Goal: Task Accomplishment & Management: Manage account settings

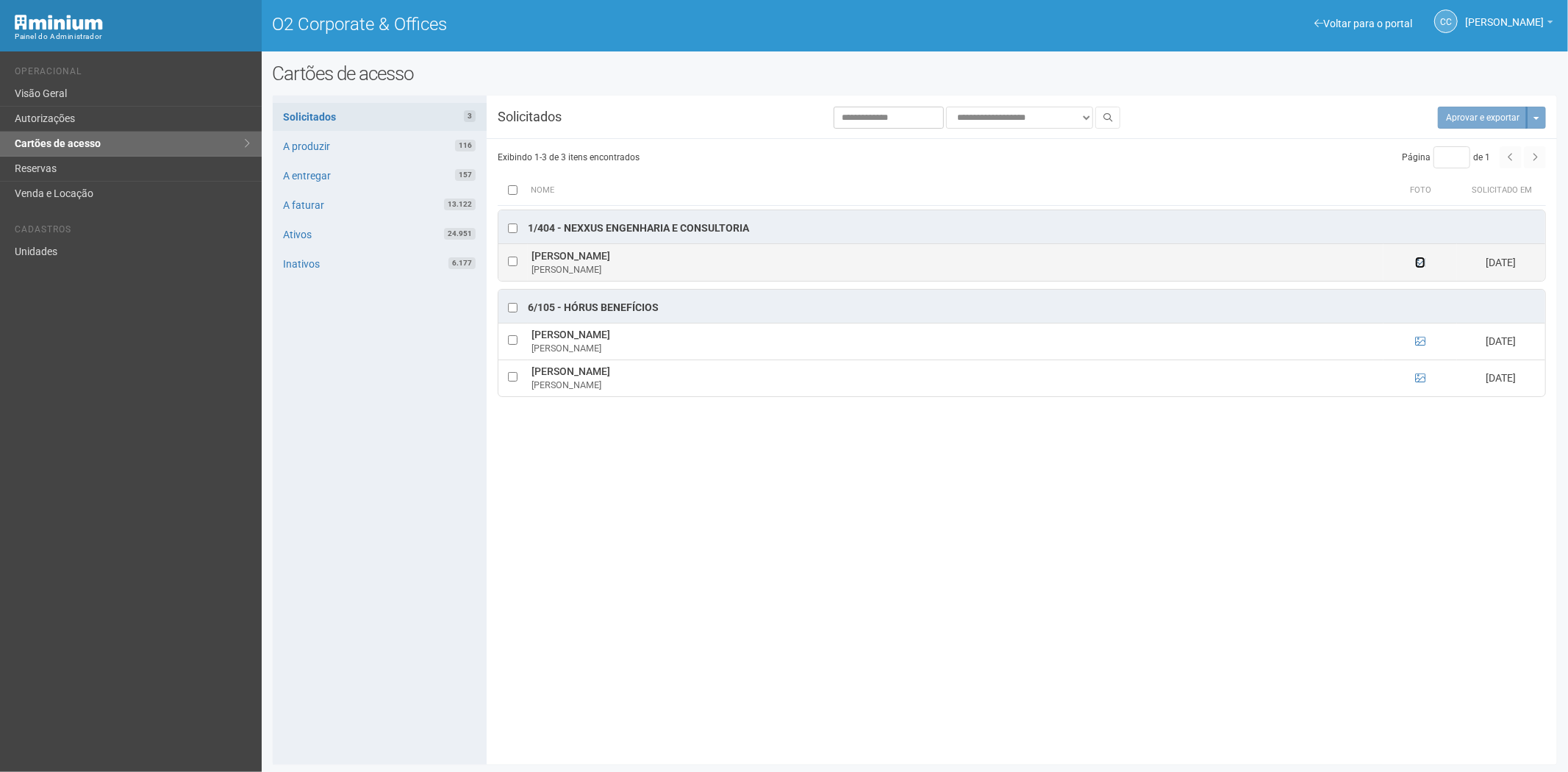
click at [1420, 260] on icon at bounding box center [1420, 263] width 10 height 10
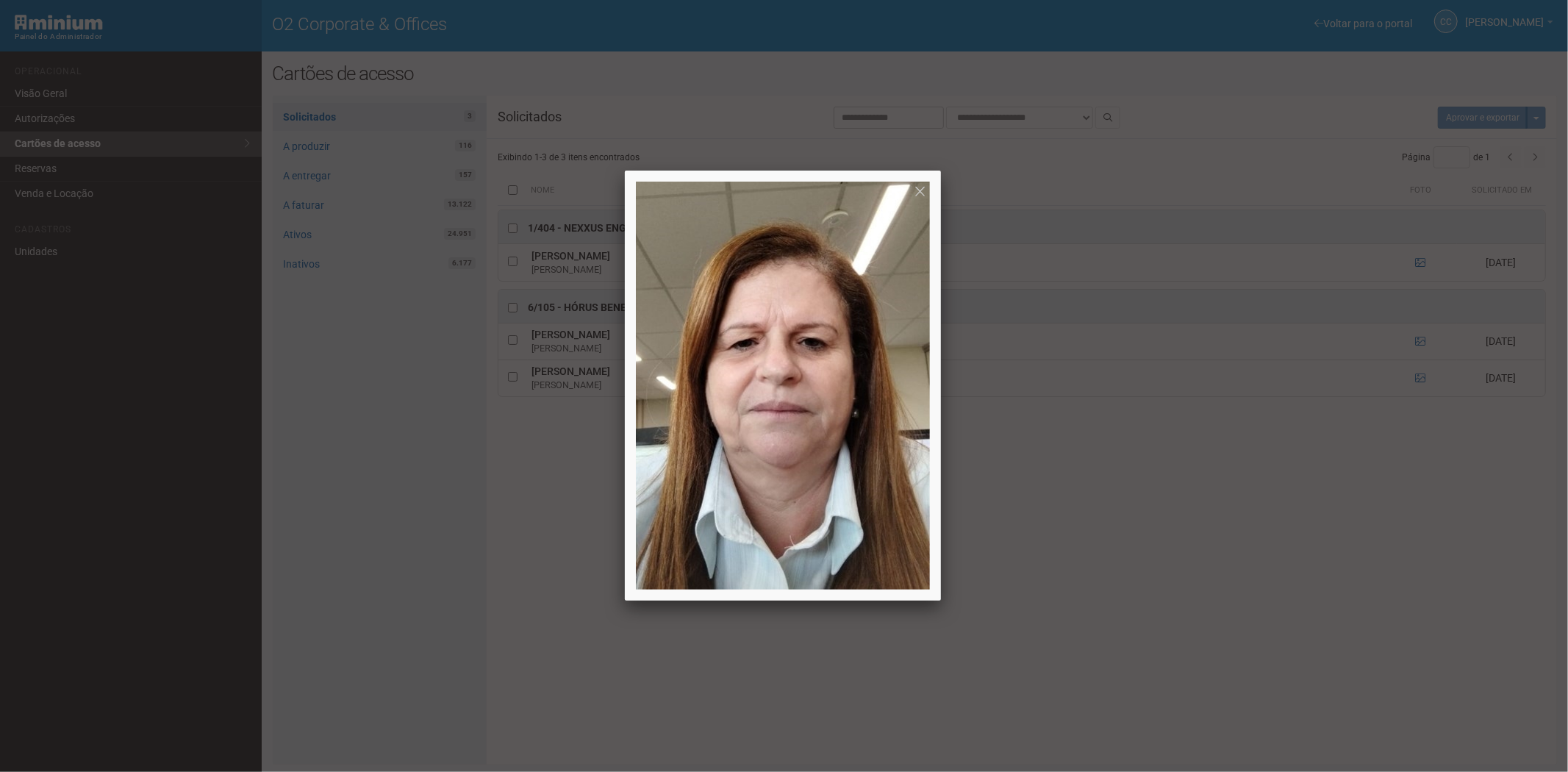
drag, startPoint x: 1158, startPoint y: 566, endPoint x: 1141, endPoint y: 537, distance: 33.6
click at [1158, 564] on div at bounding box center [784, 386] width 1568 height 772
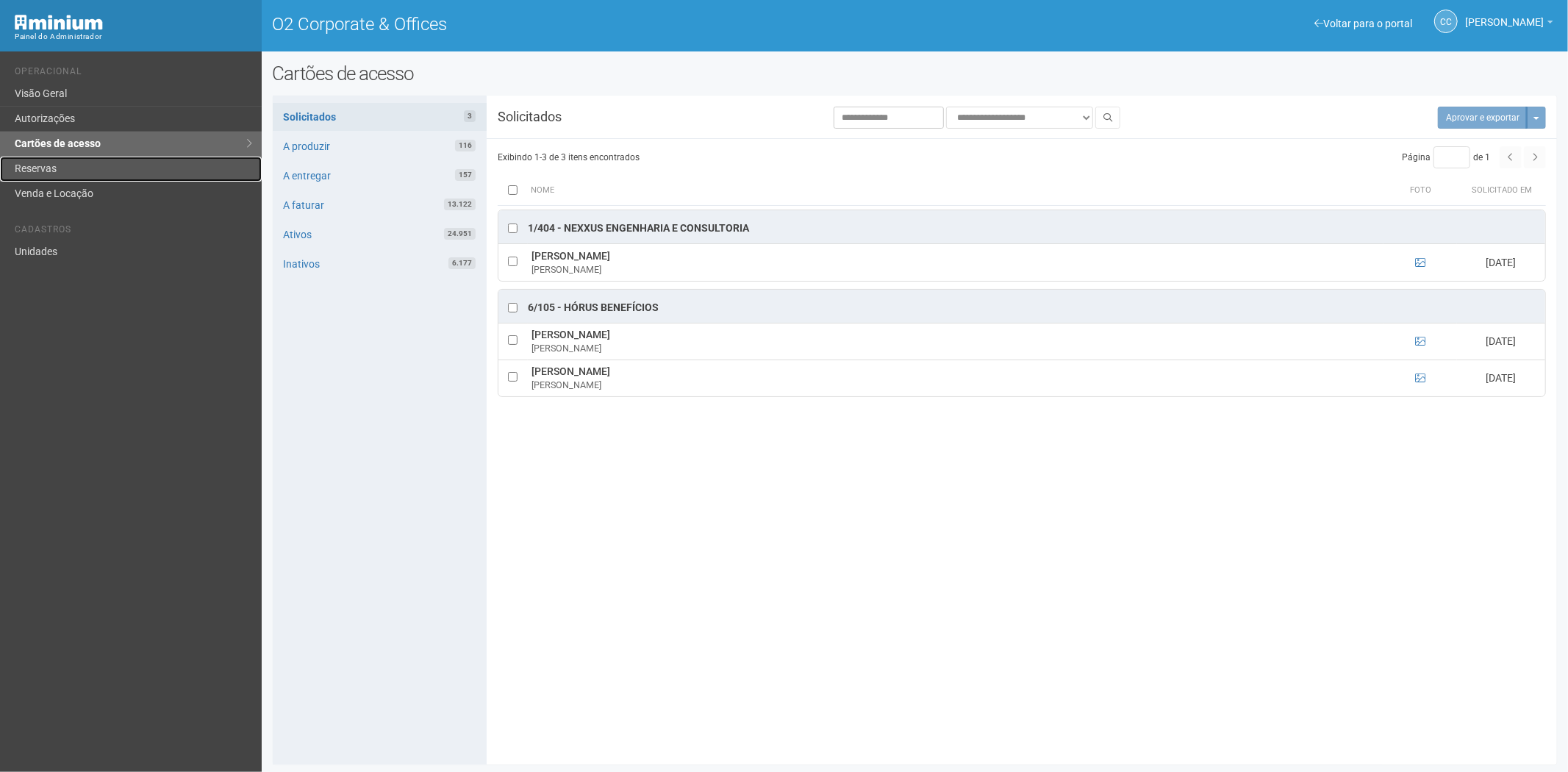
click at [33, 167] on link "Reservas" at bounding box center [131, 169] width 262 height 25
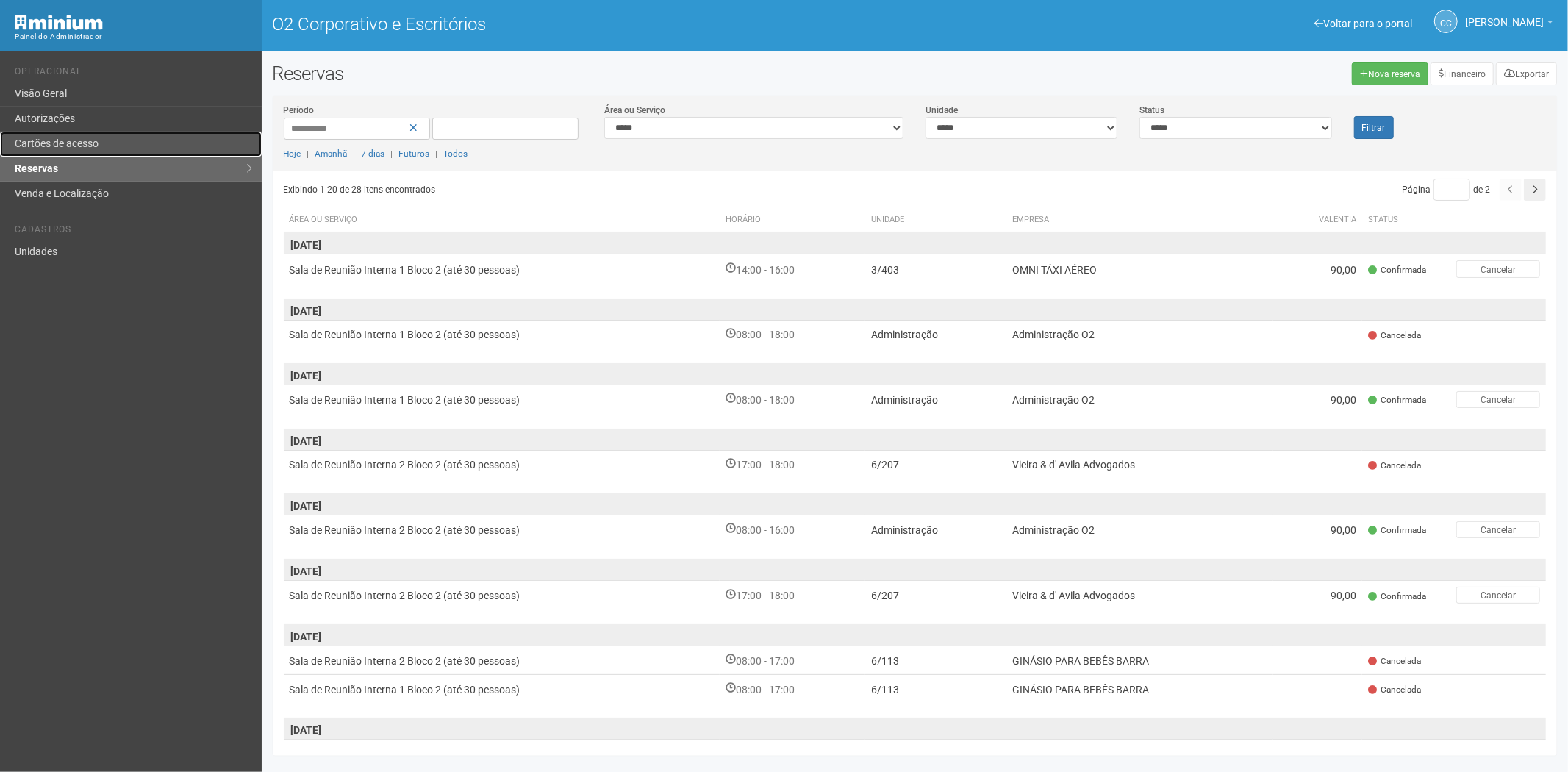
click at [69, 142] on font "Cartões de acesso" at bounding box center [57, 143] width 84 height 11
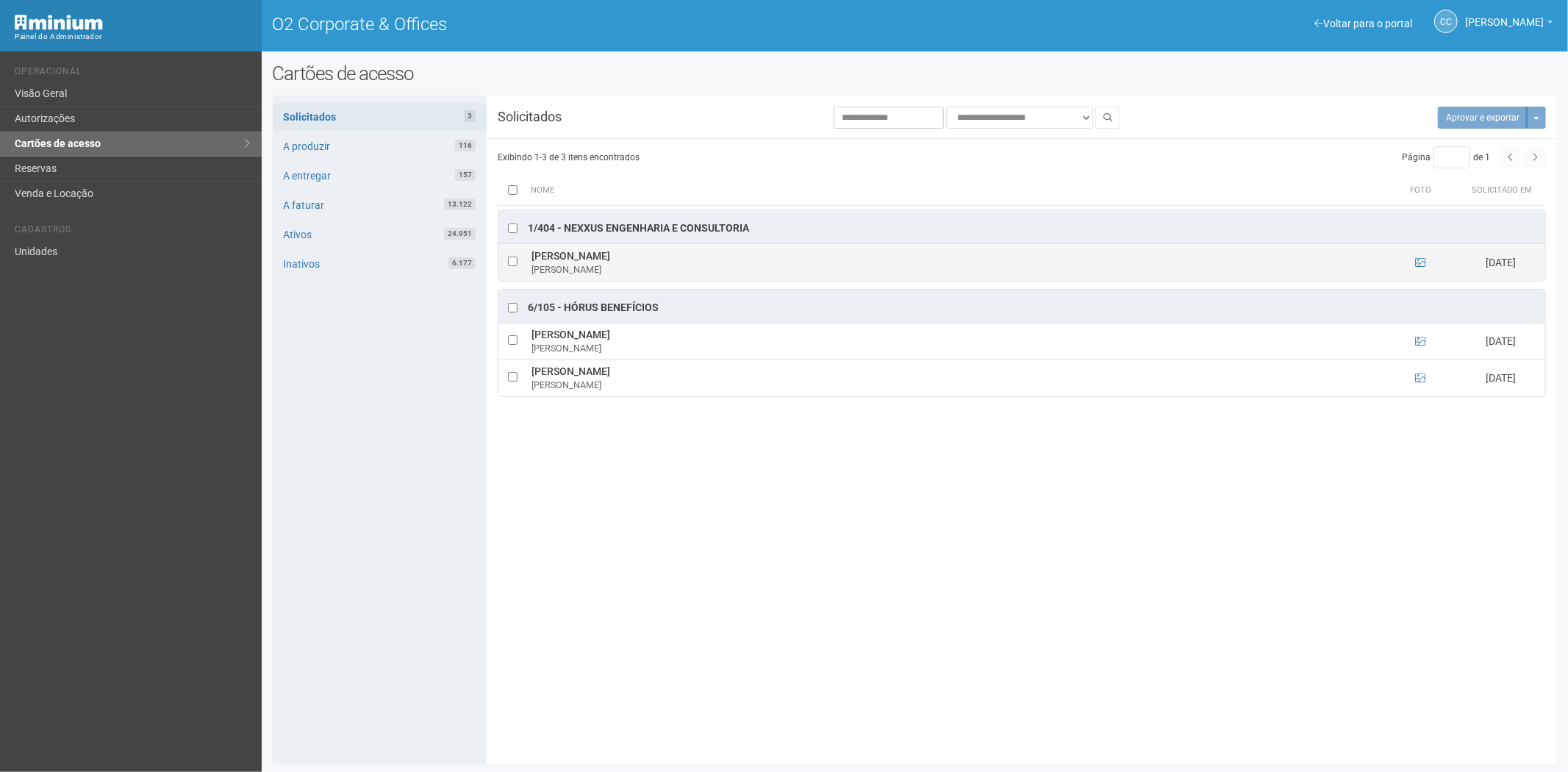
click at [1414, 270] on td at bounding box center [1420, 263] width 73 height 37
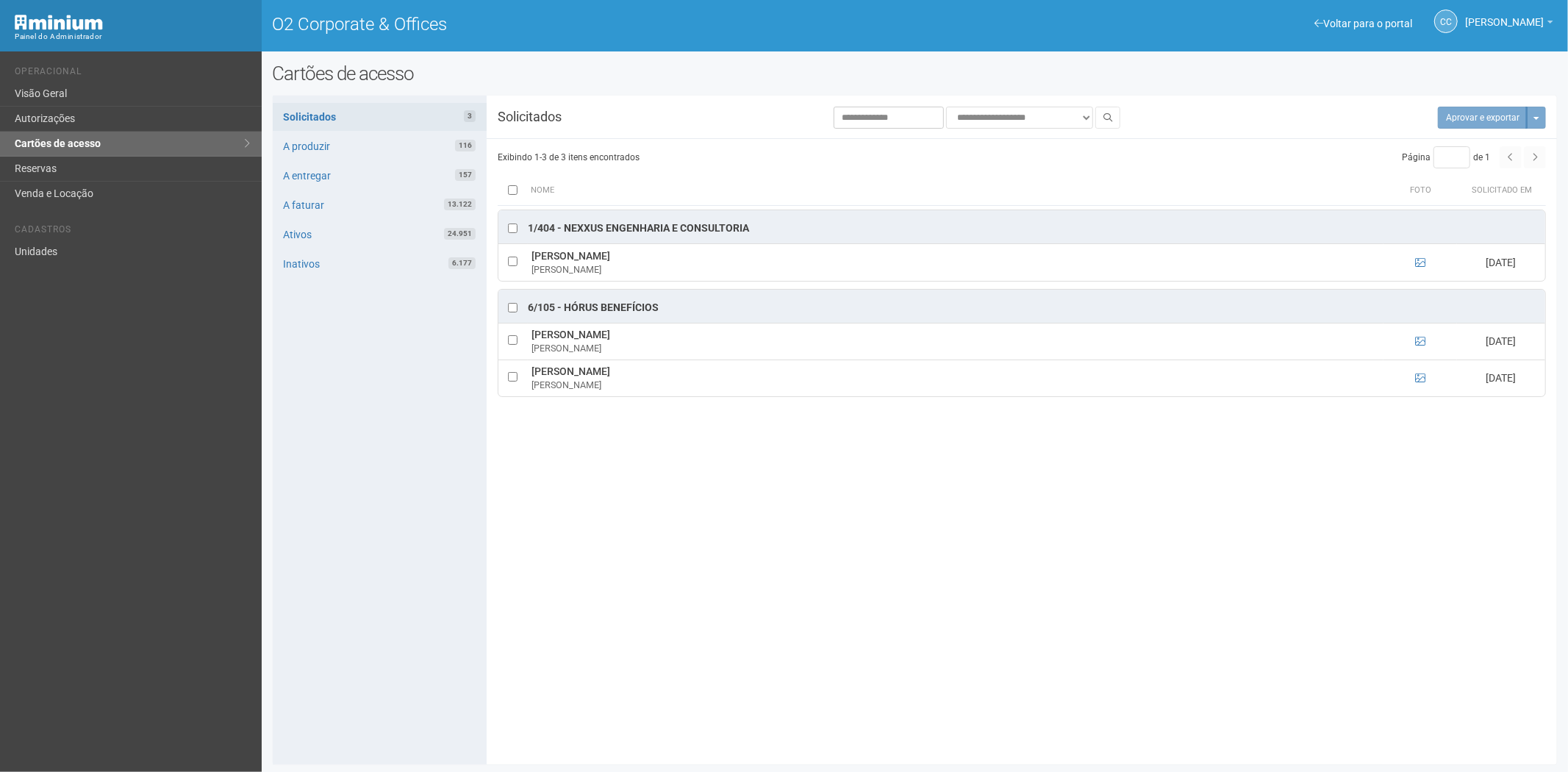
click at [703, 613] on div "**********" at bounding box center [915, 430] width 1285 height 647
click at [64, 165] on link "Reservas" at bounding box center [131, 169] width 262 height 25
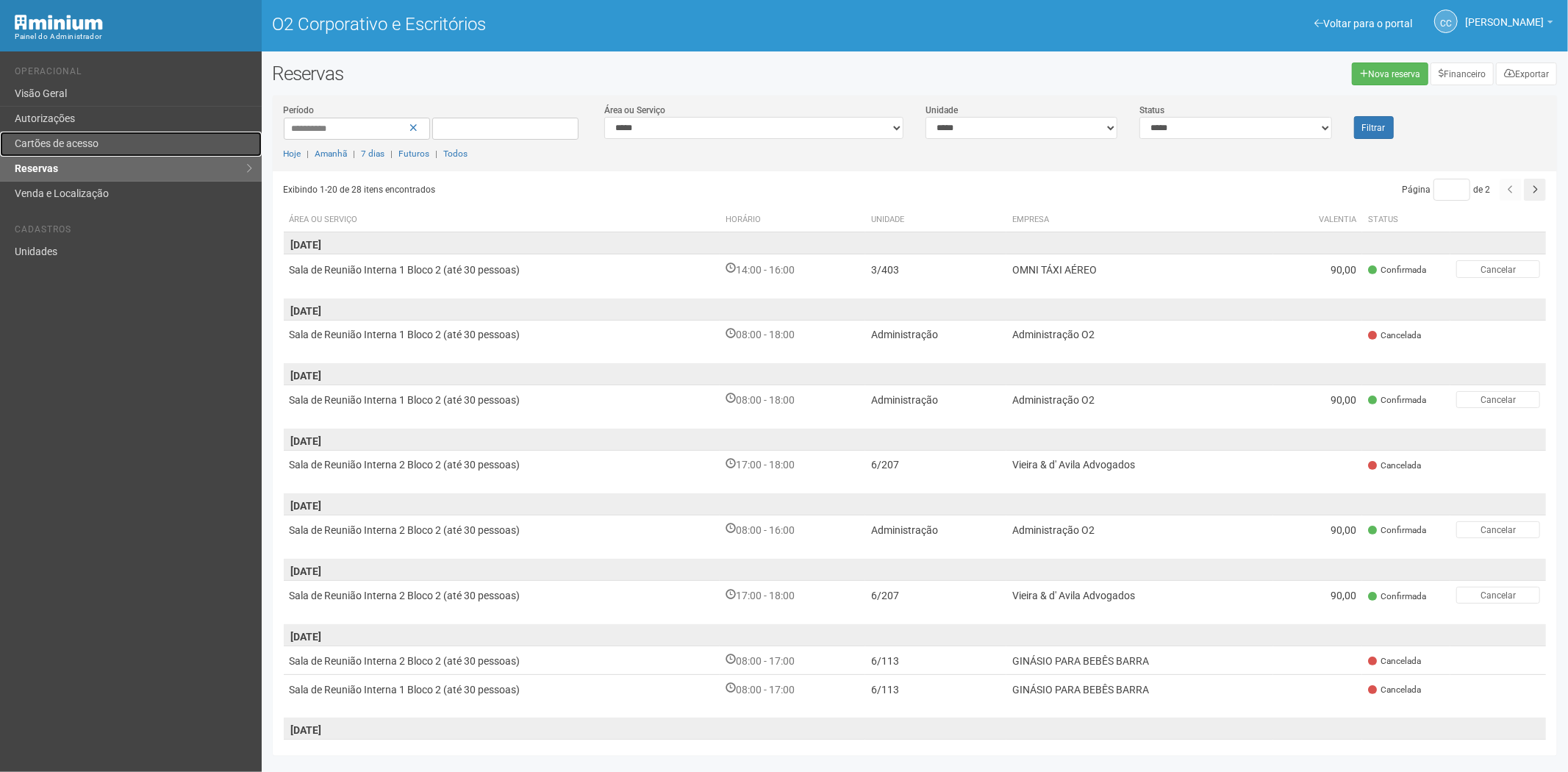
click at [113, 138] on link "Cartões de acesso" at bounding box center [131, 144] width 262 height 25
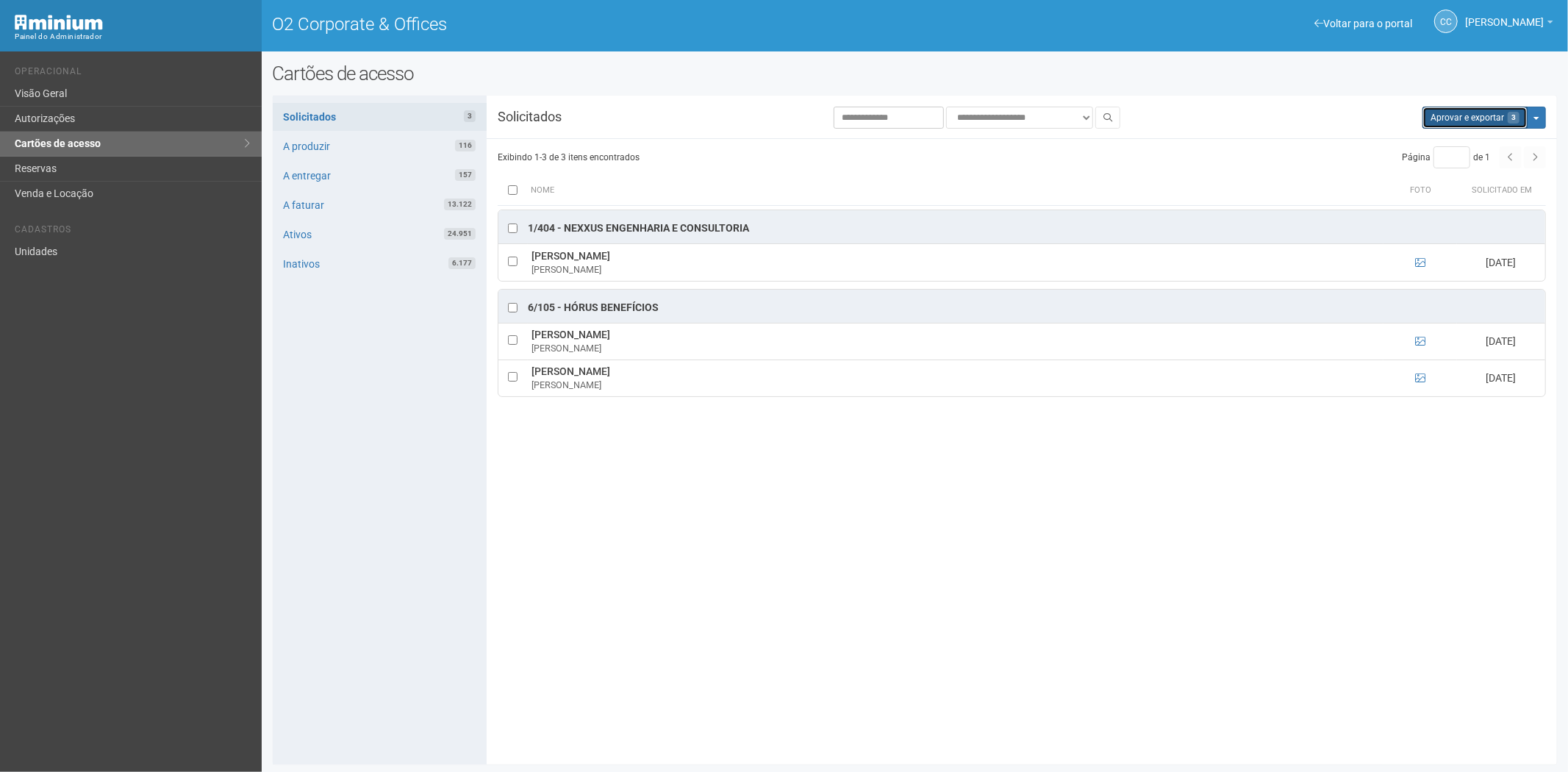
click at [1493, 116] on button "Aprovar e exportar 3" at bounding box center [1475, 117] width 106 height 22
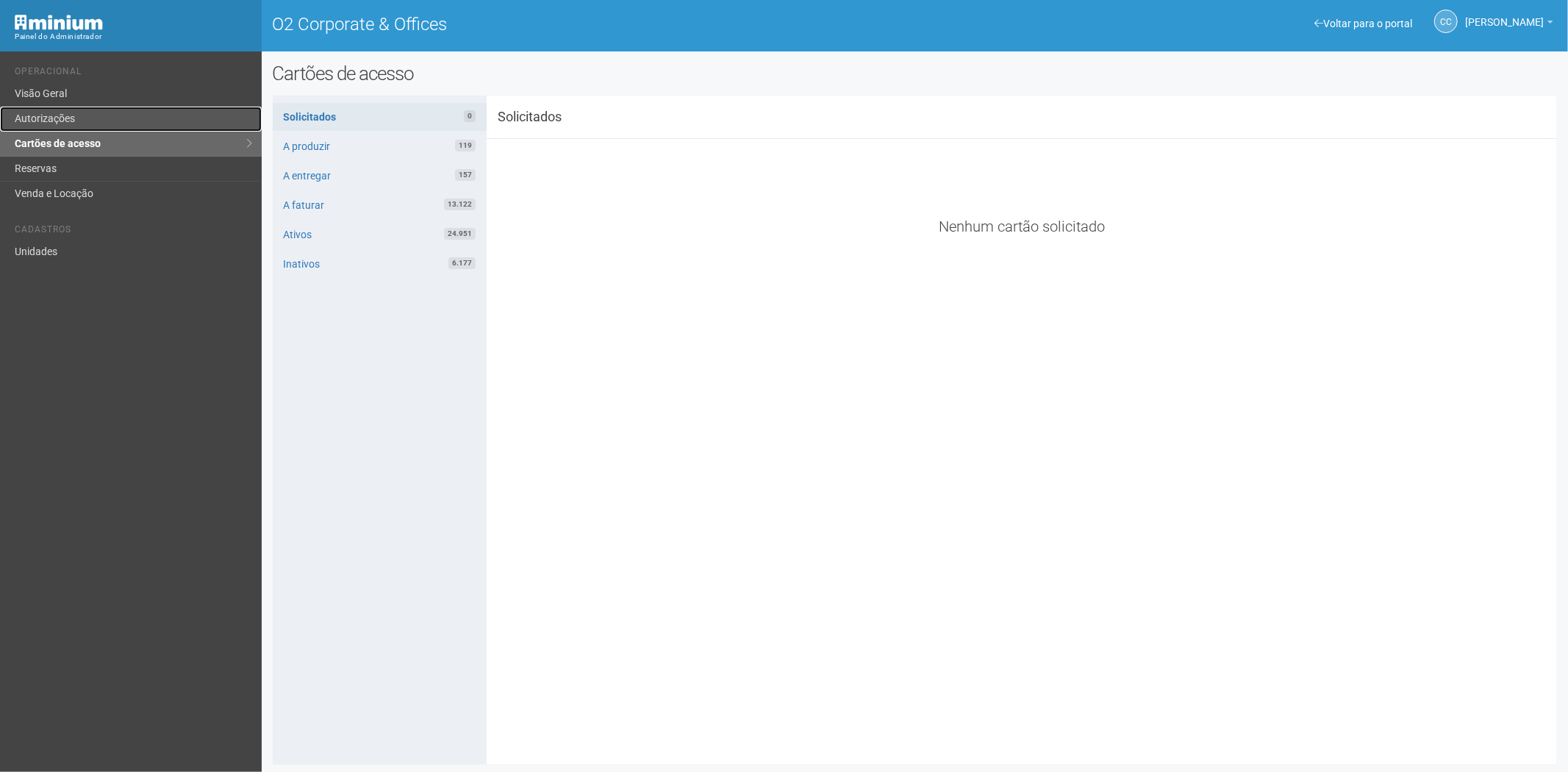
click at [41, 115] on link "Autorizações" at bounding box center [131, 119] width 262 height 25
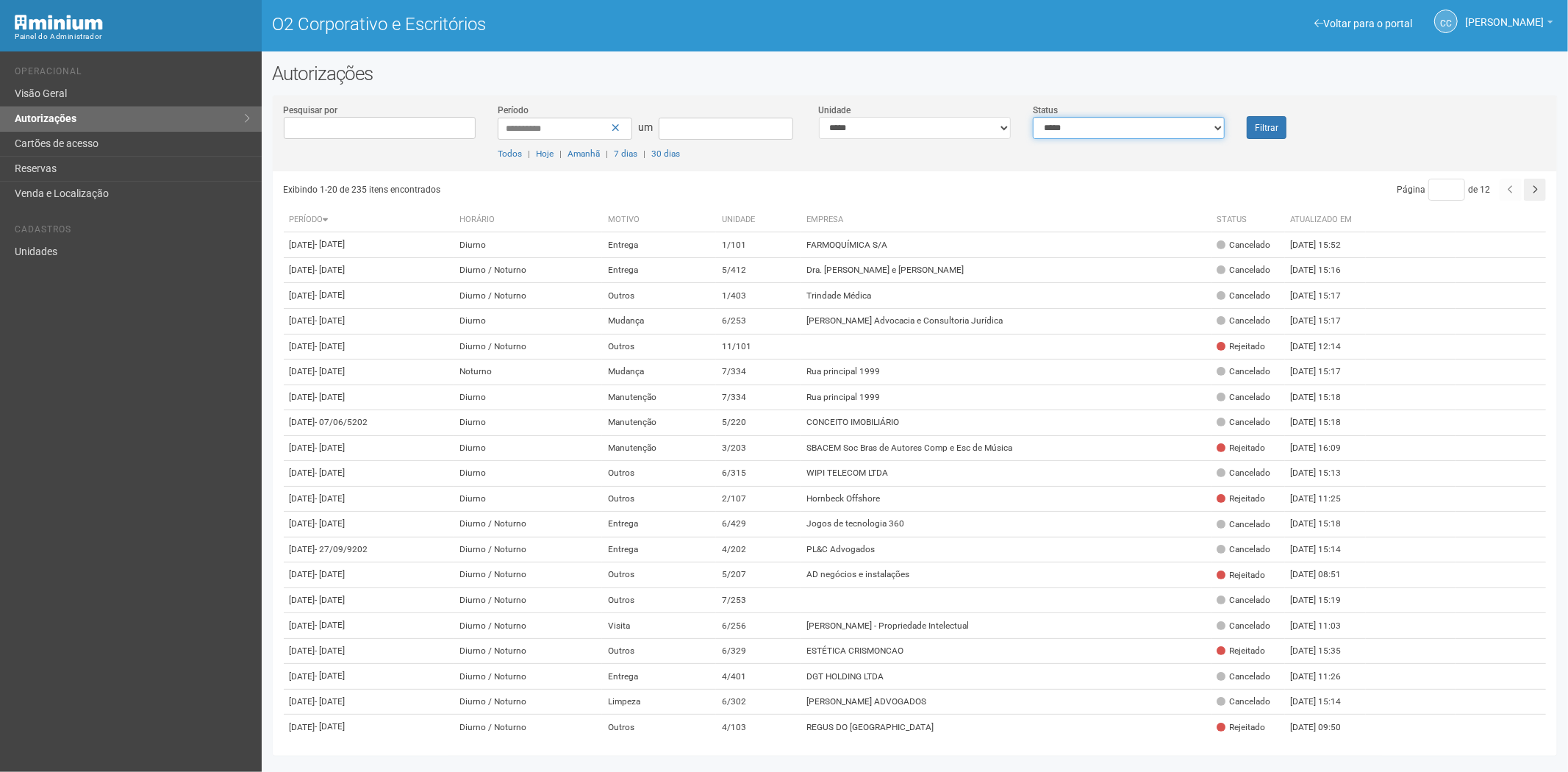
drag, startPoint x: 1179, startPoint y: 125, endPoint x: 1162, endPoint y: 128, distance: 17.3
click at [1179, 125] on select "**********" at bounding box center [1128, 127] width 192 height 22
select select "*"
click at [1033, 117] on select "**********" at bounding box center [1128, 127] width 192 height 22
click at [1263, 129] on font "Filtrar" at bounding box center [1266, 128] width 24 height 10
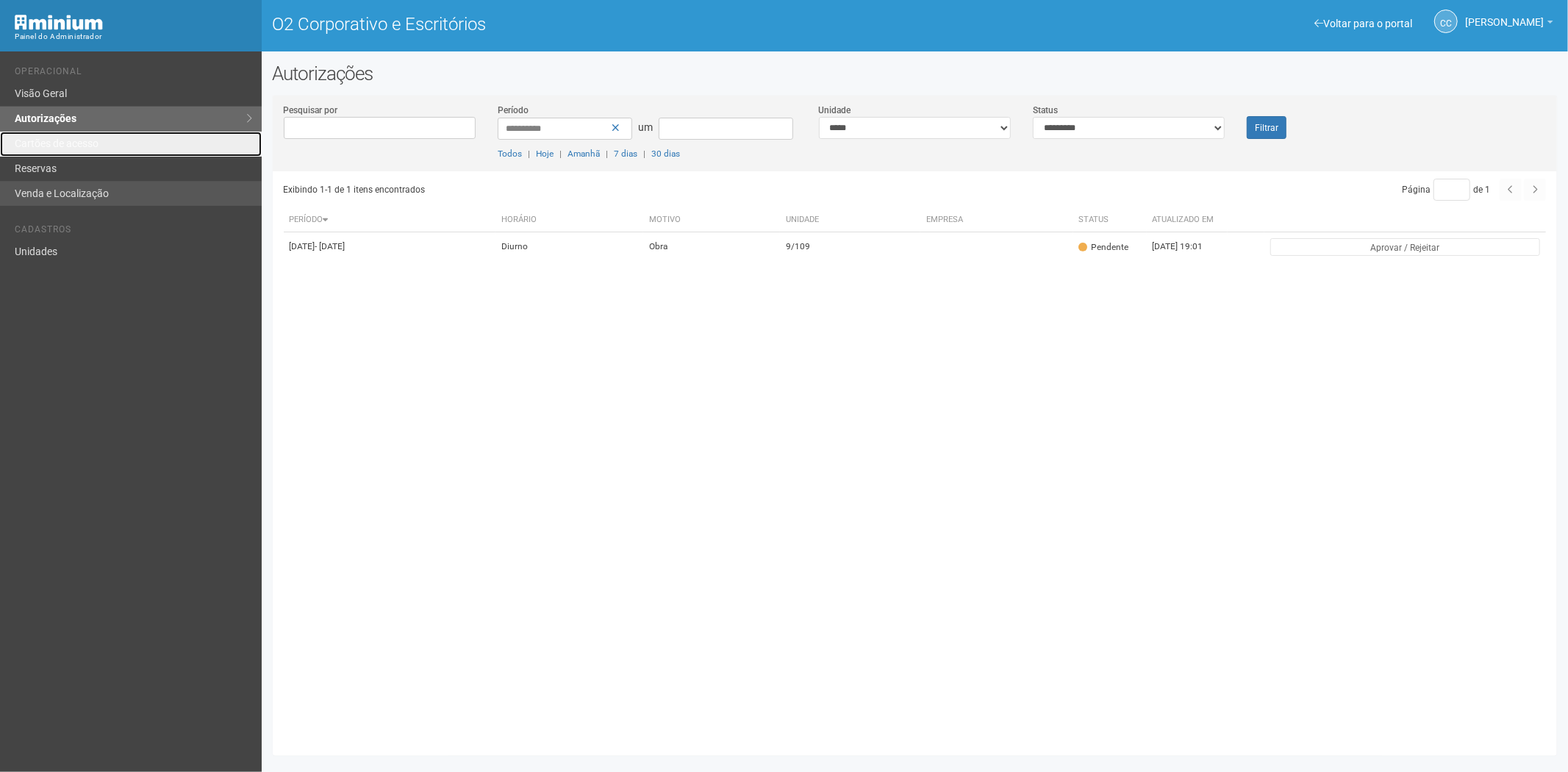
drag, startPoint x: 89, startPoint y: 144, endPoint x: 89, endPoint y: 188, distance: 44.0
click at [89, 142] on font "Cartões de acesso" at bounding box center [57, 143] width 84 height 11
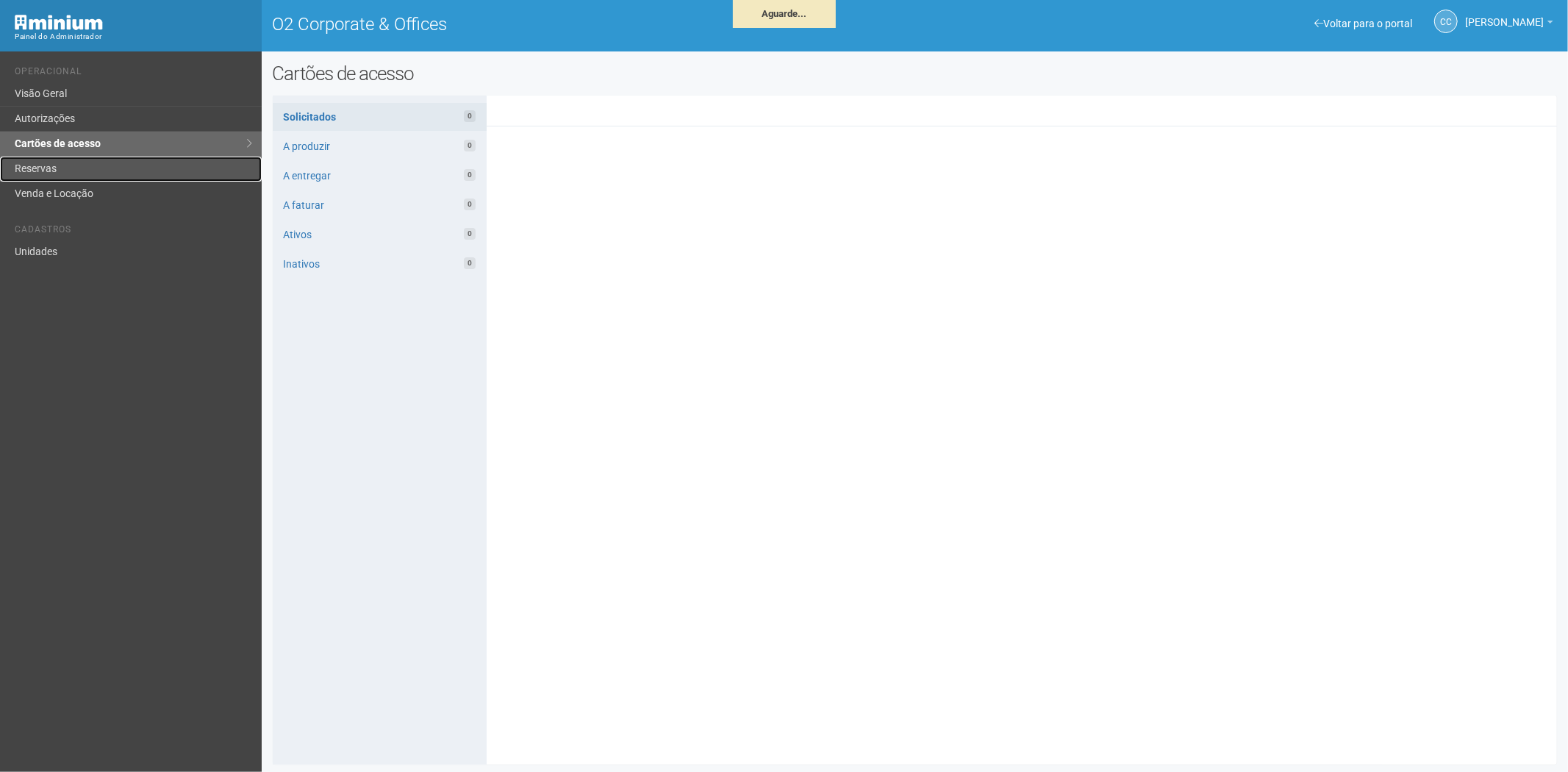
click at [42, 161] on link "Reservas" at bounding box center [131, 169] width 262 height 25
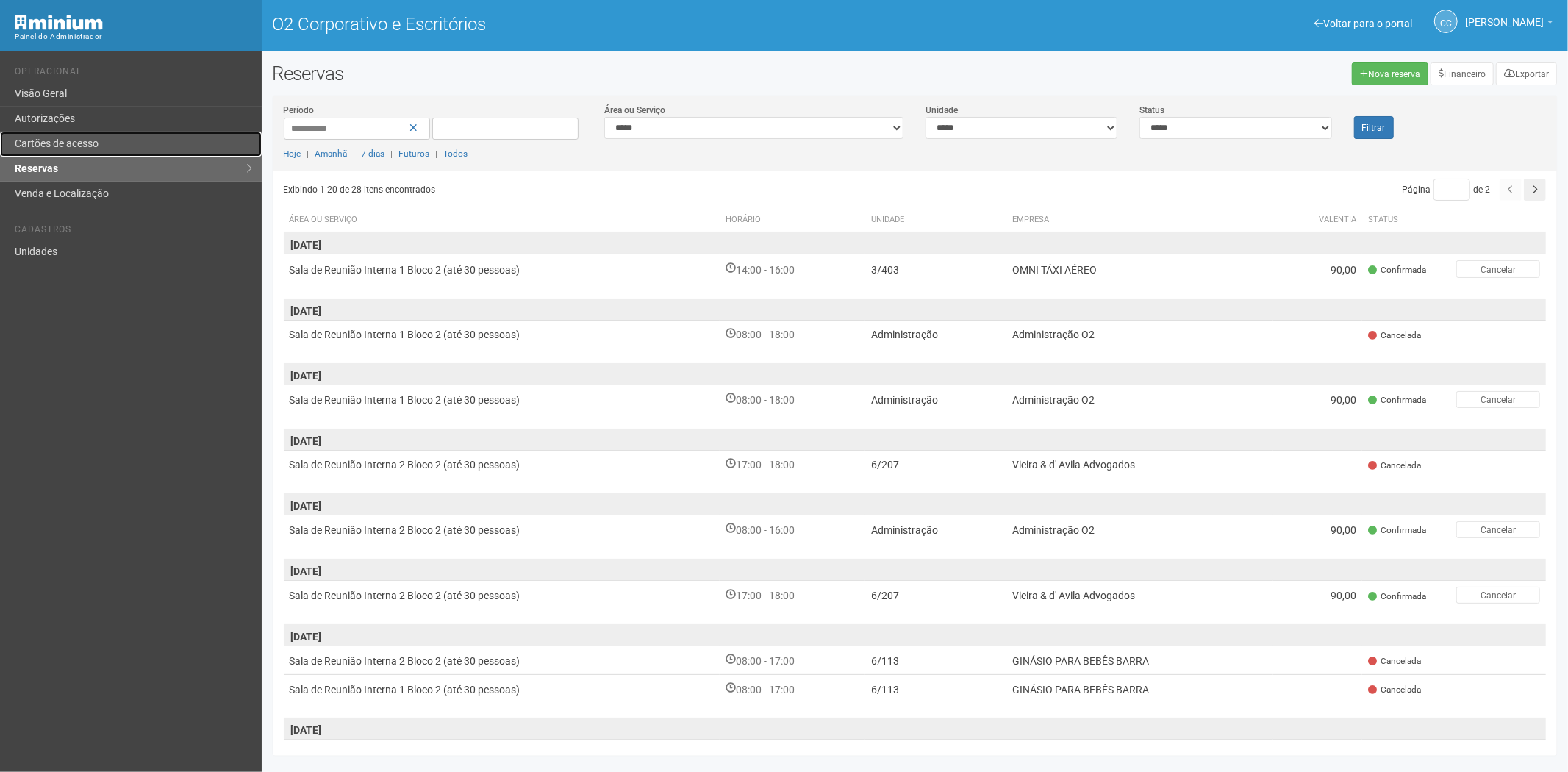
click at [103, 144] on link "Cartões de acesso" at bounding box center [131, 144] width 262 height 25
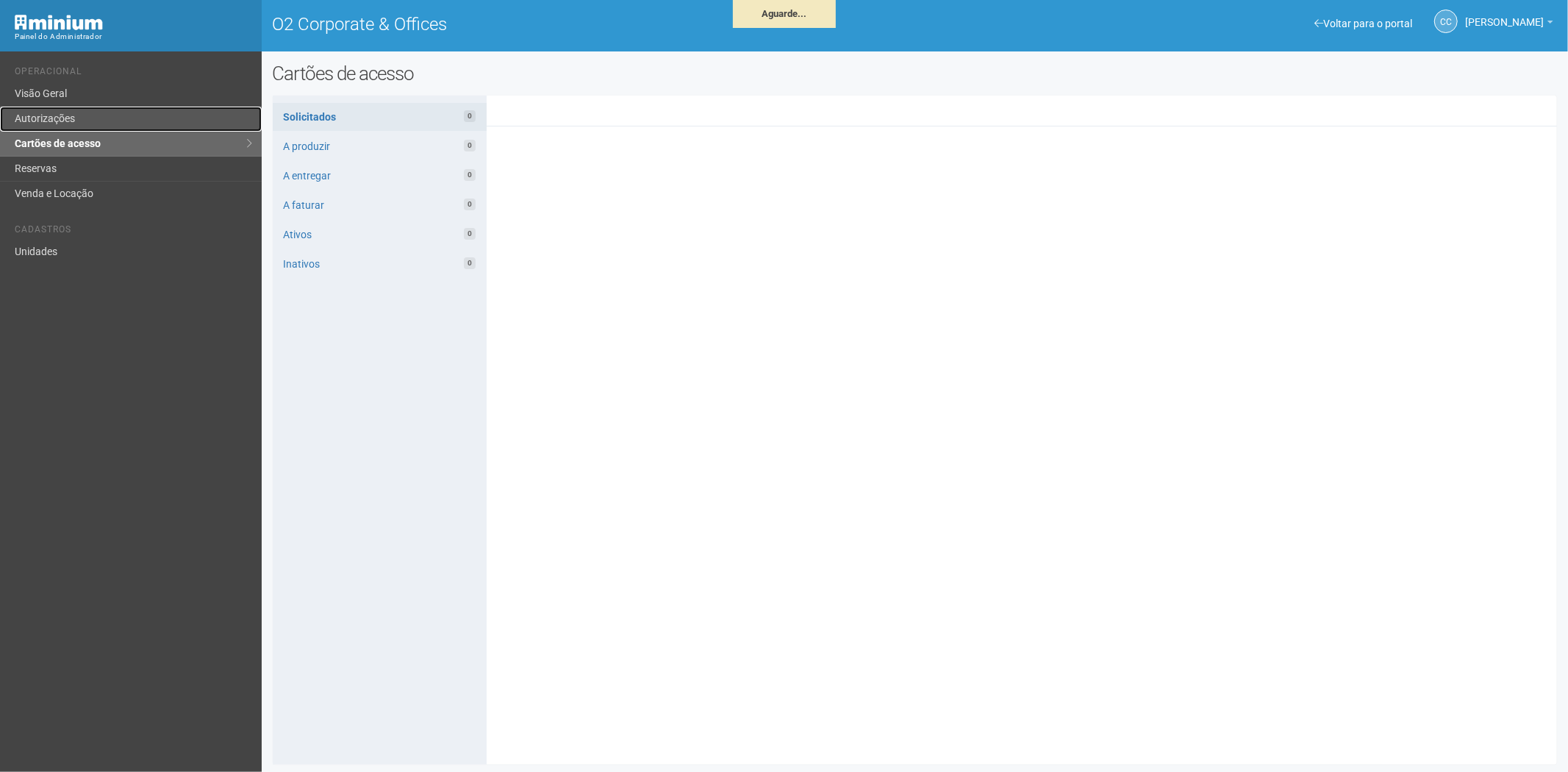
click at [82, 126] on link "Autorizações" at bounding box center [131, 119] width 262 height 25
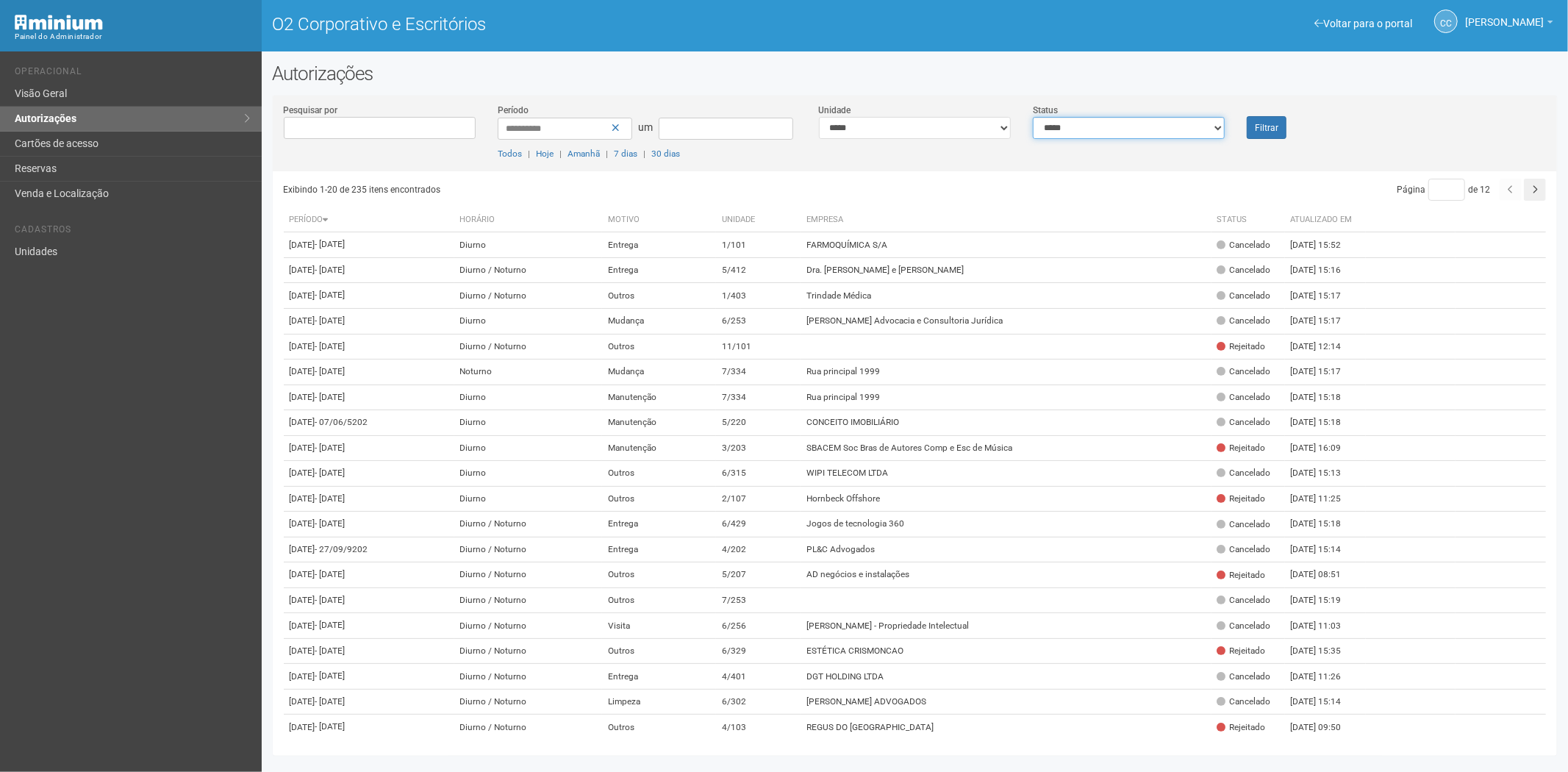
click at [1160, 133] on select "**********" at bounding box center [1128, 127] width 192 height 22
click at [1033, 117] on select "**********" at bounding box center [1128, 127] width 192 height 22
drag, startPoint x: 1101, startPoint y: 123, endPoint x: 1095, endPoint y: 130, distance: 9.2
click at [1101, 123] on select "**********" at bounding box center [1128, 127] width 192 height 22
select select "*"
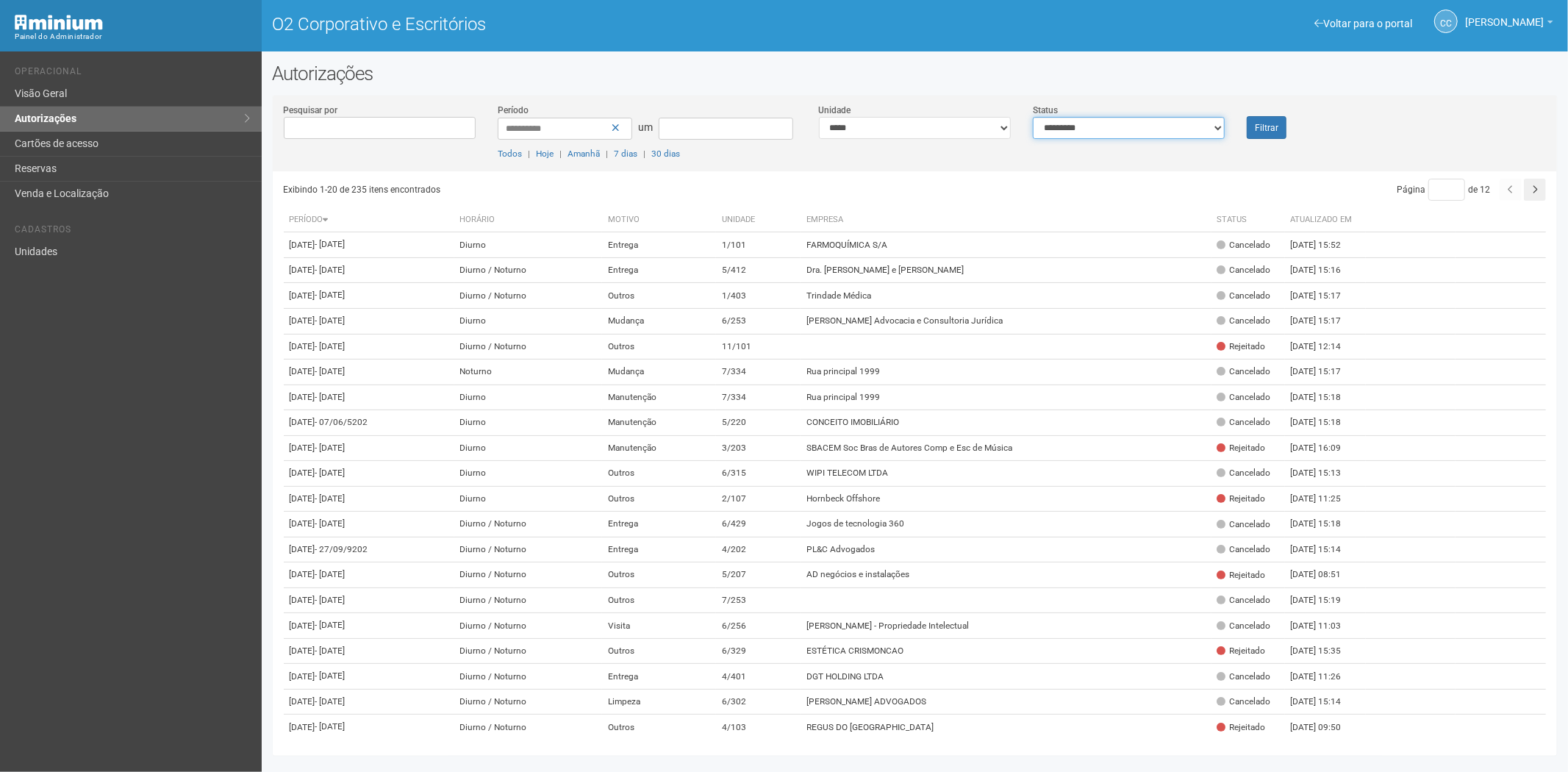
click at [1033, 117] on select "**********" at bounding box center [1128, 127] width 192 height 22
click at [1272, 128] on font "Filtrar" at bounding box center [1266, 128] width 24 height 10
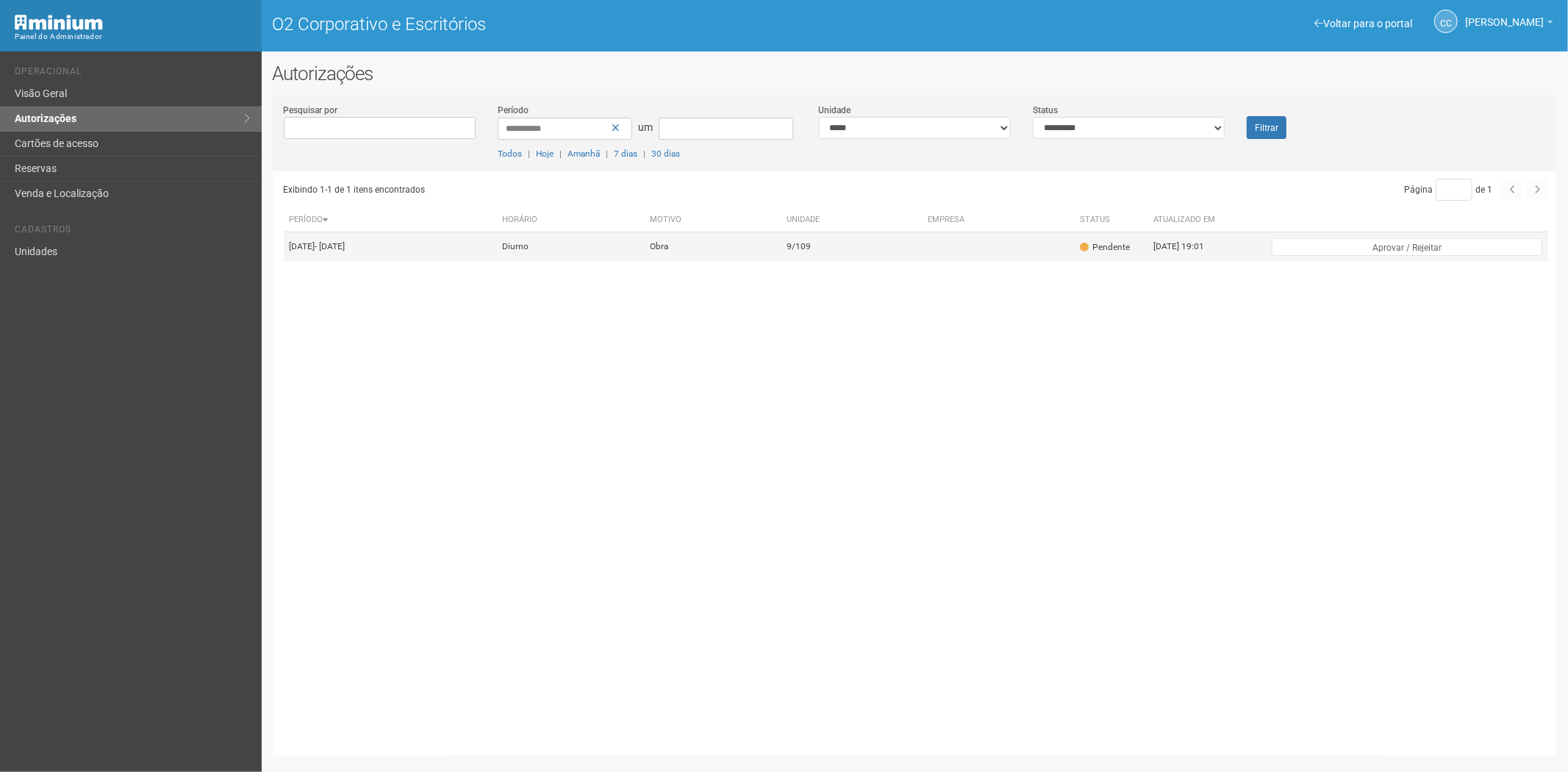
click at [421, 245] on td "[DATE] - [DATE]" at bounding box center [390, 247] width 213 height 30
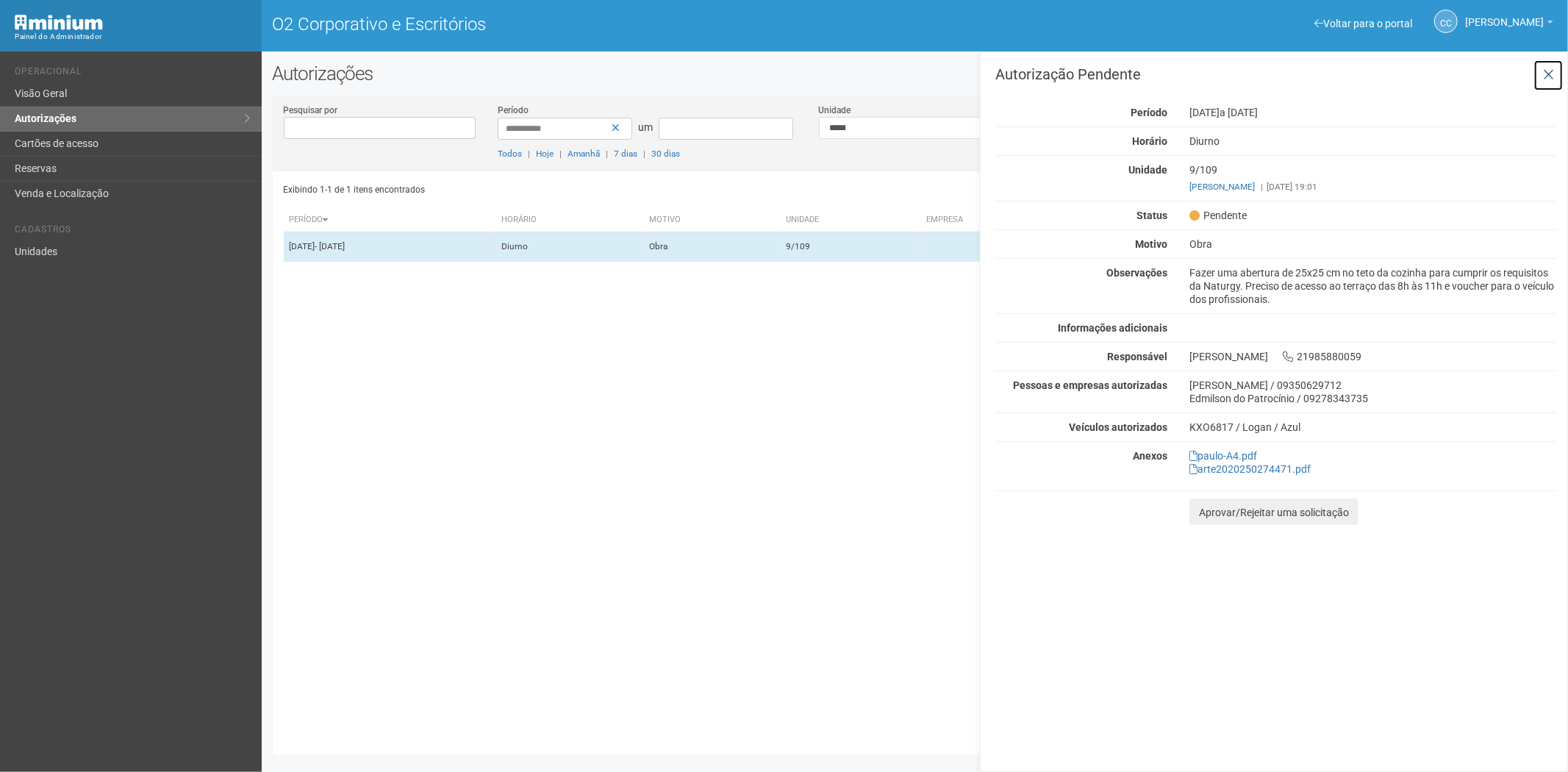
click at [1551, 74] on icon at bounding box center [1548, 75] width 11 height 15
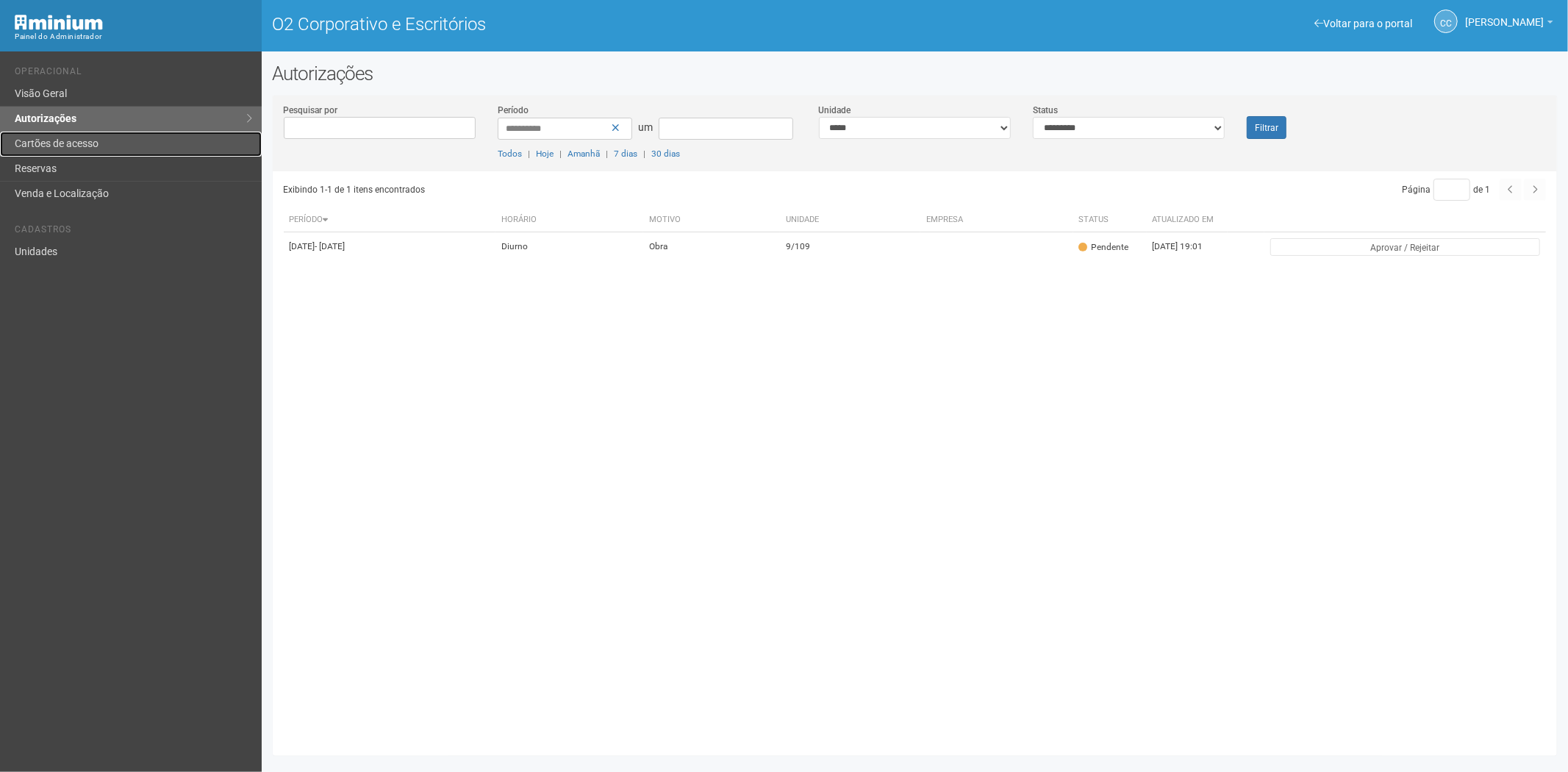
click at [89, 147] on font "Cartões de acesso" at bounding box center [57, 143] width 84 height 11
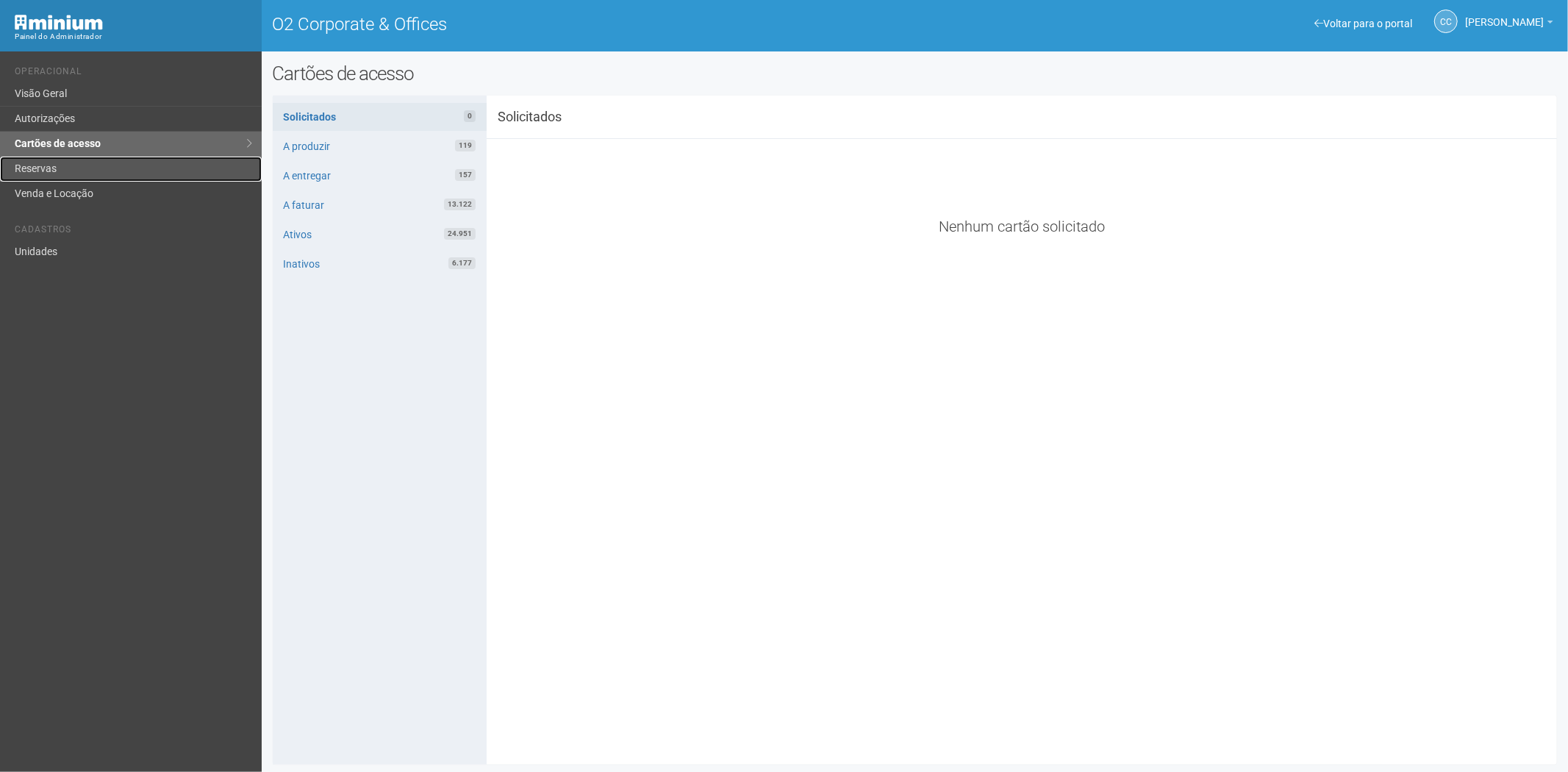
click at [72, 169] on link "Reservas" at bounding box center [131, 169] width 262 height 25
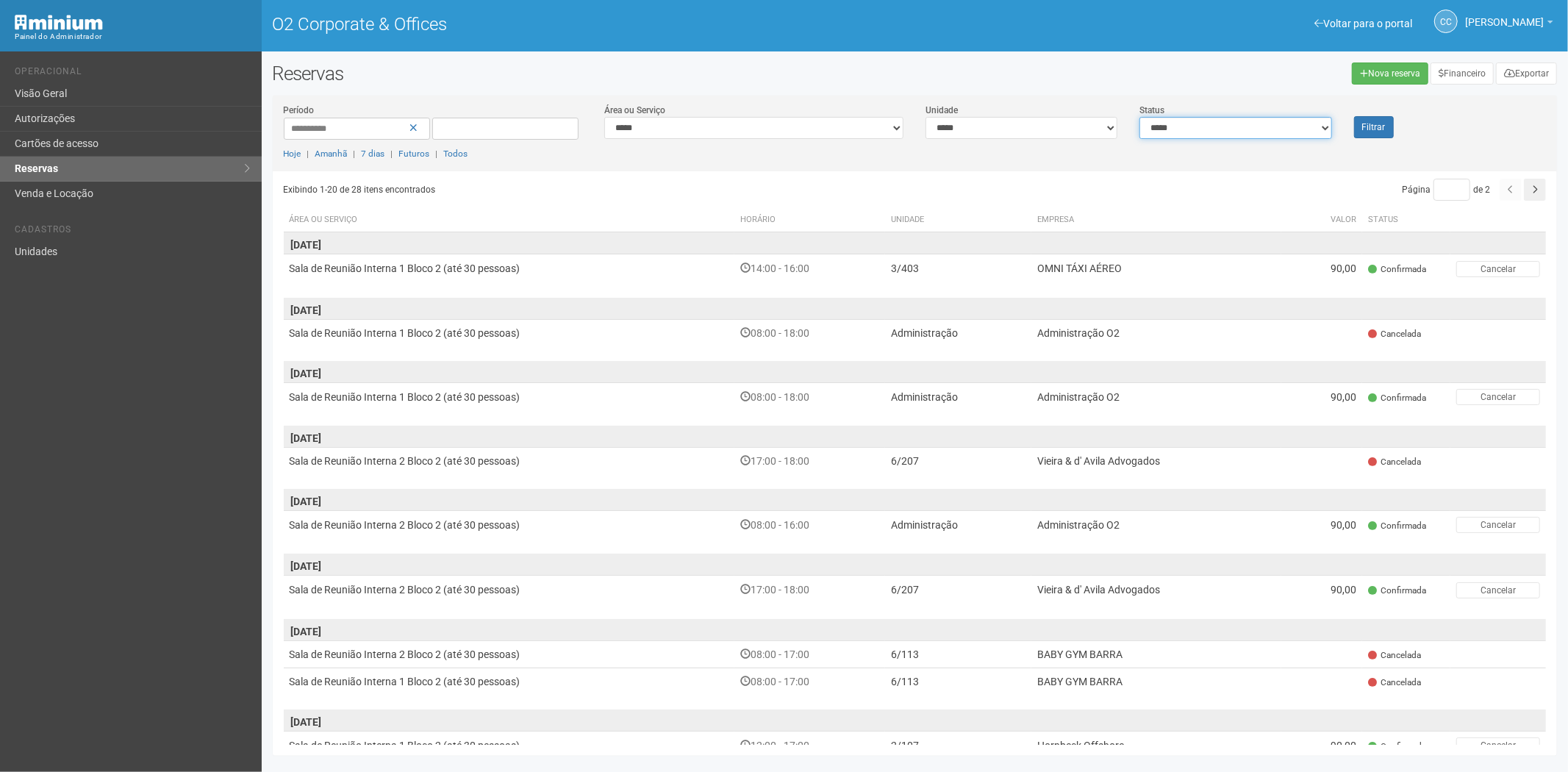
drag, startPoint x: 1226, startPoint y: 121, endPoint x: 1196, endPoint y: 137, distance: 34.0
click at [1226, 121] on select "**********" at bounding box center [1235, 127] width 192 height 22
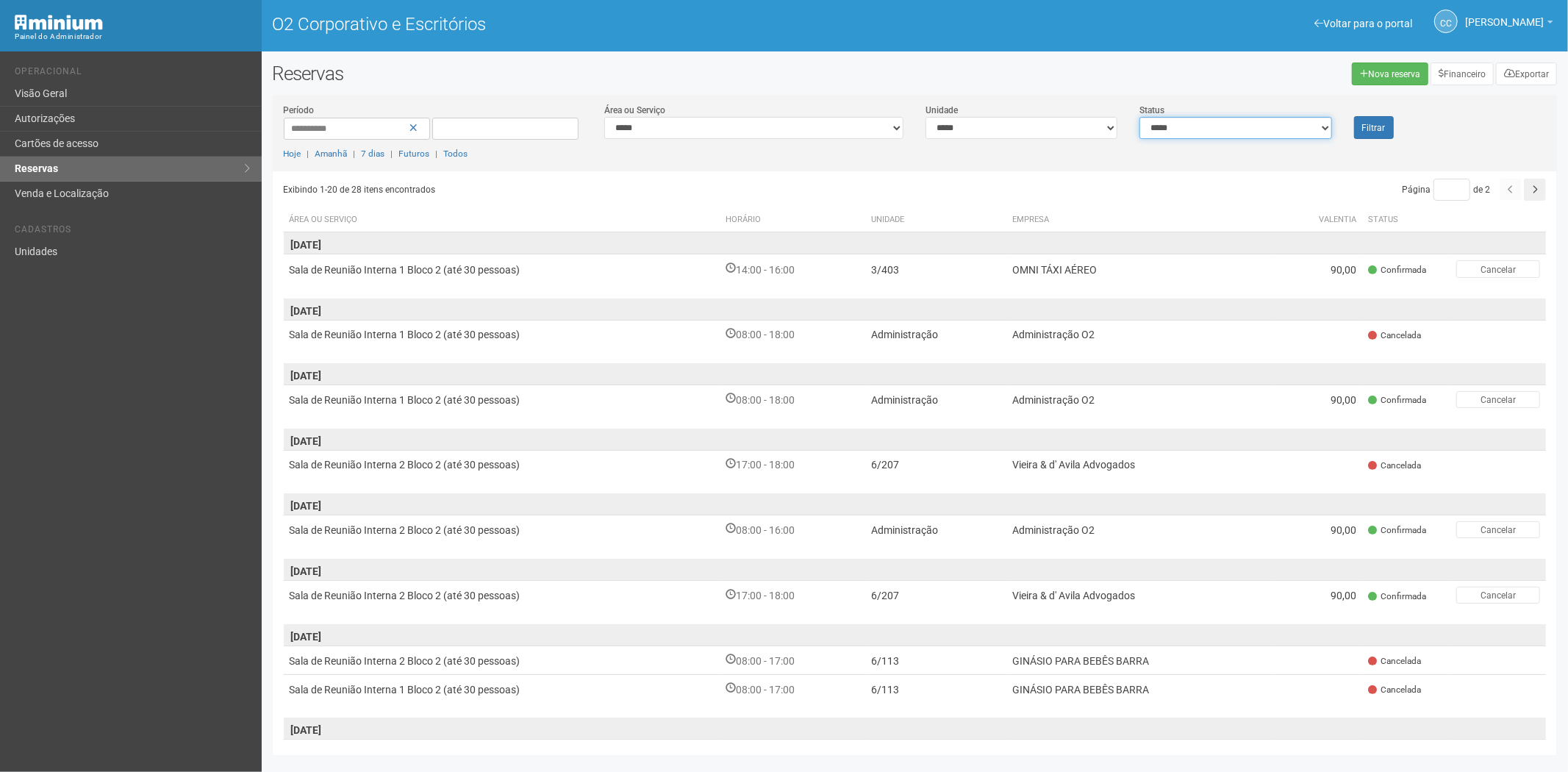
select select "*"
click at [1139, 117] on select "**********" at bounding box center [1235, 127] width 192 height 22
click at [1372, 123] on font "Filtrar" at bounding box center [1374, 128] width 24 height 10
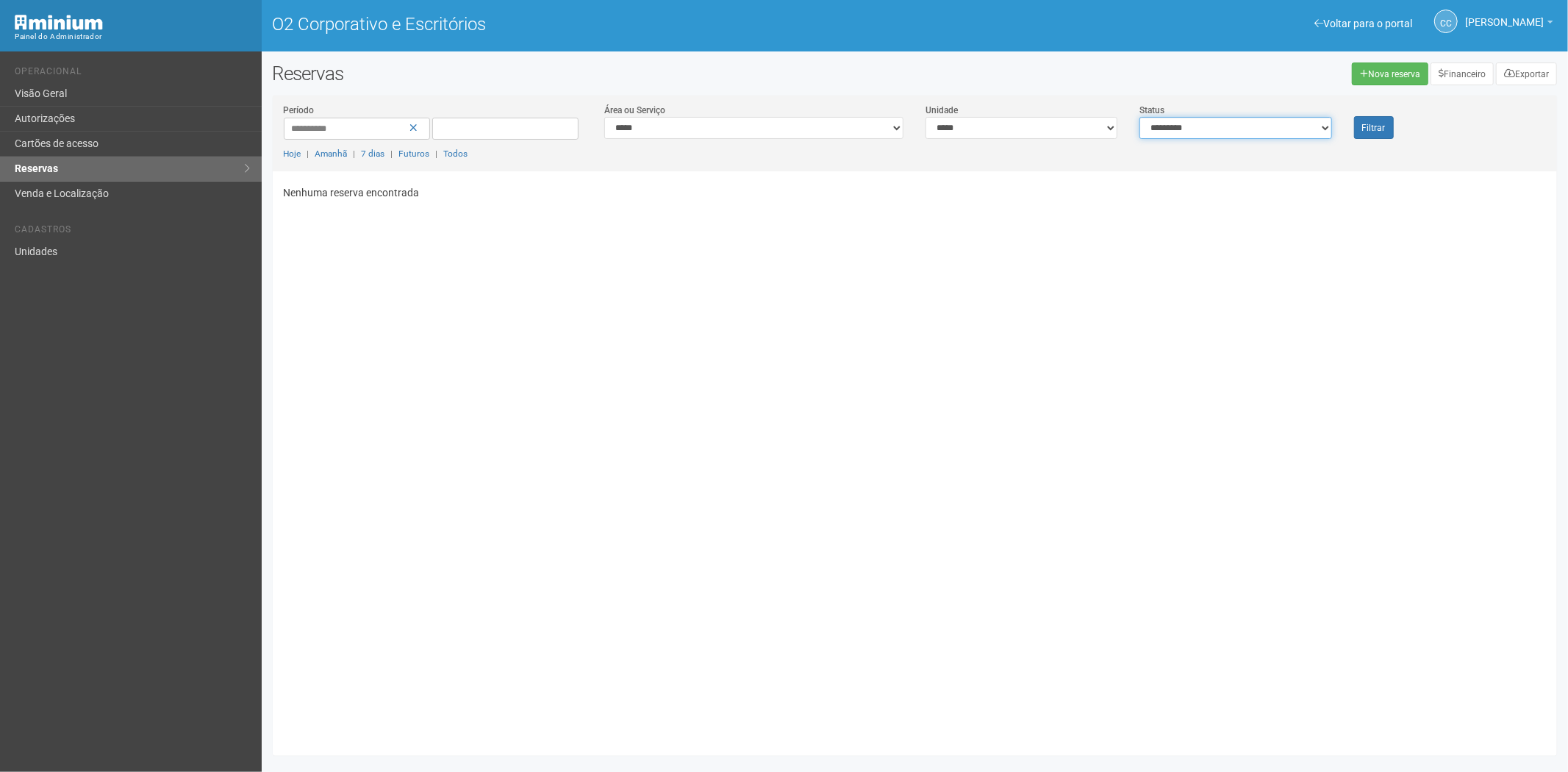
drag, startPoint x: 1261, startPoint y: 133, endPoint x: 1245, endPoint y: 138, distance: 16.8
click at [1261, 133] on select "**********" at bounding box center [1235, 127] width 192 height 22
select select "**"
click at [1139, 117] on select "**********" at bounding box center [1235, 127] width 192 height 22
click at [1357, 123] on button "Filtrar" at bounding box center [1374, 127] width 40 height 23
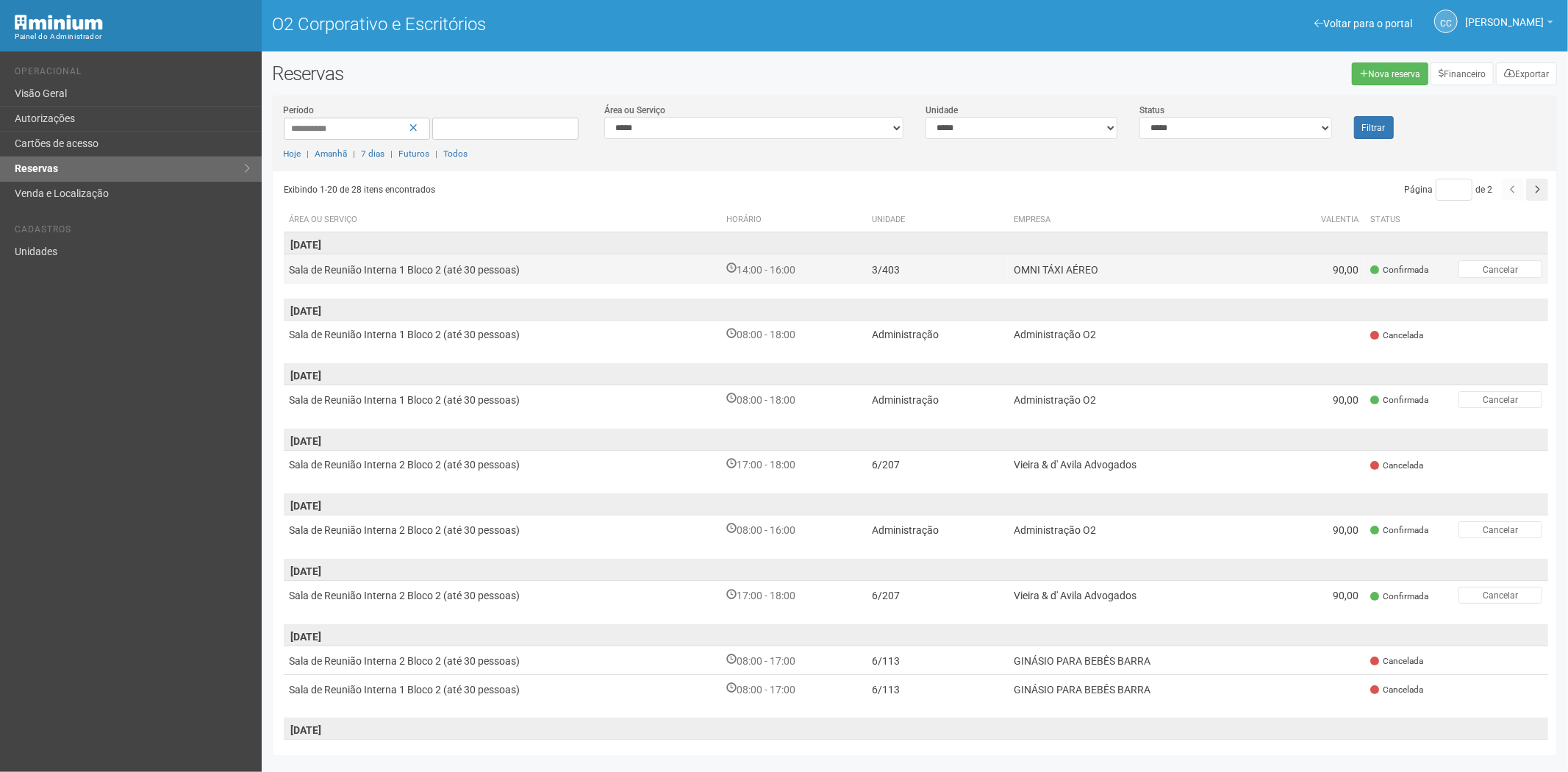
click at [536, 274] on td "Sala de Reunião Interna 1 Bloco 2 (até 30 pessoas)" at bounding box center [501, 270] width 437 height 30
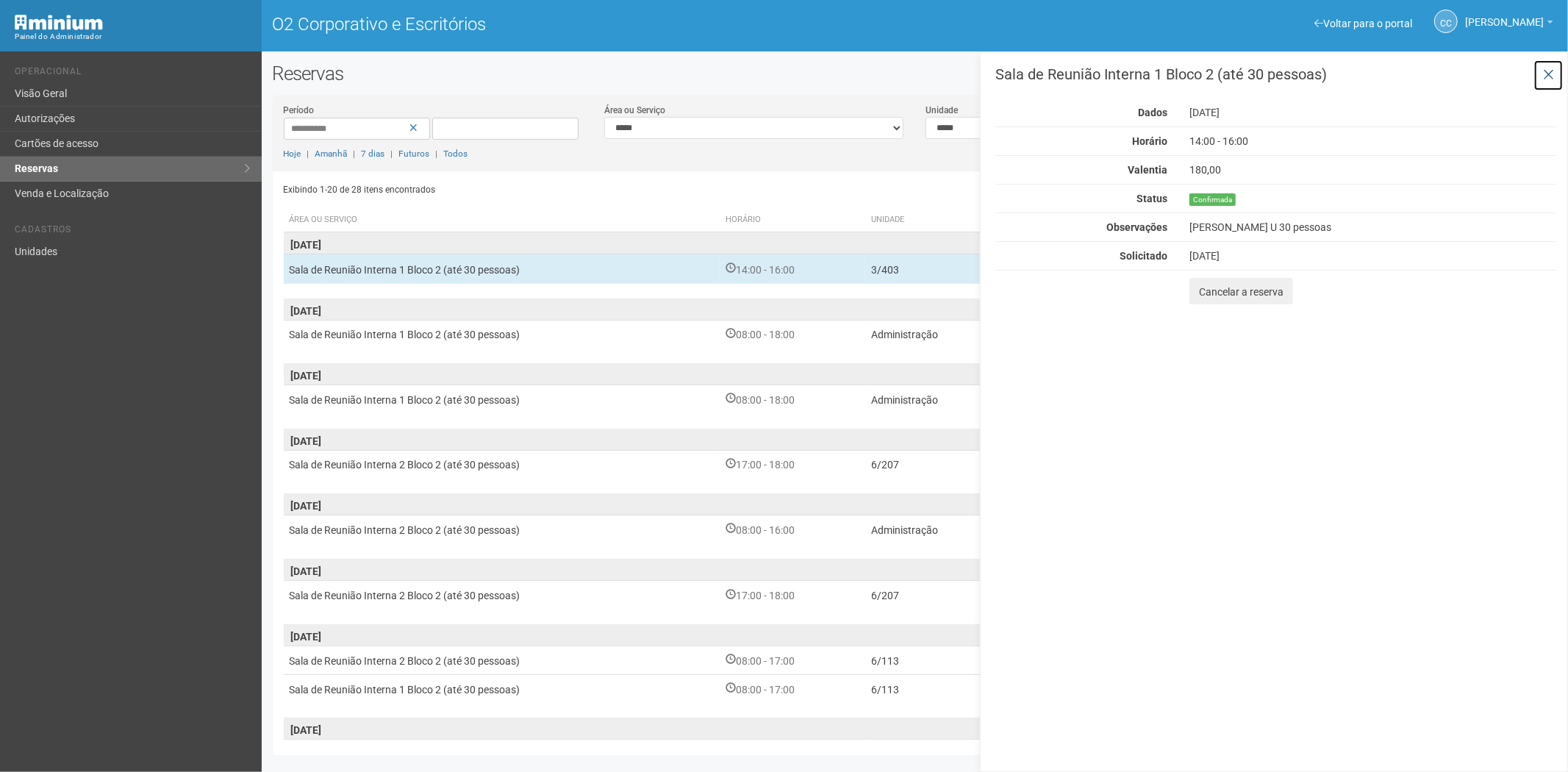
click at [1550, 68] on icon at bounding box center [1548, 75] width 11 height 15
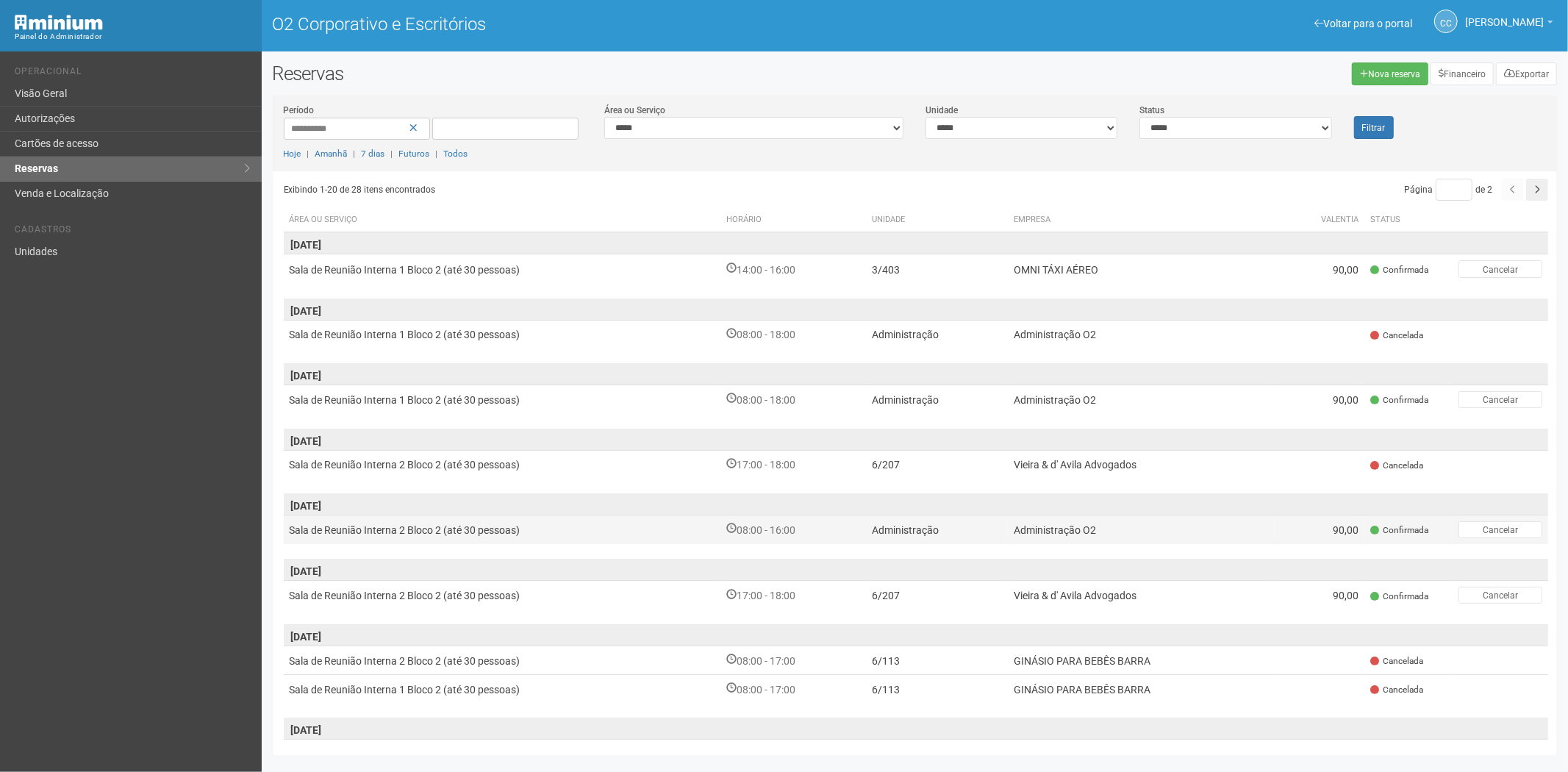
click at [1048, 534] on font "Administração O2" at bounding box center [1054, 529] width 82 height 11
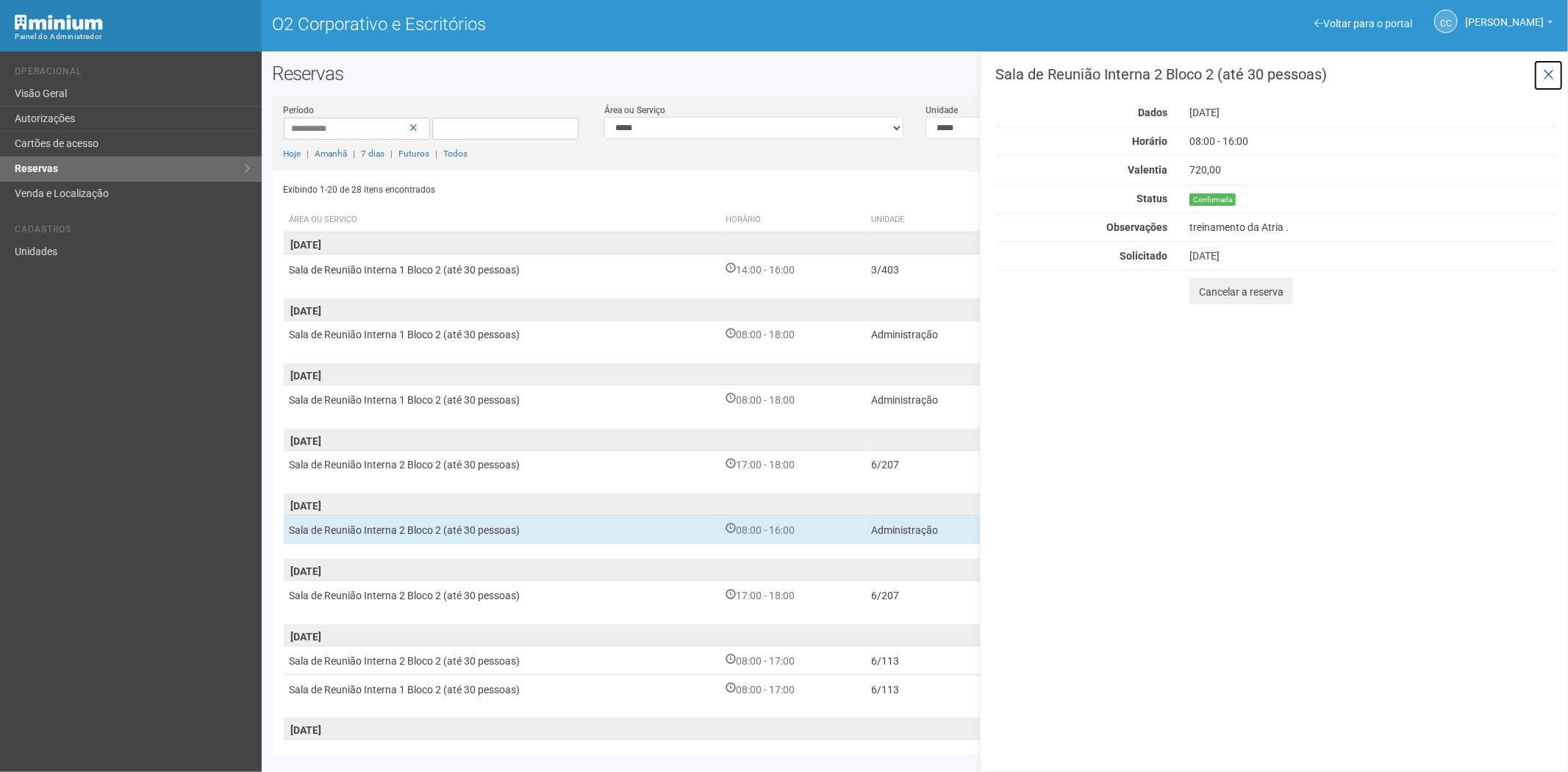
click at [1544, 77] on icon at bounding box center [1548, 75] width 11 height 15
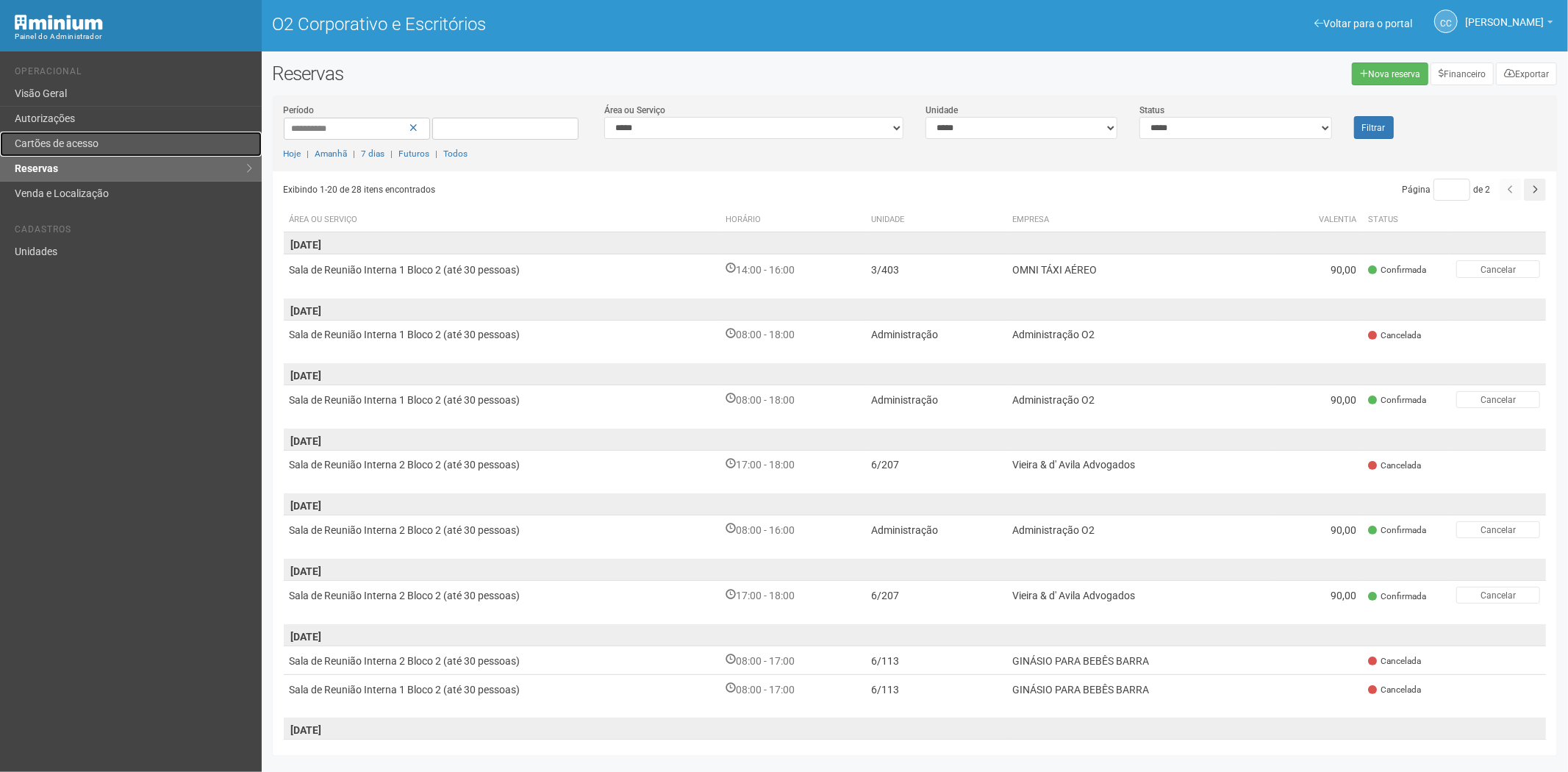
click at [116, 132] on link "Cartões de acesso" at bounding box center [131, 144] width 262 height 25
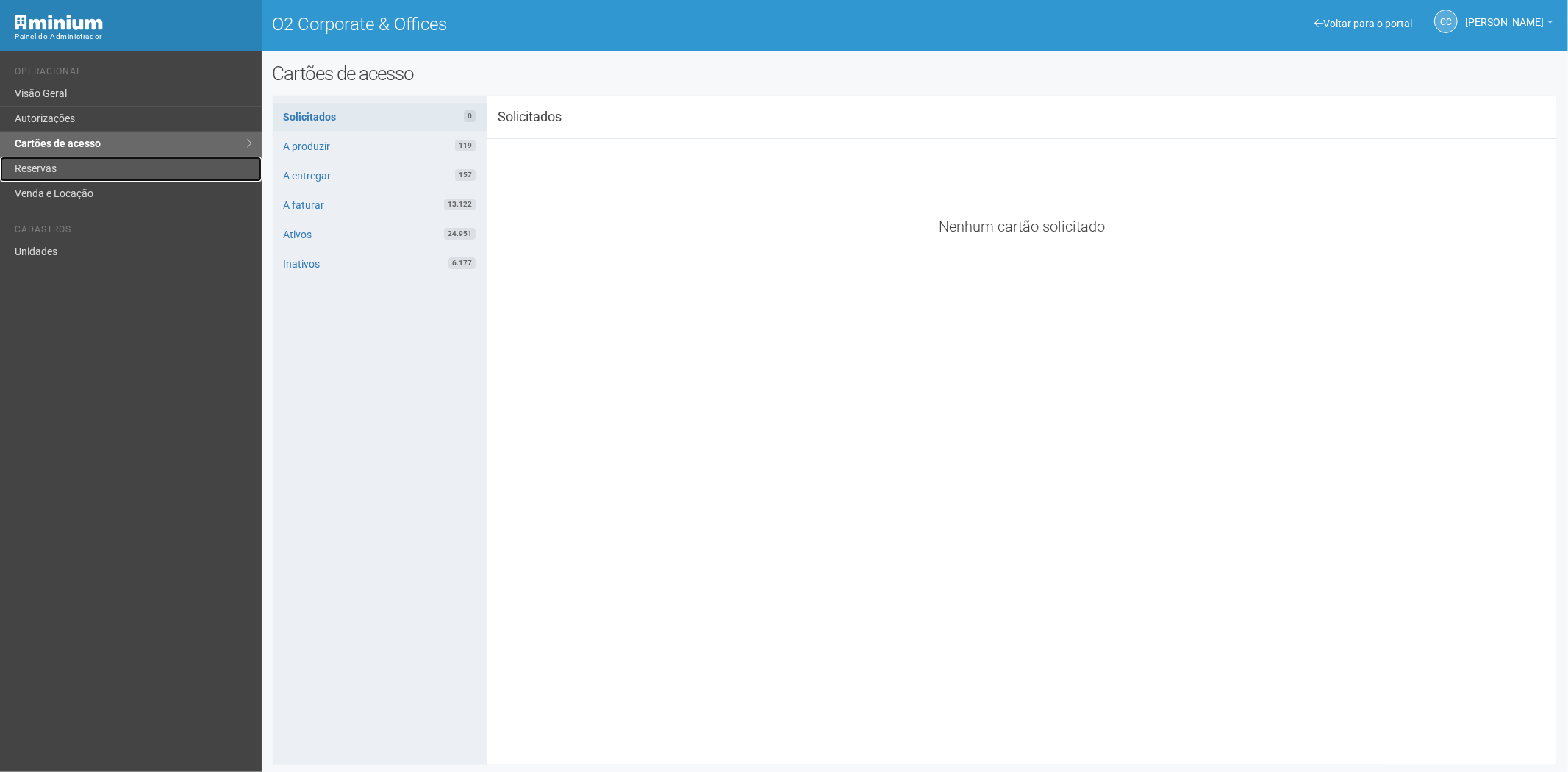
click at [59, 167] on link "Reservas" at bounding box center [131, 169] width 262 height 25
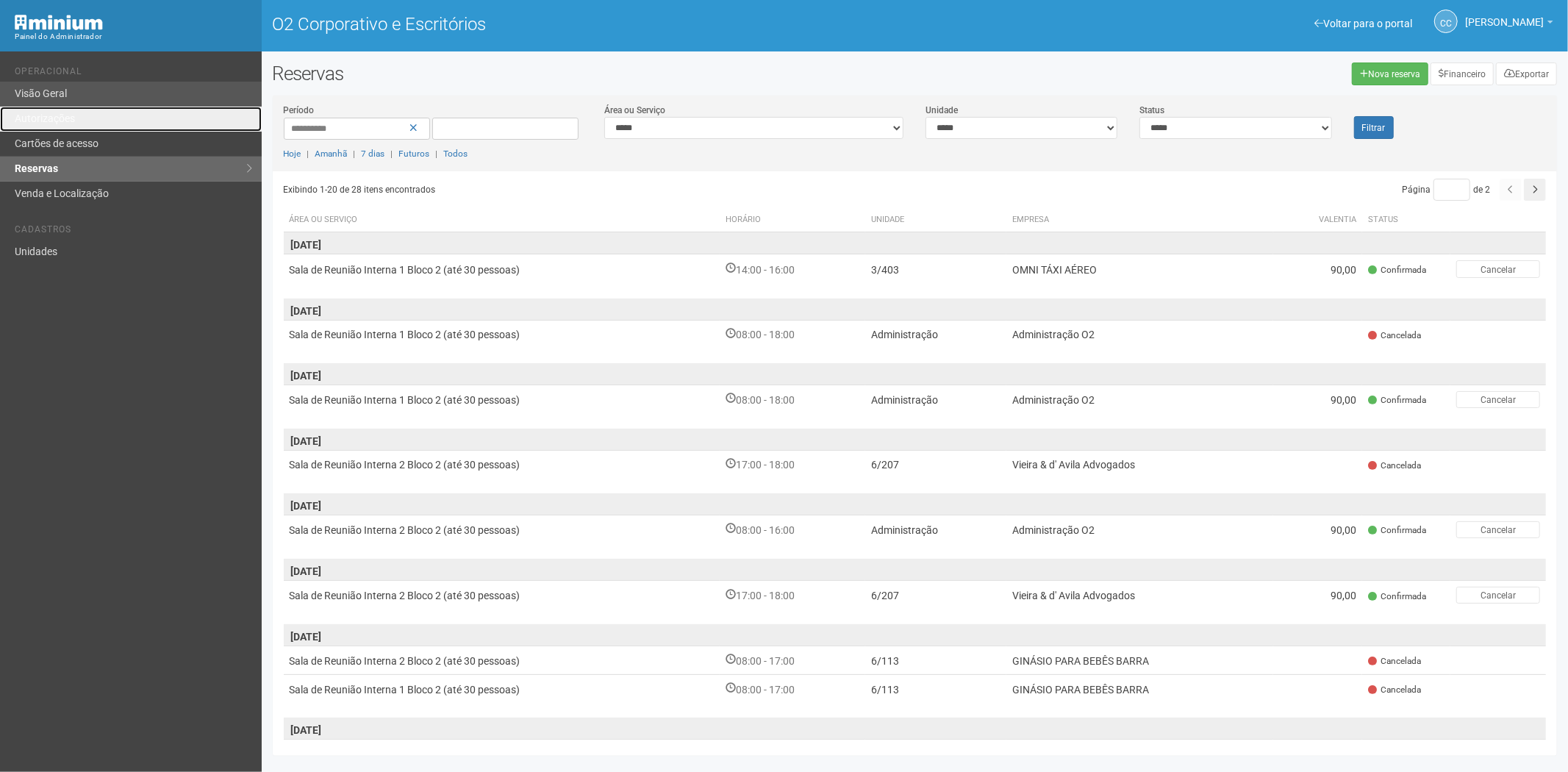
drag, startPoint x: 97, startPoint y: 113, endPoint x: 110, endPoint y: 104, distance: 15.8
click at [97, 113] on link "Autorizações" at bounding box center [131, 119] width 262 height 25
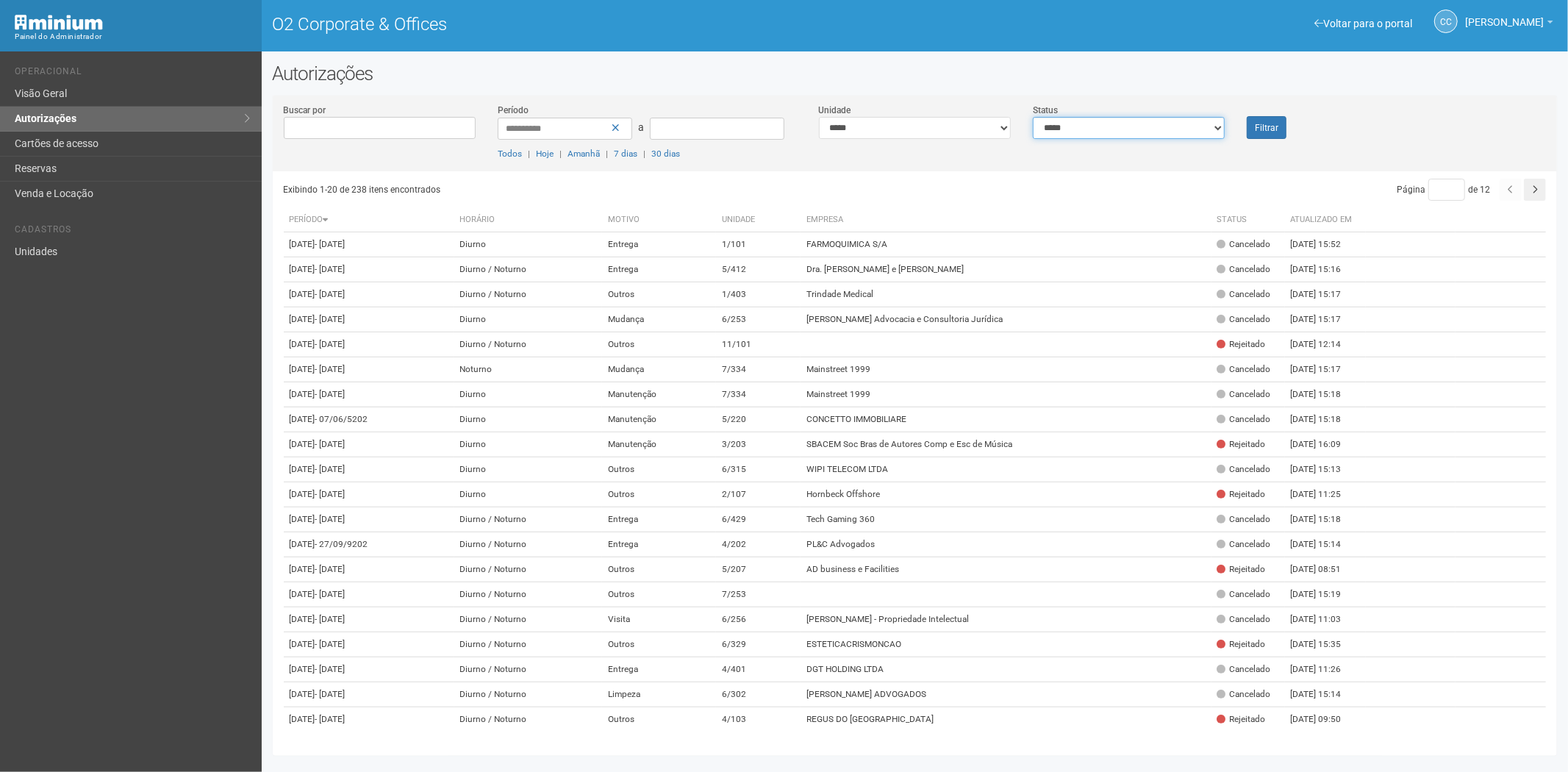
drag, startPoint x: 1134, startPoint y: 124, endPoint x: 1114, endPoint y: 138, distance: 24.4
click at [1134, 125] on select "**********" at bounding box center [1128, 127] width 192 height 22
select select "*"
click at [1033, 117] on select "**********" at bounding box center [1128, 127] width 192 height 22
click at [1268, 127] on font "Filtrar" at bounding box center [1266, 128] width 24 height 10
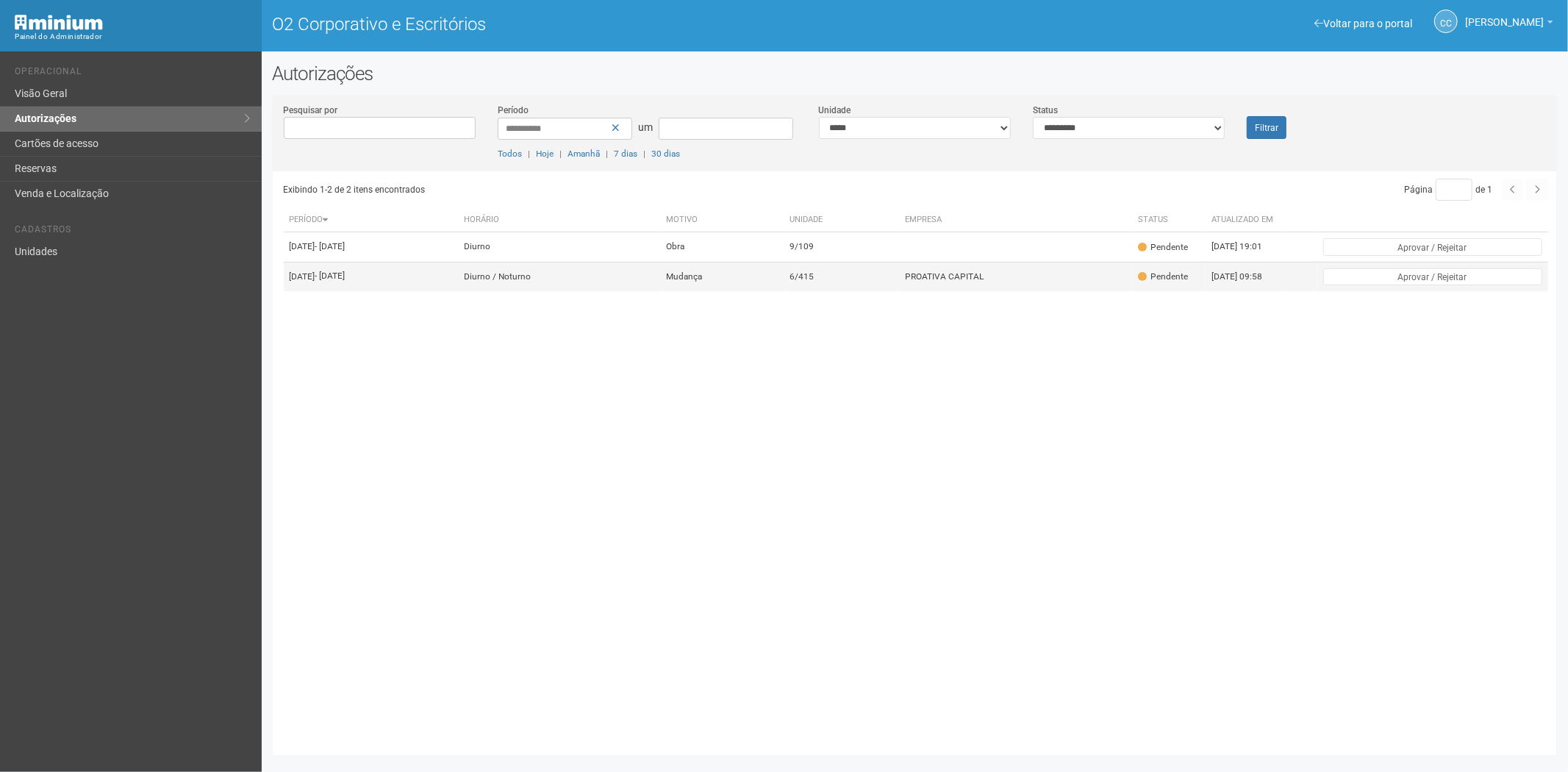
click at [783, 280] on td "Mudança" at bounding box center [722, 277] width 124 height 30
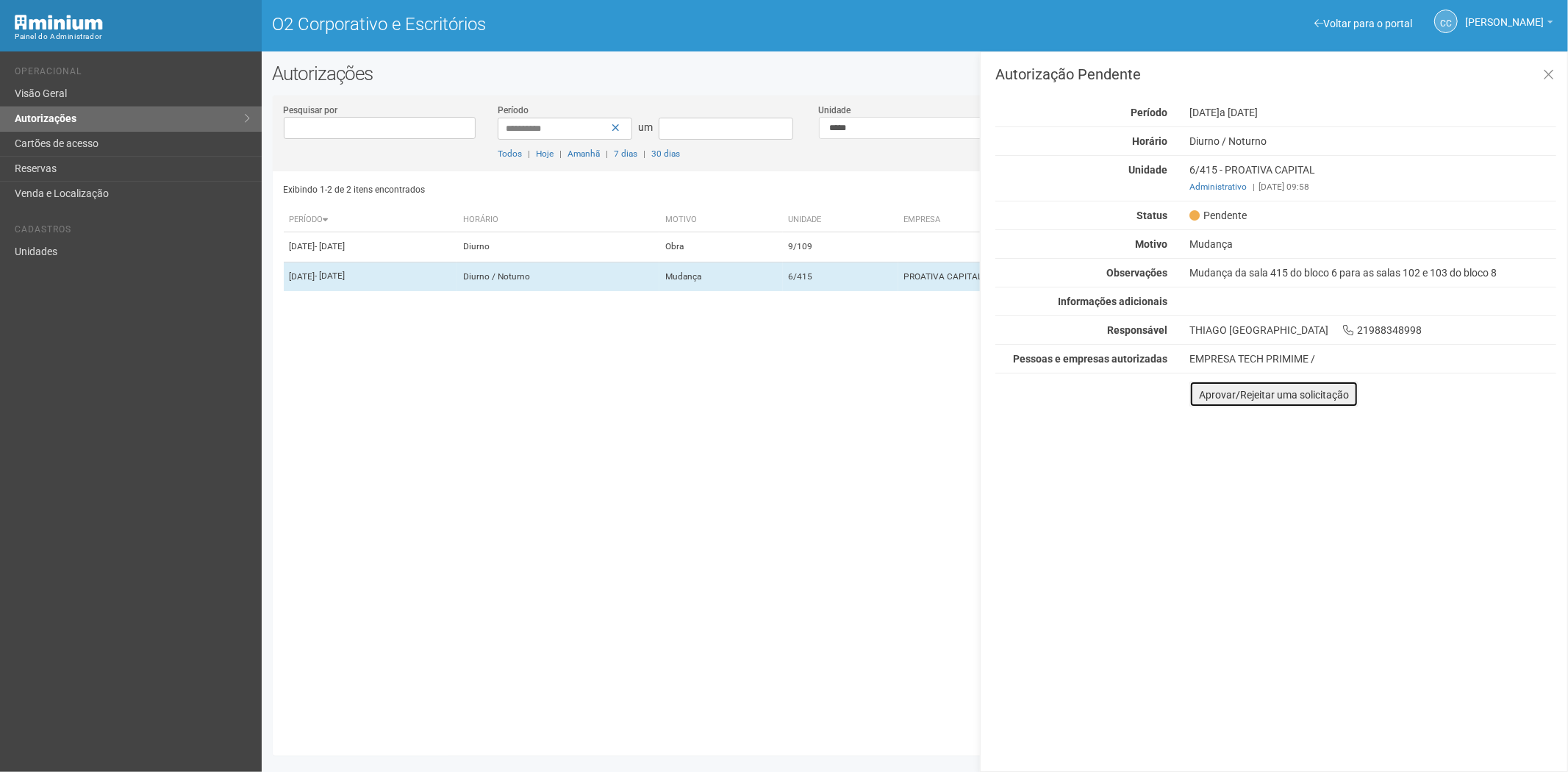
click at [1207, 397] on font "Aprovar/Rejeitar uma solicitação" at bounding box center [1274, 394] width 150 height 11
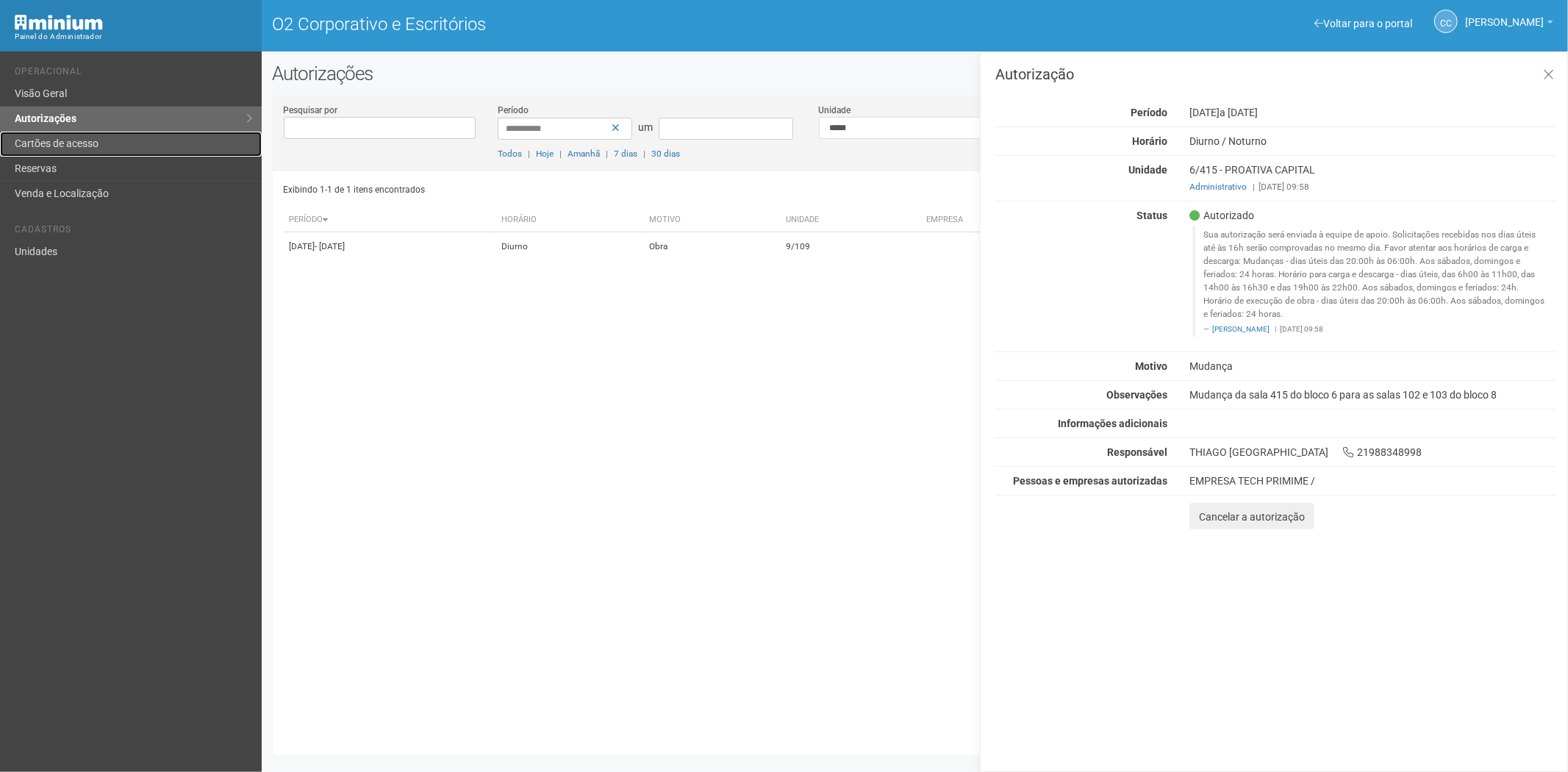
click at [92, 142] on font "Cartões de acesso" at bounding box center [57, 143] width 84 height 11
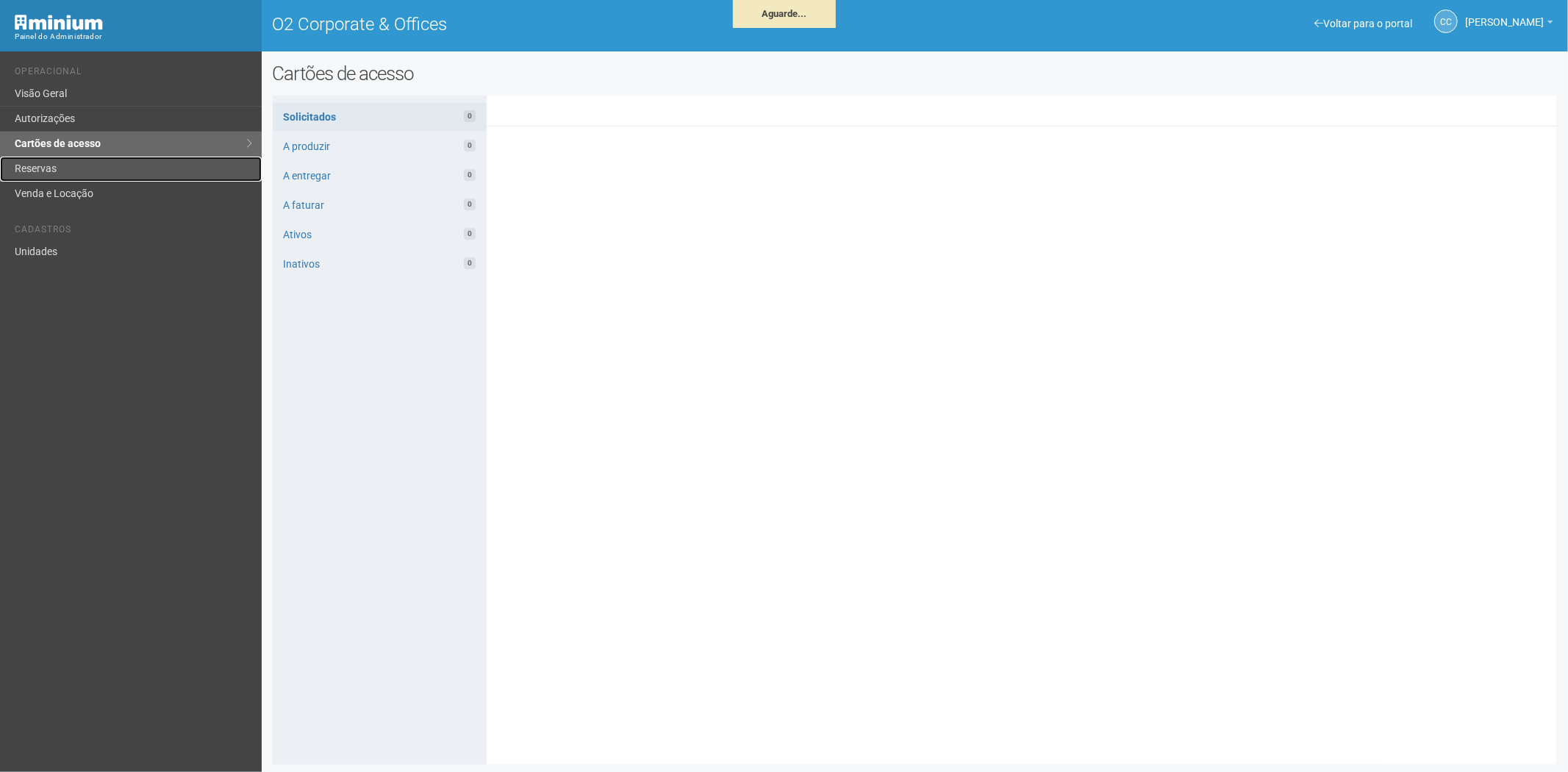
click at [76, 171] on link "Reservas" at bounding box center [131, 169] width 262 height 25
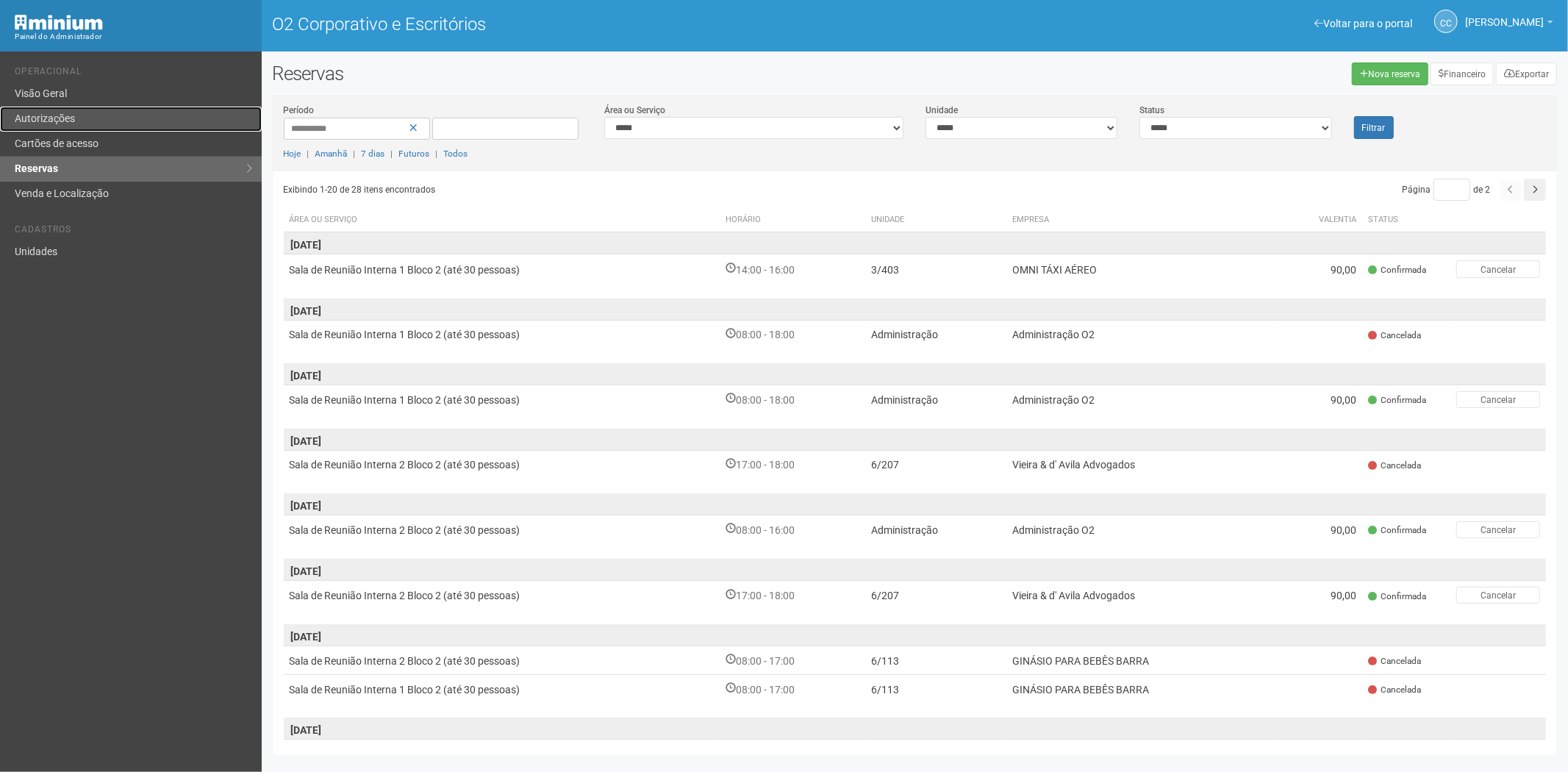
click at [77, 114] on link "Autorizações" at bounding box center [131, 119] width 262 height 25
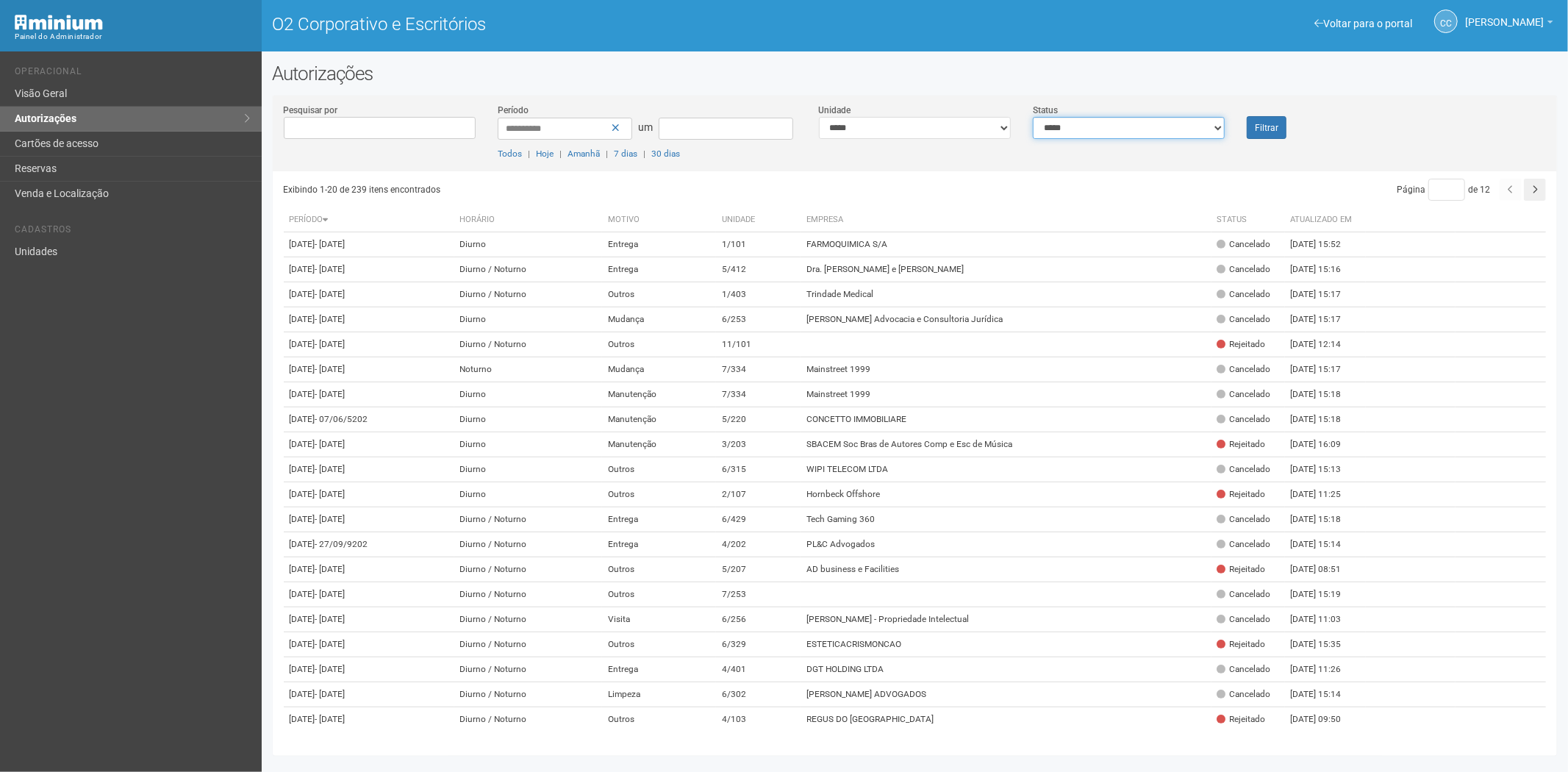
click at [1068, 122] on select "**********" at bounding box center [1128, 127] width 192 height 22
select select "*"
click at [1033, 117] on select "**********" at bounding box center [1128, 127] width 192 height 22
click at [1254, 119] on button "Filtrar" at bounding box center [1266, 127] width 40 height 23
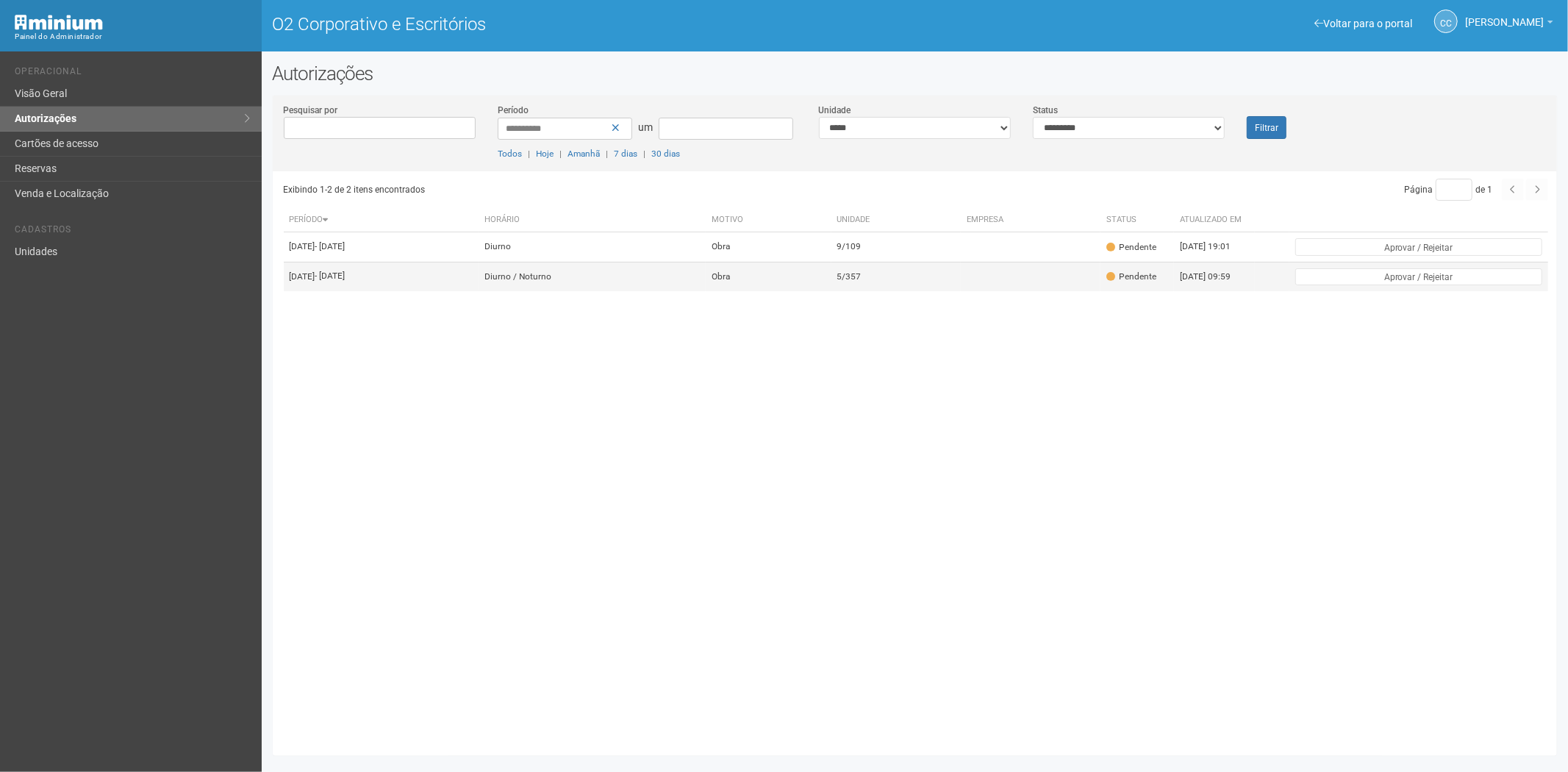
click at [944, 291] on td "5/357" at bounding box center [896, 277] width 129 height 30
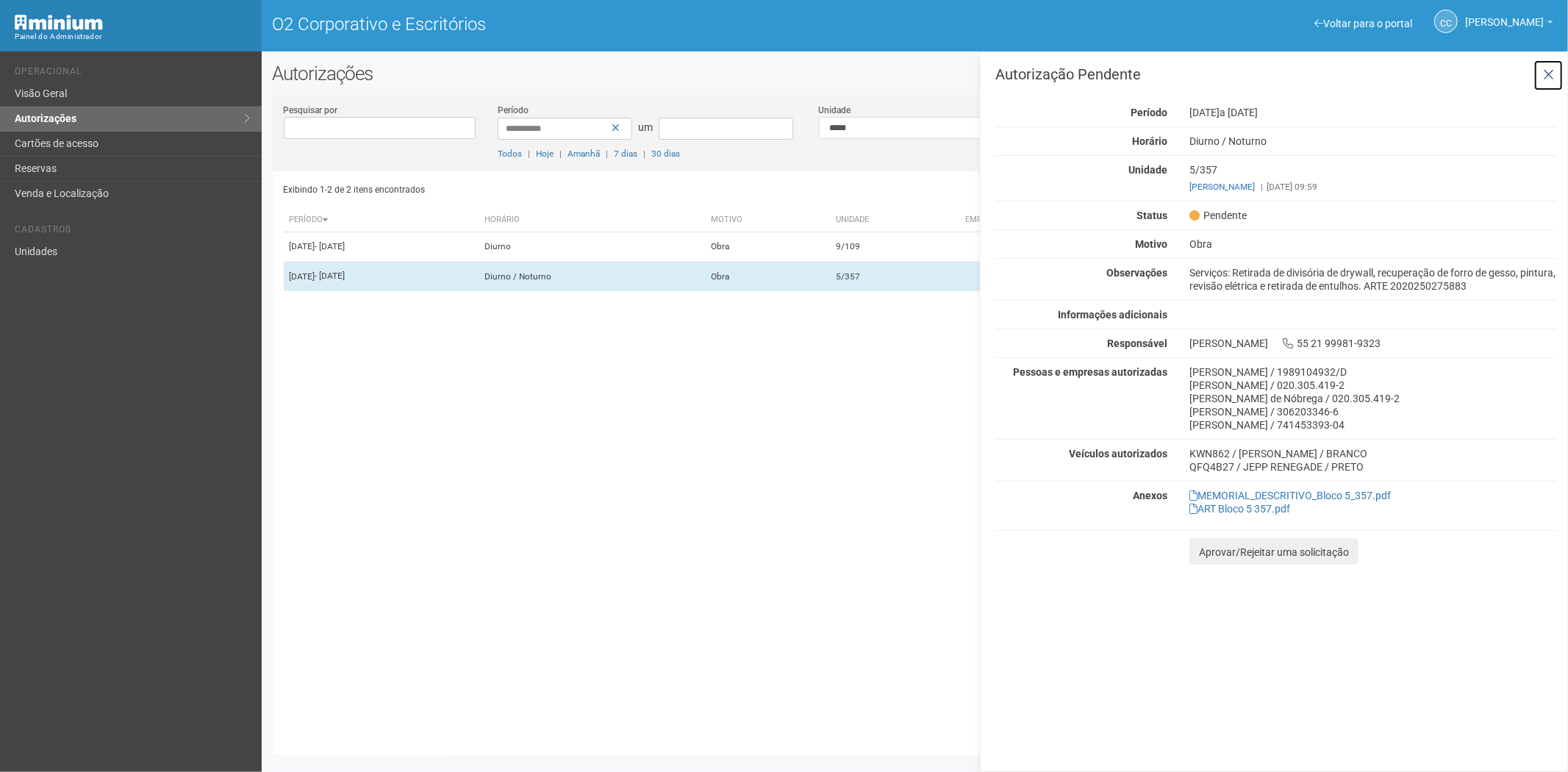
click at [1549, 75] on icon at bounding box center [1548, 75] width 11 height 15
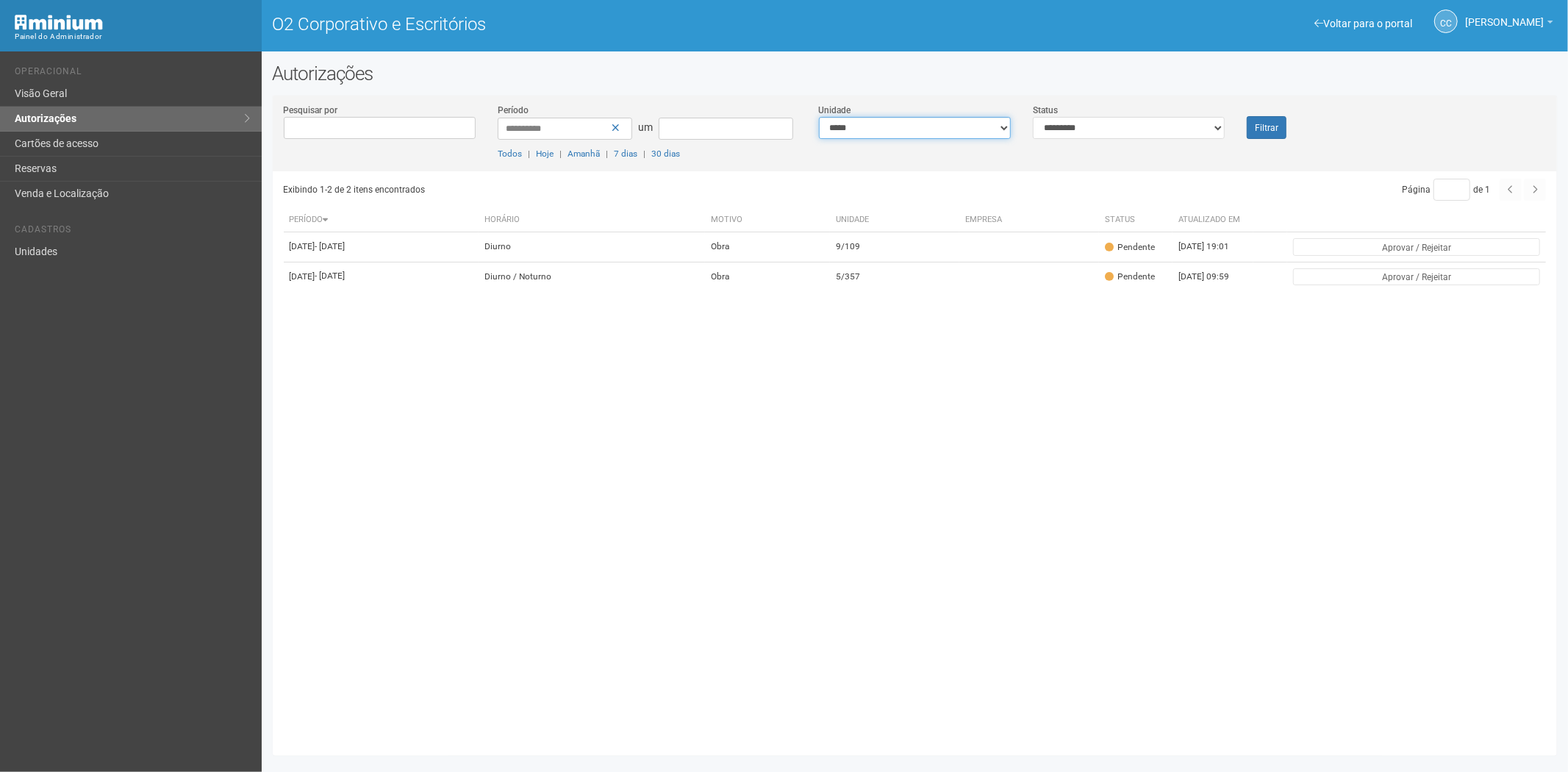
click at [905, 133] on select "**********" at bounding box center [915, 127] width 192 height 22
drag, startPoint x: 647, startPoint y: 598, endPoint x: 657, endPoint y: 593, distance: 11.2
click at [647, 598] on div "Exibindo 1-2 de 2 itens encontrados Página * de 1 Período Horário Motivo Unidad…" at bounding box center [920, 457] width 1274 height 573
click at [900, 130] on select "**********" at bounding box center [915, 127] width 192 height 22
select select "**********"
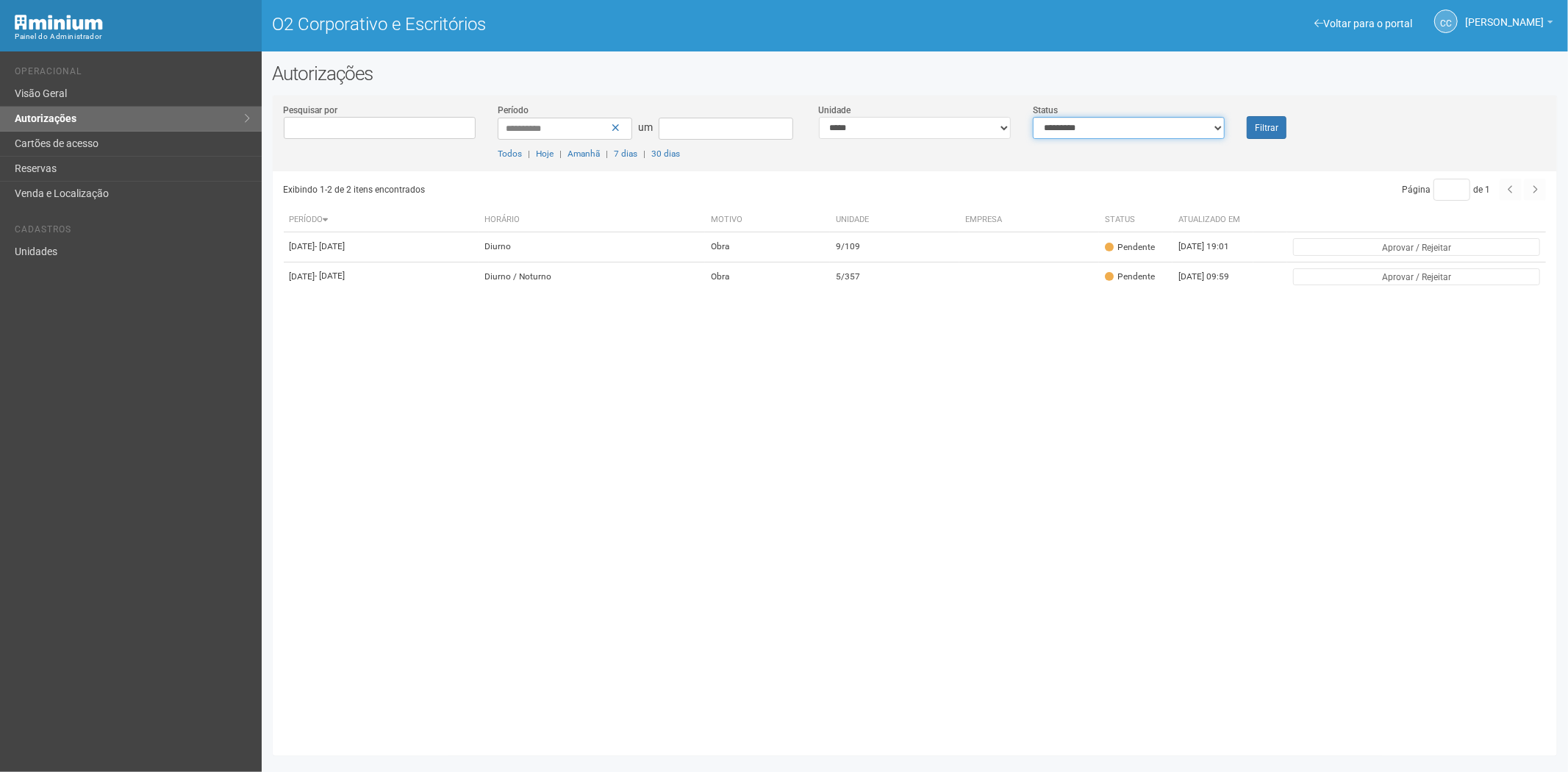
click at [1085, 123] on select "**********" at bounding box center [1128, 127] width 192 height 22
select select "***"
click at [1033, 117] on select "**********" at bounding box center [1128, 127] width 192 height 22
click at [1251, 129] on button "Filtrar" at bounding box center [1266, 127] width 40 height 23
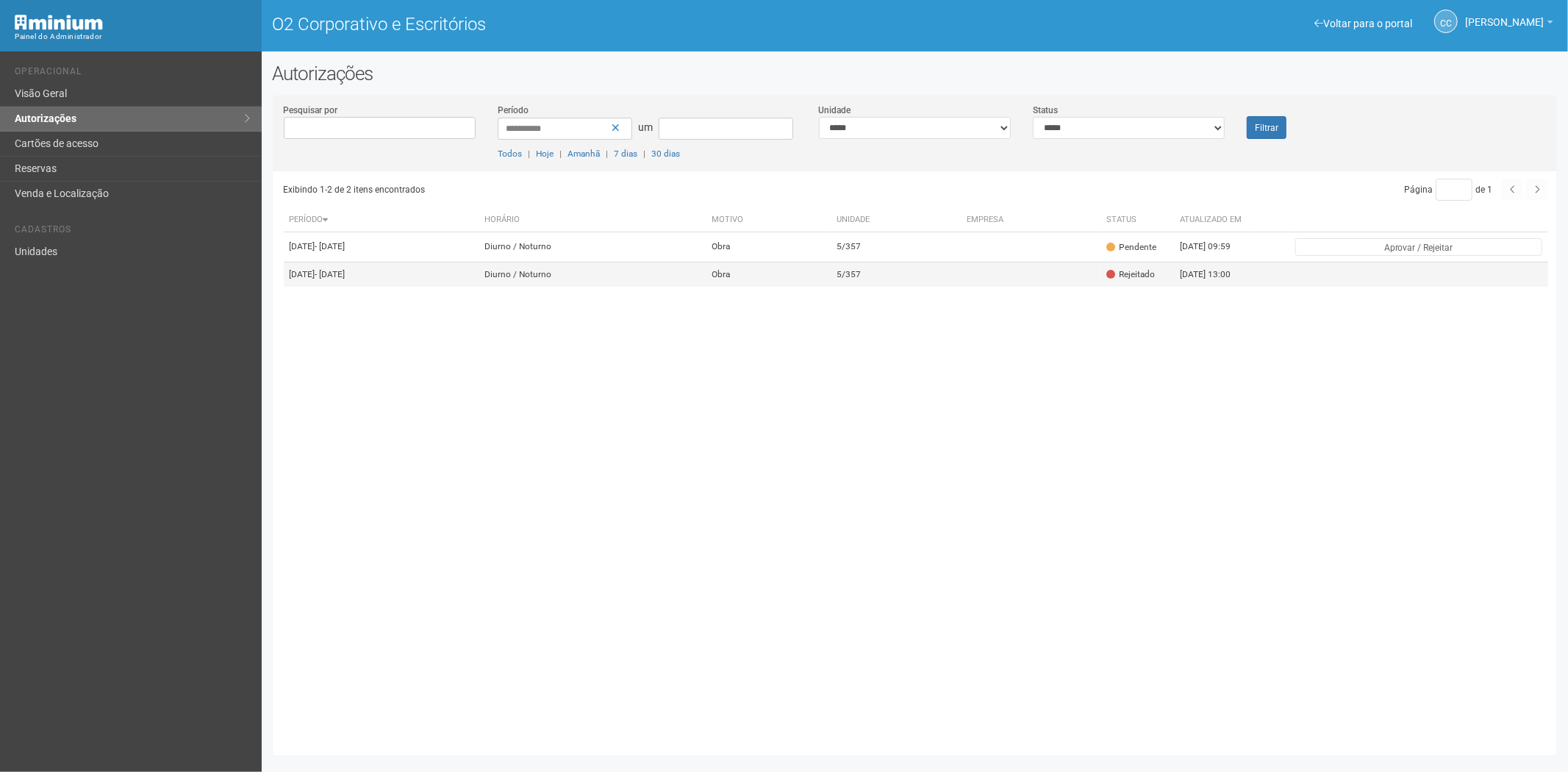
click at [1007, 287] on td at bounding box center [1030, 274] width 140 height 25
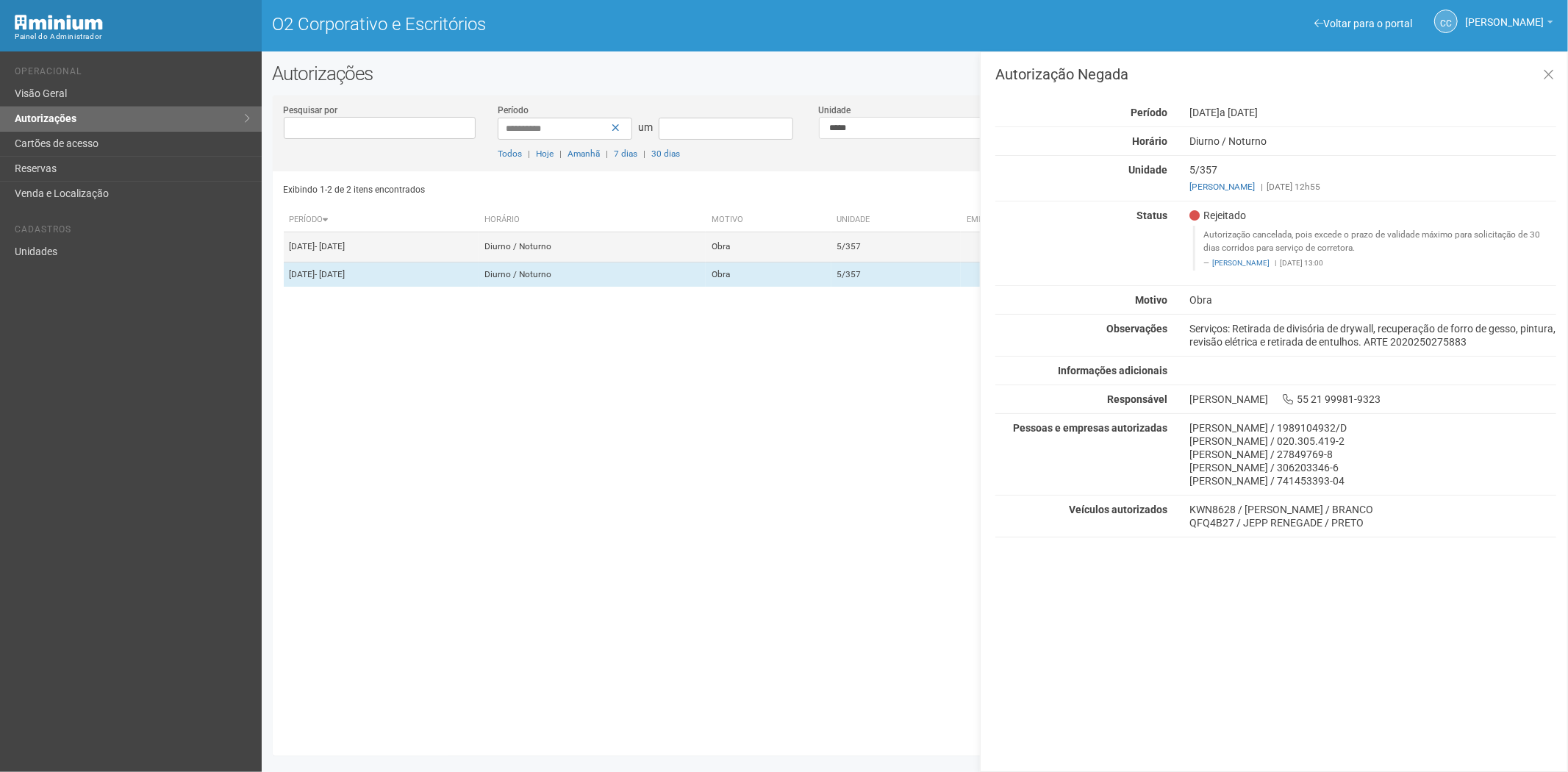
click at [706, 255] on td "Diurno / Noturno" at bounding box center [592, 247] width 227 height 30
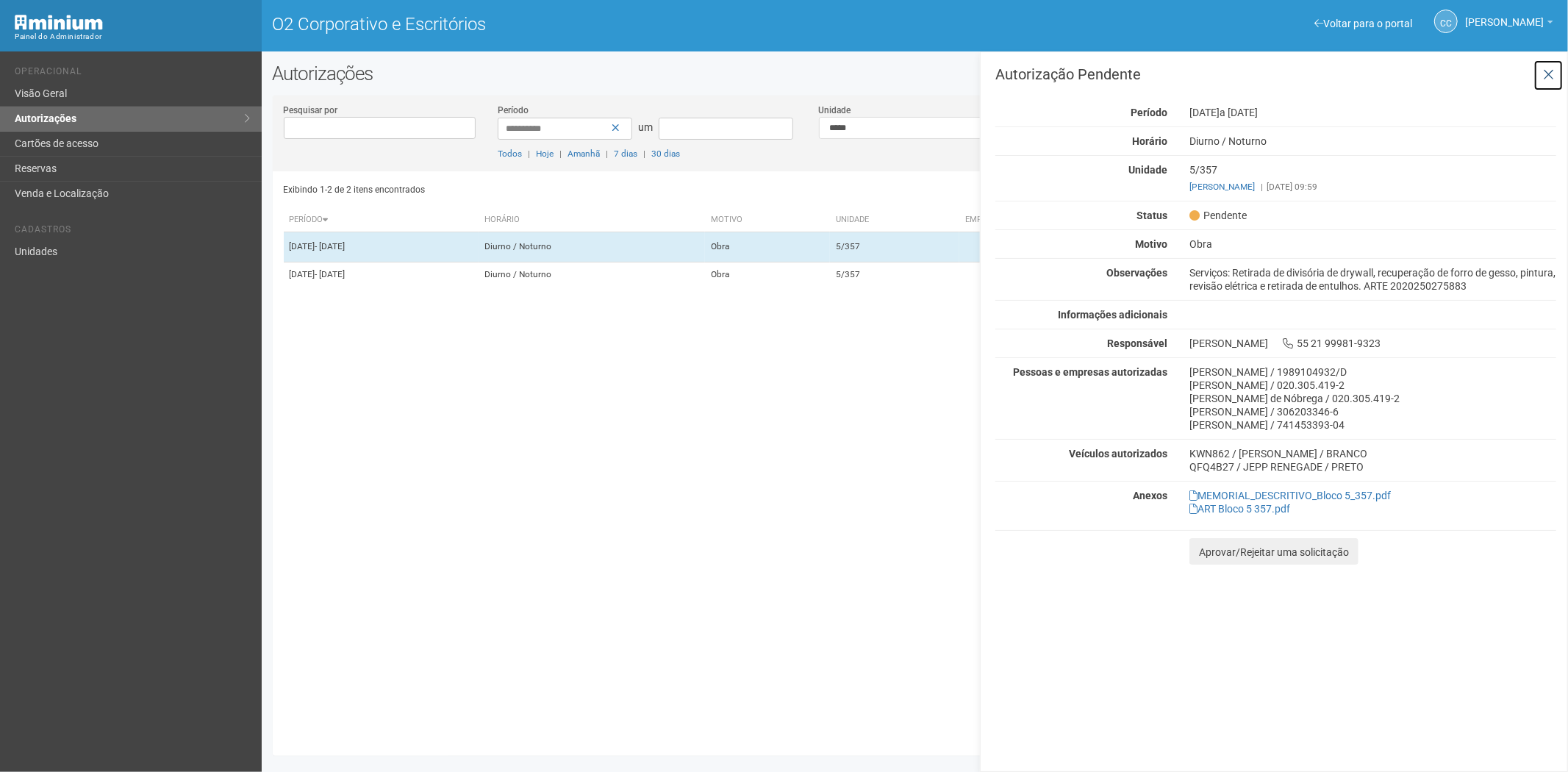
click at [1545, 78] on icon at bounding box center [1548, 75] width 11 height 15
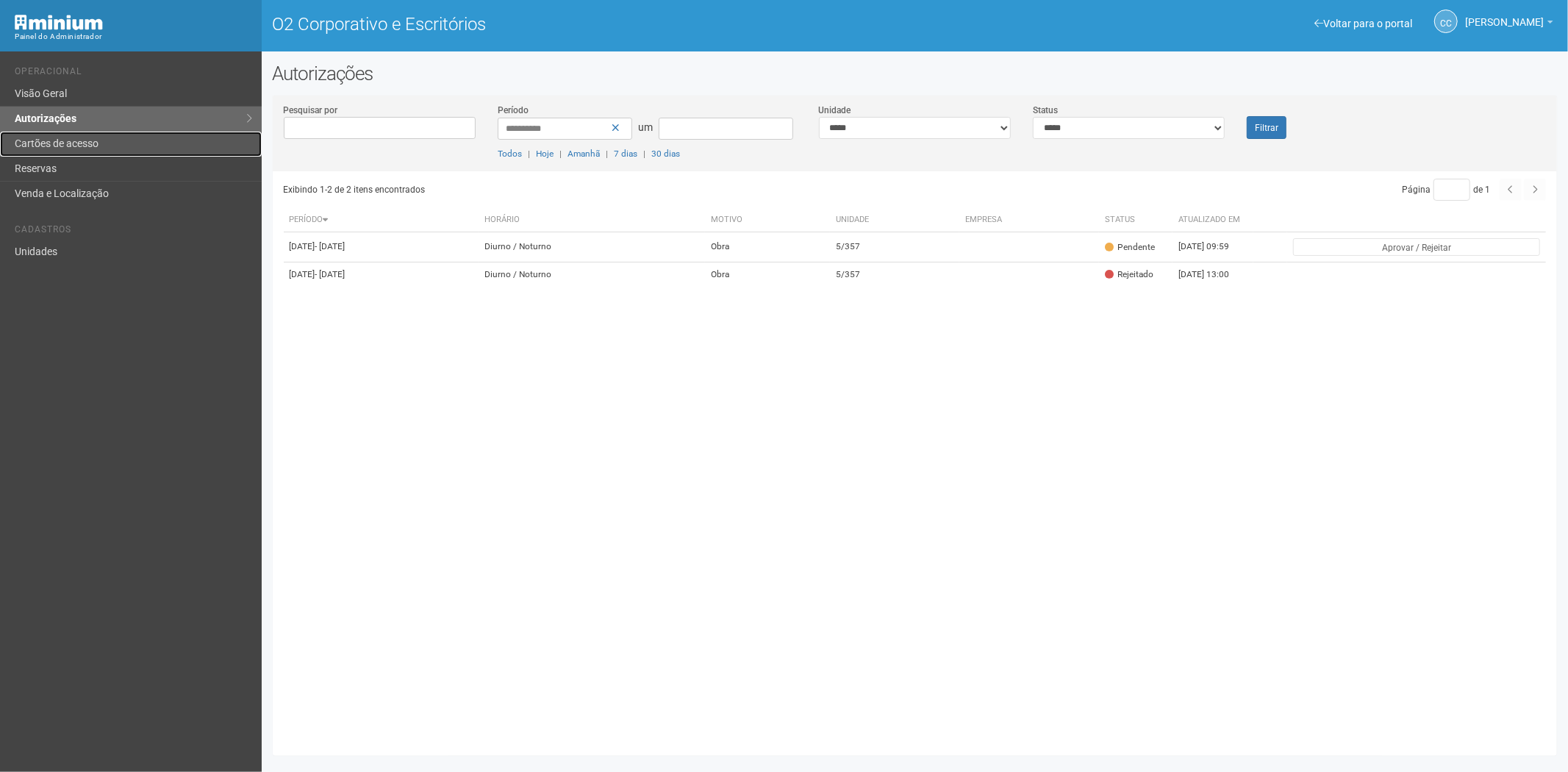
click at [58, 144] on font "Cartões de acesso" at bounding box center [57, 143] width 84 height 11
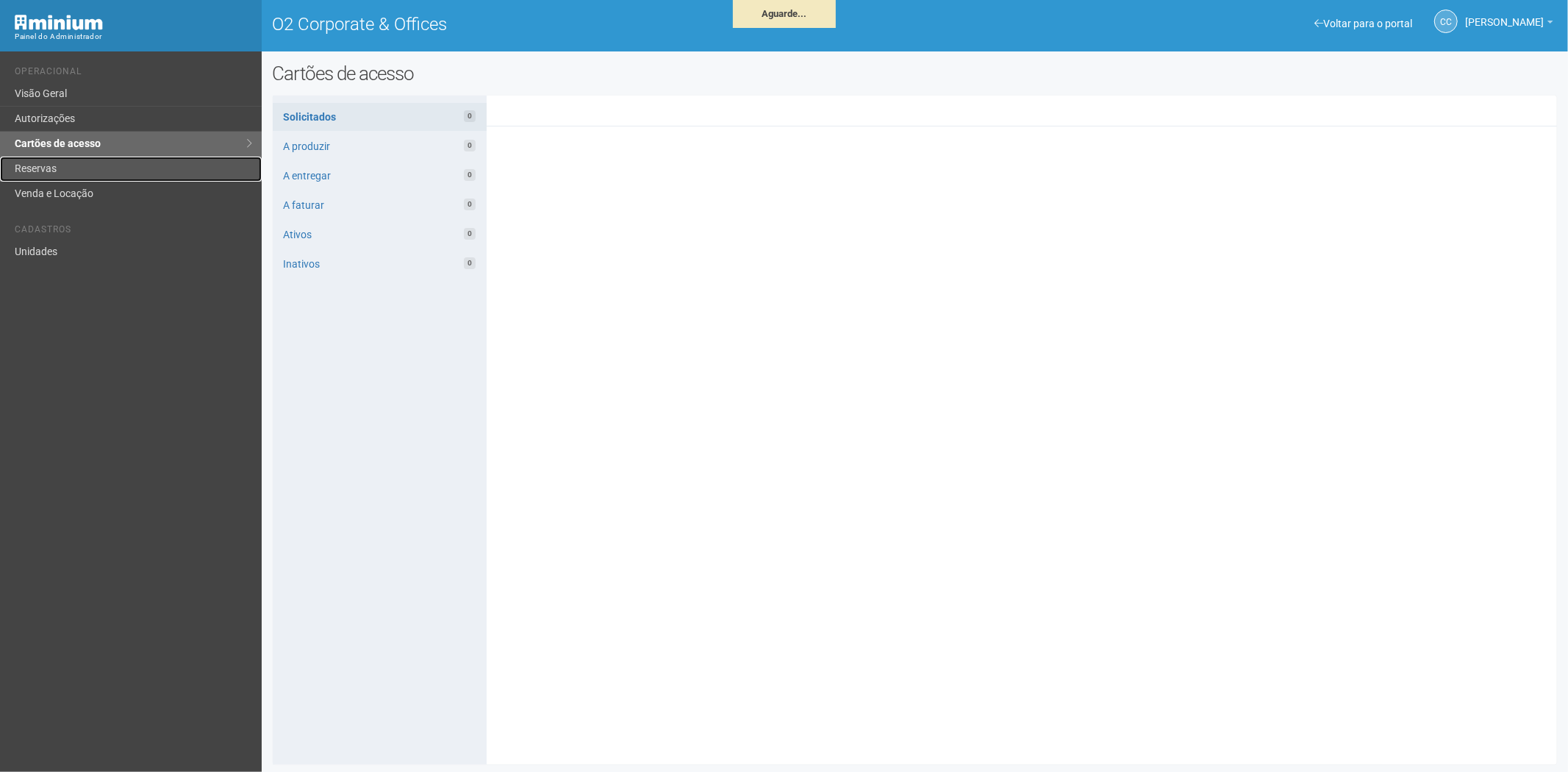
click at [48, 170] on link "Reservas" at bounding box center [131, 169] width 262 height 25
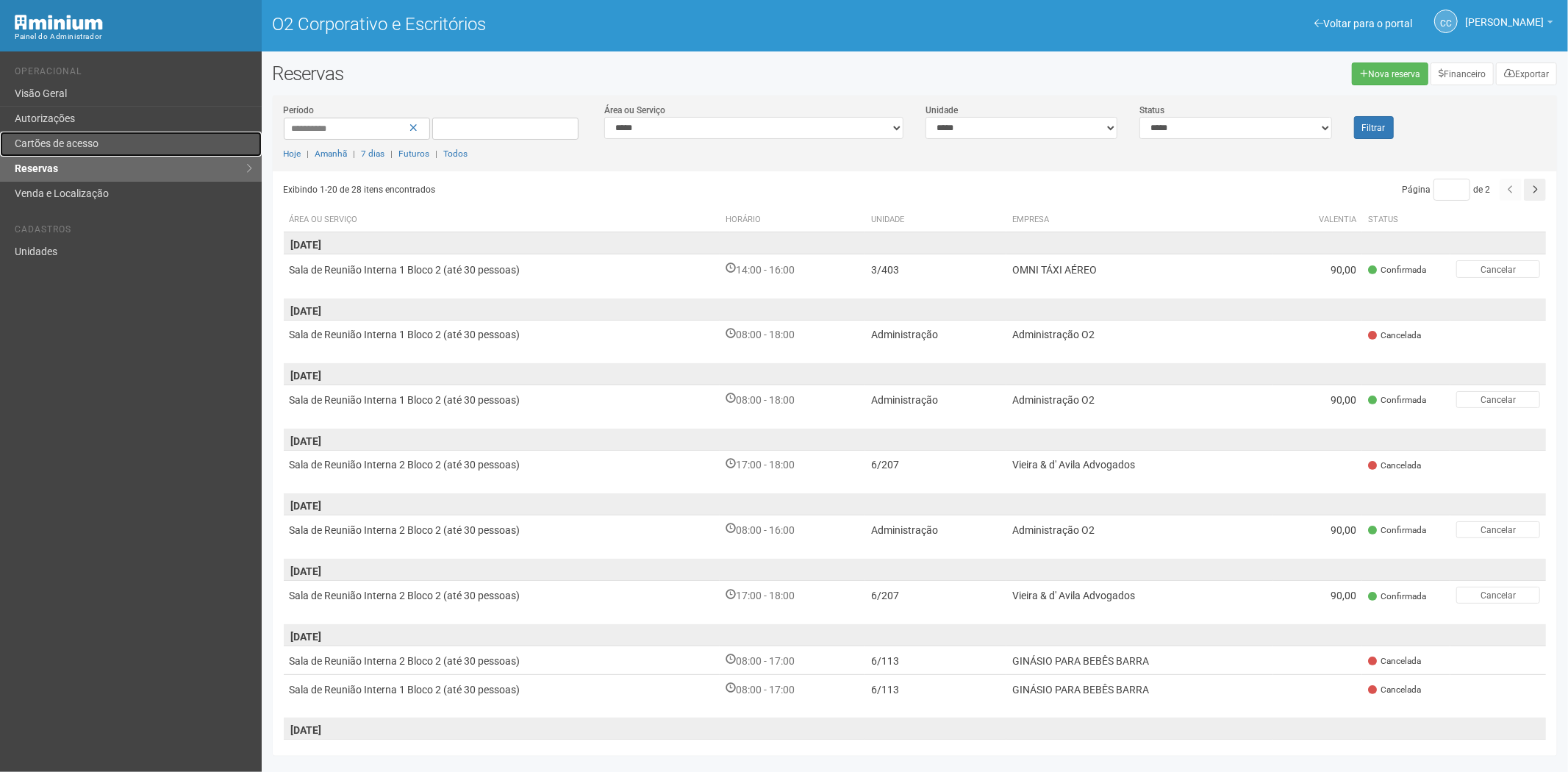
click at [138, 152] on link "Cartões de acesso" at bounding box center [131, 144] width 262 height 25
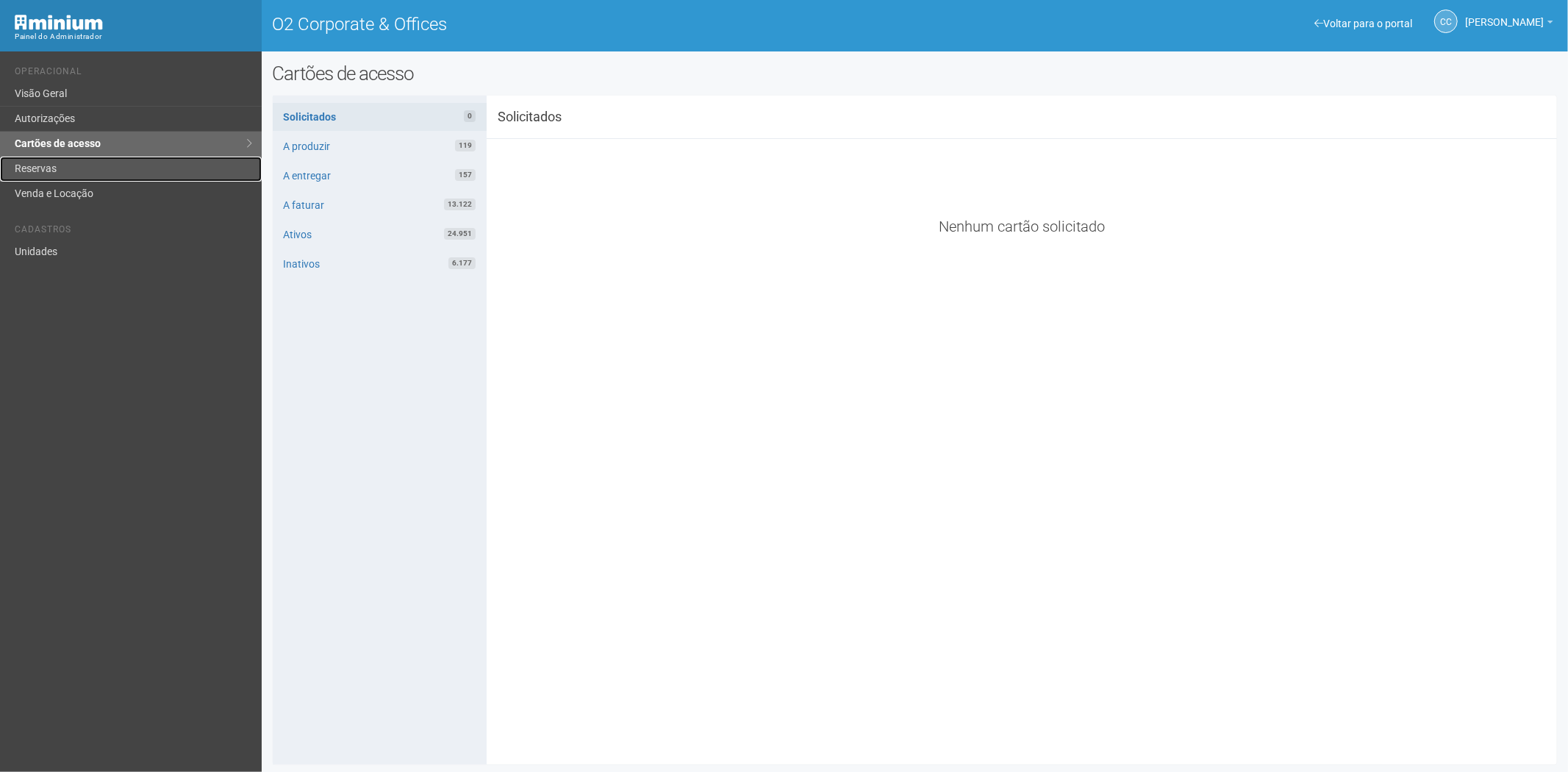
click at [64, 171] on link "Reservas" at bounding box center [131, 169] width 262 height 25
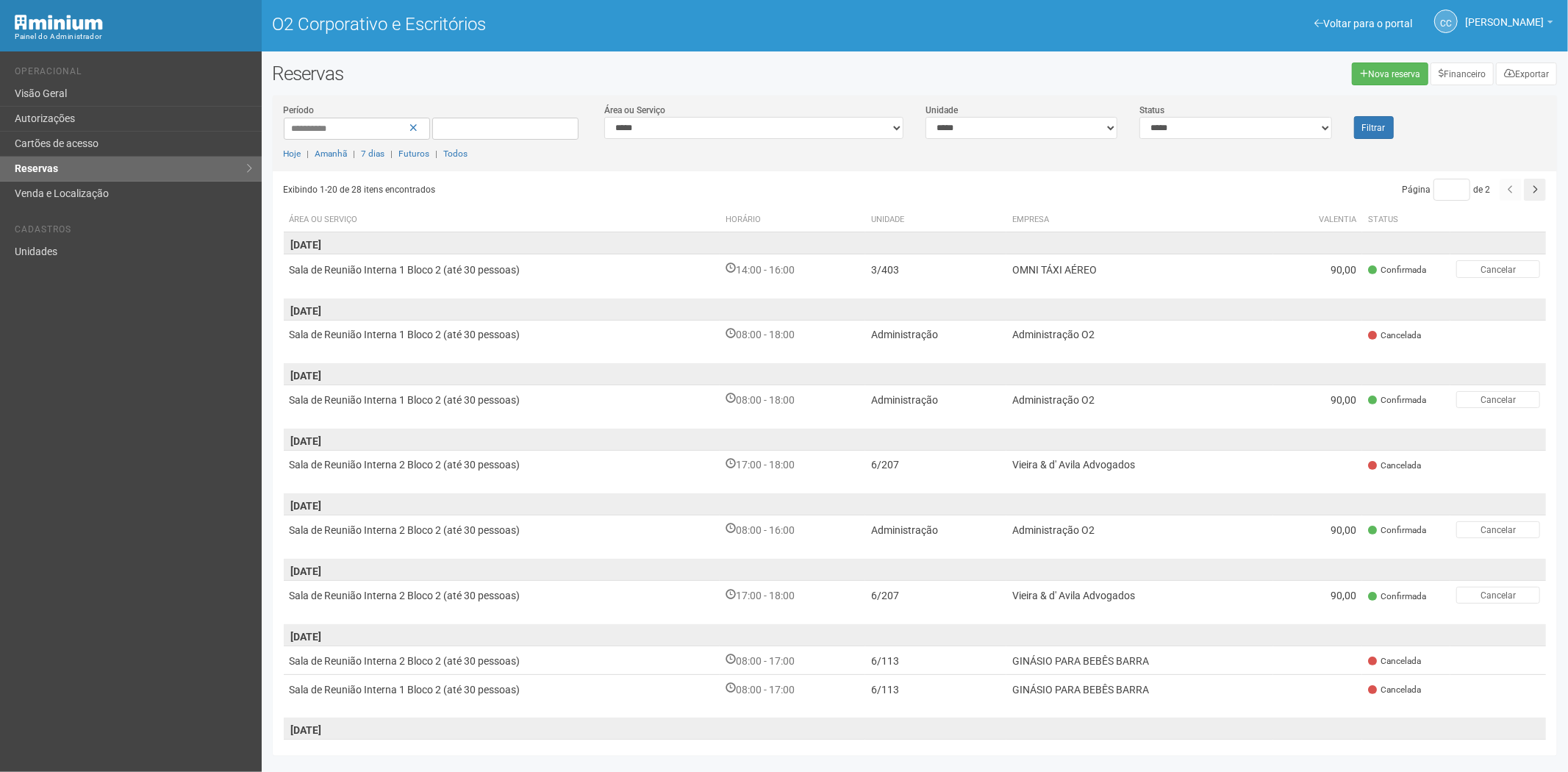
click at [101, 423] on div "Voltar para o portal Operacional Visão Geral Autorizações Cartões de acesso Res…" at bounding box center [131, 412] width 262 height 721
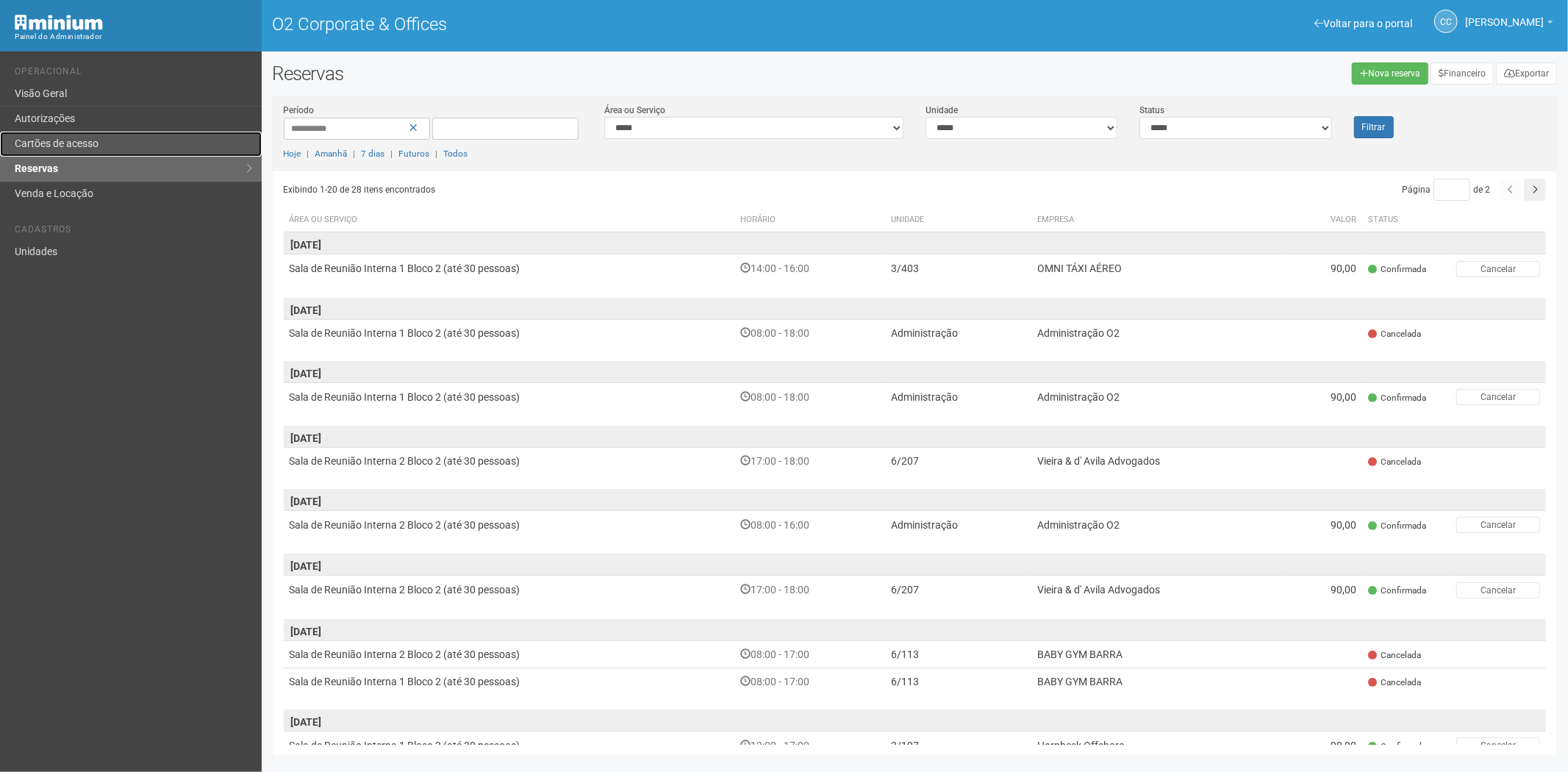
click at [94, 143] on link "Cartões de acesso" at bounding box center [131, 144] width 262 height 25
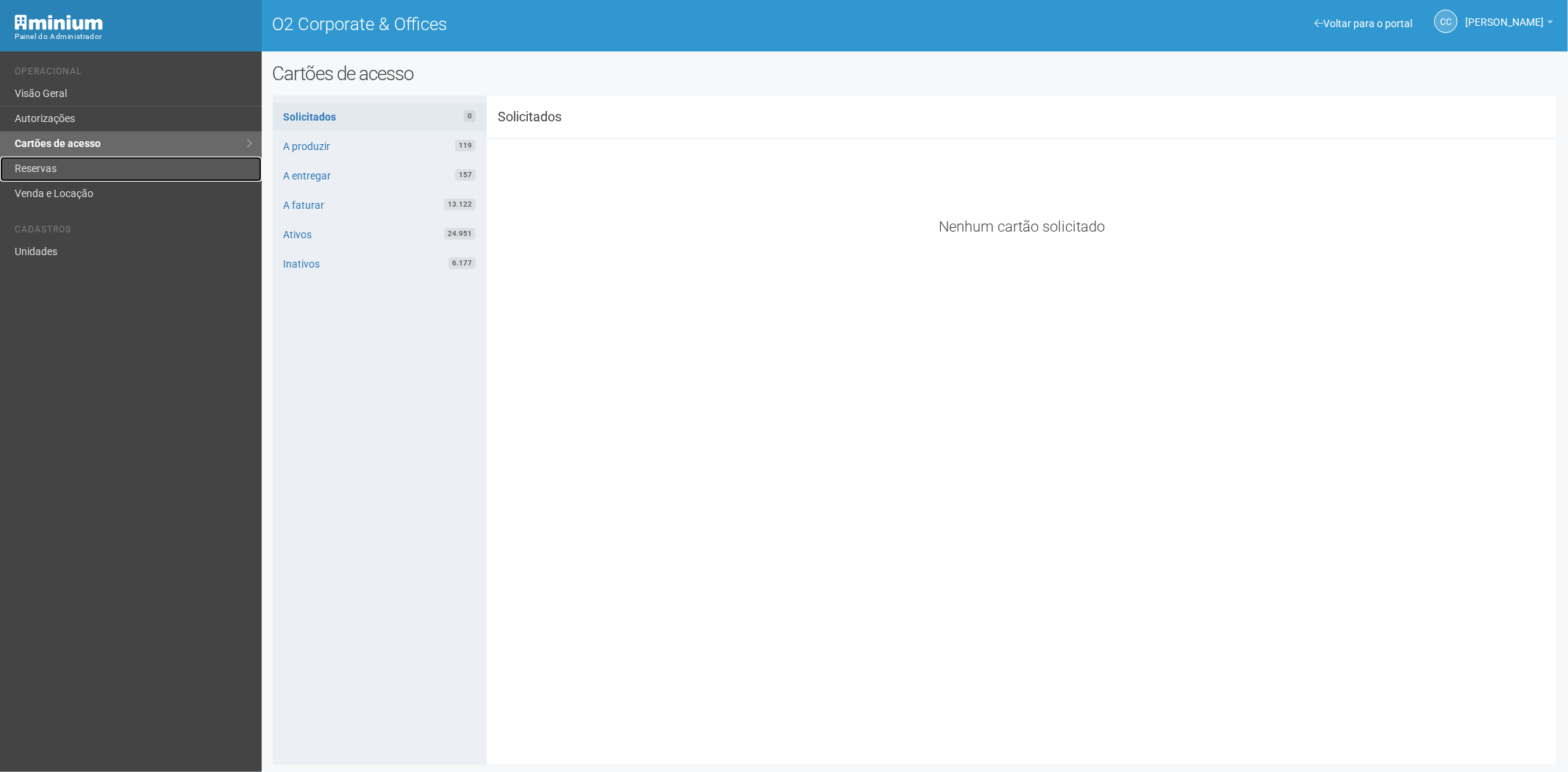
click at [171, 159] on link "Reservas" at bounding box center [131, 169] width 262 height 25
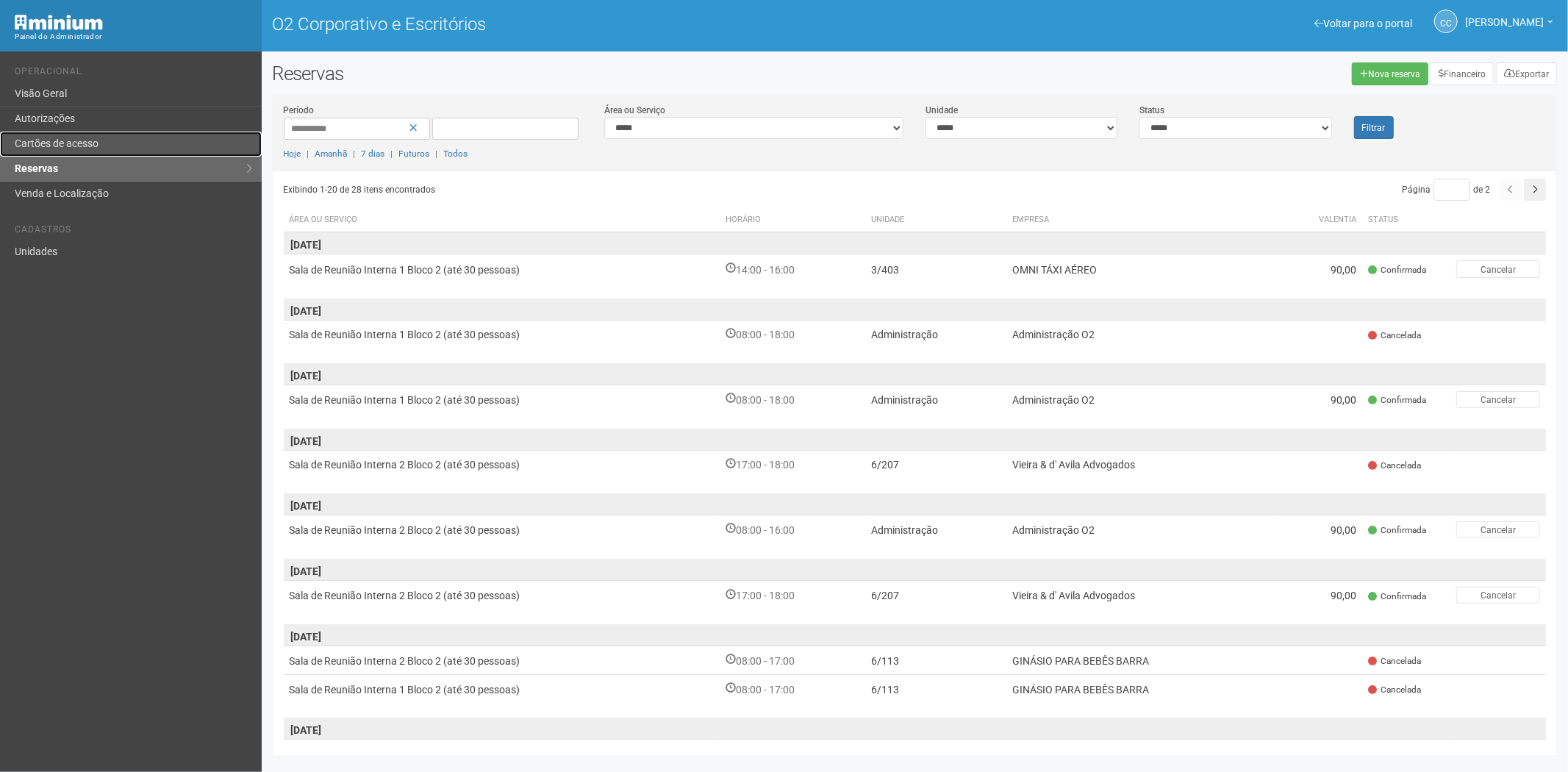
click at [78, 140] on font "Cartões de acesso" at bounding box center [57, 143] width 84 height 11
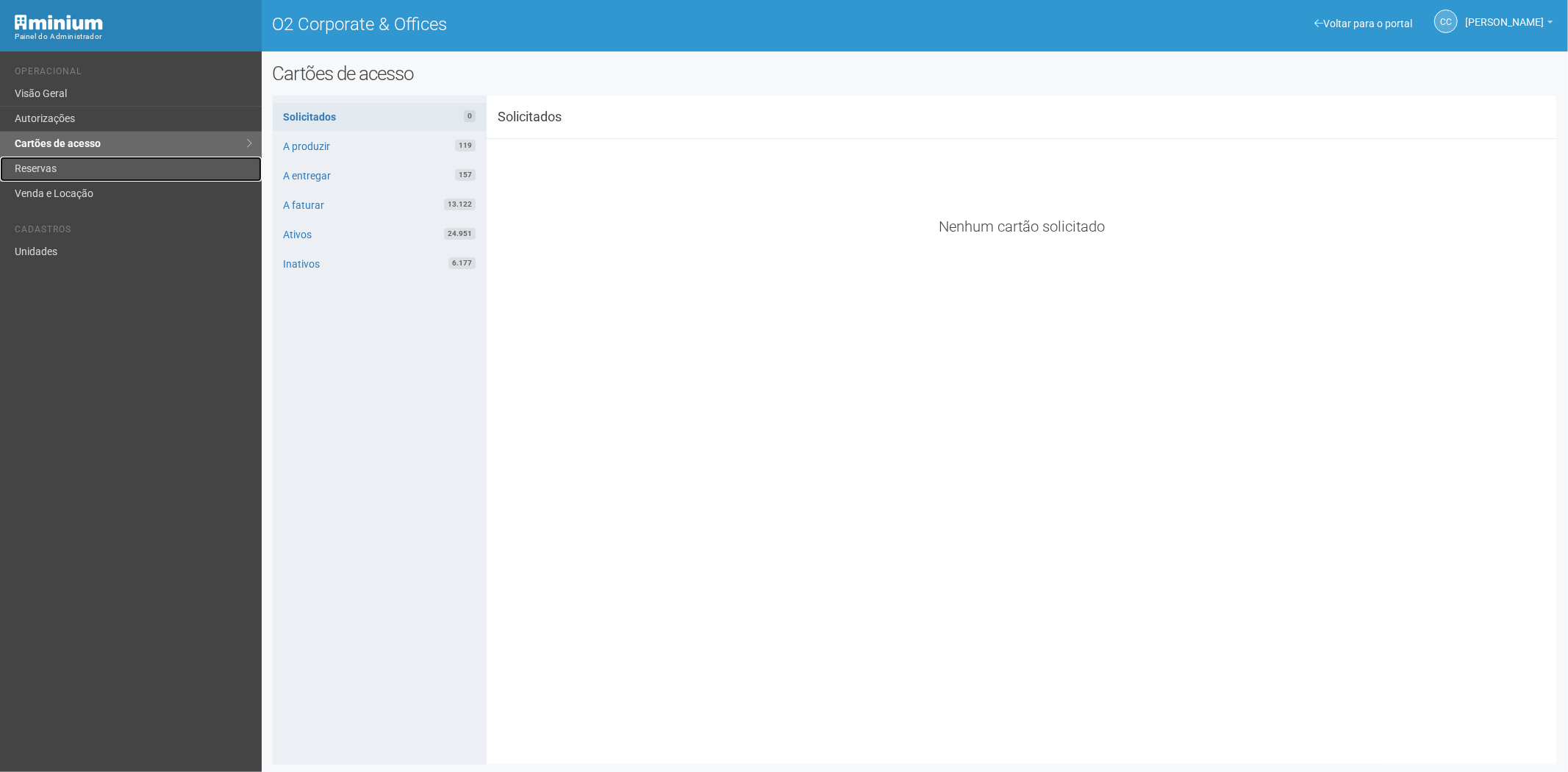
click at [54, 166] on link "Reservas" at bounding box center [131, 169] width 262 height 25
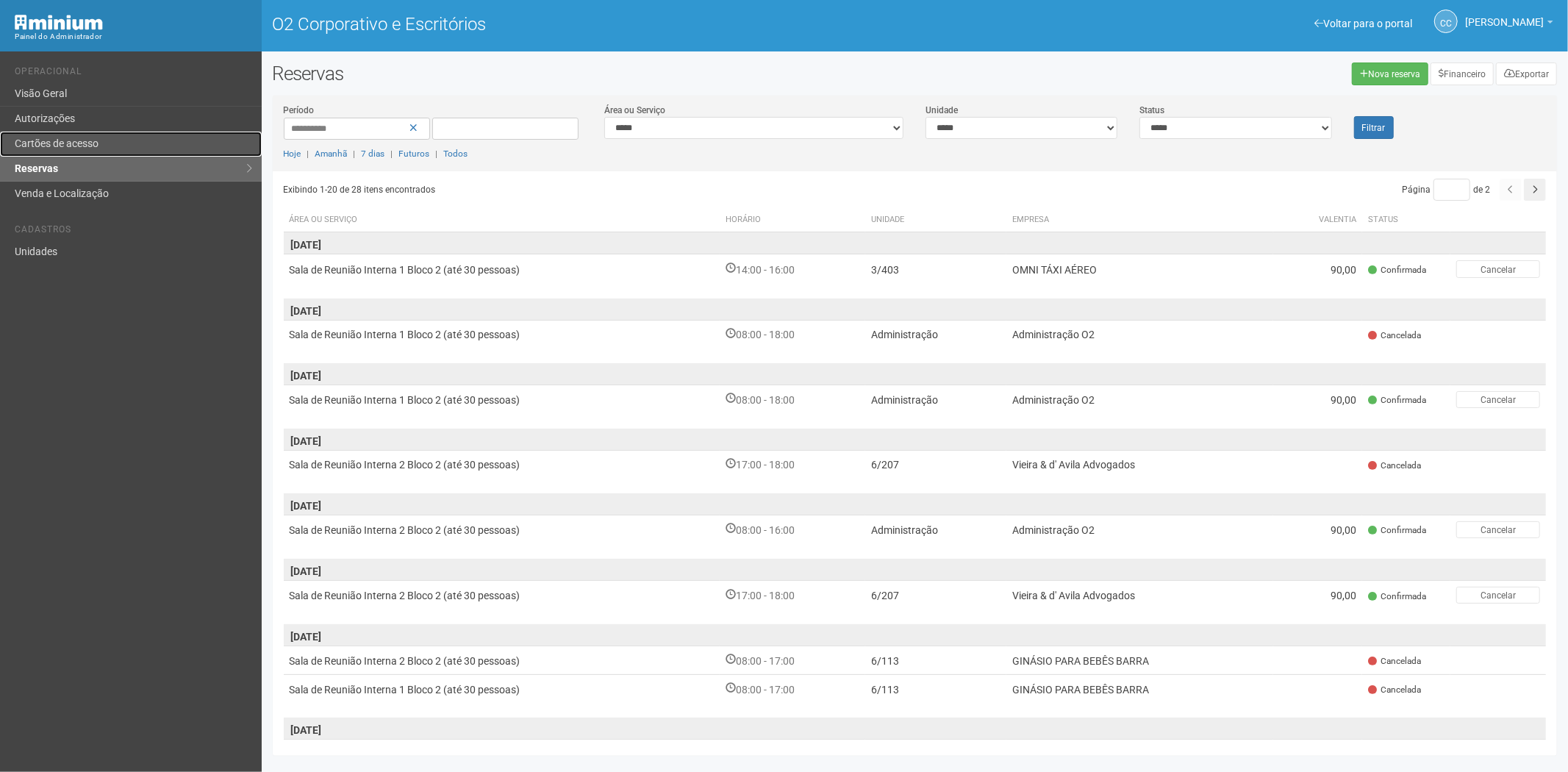
click at [25, 143] on font "Cartões de acesso" at bounding box center [57, 143] width 84 height 11
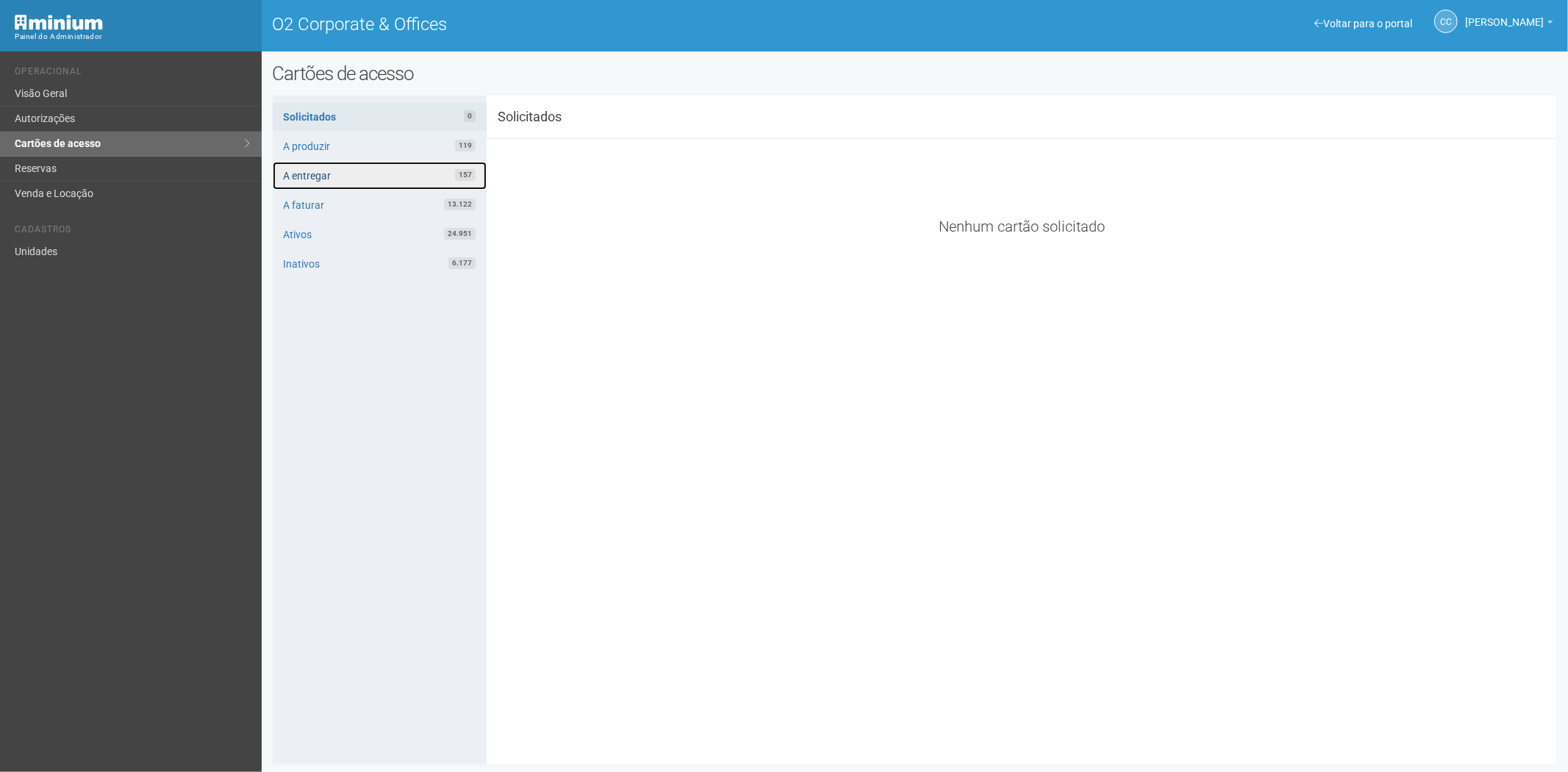
click at [348, 185] on link "A entregar 157" at bounding box center [379, 175] width 214 height 28
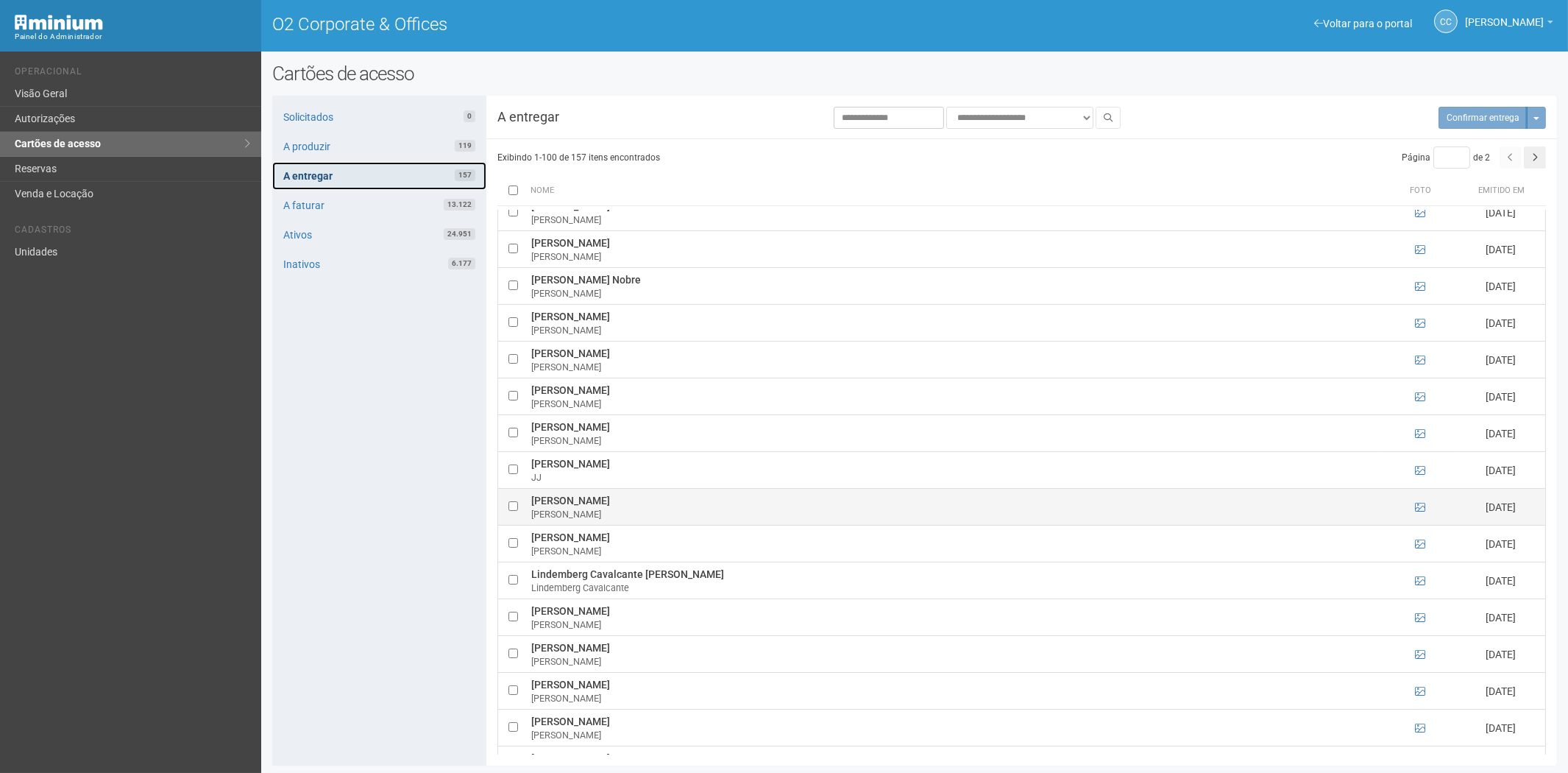
scroll to position [2290, 0]
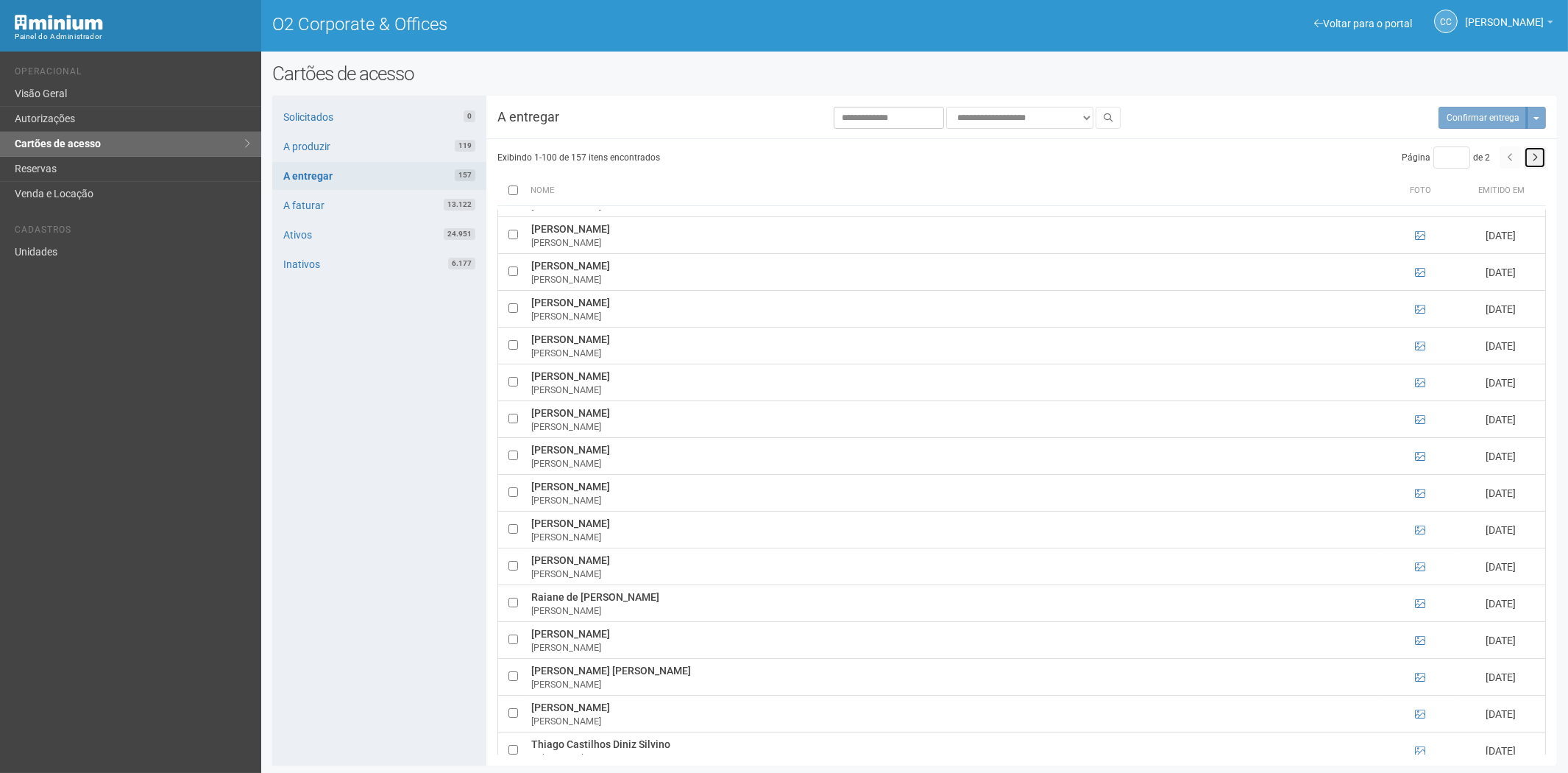
click at [1530, 155] on button "button" at bounding box center [1534, 157] width 22 height 22
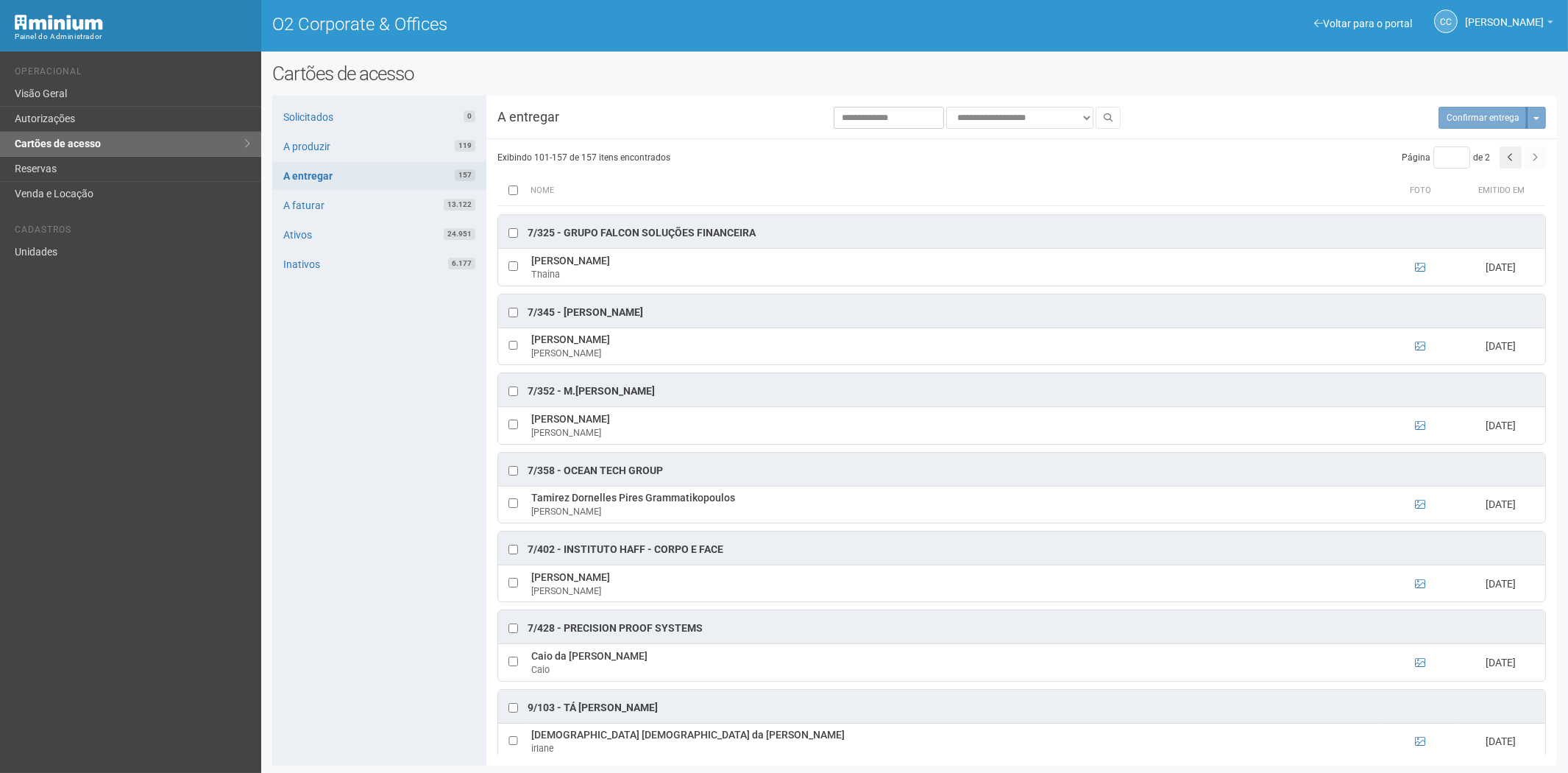
scroll to position [3108, 0]
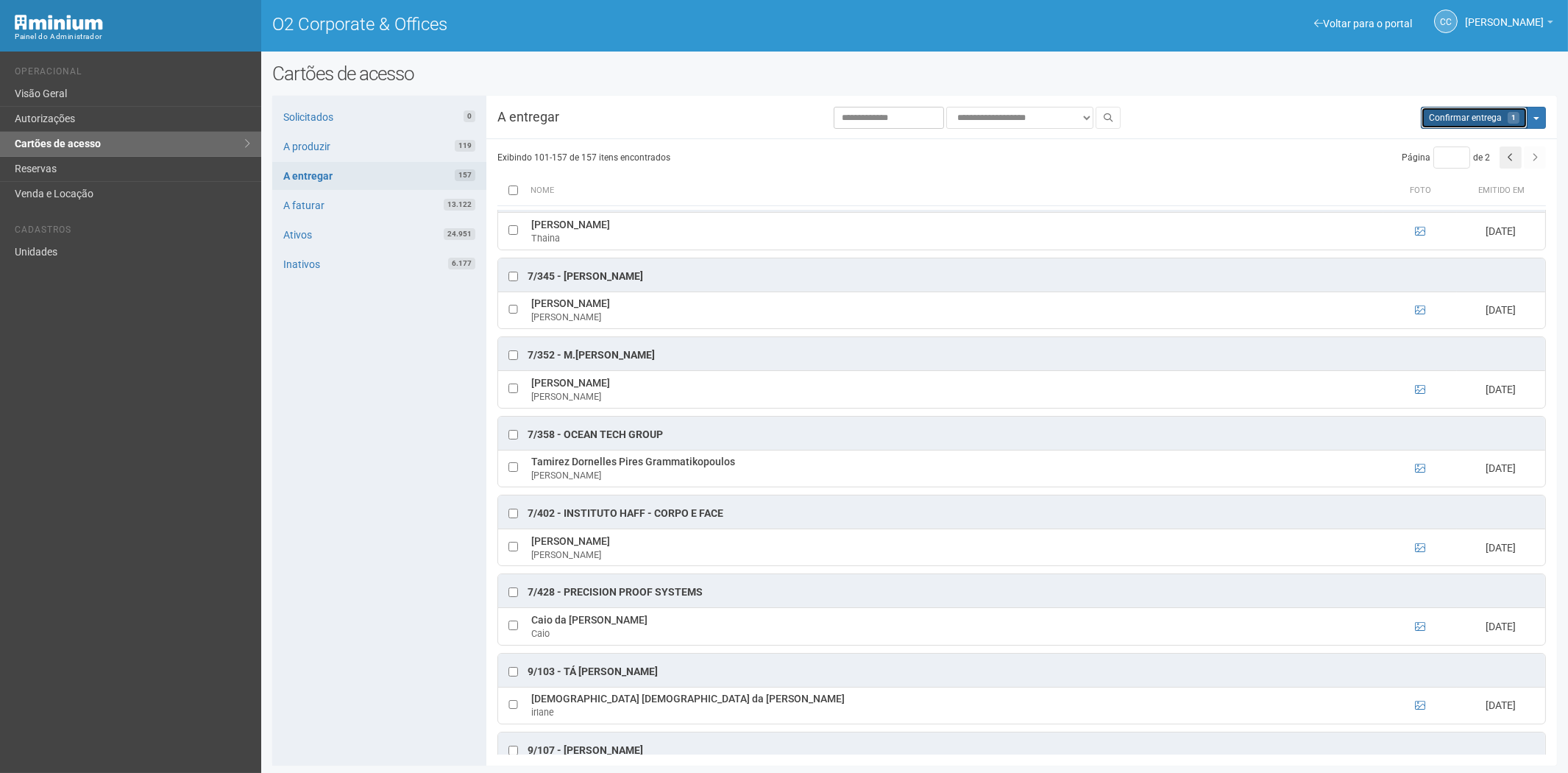
drag, startPoint x: 1468, startPoint y: 119, endPoint x: 824, endPoint y: 83, distance: 645.0
click at [1461, 114] on span "Confirmar entrega" at bounding box center [1465, 118] width 72 height 10
type input "*"
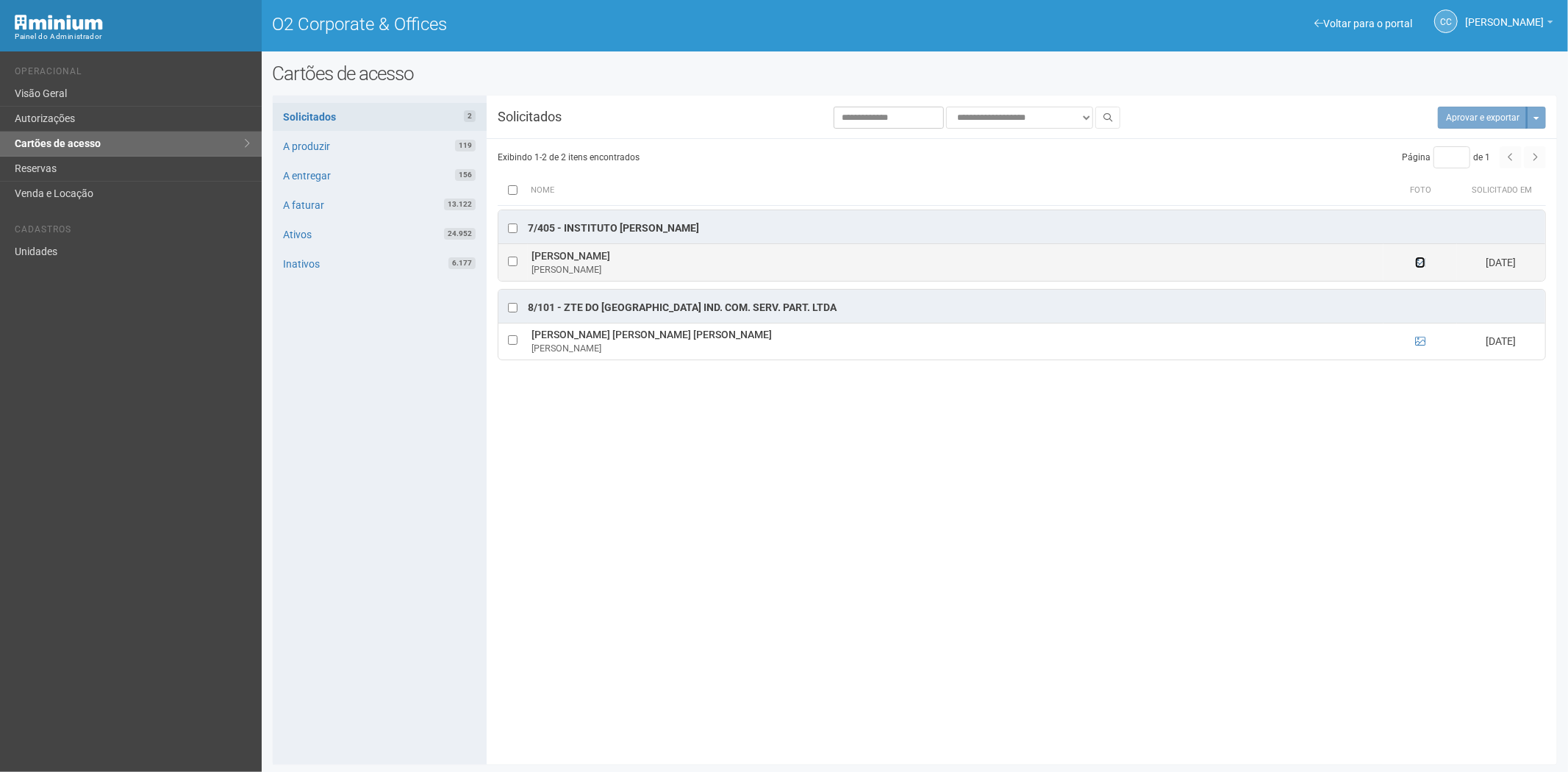
click at [1423, 262] on icon at bounding box center [1420, 263] width 10 height 10
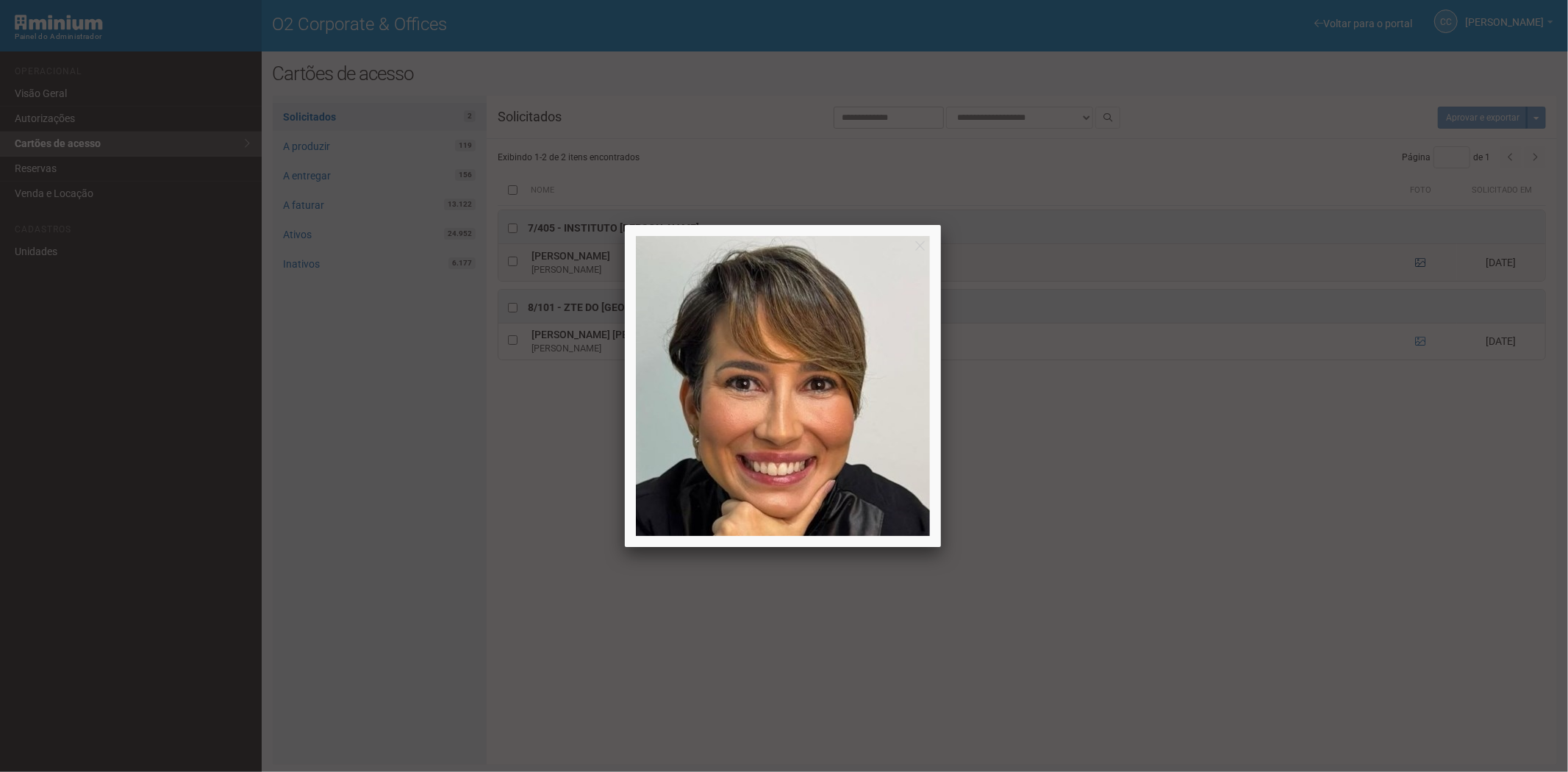
click at [1423, 262] on div at bounding box center [784, 386] width 1568 height 772
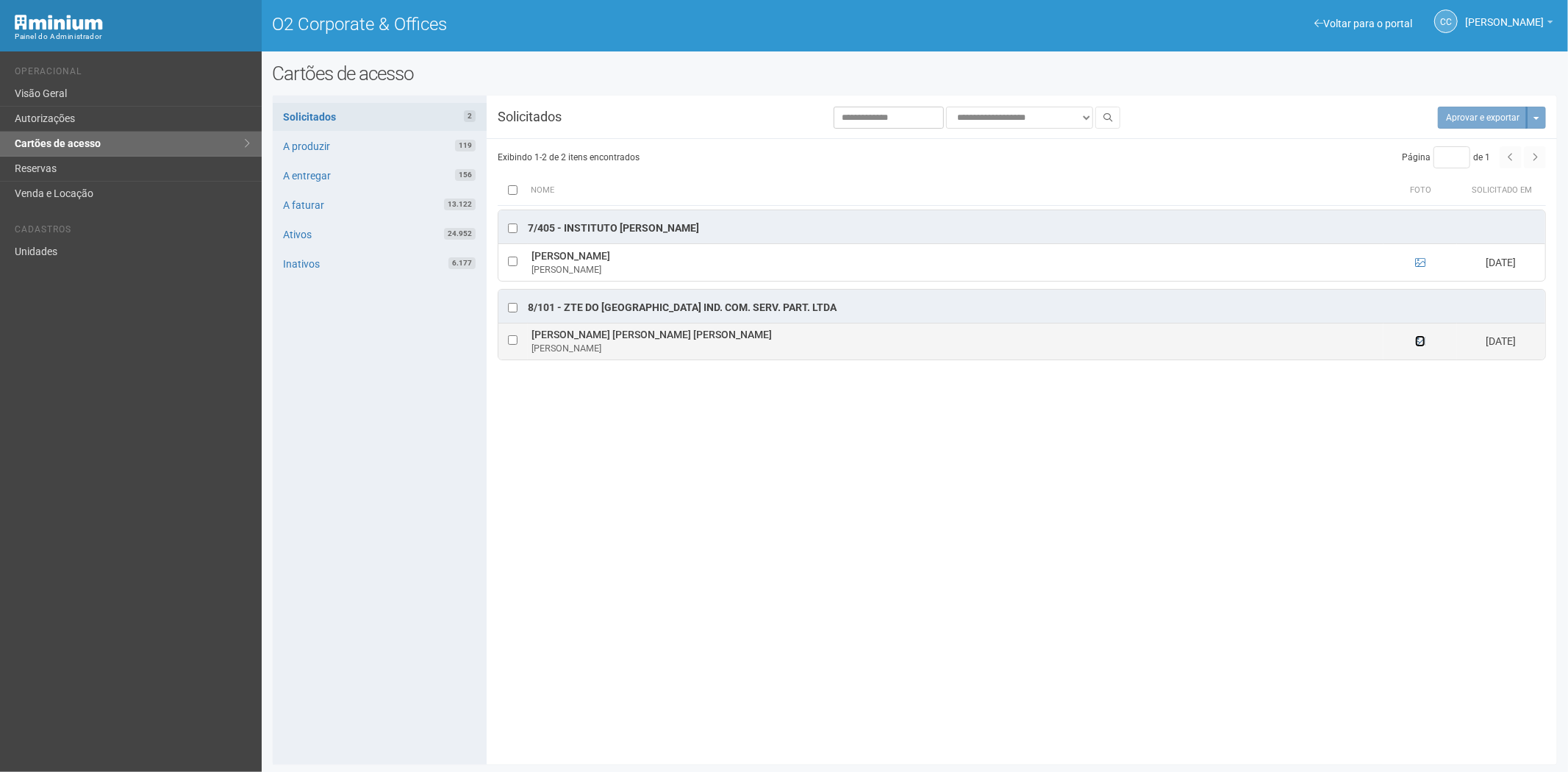
click at [1421, 341] on icon at bounding box center [1420, 341] width 10 height 10
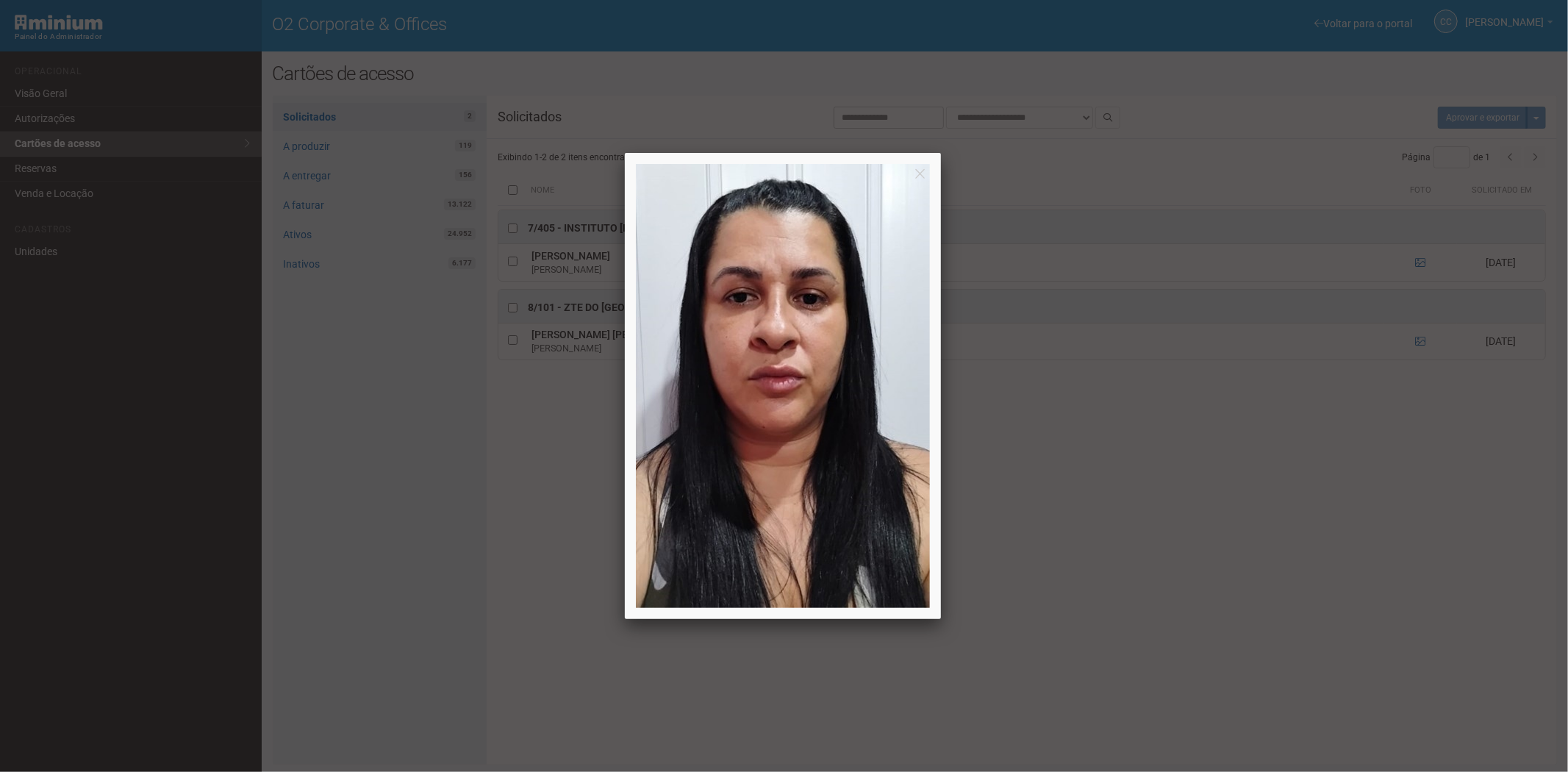
click at [1237, 586] on div at bounding box center [784, 386] width 1568 height 772
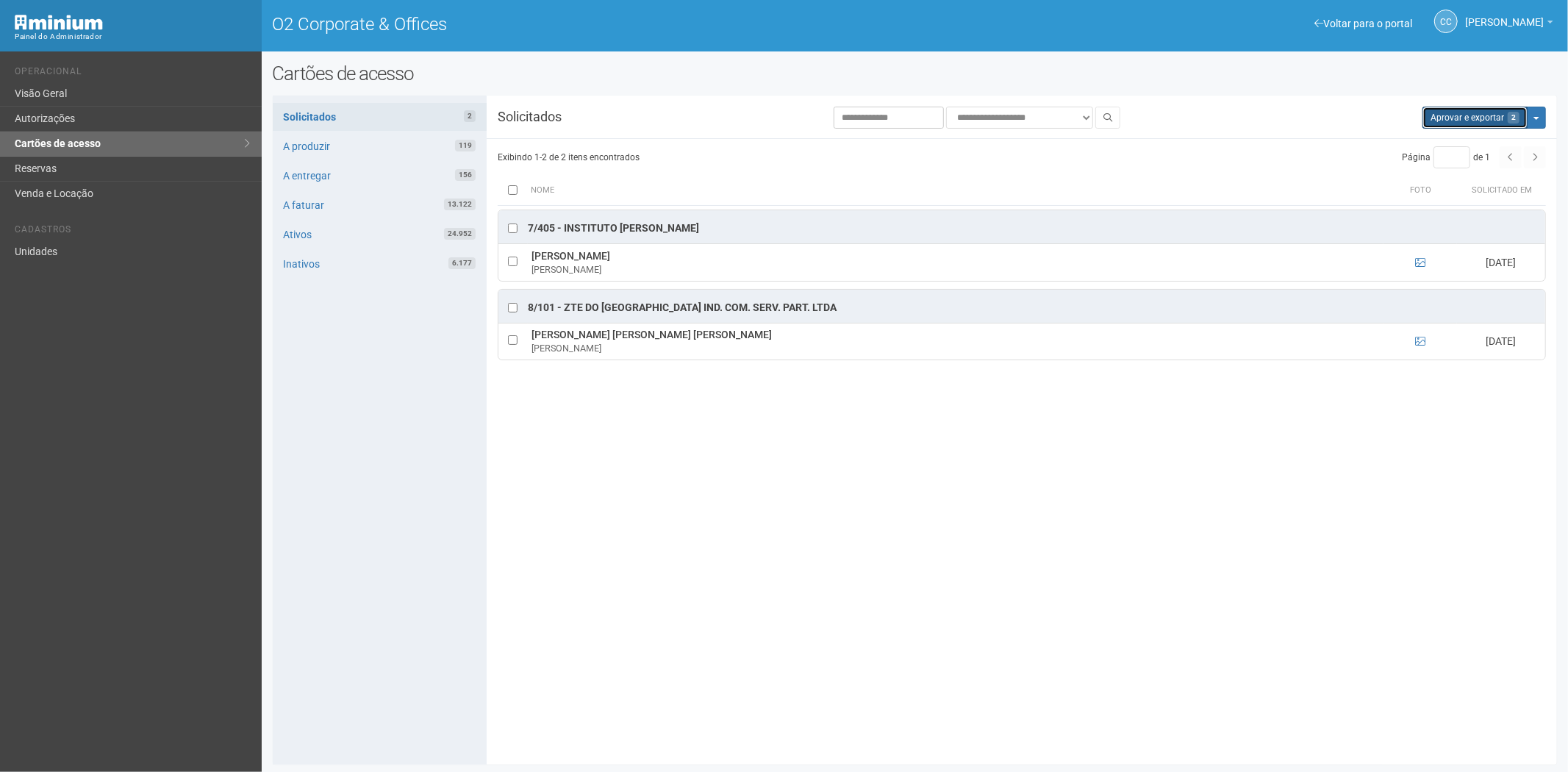
drag, startPoint x: 1463, startPoint y: 122, endPoint x: 838, endPoint y: 90, distance: 625.8
click at [1462, 122] on button "Aprovar e exportar 2" at bounding box center [1475, 117] width 106 height 22
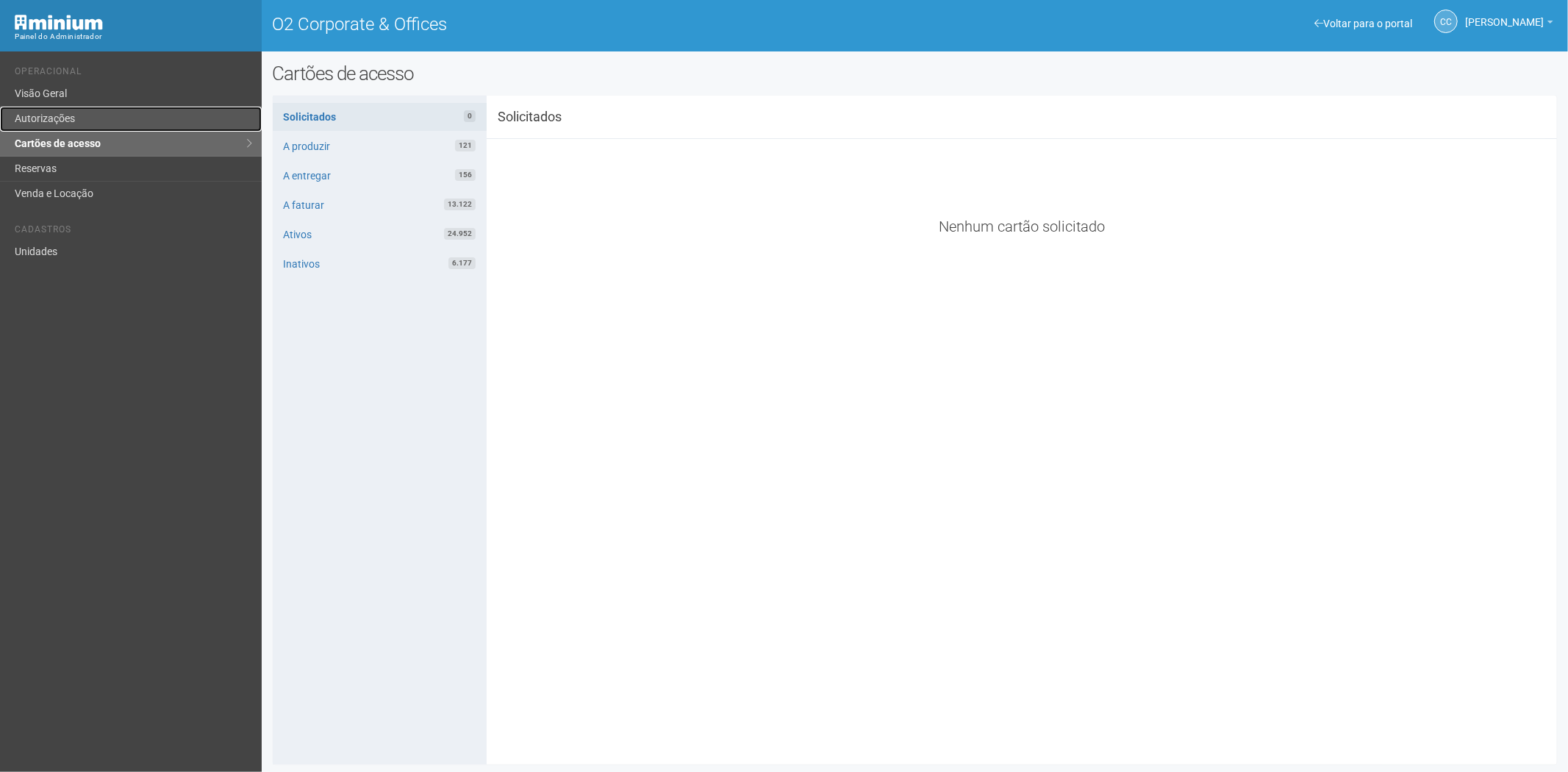
click at [82, 114] on link "Autorizações" at bounding box center [131, 119] width 262 height 25
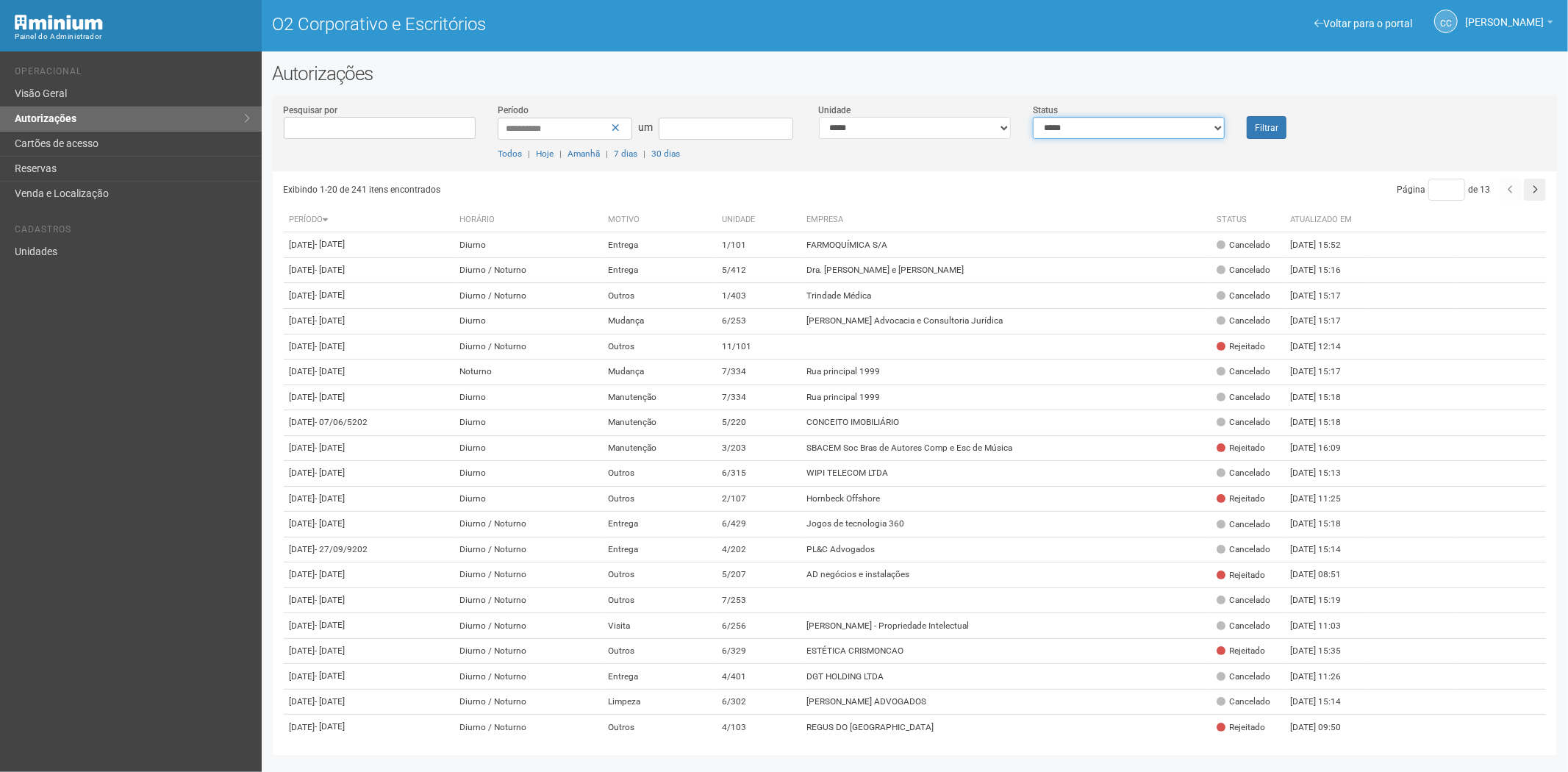
click at [1115, 120] on select "**********" at bounding box center [1128, 127] width 192 height 22
select select "*"
click at [1033, 117] on select "**********" at bounding box center [1128, 127] width 192 height 22
click at [1278, 124] on button "Filtrar" at bounding box center [1266, 127] width 40 height 23
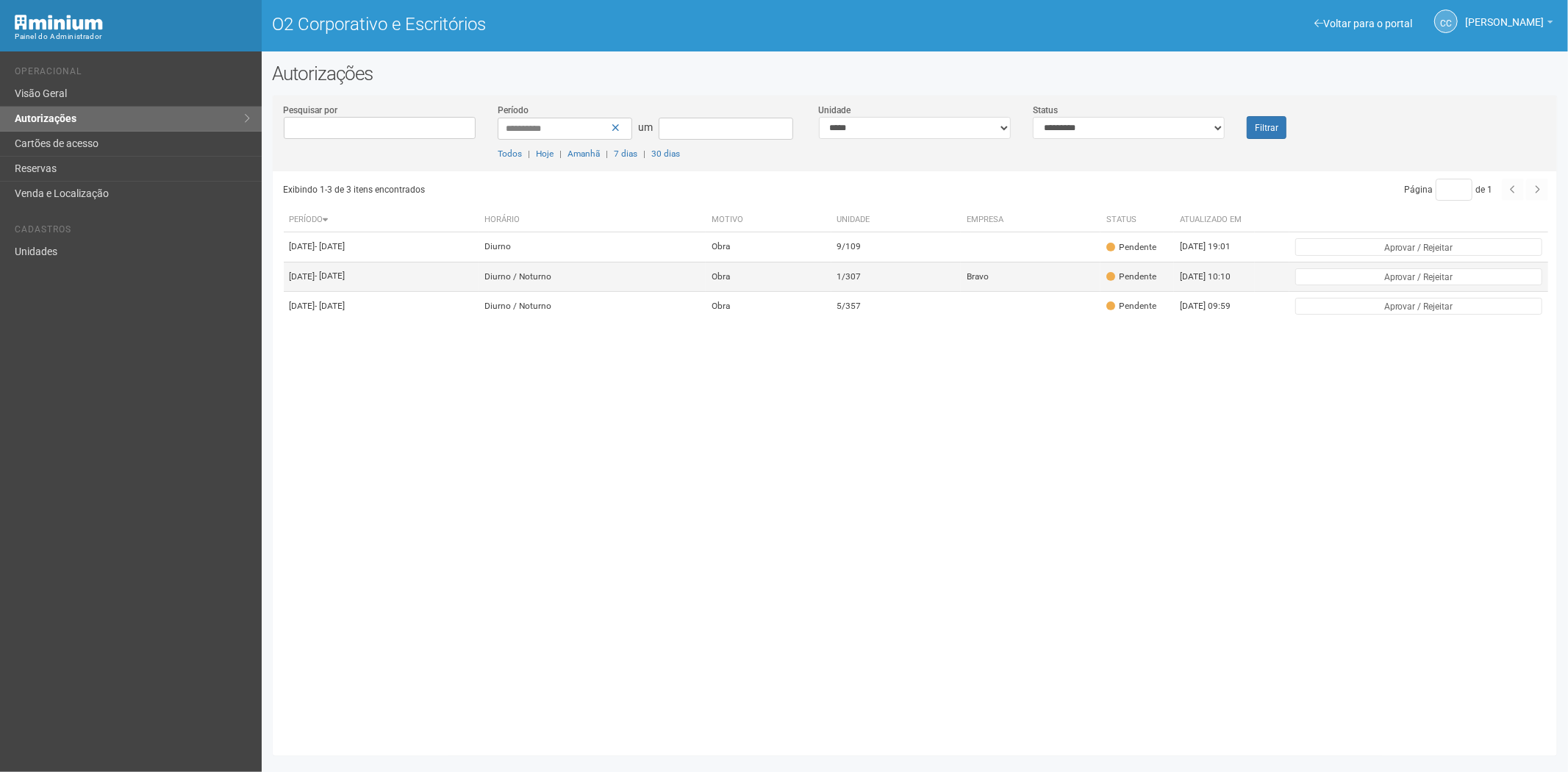
click at [862, 282] on font "1/307" at bounding box center [849, 277] width 24 height 10
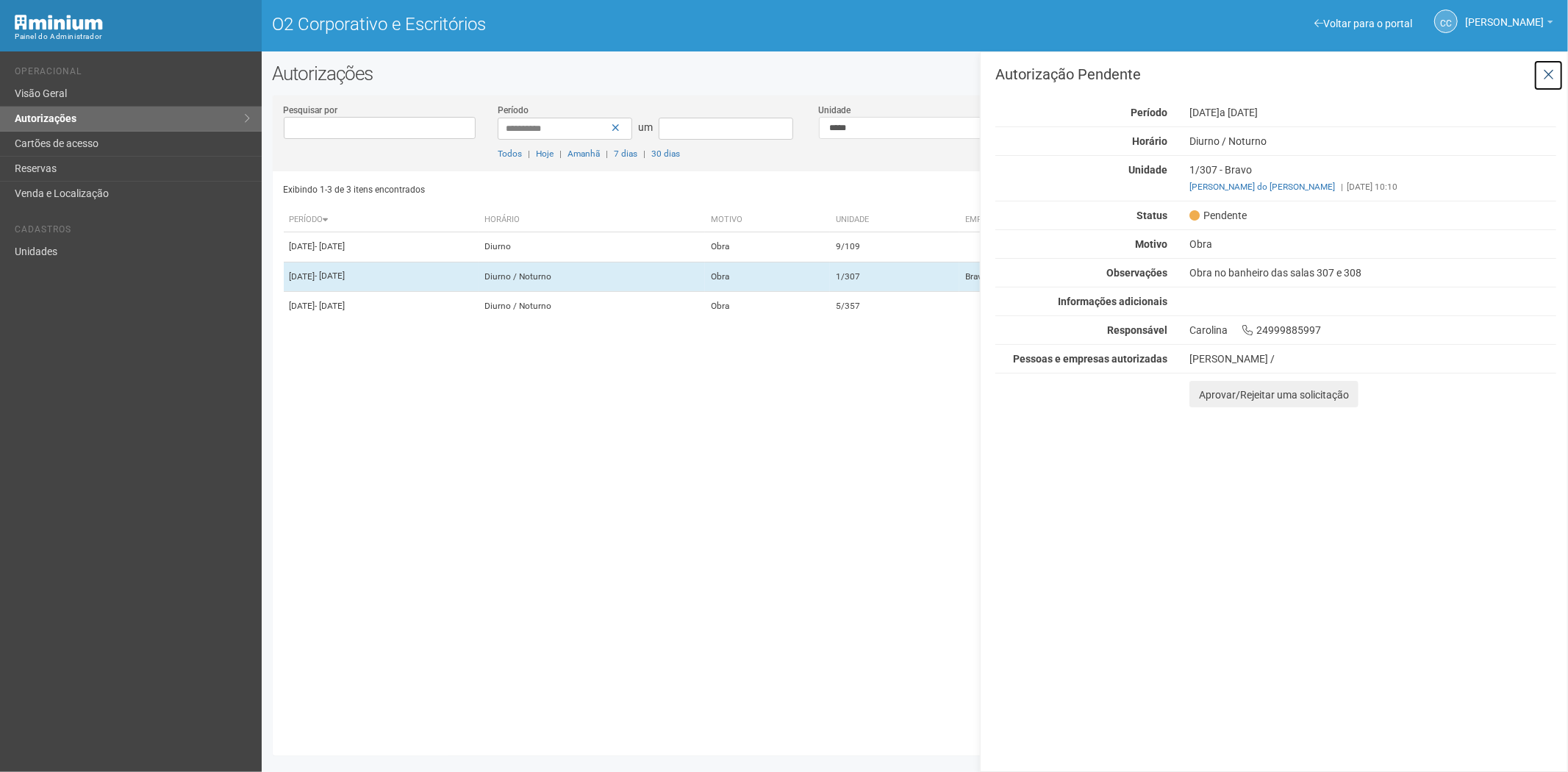
drag, startPoint x: 1552, startPoint y: 73, endPoint x: 1282, endPoint y: 60, distance: 270.3
click at [1552, 73] on icon at bounding box center [1548, 75] width 11 height 15
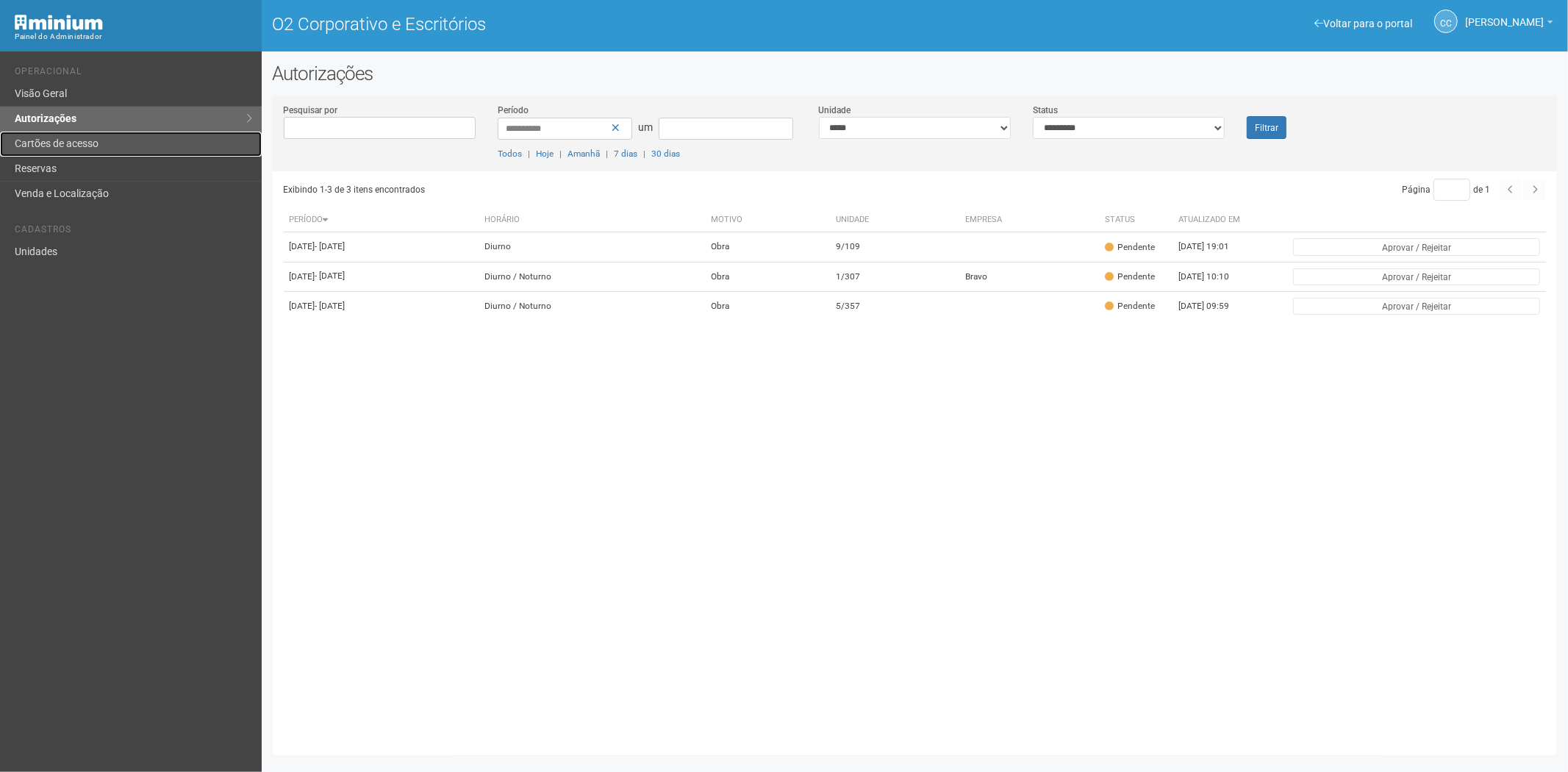
click at [57, 142] on font "Cartões de acesso" at bounding box center [57, 143] width 84 height 11
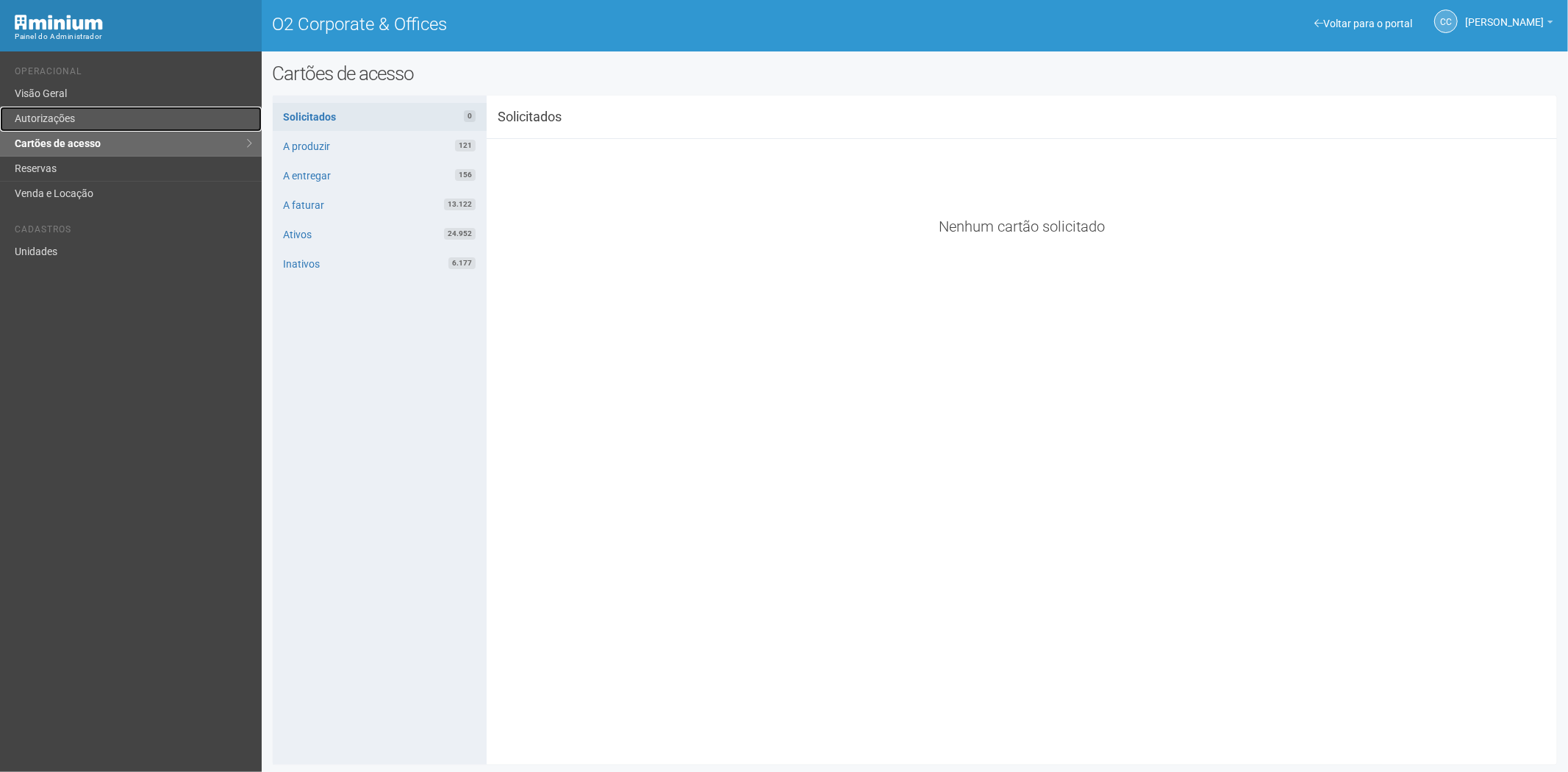
click at [128, 113] on link "Autorizações" at bounding box center [131, 119] width 262 height 25
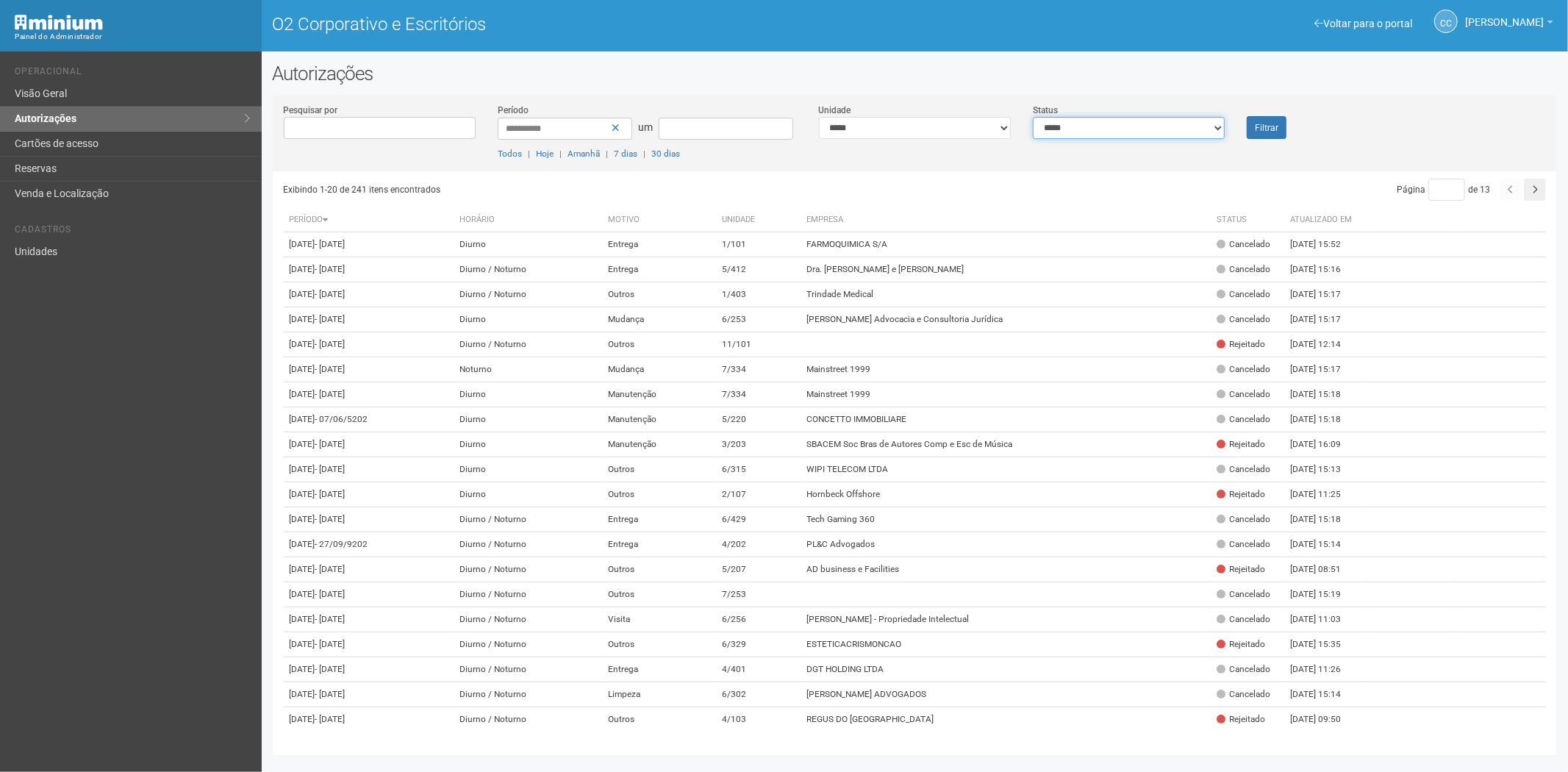
click at [1078, 128] on select "**********" at bounding box center [1128, 127] width 192 height 22
select select "*"
click at [1033, 117] on select "**********" at bounding box center [1128, 127] width 192 height 22
click at [1276, 120] on button "Filtrar" at bounding box center [1266, 127] width 40 height 23
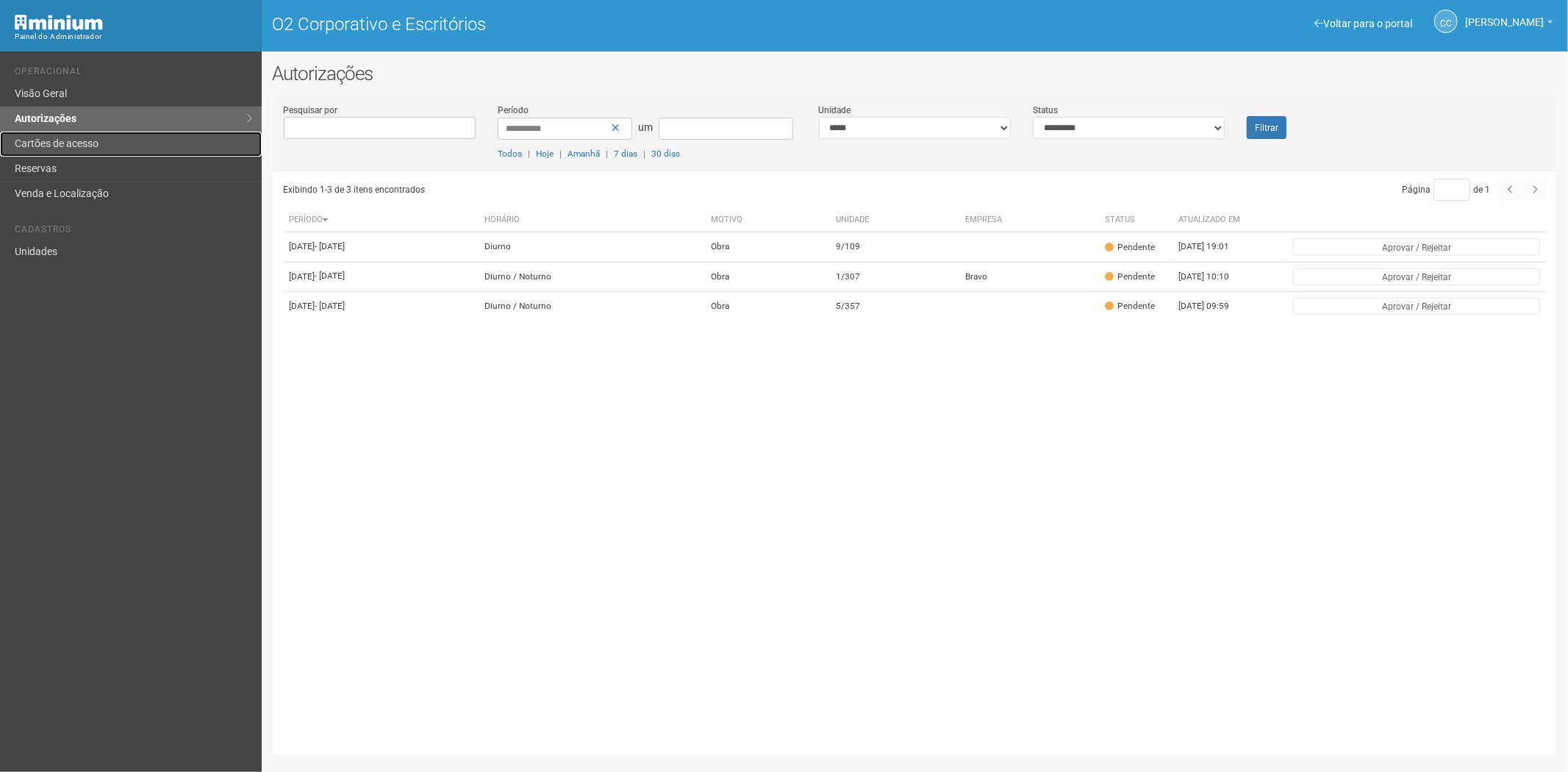
click at [70, 142] on font "Cartões de acesso" at bounding box center [57, 143] width 84 height 11
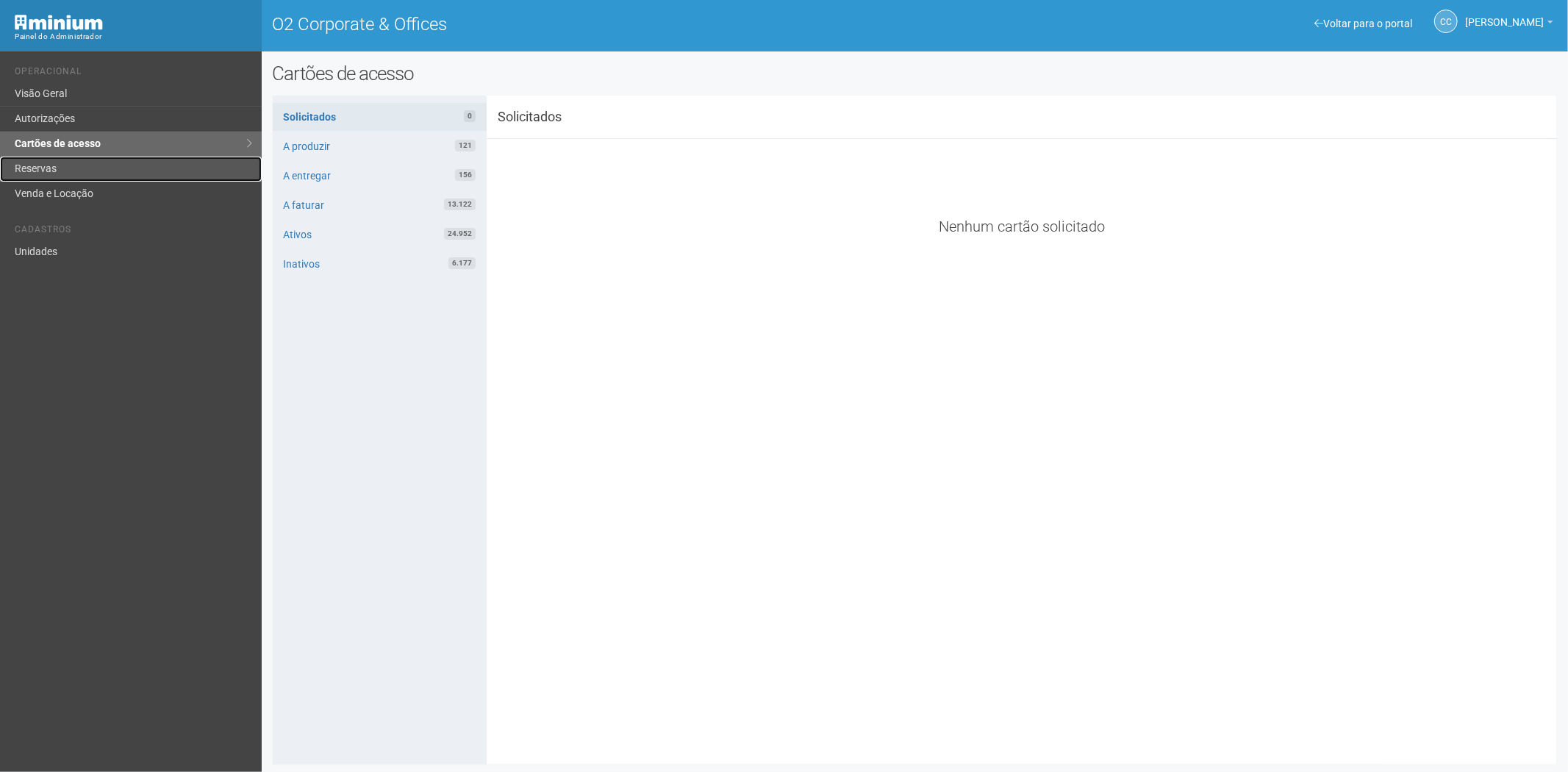
click at [56, 167] on link "Reservas" at bounding box center [131, 169] width 262 height 25
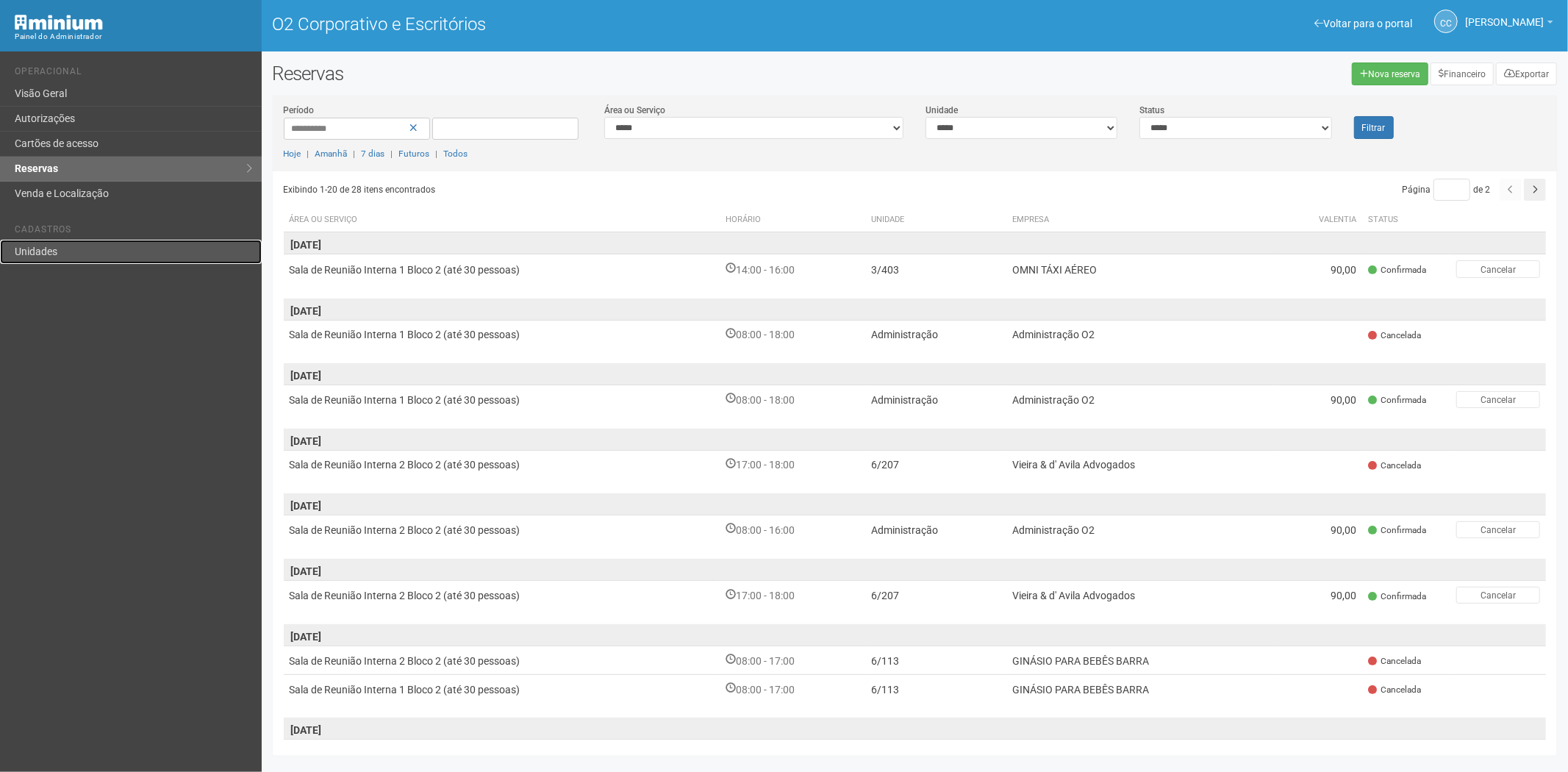
click at [61, 255] on link "Unidades" at bounding box center [131, 252] width 262 height 24
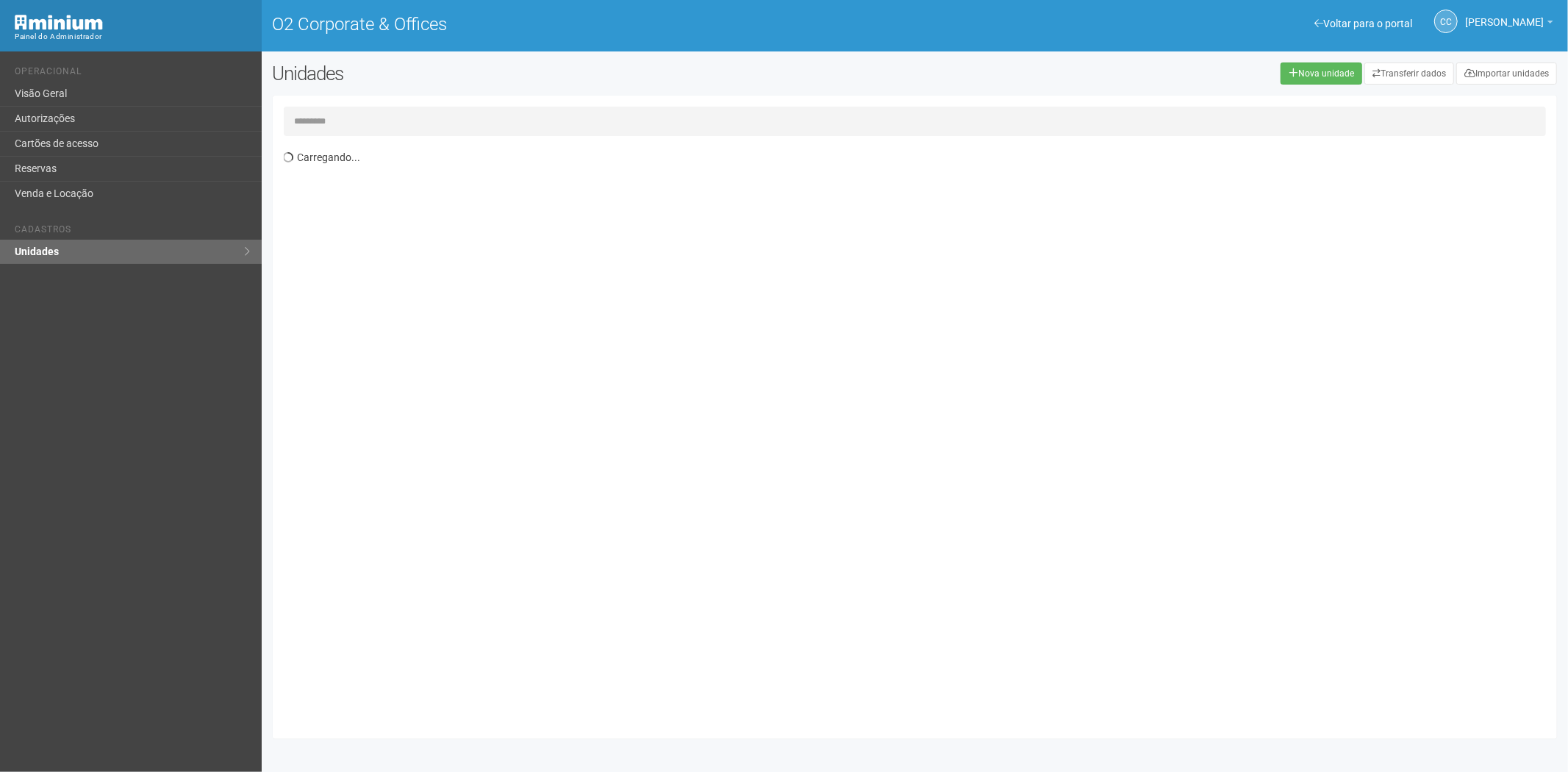
click at [356, 122] on input "text" at bounding box center [915, 121] width 1263 height 30
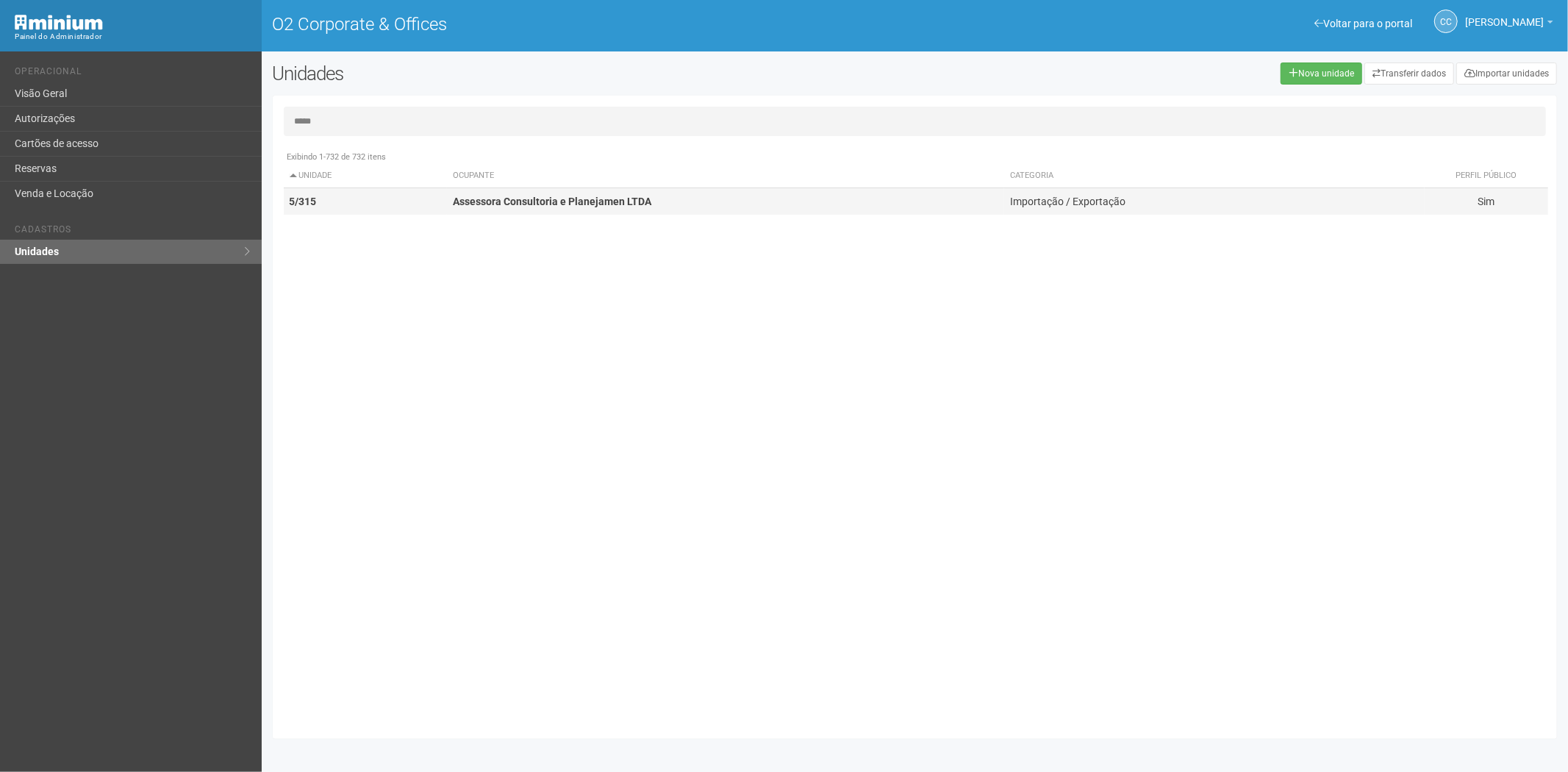
type input "*****"
drag, startPoint x: 480, startPoint y: 193, endPoint x: 1134, endPoint y: 349, distance: 672.3
click at [490, 212] on td "Assessora Consultoria e Planejamen LTDA" at bounding box center [724, 202] width 556 height 27
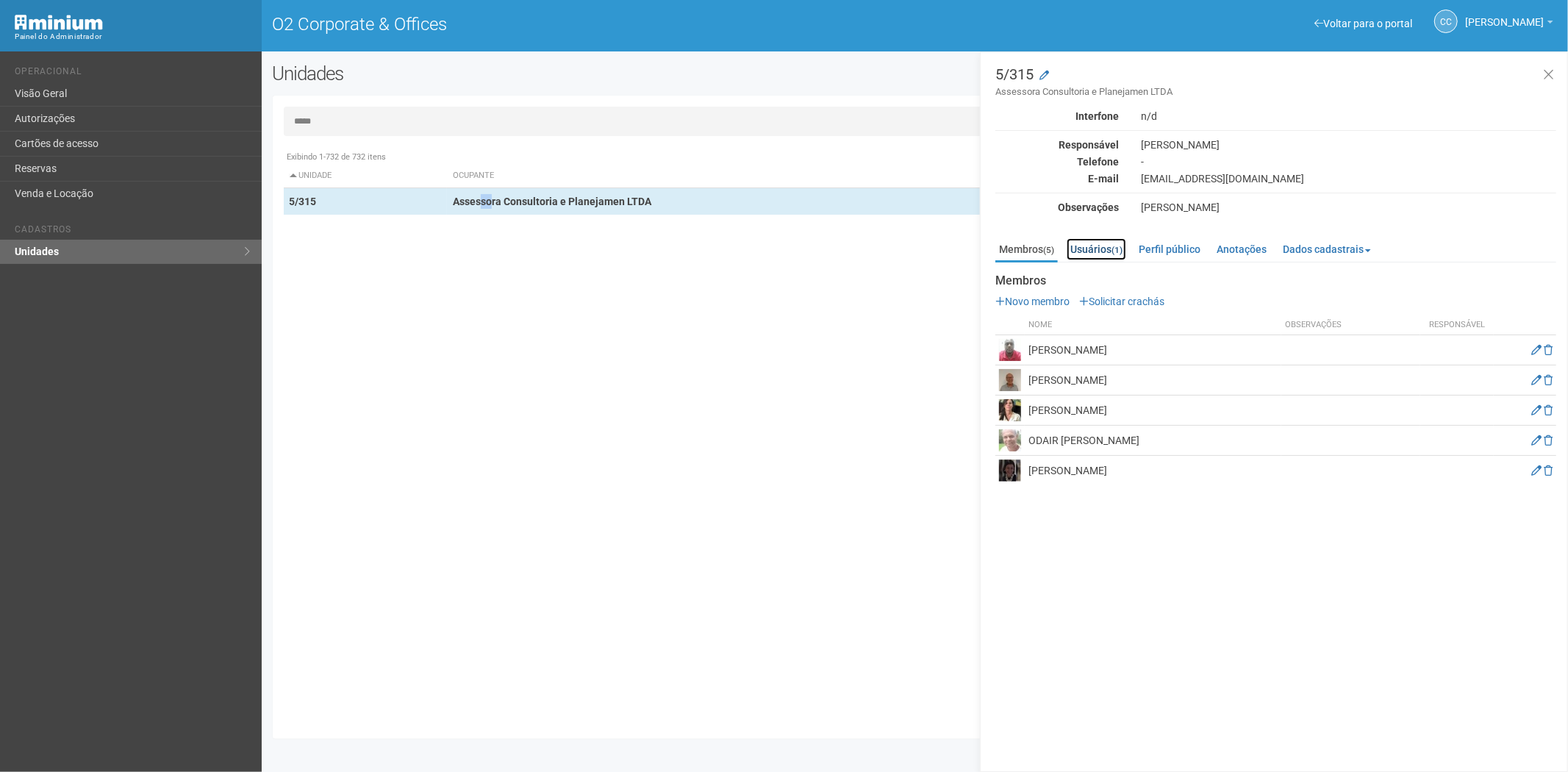
click at [1101, 249] on link "Usuários (1)" at bounding box center [1096, 249] width 59 height 22
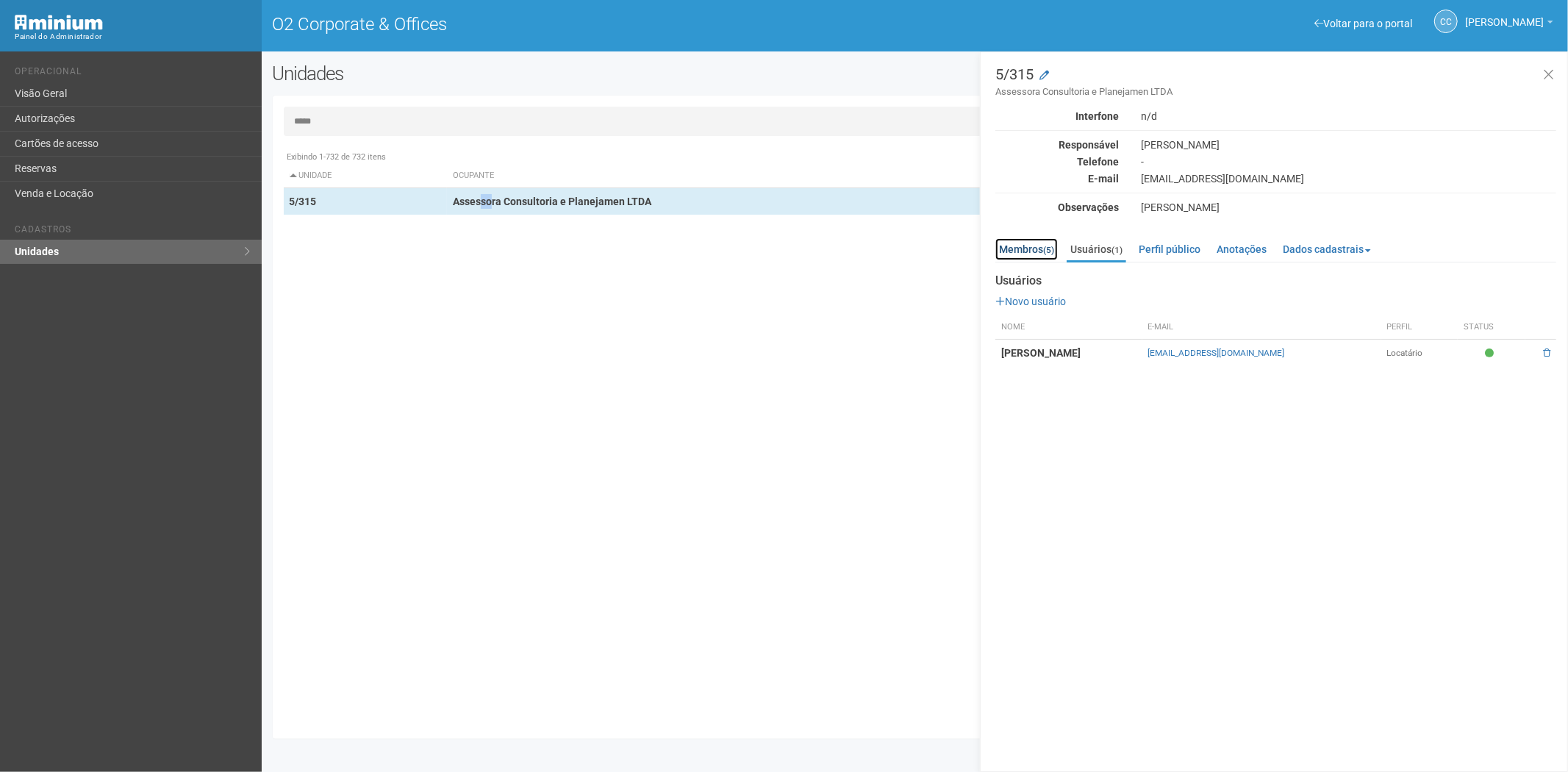
click at [1034, 254] on link "Membros (5)" at bounding box center [1026, 249] width 63 height 22
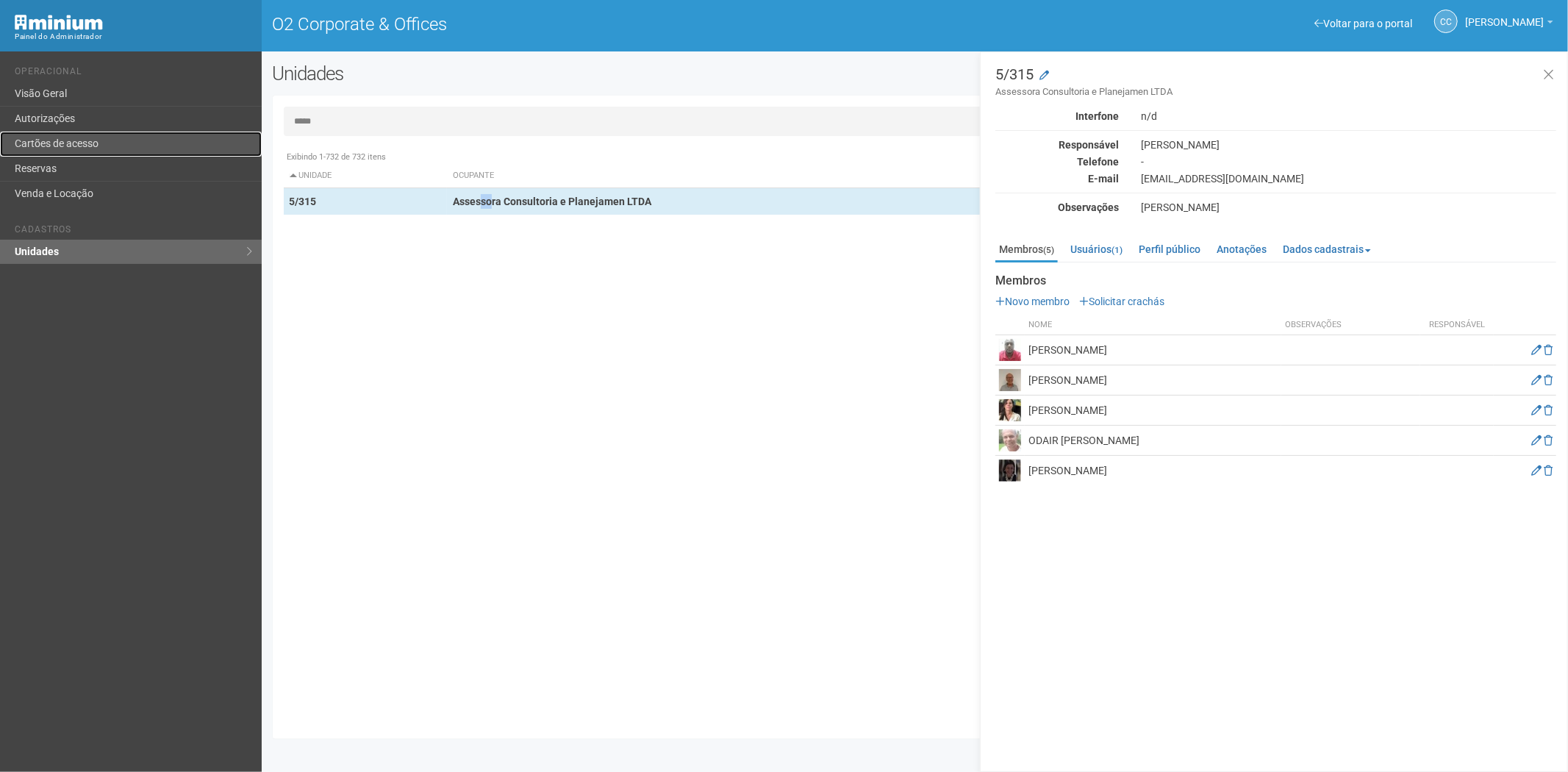
click at [68, 134] on link "Cartões de acesso" at bounding box center [131, 144] width 262 height 25
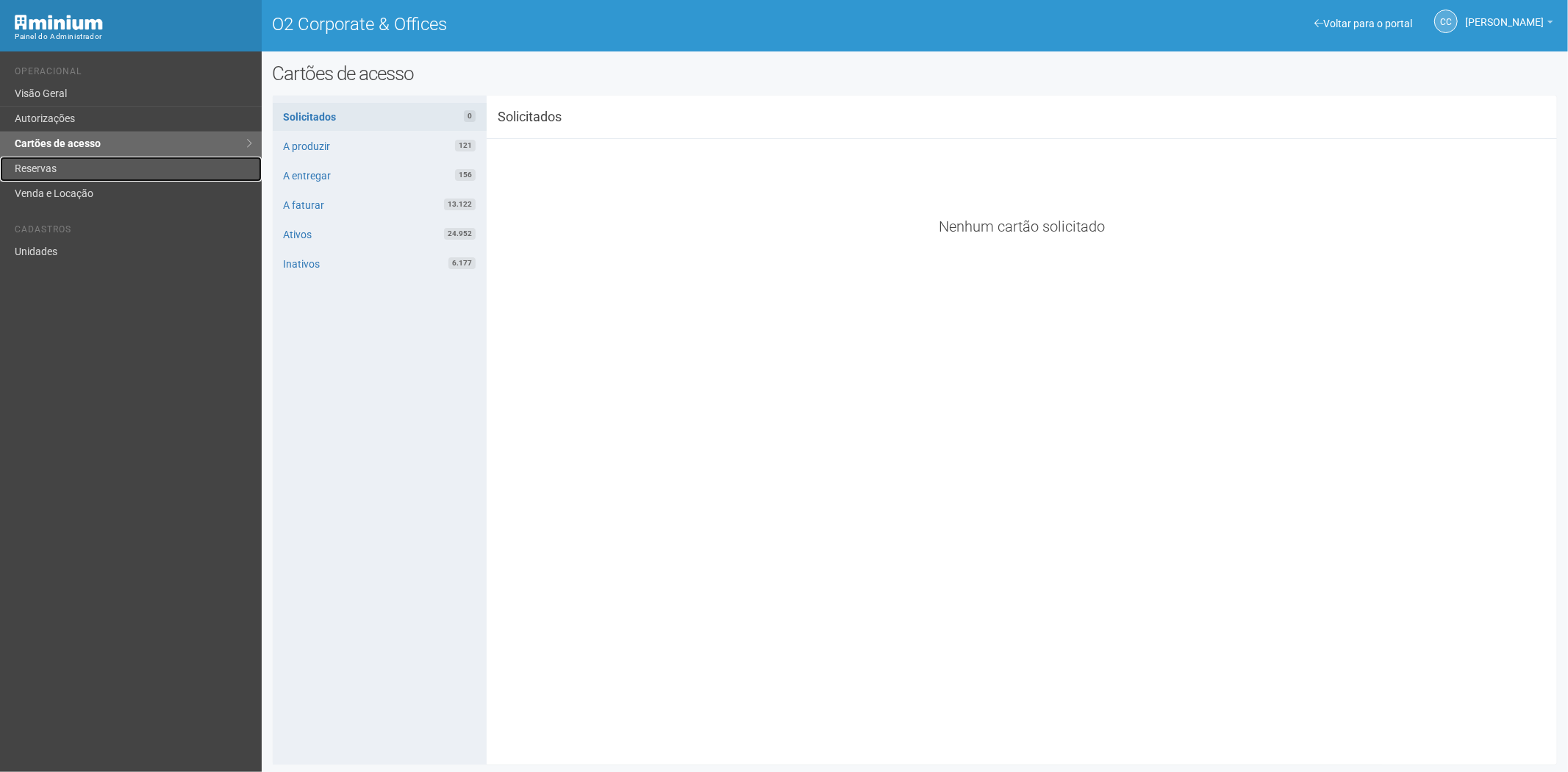
click at [69, 166] on link "Reservas" at bounding box center [131, 169] width 262 height 25
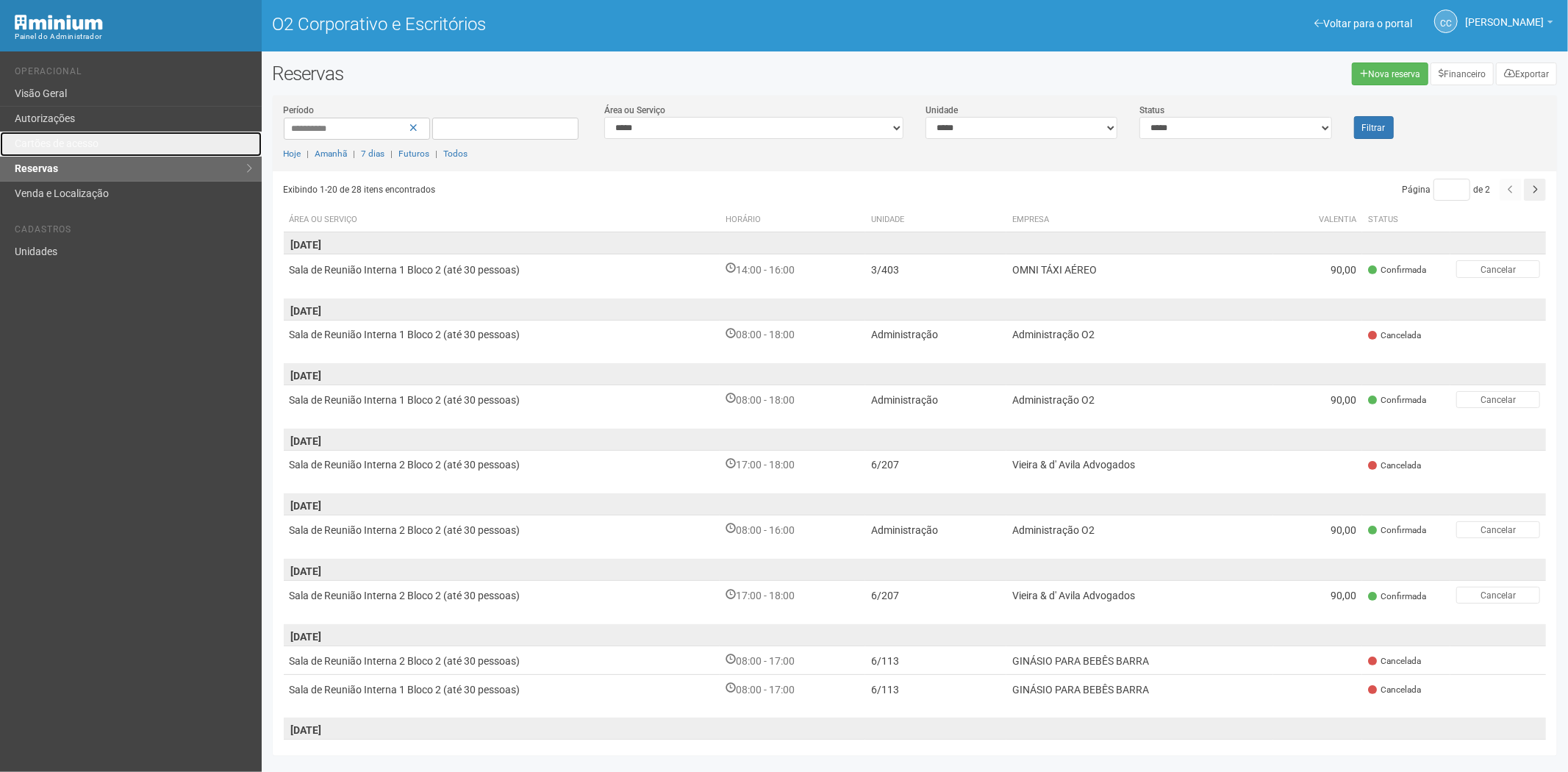
drag, startPoint x: 85, startPoint y: 143, endPoint x: 140, endPoint y: 67, distance: 93.8
click at [85, 143] on font "Cartões de acesso" at bounding box center [57, 143] width 84 height 11
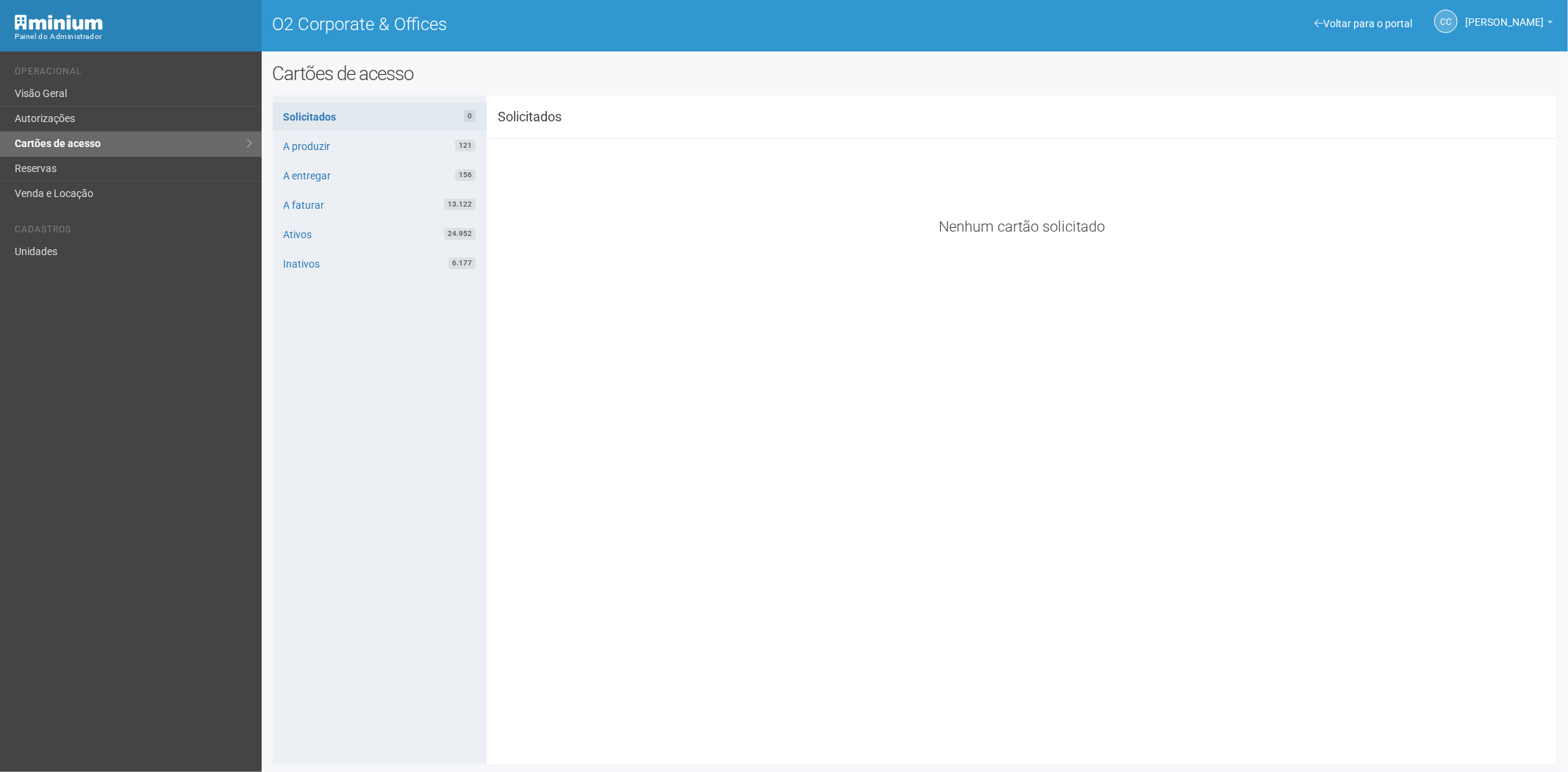
click at [150, 509] on div "Voltar para o portal Operacional Visão Geral Autorizações Cartões de acesso Res…" at bounding box center [131, 412] width 262 height 721
drag, startPoint x: 63, startPoint y: 169, endPoint x: 104, endPoint y: 174, distance: 41.3
click at [63, 169] on link "Reservas" at bounding box center [131, 169] width 262 height 25
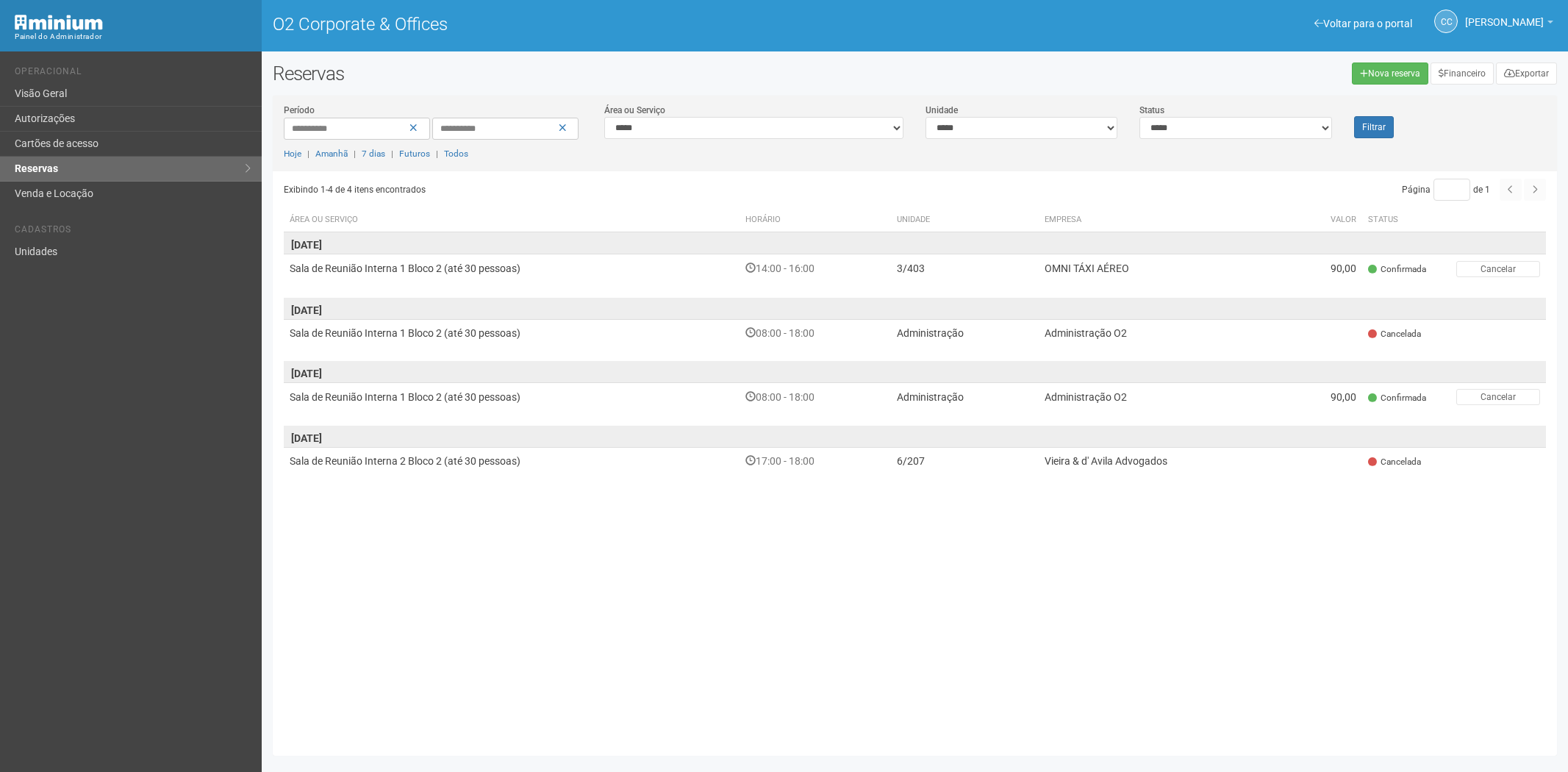
click at [99, 113] on link "Autorizações" at bounding box center [131, 119] width 262 height 25
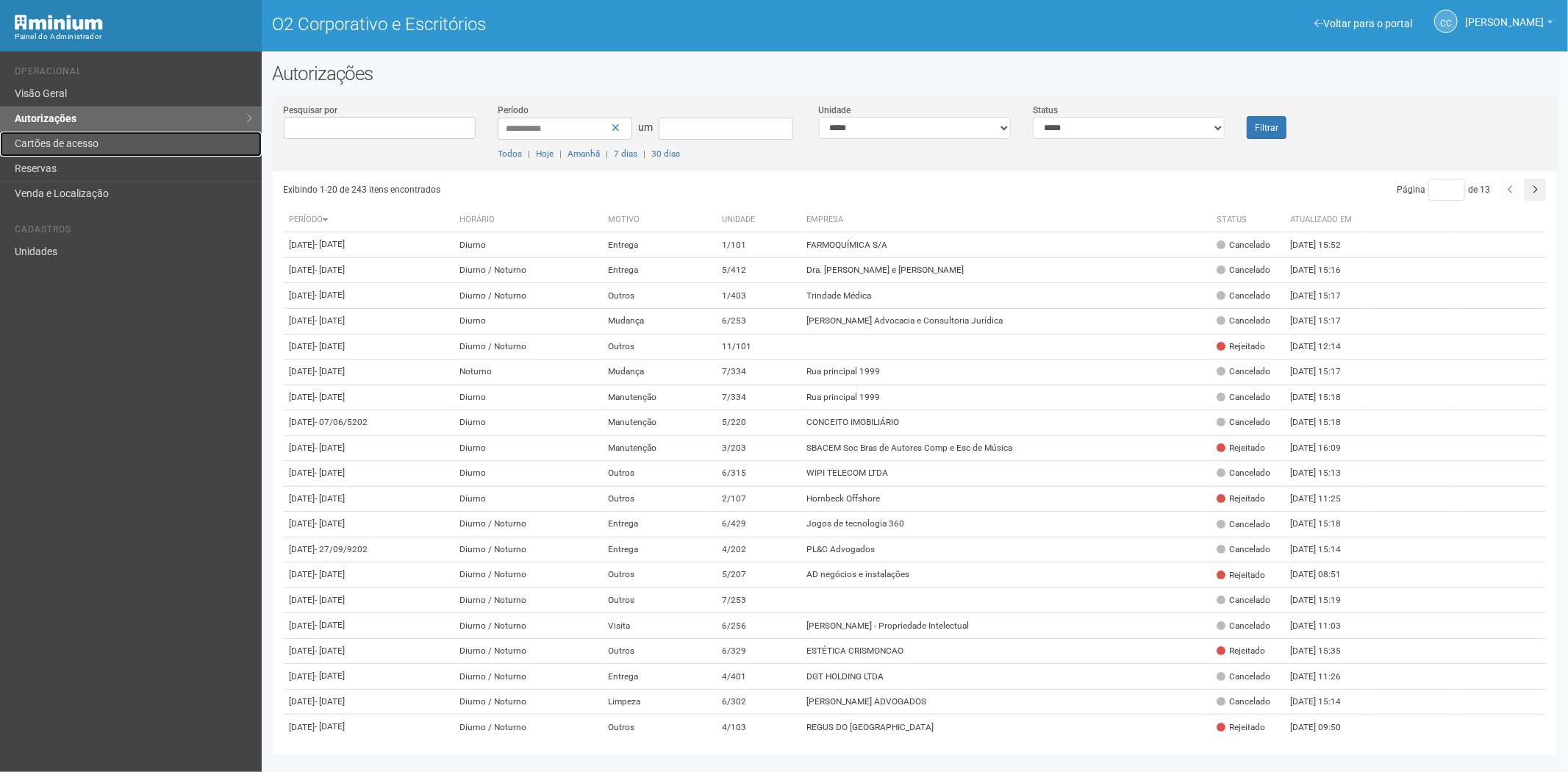
click at [158, 143] on link "Cartões de acesso" at bounding box center [131, 144] width 262 height 25
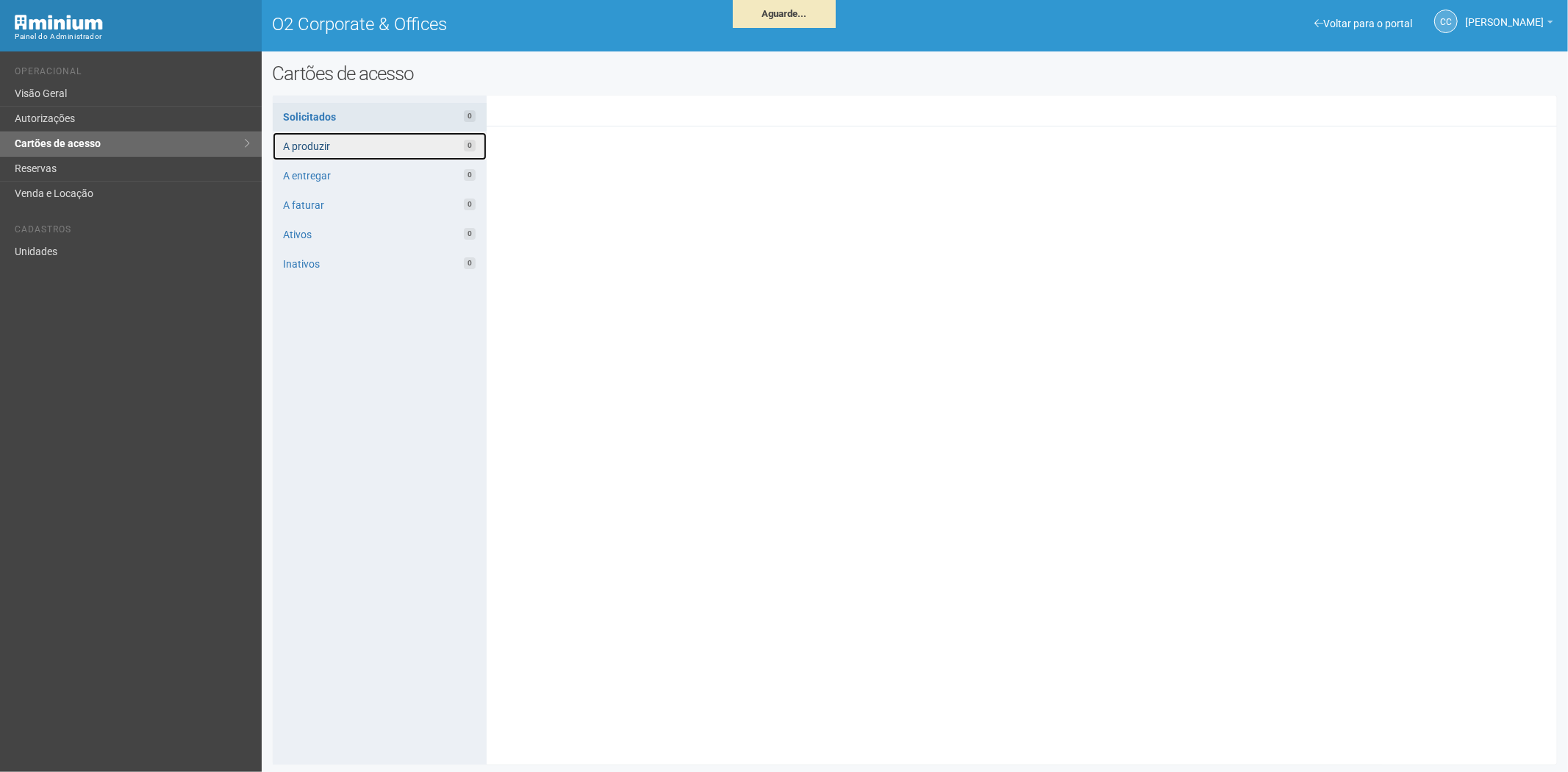
click at [353, 147] on link "A produzir 0" at bounding box center [379, 147] width 214 height 28
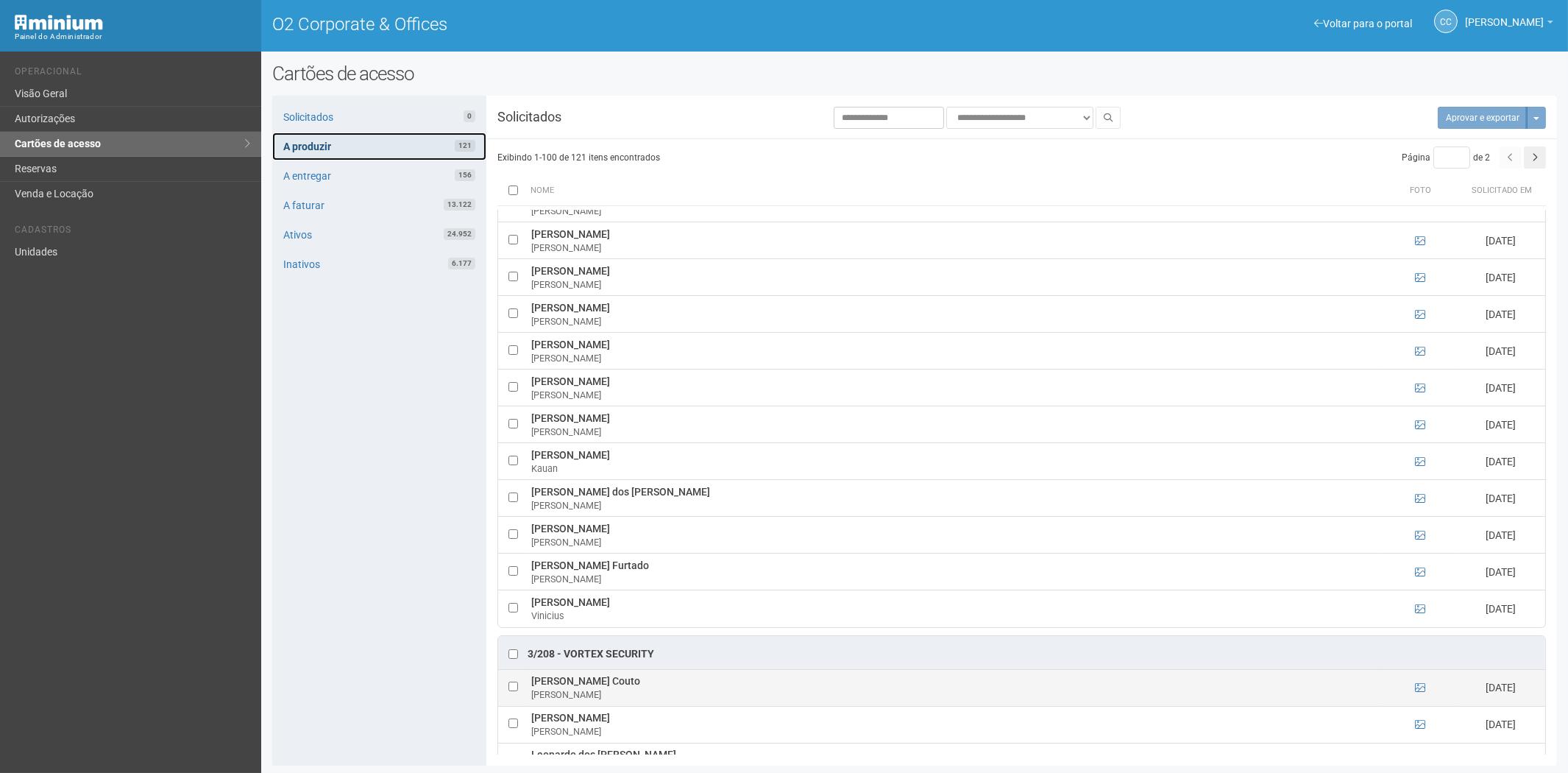
scroll to position [1881, 0]
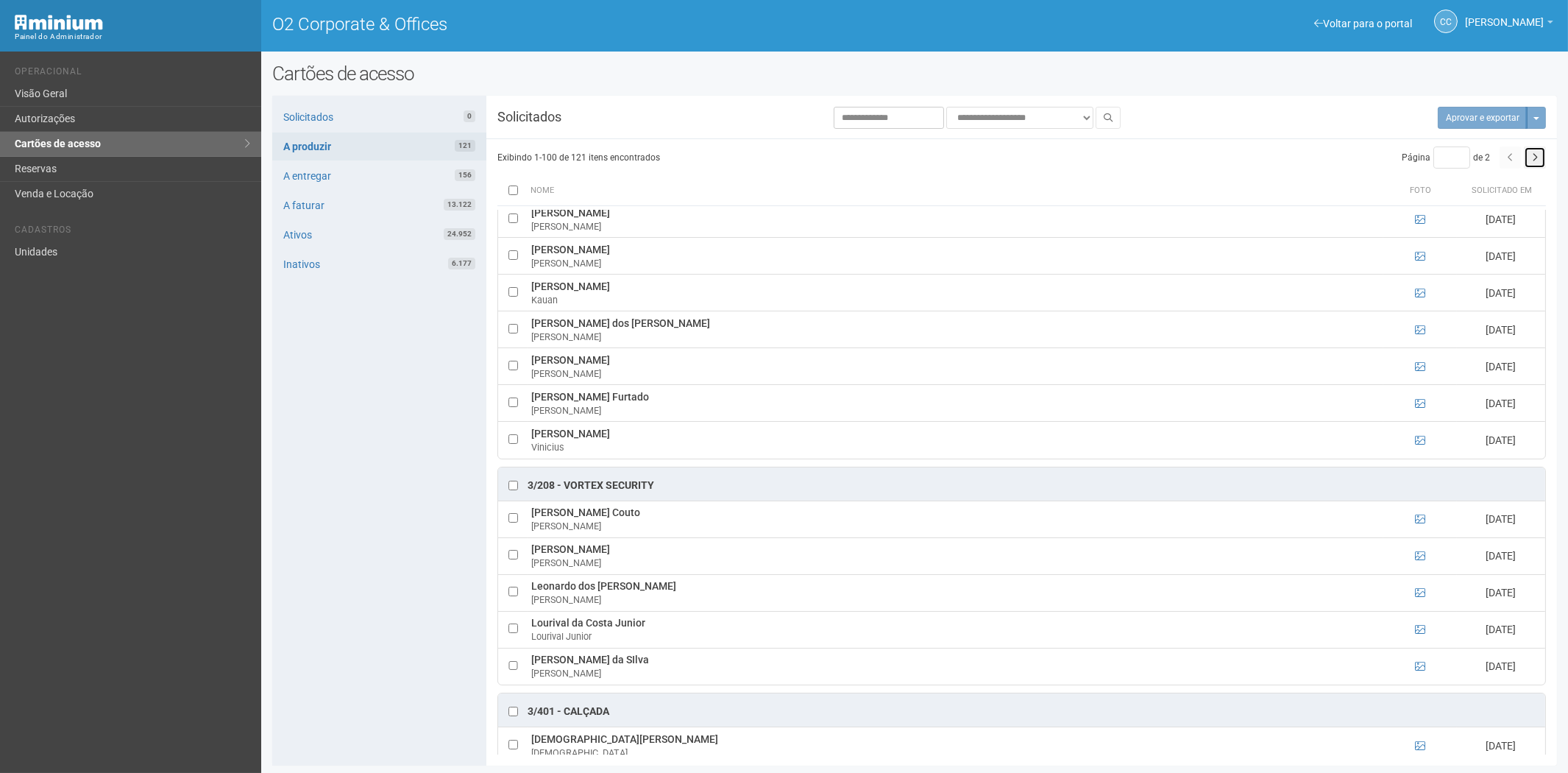
click at [1542, 157] on button "button" at bounding box center [1534, 157] width 22 height 22
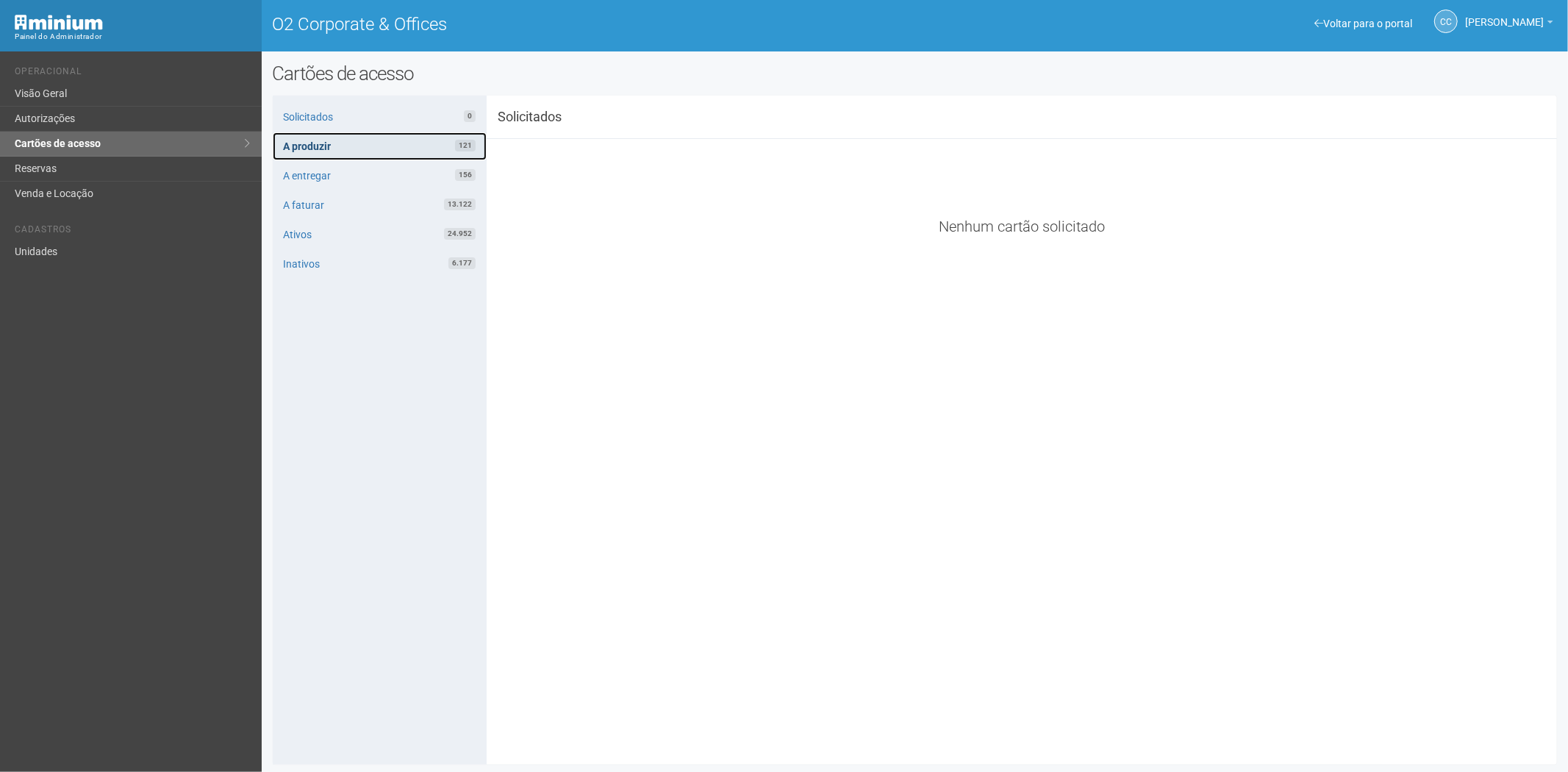
drag, startPoint x: 393, startPoint y: 147, endPoint x: 464, endPoint y: 152, distance: 71.2
click at [393, 147] on link "A produzir 121" at bounding box center [379, 147] width 214 height 28
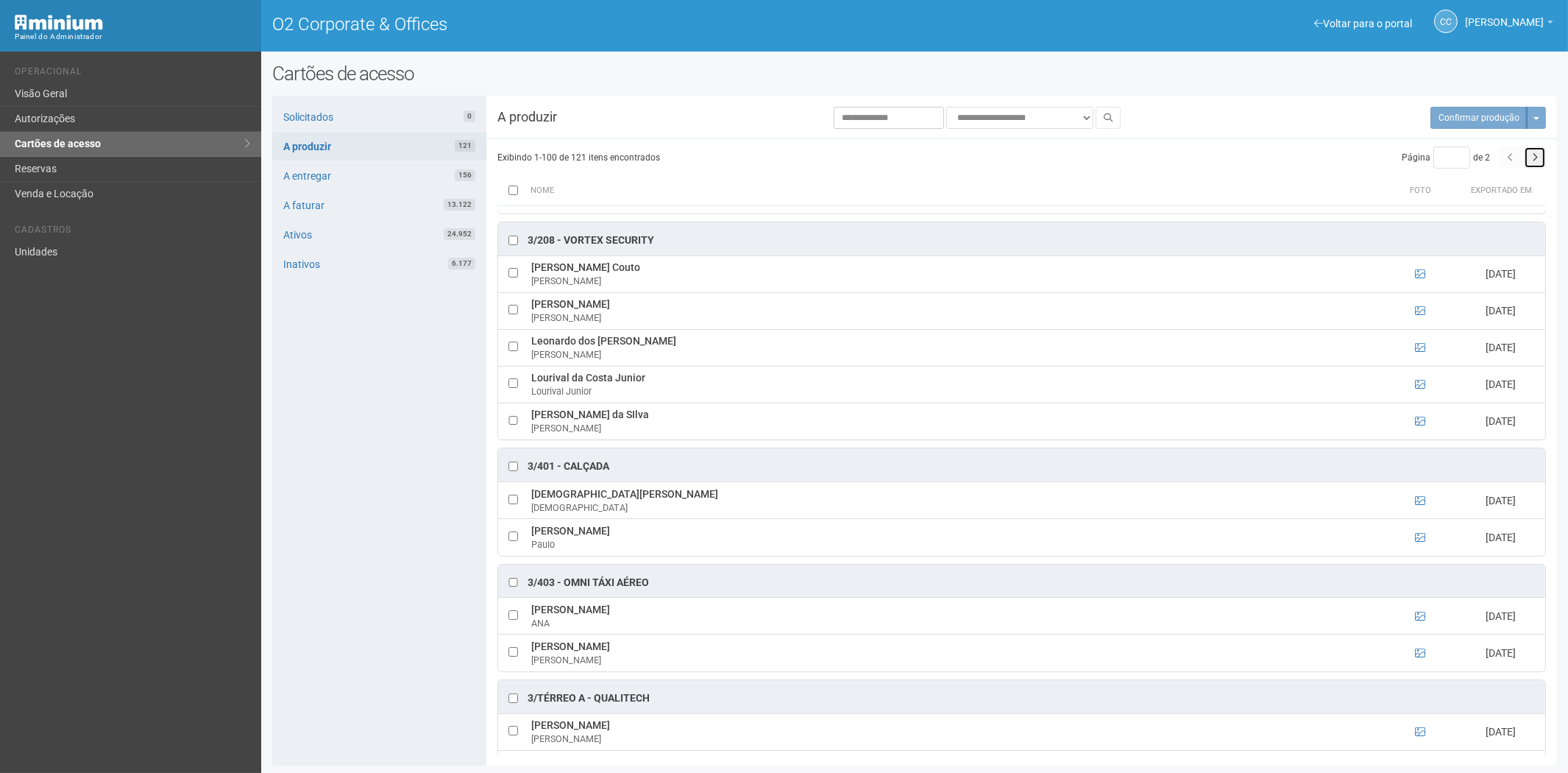
click at [1534, 162] on icon "button" at bounding box center [1535, 157] width 6 height 9
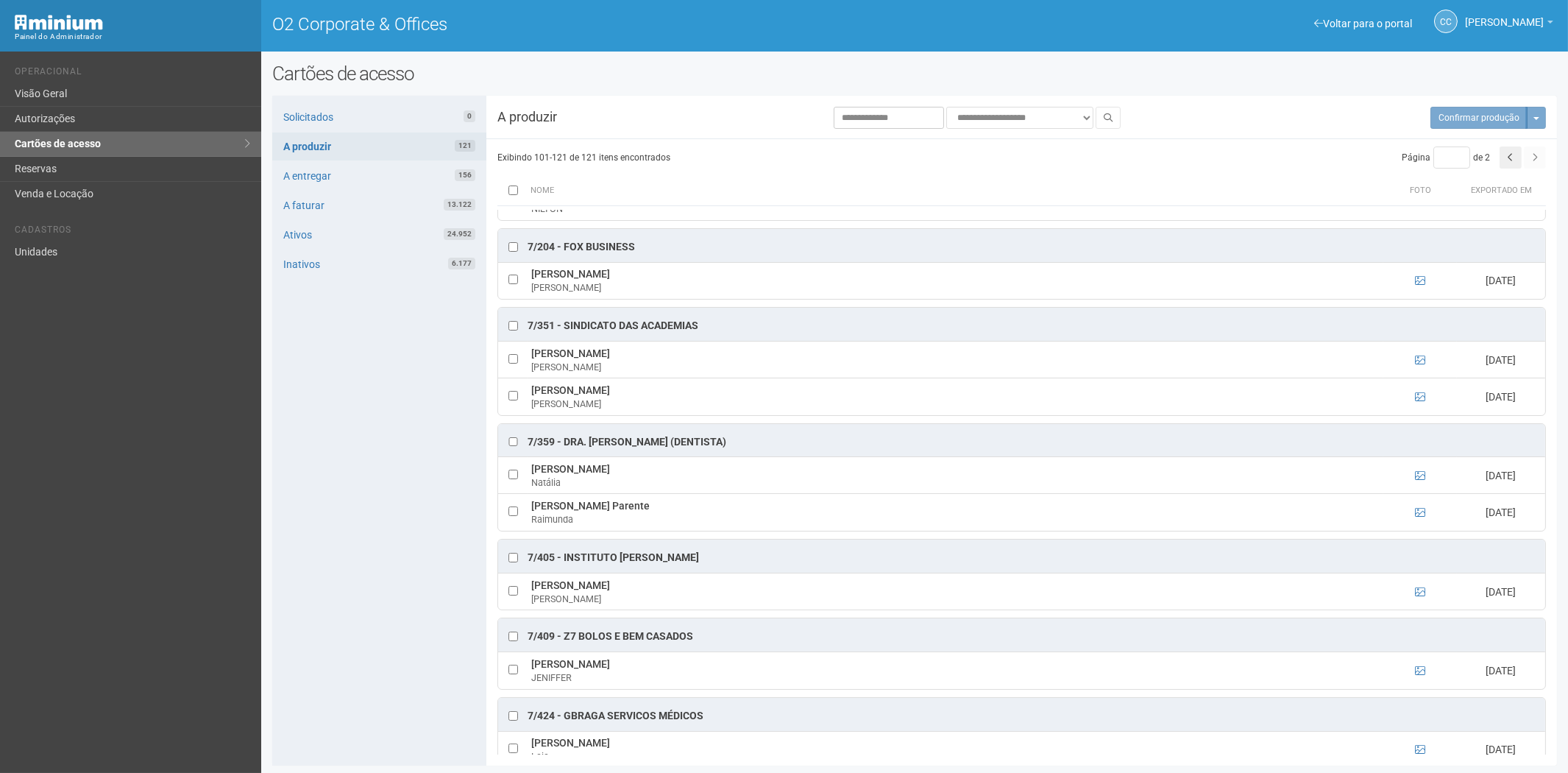
scroll to position [0, 0]
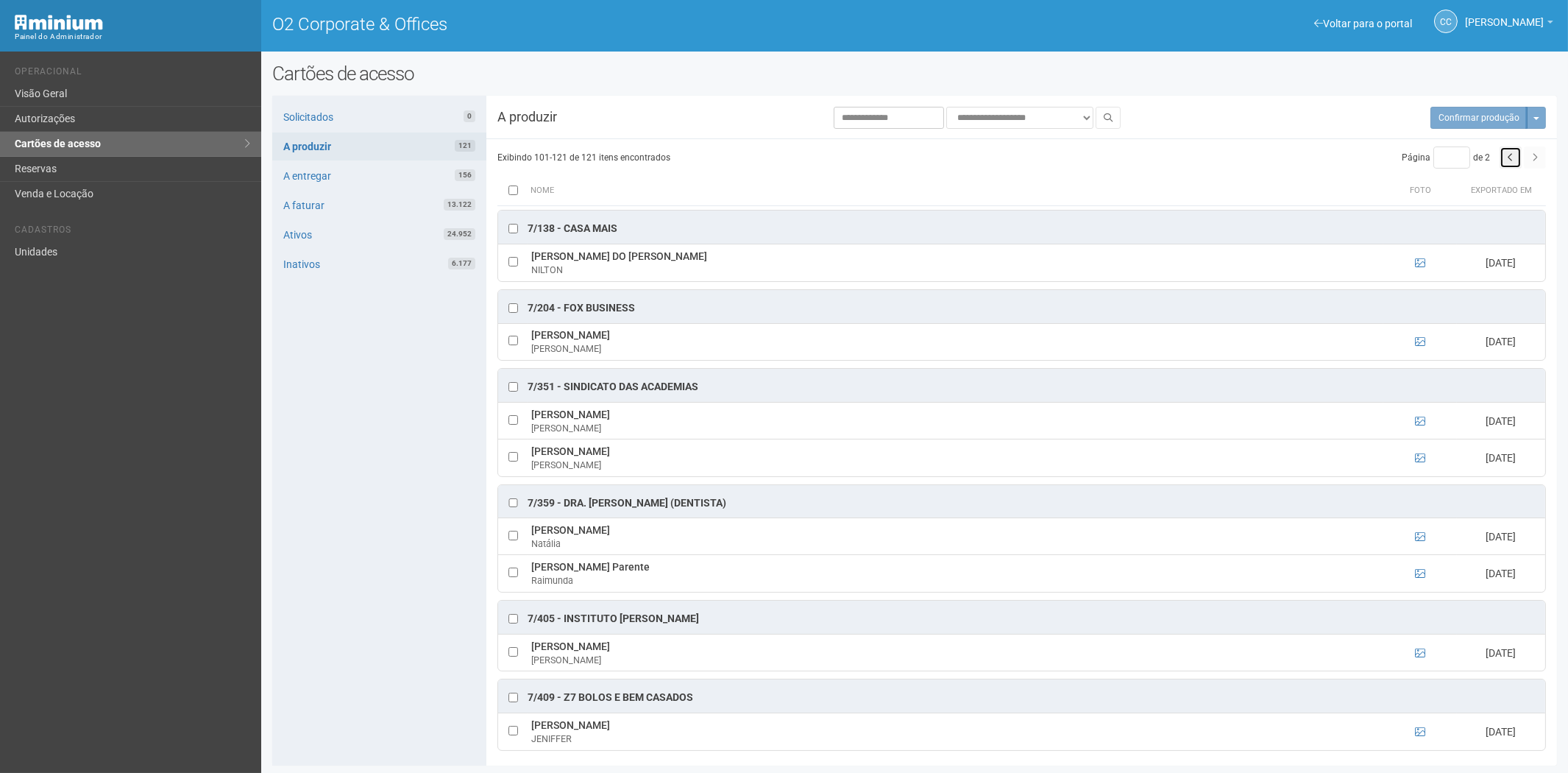
click at [1502, 162] on button "button" at bounding box center [1510, 157] width 22 height 22
type input "*"
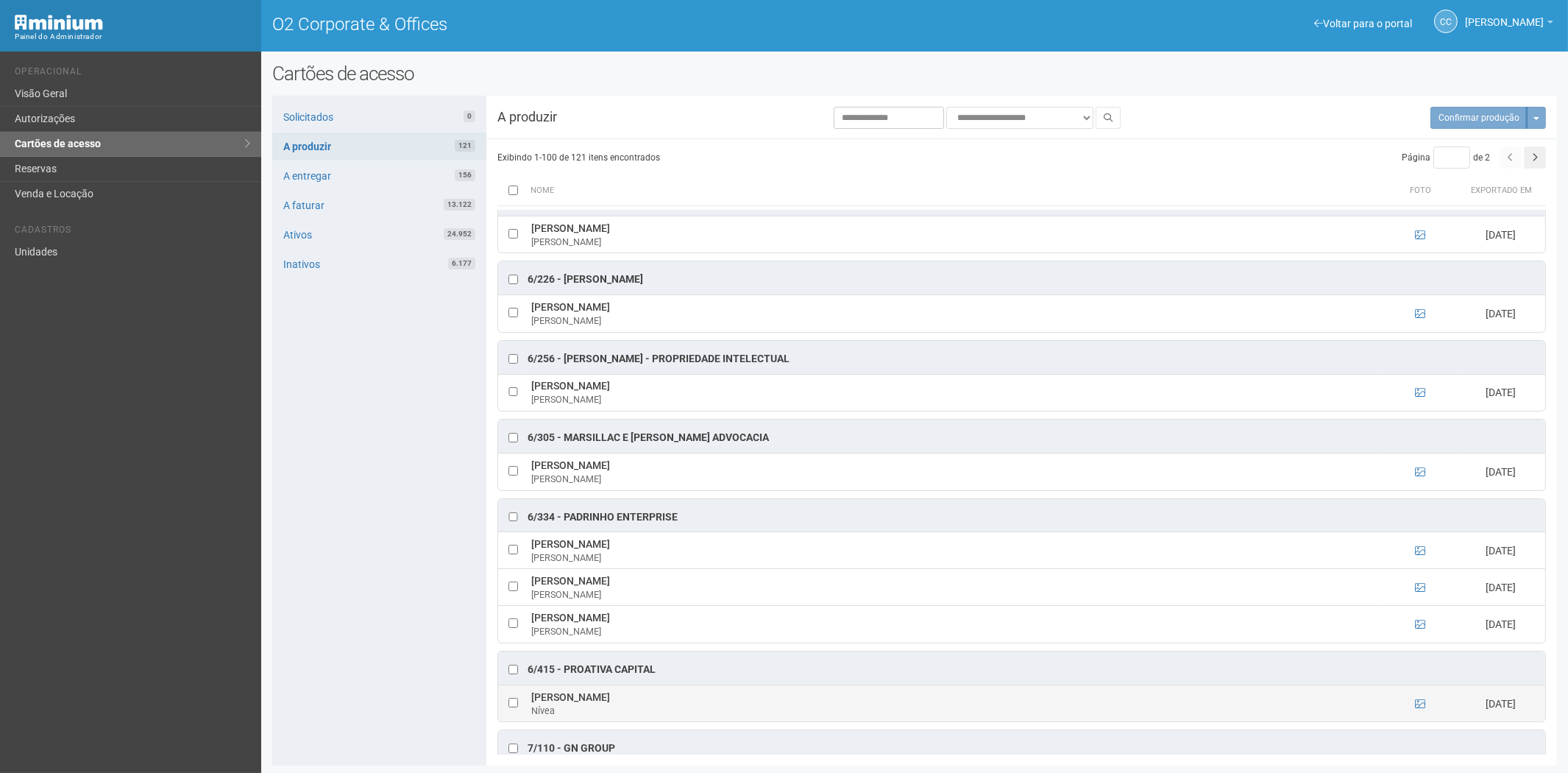
scroll to position [4941, 0]
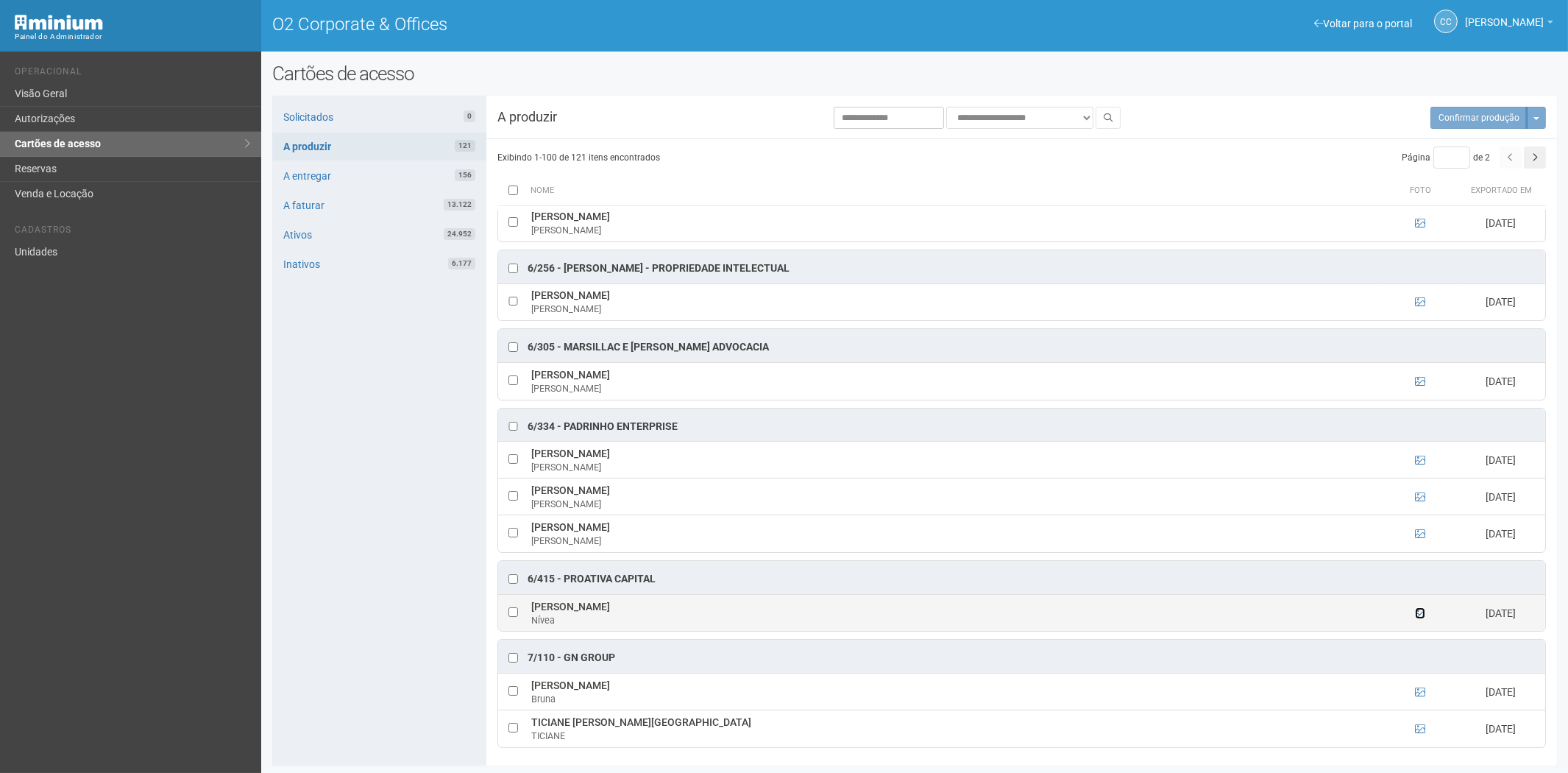
click at [1423, 611] on icon at bounding box center [1420, 613] width 10 height 10
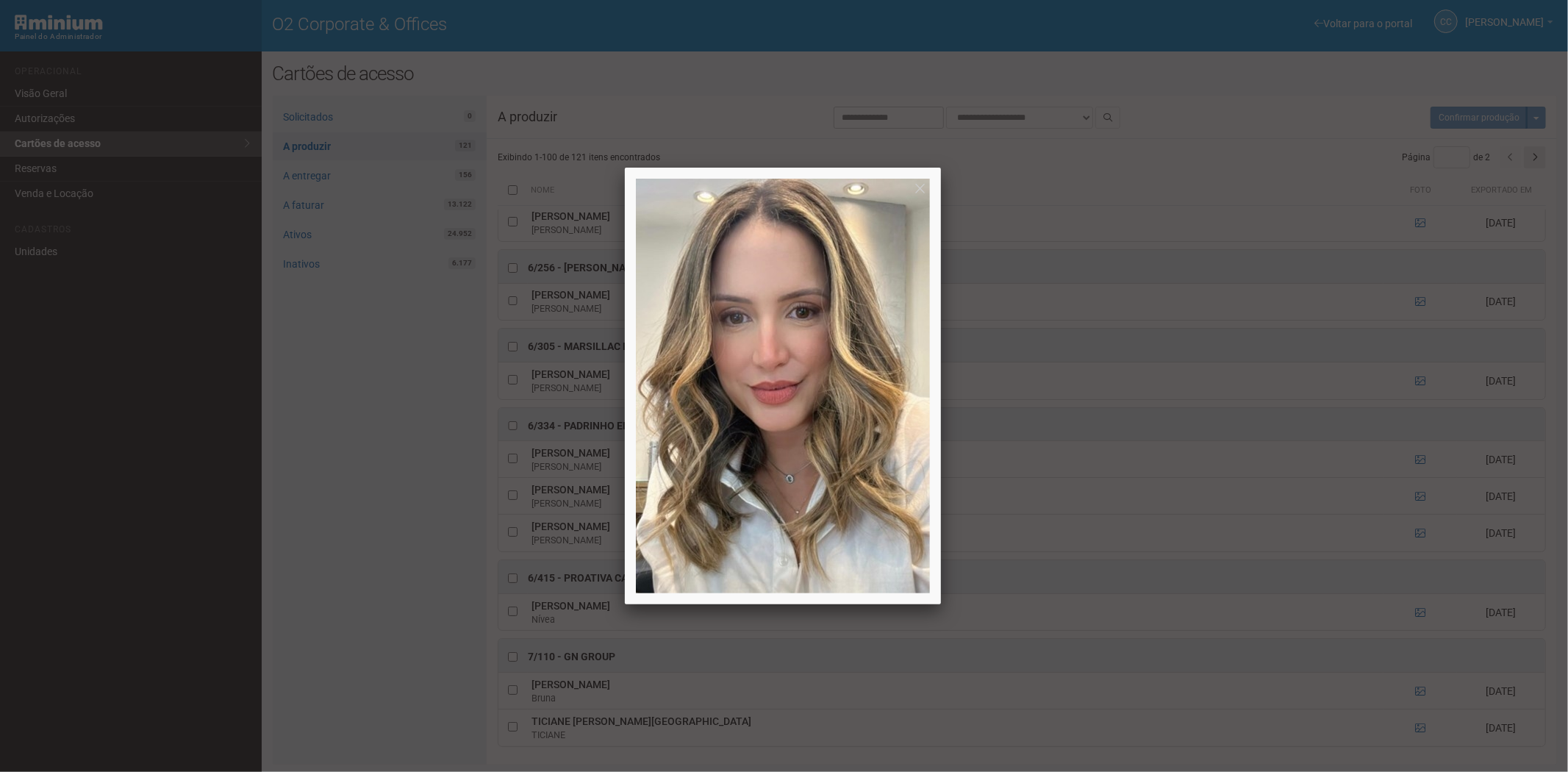
click at [1419, 610] on div at bounding box center [784, 386] width 1568 height 772
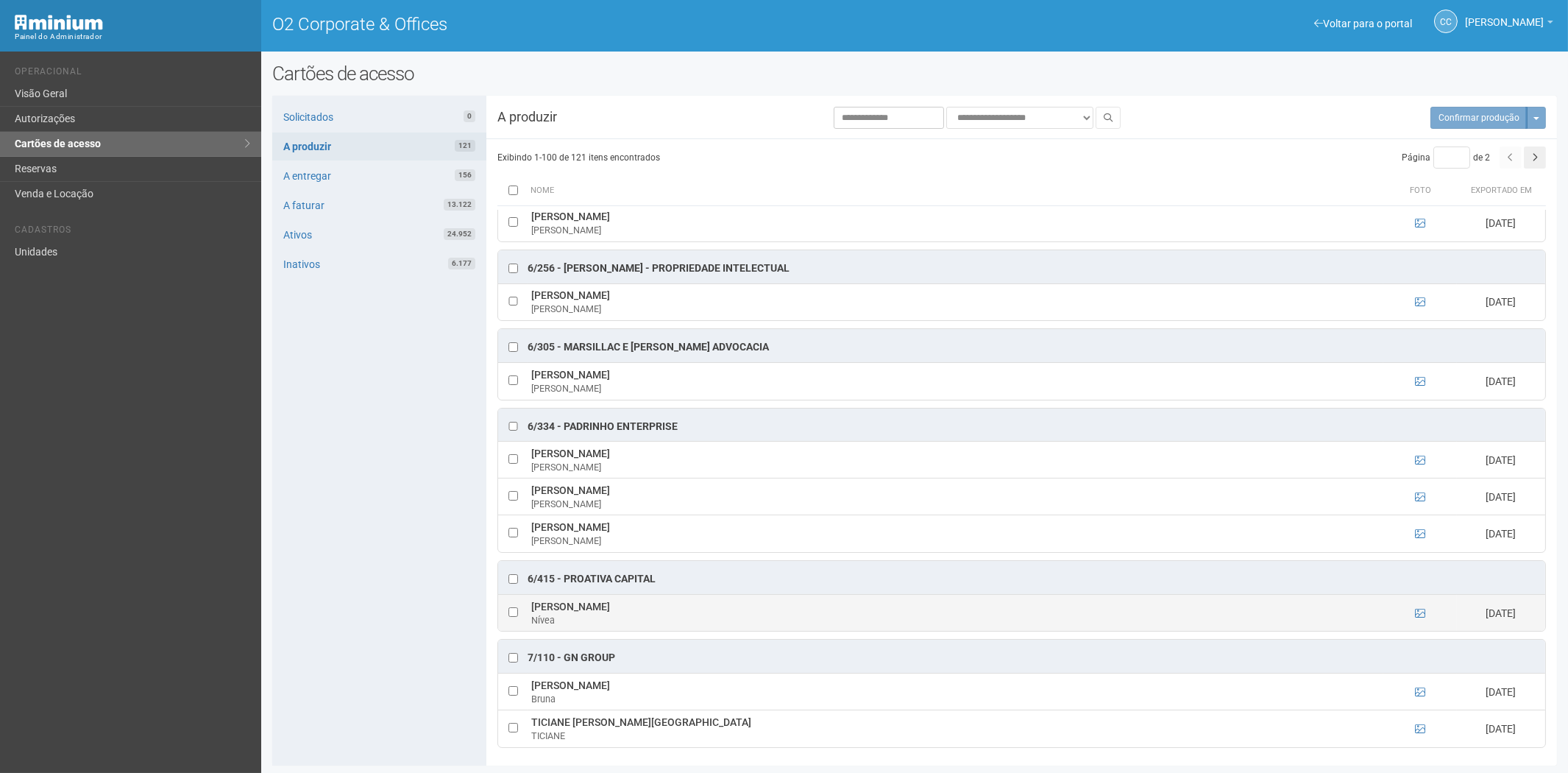
drag, startPoint x: 530, startPoint y: 604, endPoint x: 666, endPoint y: 602, distance: 136.0
click at [684, 602] on td "Nívea Correia da Silva Guimarães Nívea" at bounding box center [955, 612] width 856 height 37
copy td "Nívea Correia da Silva Guimarães"
click at [305, 459] on div "Solicitados 0 A produzir 121 A entregar 156 A faturar 13.122 Ativos 24.952 Inat…" at bounding box center [379, 431] width 214 height 670
click at [333, 487] on div "Solicitados 0 A produzir 121 A entregar 156 A faturar 13.122 Ativos 24.952 Inat…" at bounding box center [379, 431] width 214 height 670
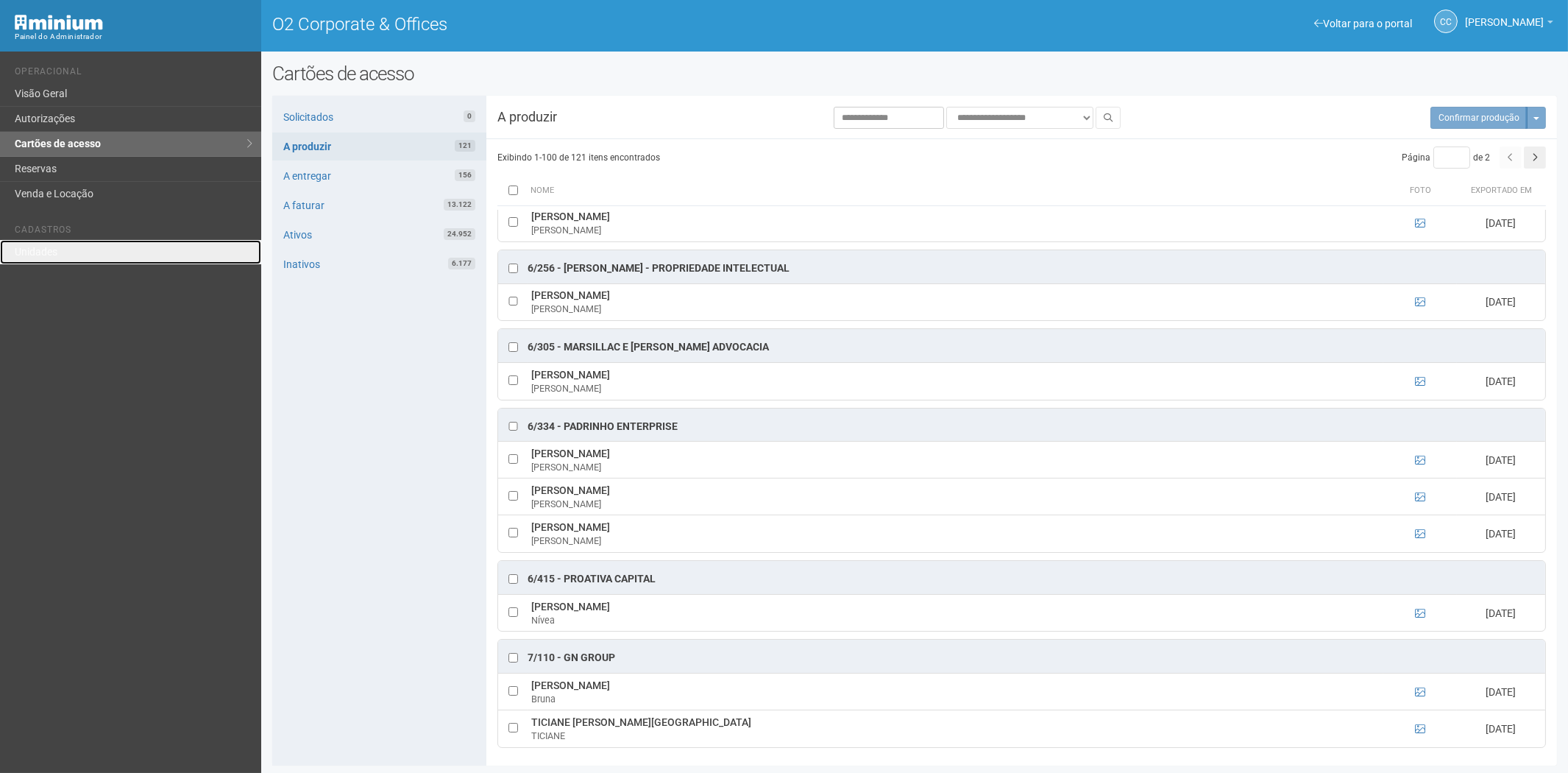
click at [38, 246] on link "Unidades" at bounding box center [130, 252] width 261 height 24
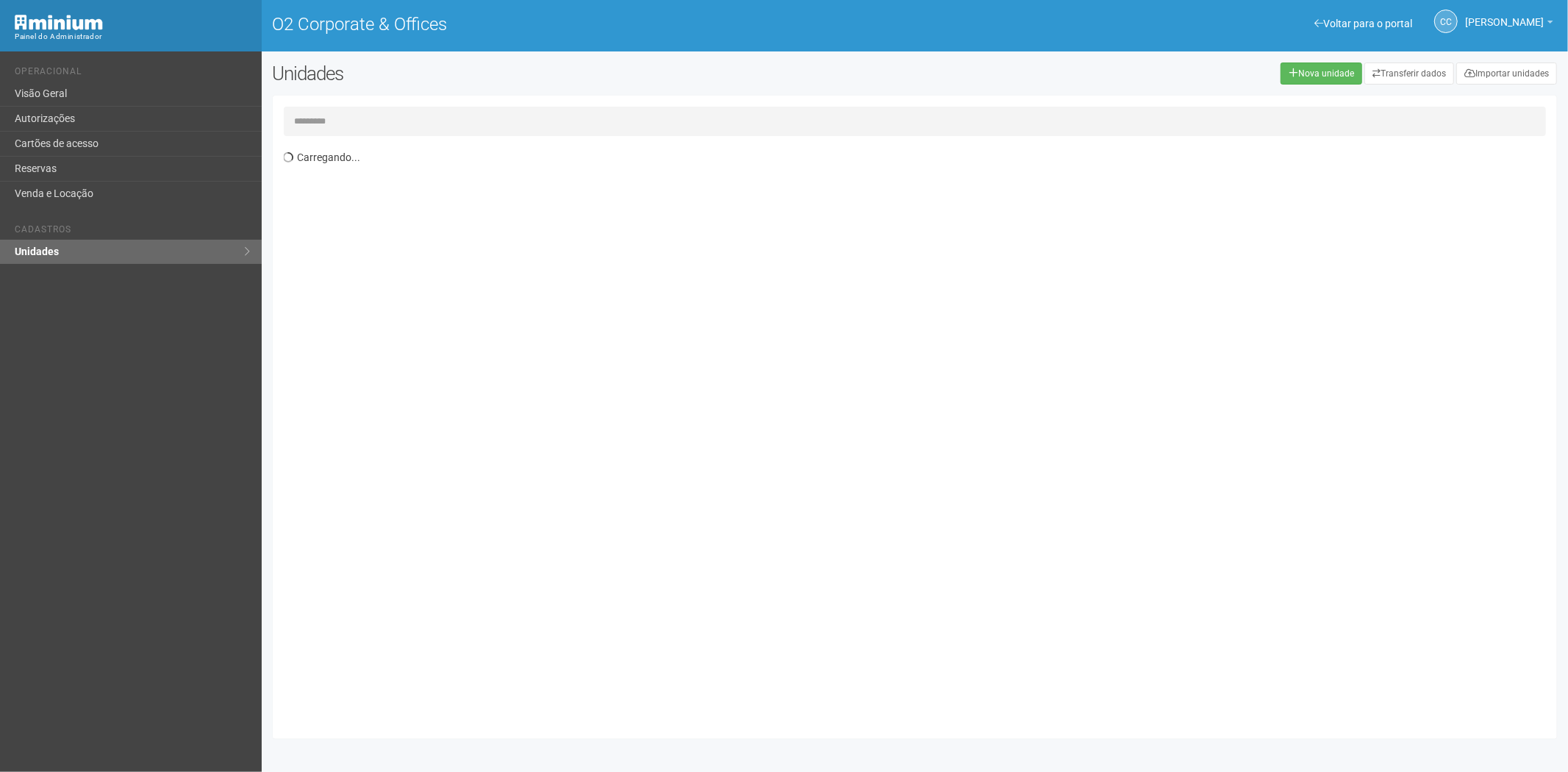
click at [317, 123] on input "text" at bounding box center [915, 121] width 1263 height 30
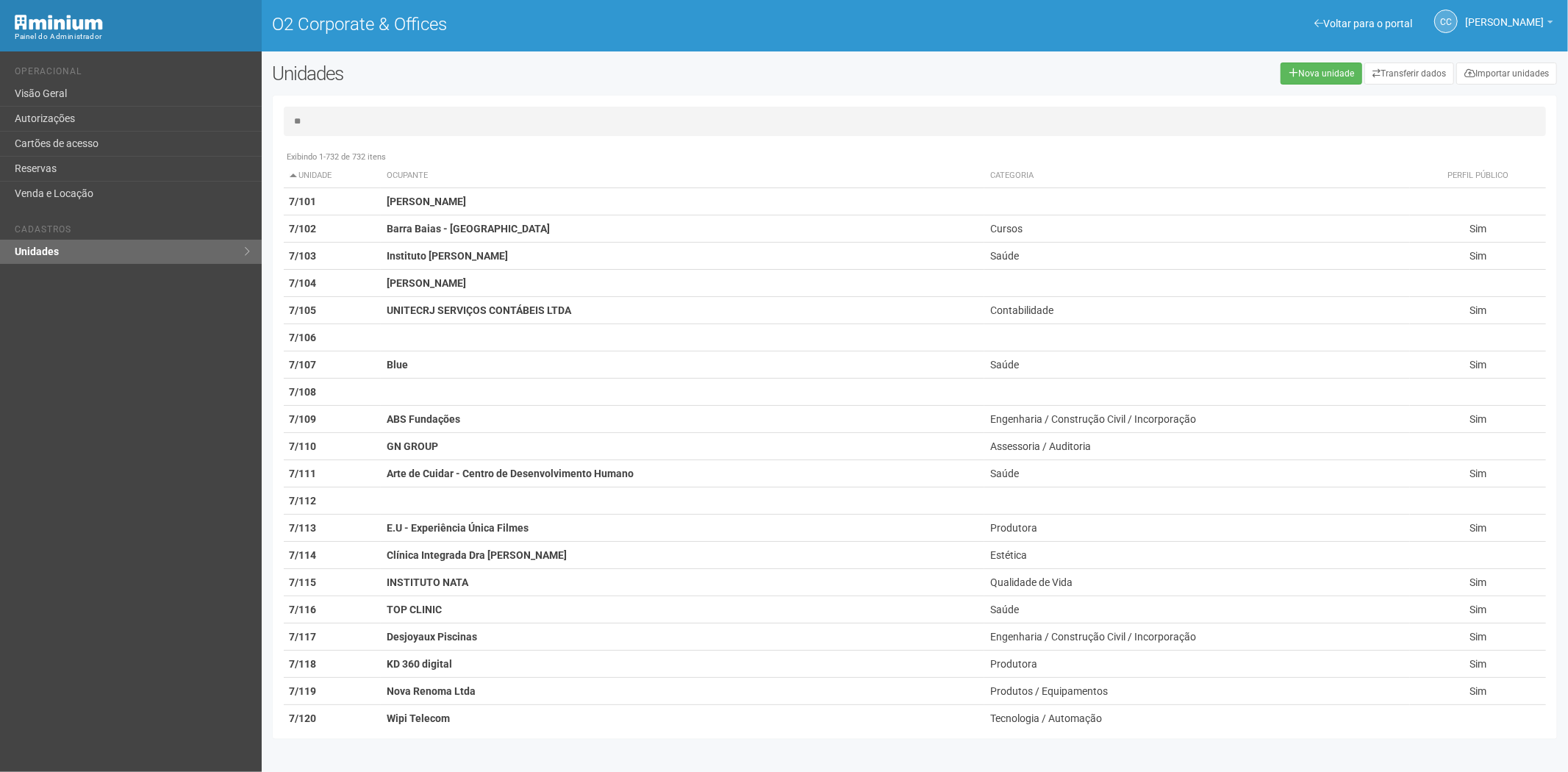
type input "*"
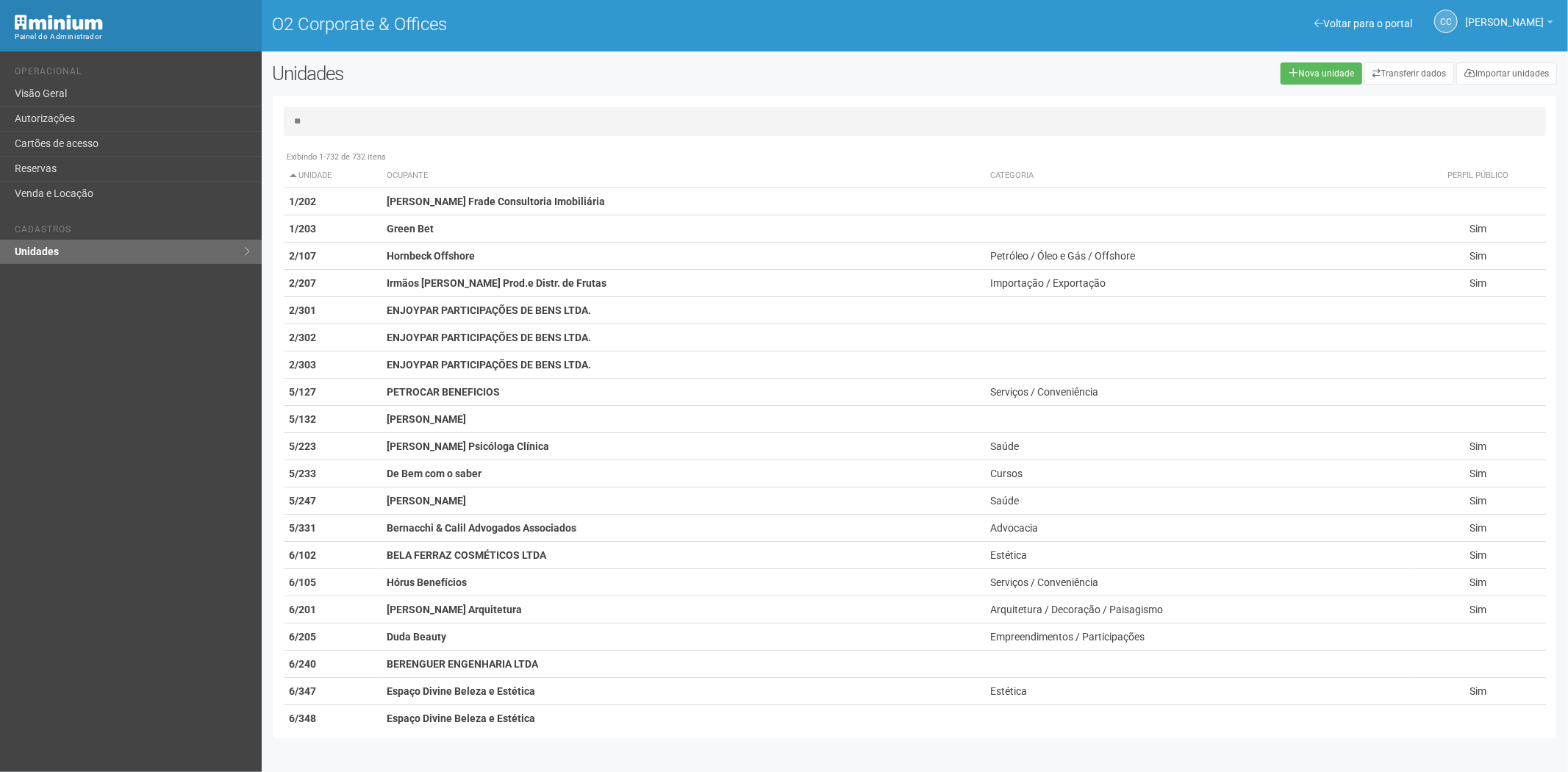
type input "*"
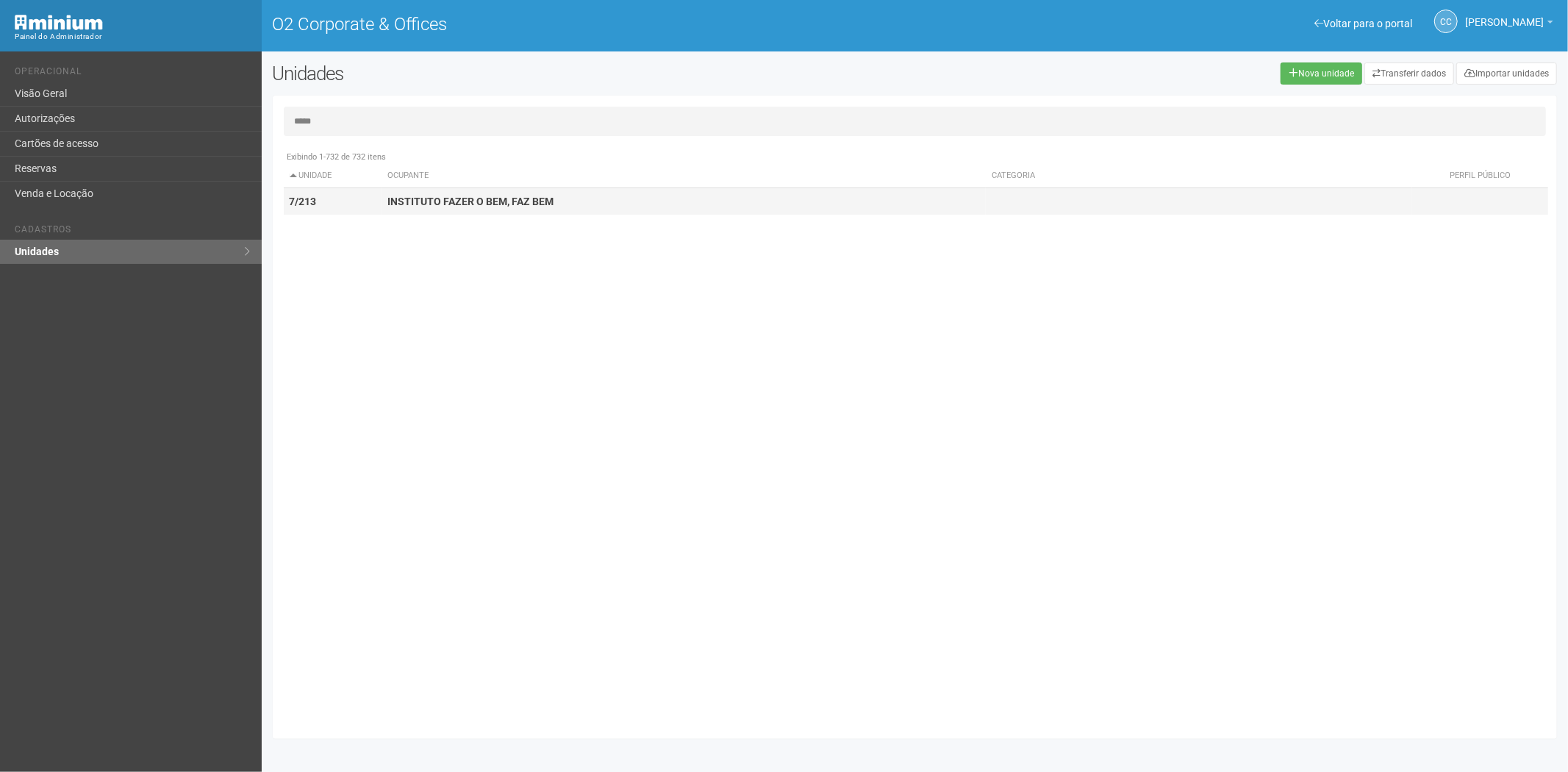
type input "*****"
click at [325, 203] on td "7/213" at bounding box center [332, 202] width 98 height 27
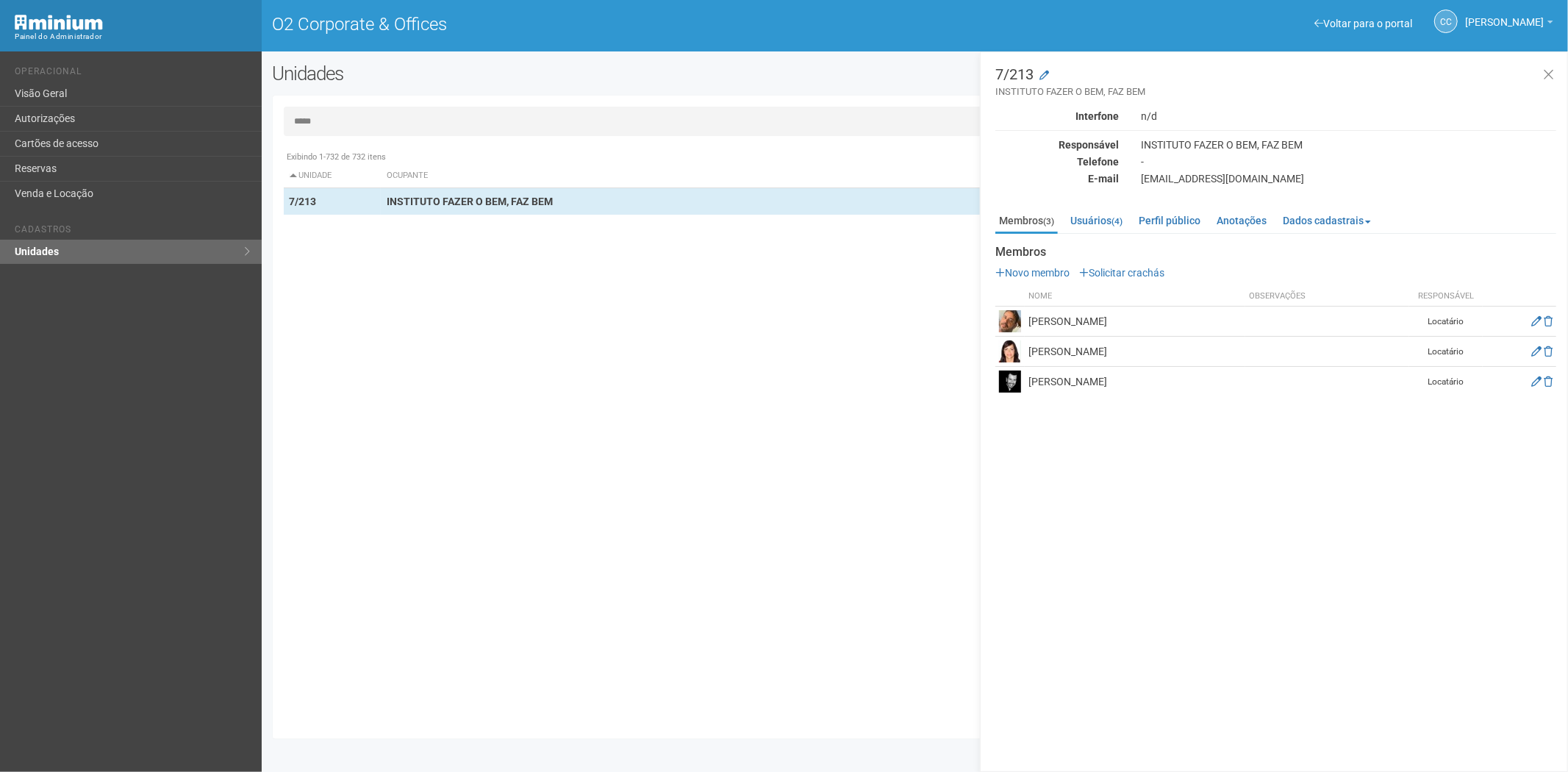
click at [343, 128] on input "*****" at bounding box center [915, 121] width 1263 height 30
click at [346, 126] on input "*****" at bounding box center [915, 121] width 1263 height 30
click at [344, 126] on input "*****" at bounding box center [915, 121] width 1263 height 30
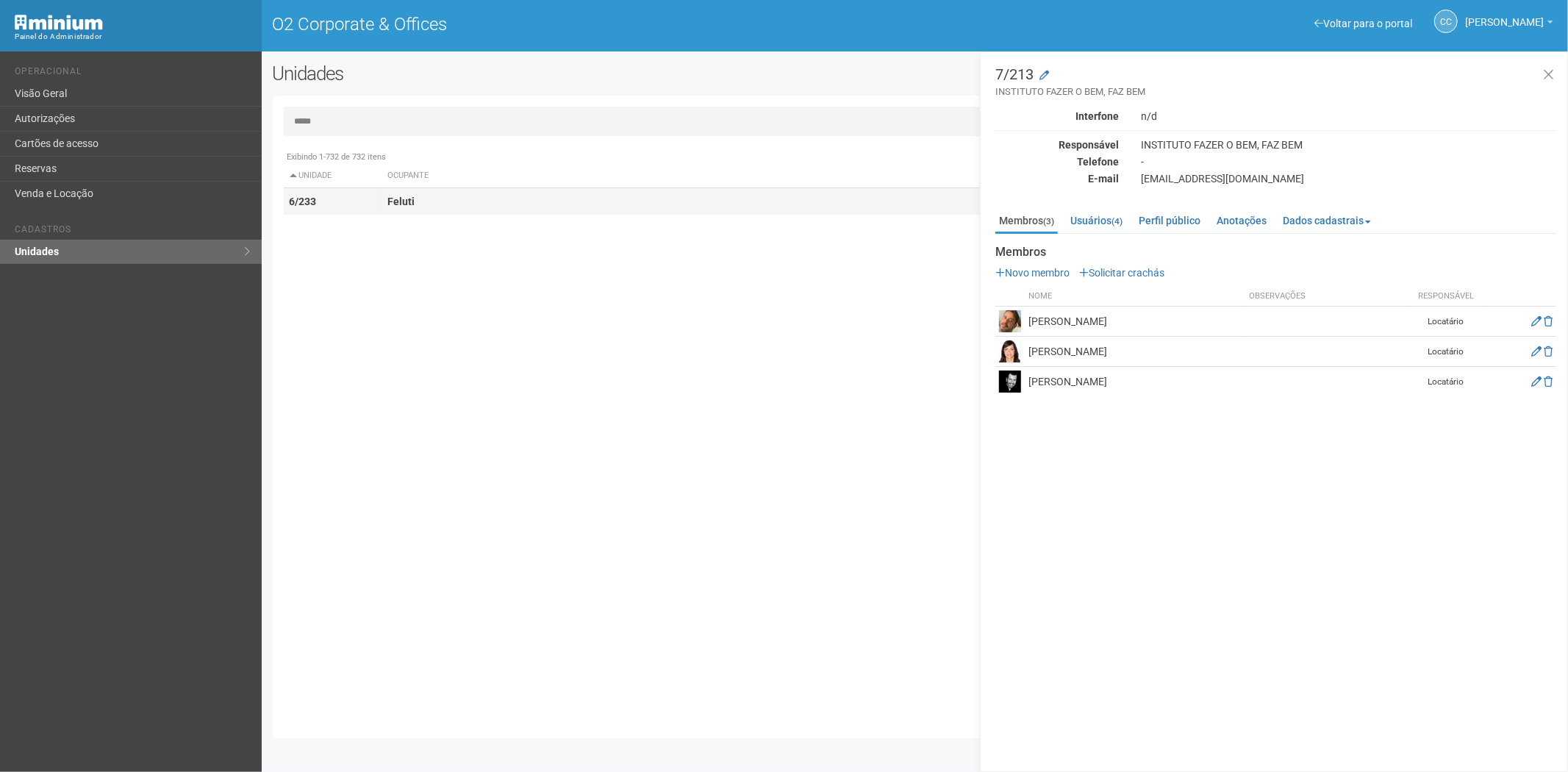
type input "*****"
click at [365, 204] on td "6/233" at bounding box center [332, 202] width 98 height 27
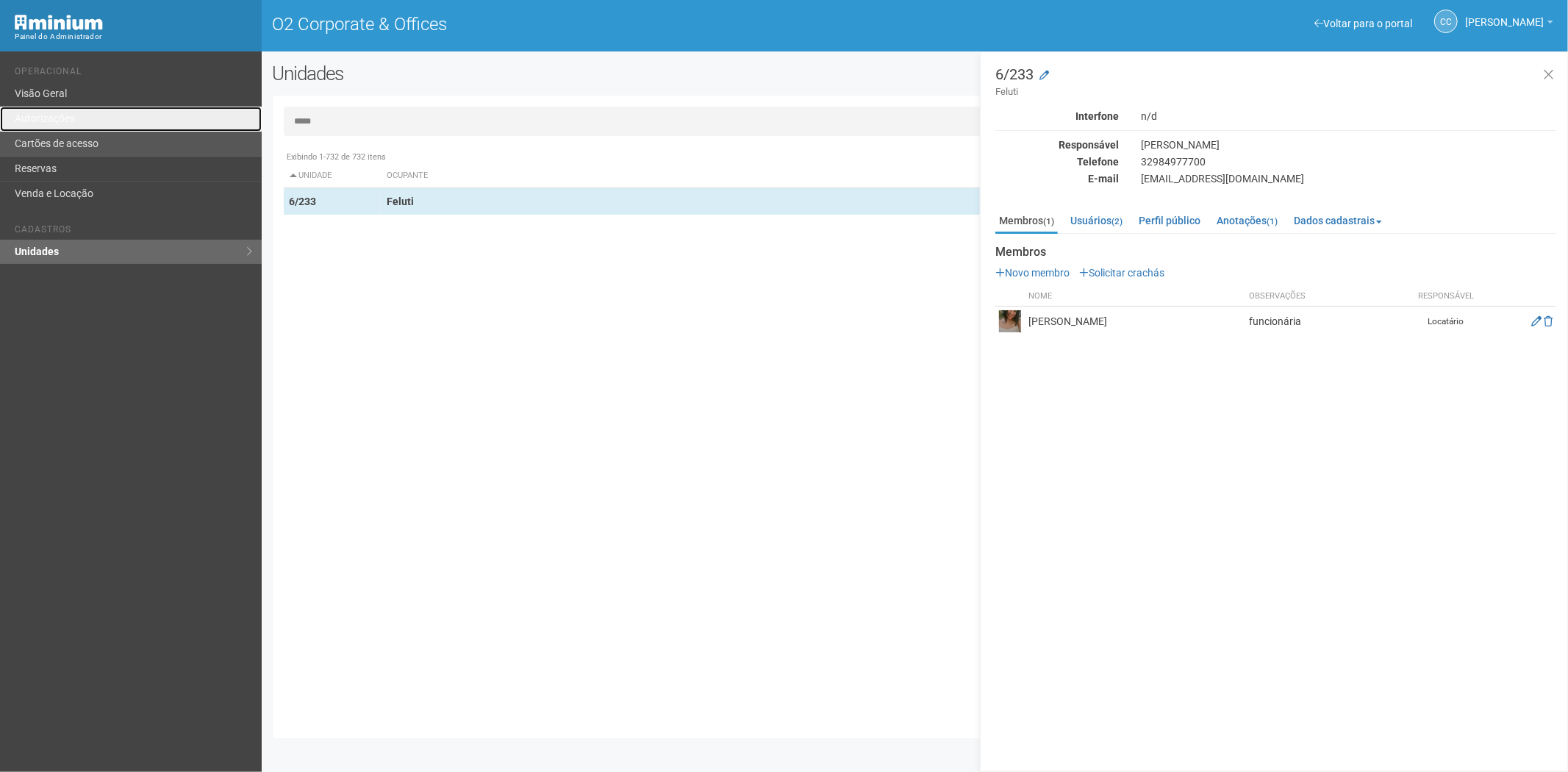
drag, startPoint x: 69, startPoint y: 125, endPoint x: 84, endPoint y: 136, distance: 18.6
click at [69, 125] on link "Autorizações" at bounding box center [131, 119] width 262 height 25
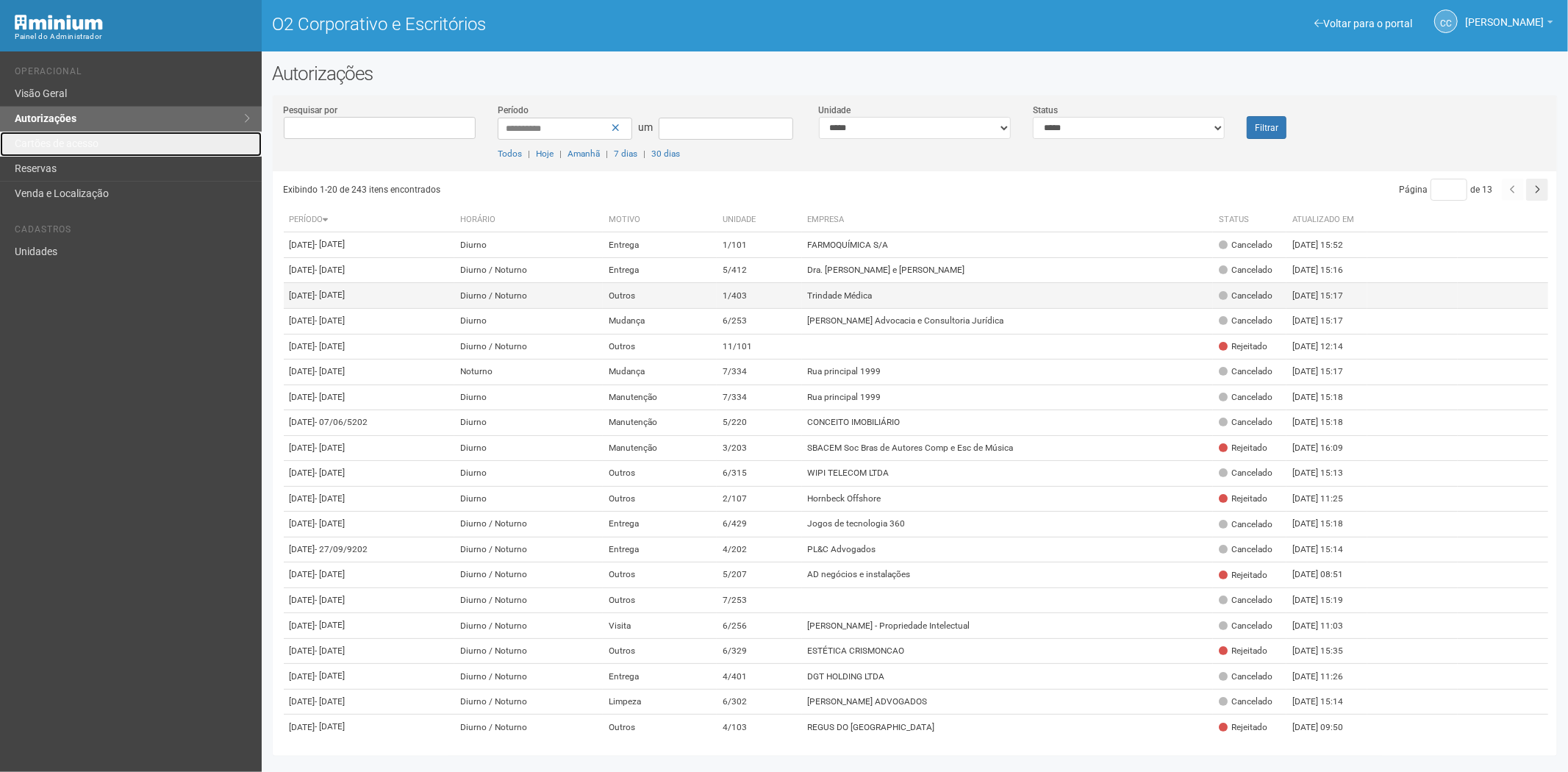
drag, startPoint x: 106, startPoint y: 142, endPoint x: 680, endPoint y: 336, distance: 605.9
click at [106, 142] on link "Cartões de acesso" at bounding box center [131, 144] width 262 height 25
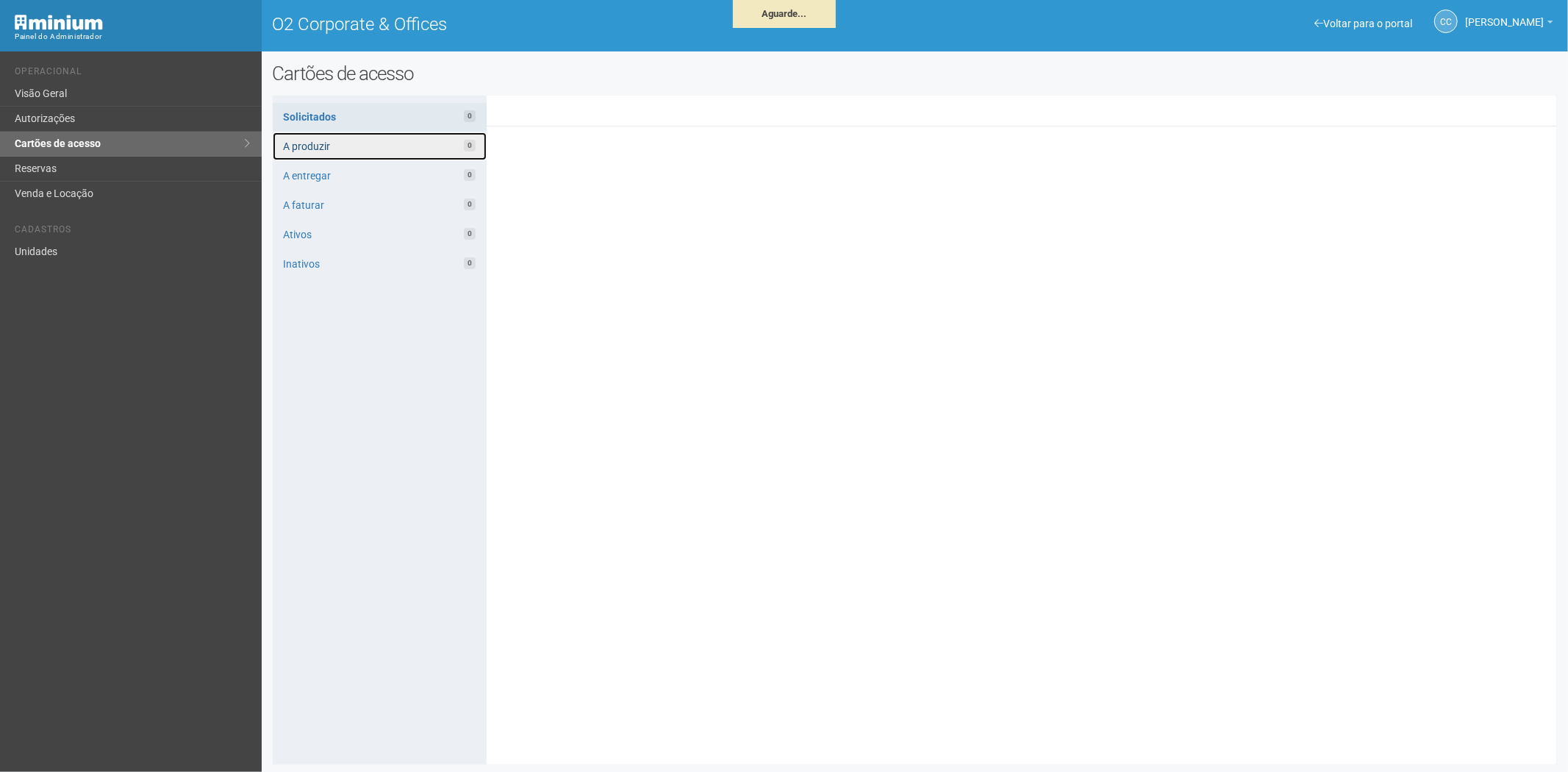
click at [406, 141] on link "A produzir 0" at bounding box center [379, 147] width 214 height 28
click at [362, 142] on link "A produzir 121" at bounding box center [379, 147] width 214 height 28
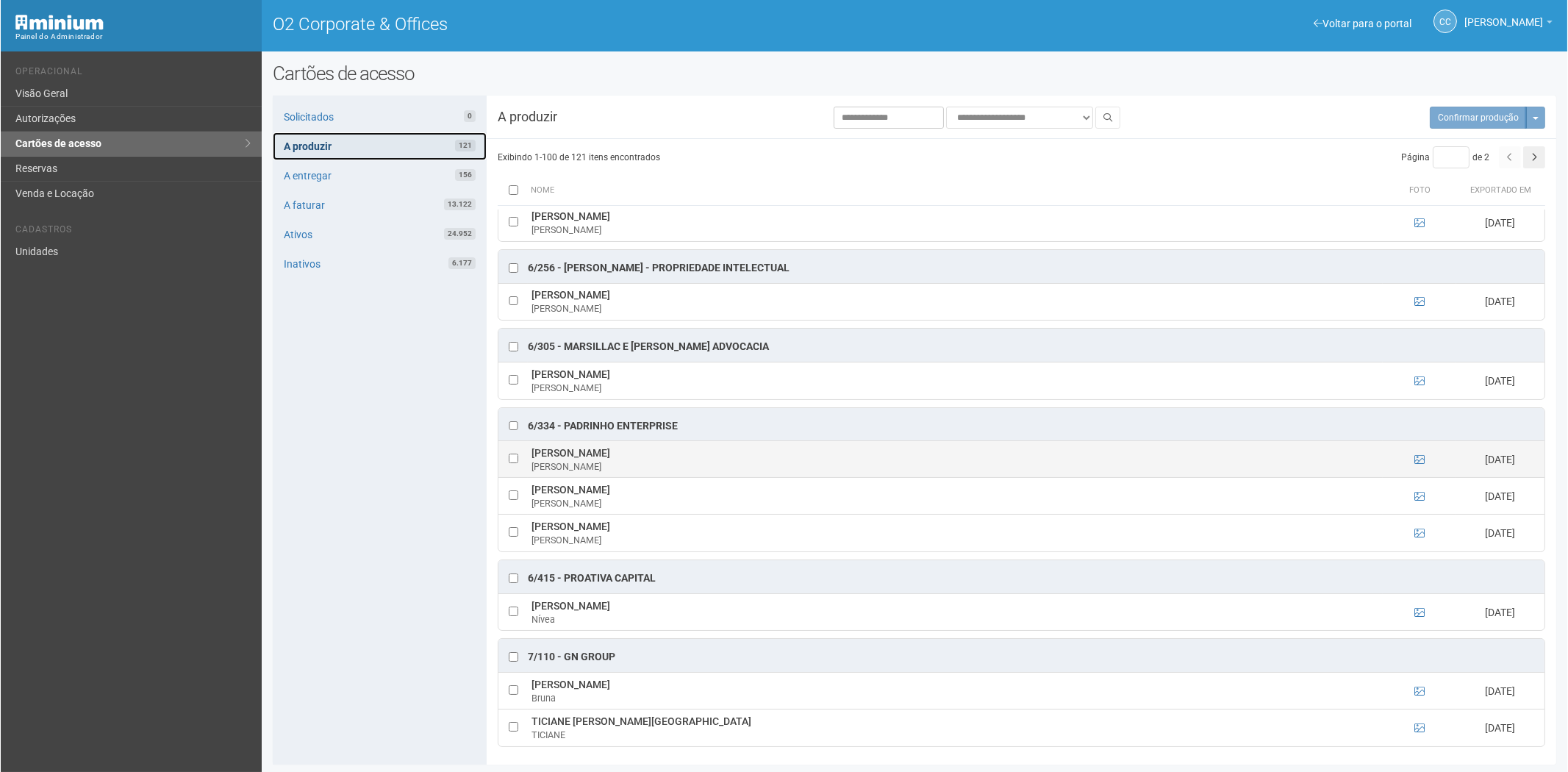
scroll to position [4935, 0]
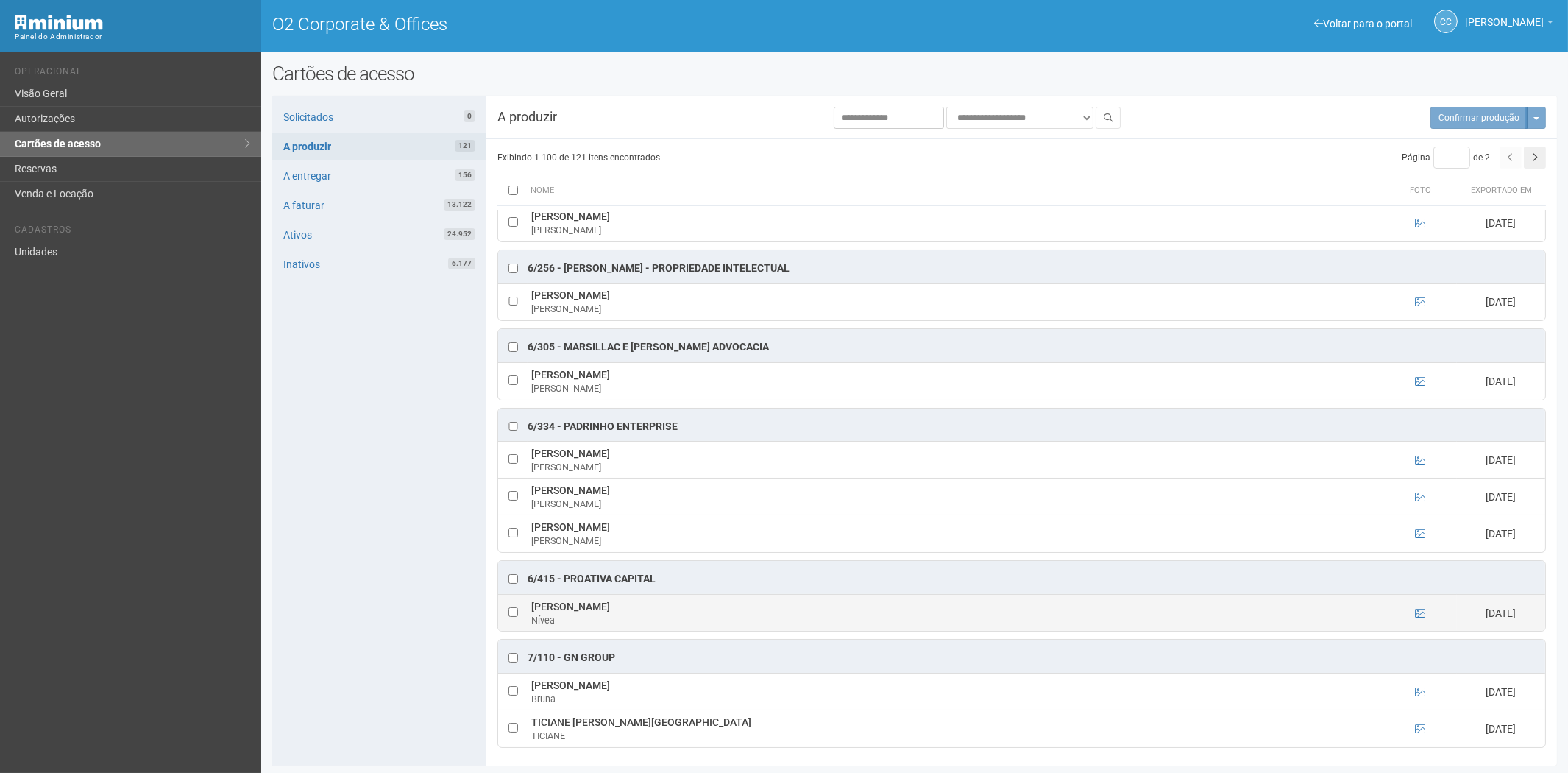
drag, startPoint x: 530, startPoint y: 608, endPoint x: 681, endPoint y: 608, distance: 151.0
click at [681, 608] on td "[PERSON_NAME]" at bounding box center [955, 612] width 856 height 37
copy td "[PERSON_NAME]"
click at [389, 452] on div "Solicitados 0 A produzir 121 A entregar 156 A faturar 13.122 Ativos 24.952 Inat…" at bounding box center [379, 431] width 214 height 670
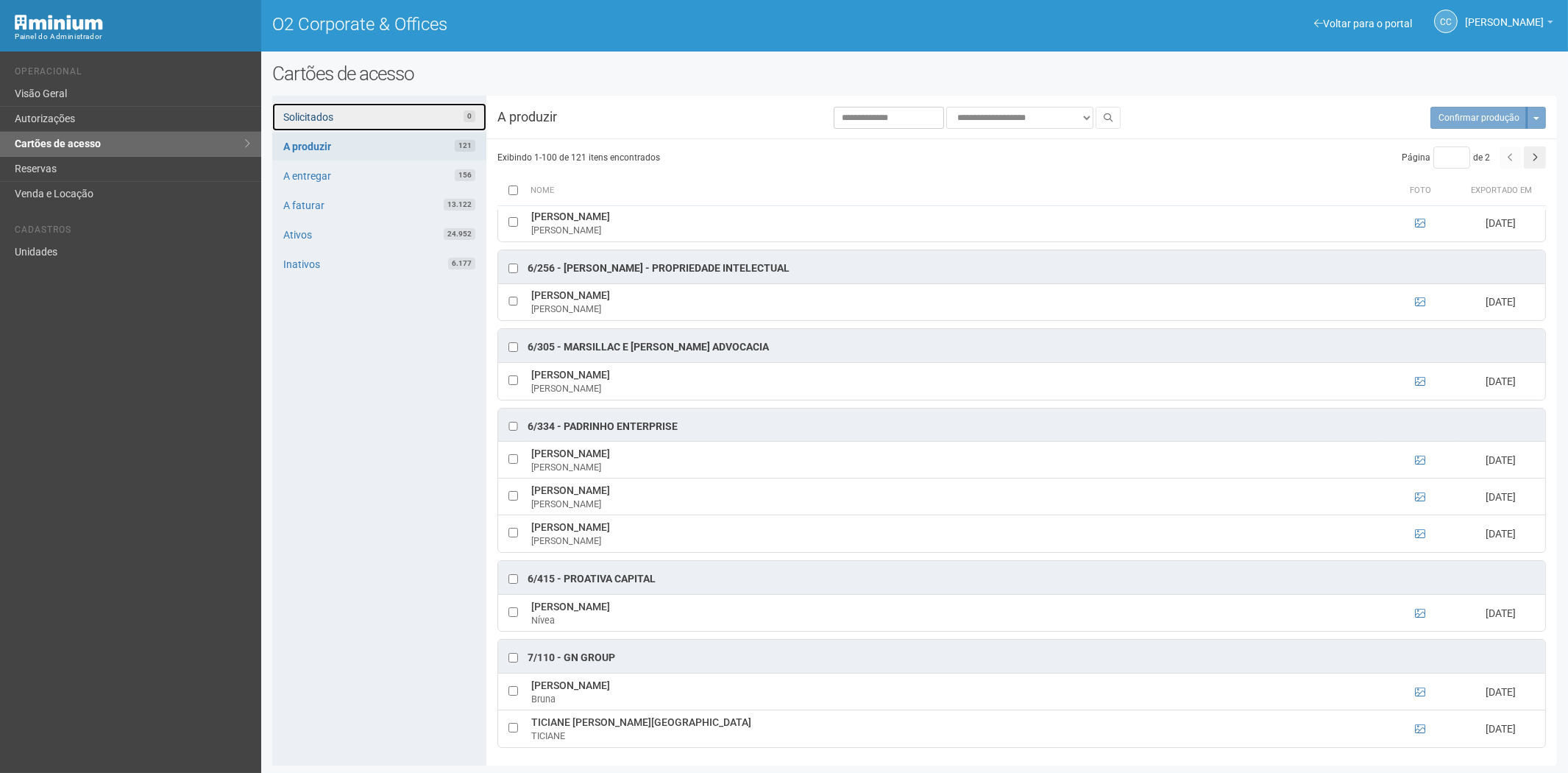
click at [437, 106] on link "Solicitados 0" at bounding box center [379, 117] width 214 height 28
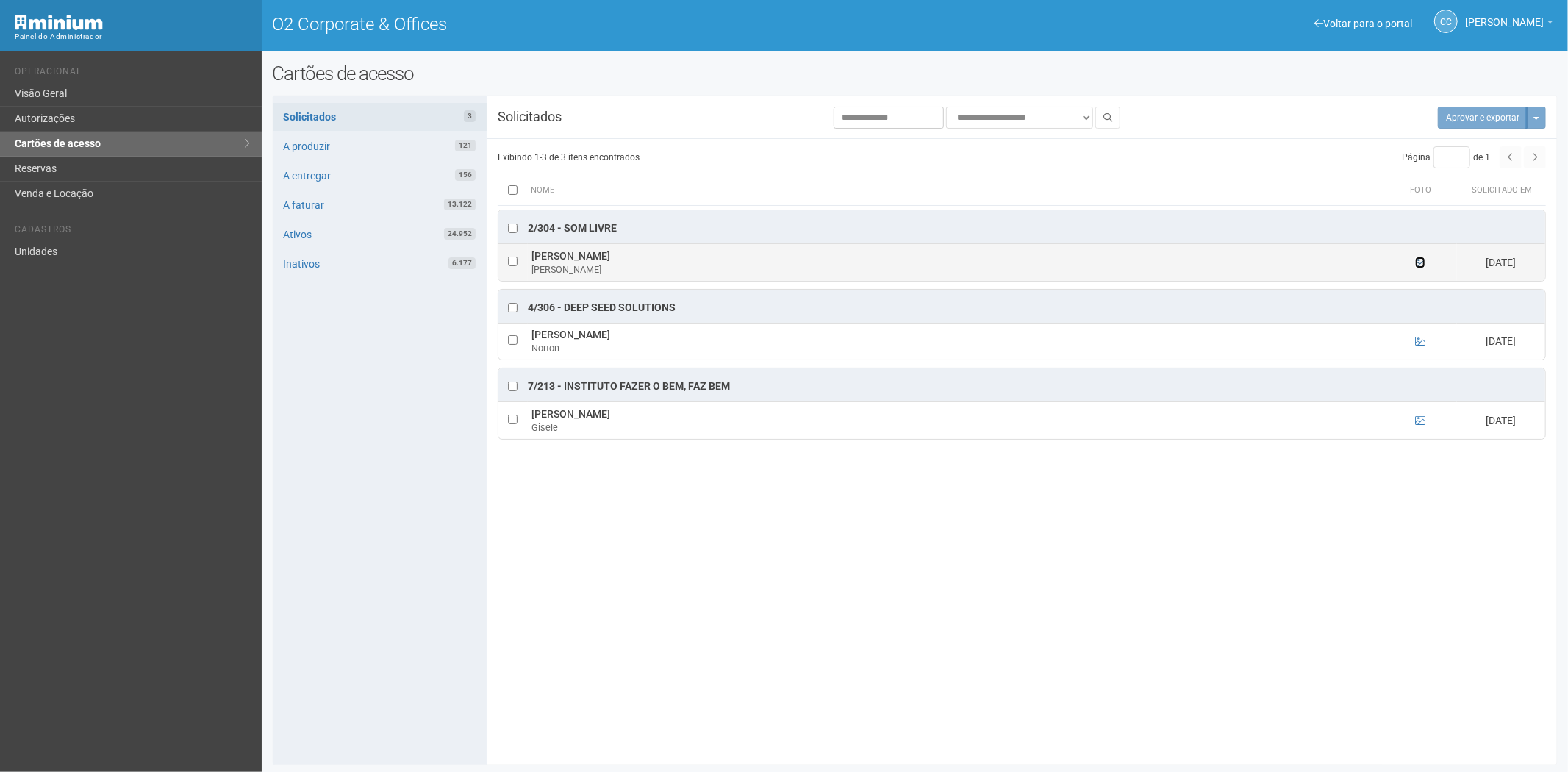
click at [1421, 260] on icon at bounding box center [1420, 263] width 10 height 10
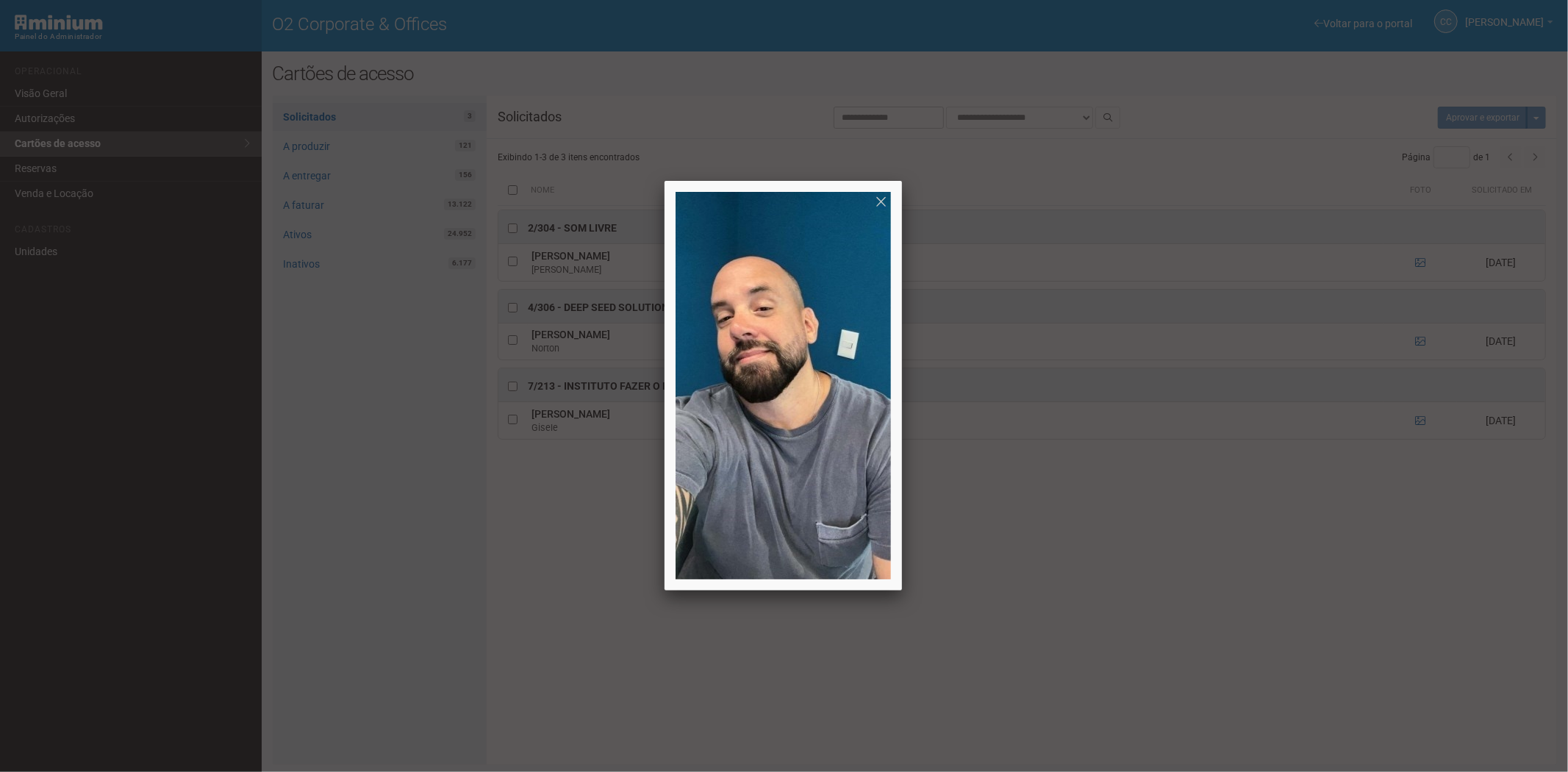
click at [1230, 640] on div at bounding box center [784, 386] width 1568 height 772
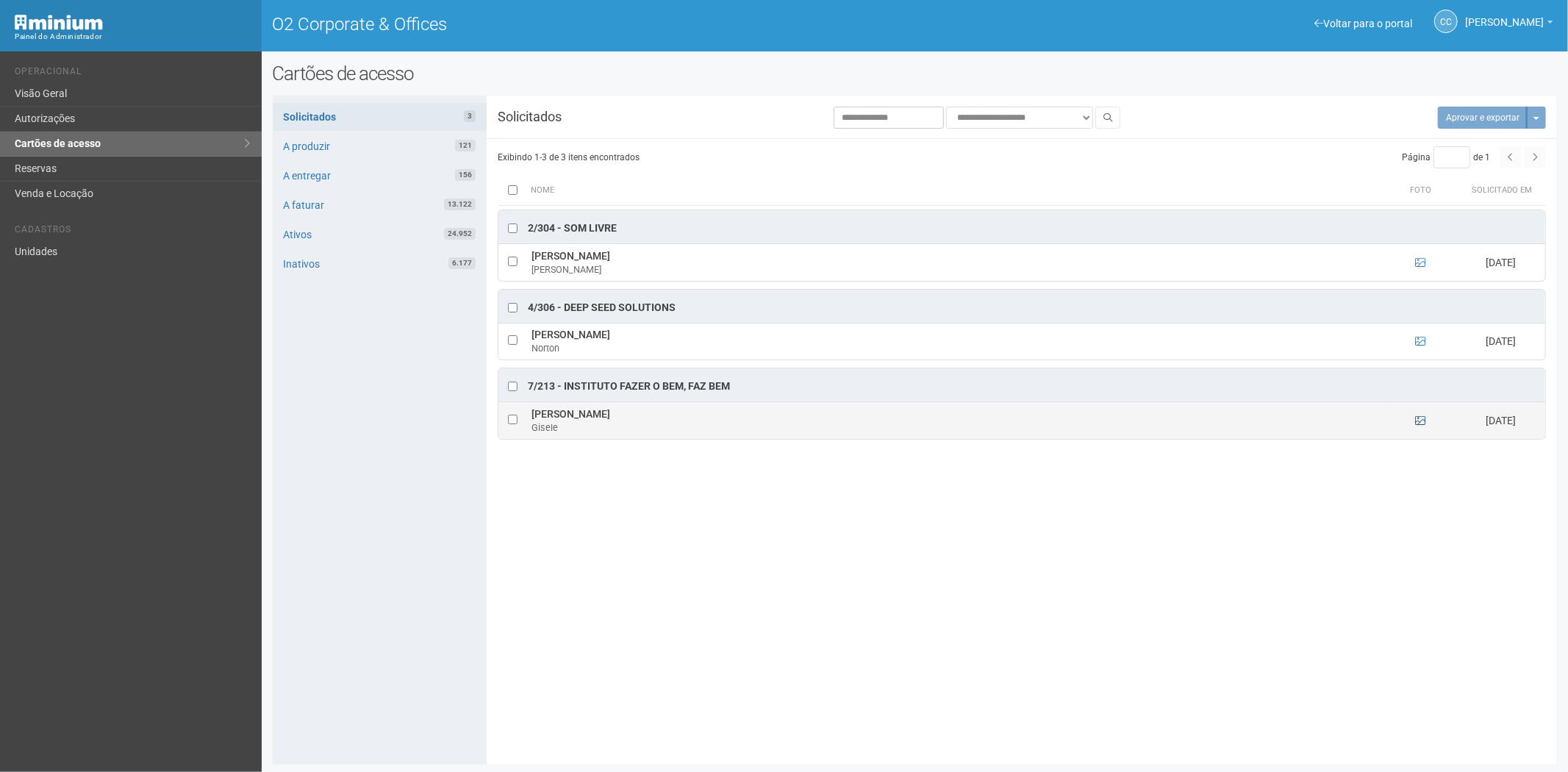
click at [1423, 420] on td at bounding box center [1420, 420] width 73 height 37
click at [1423, 420] on icon at bounding box center [1420, 420] width 10 height 10
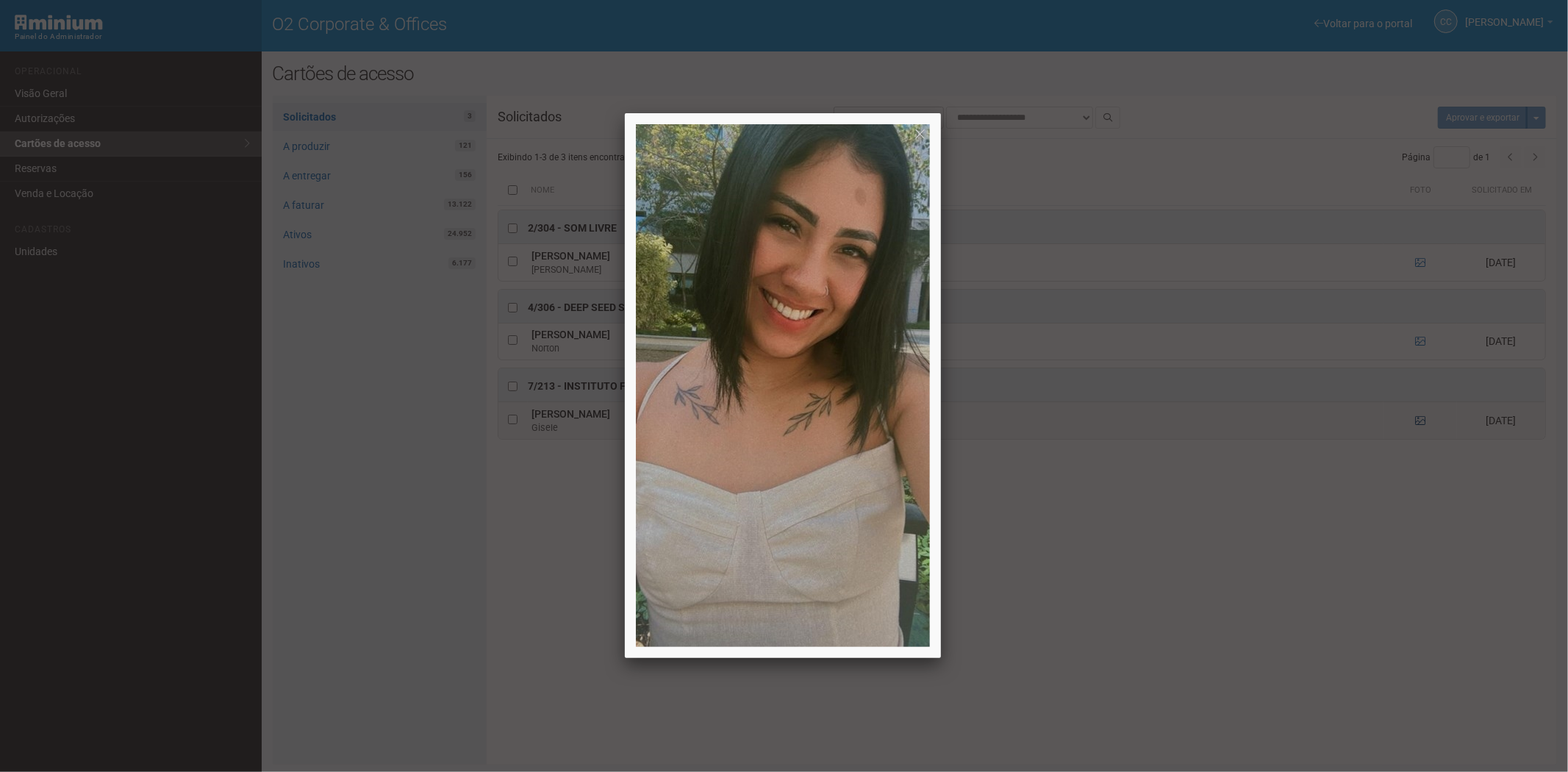
click at [1423, 420] on div at bounding box center [784, 386] width 1568 height 772
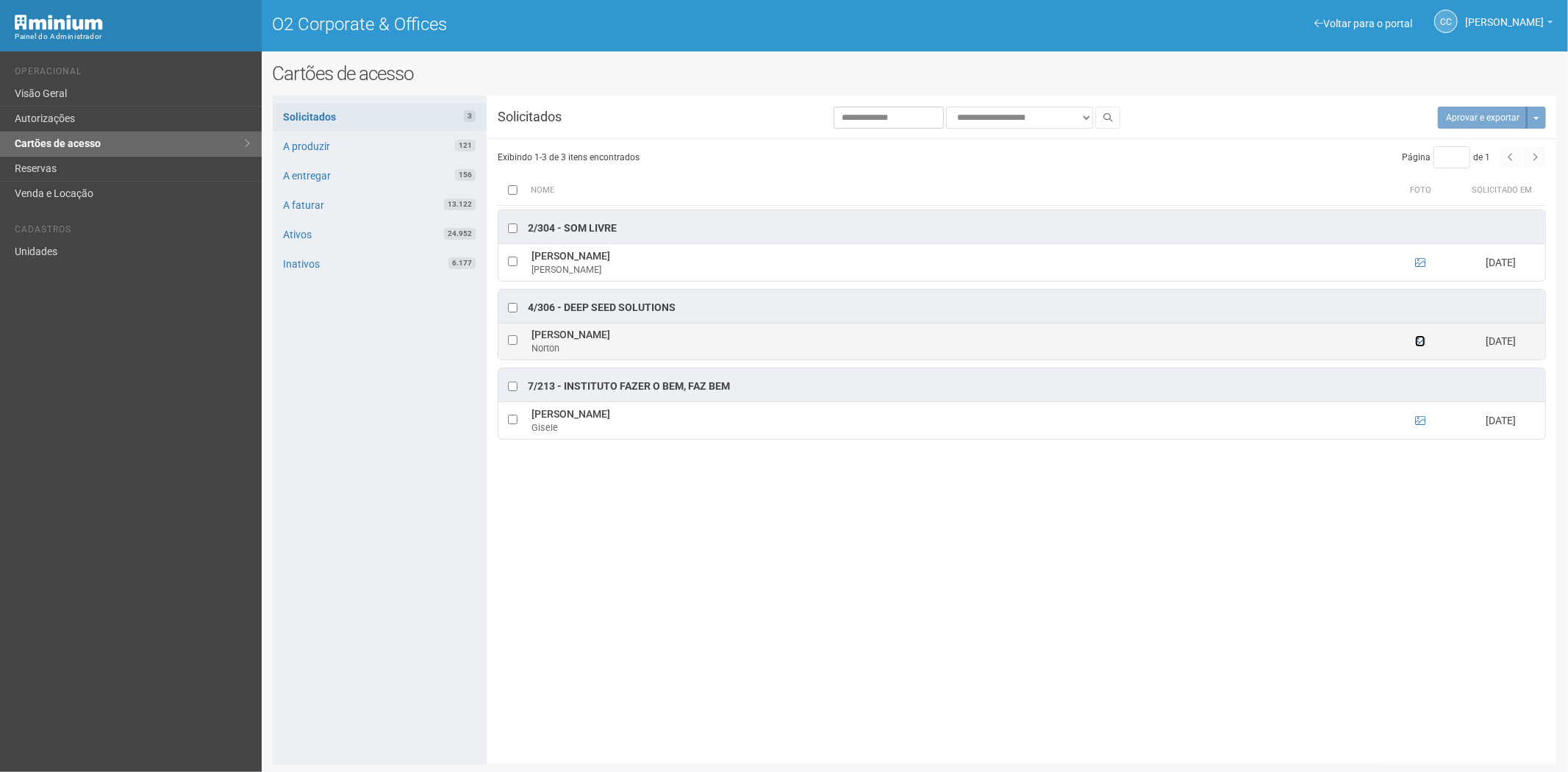
click at [1420, 339] on icon at bounding box center [1420, 341] width 10 height 10
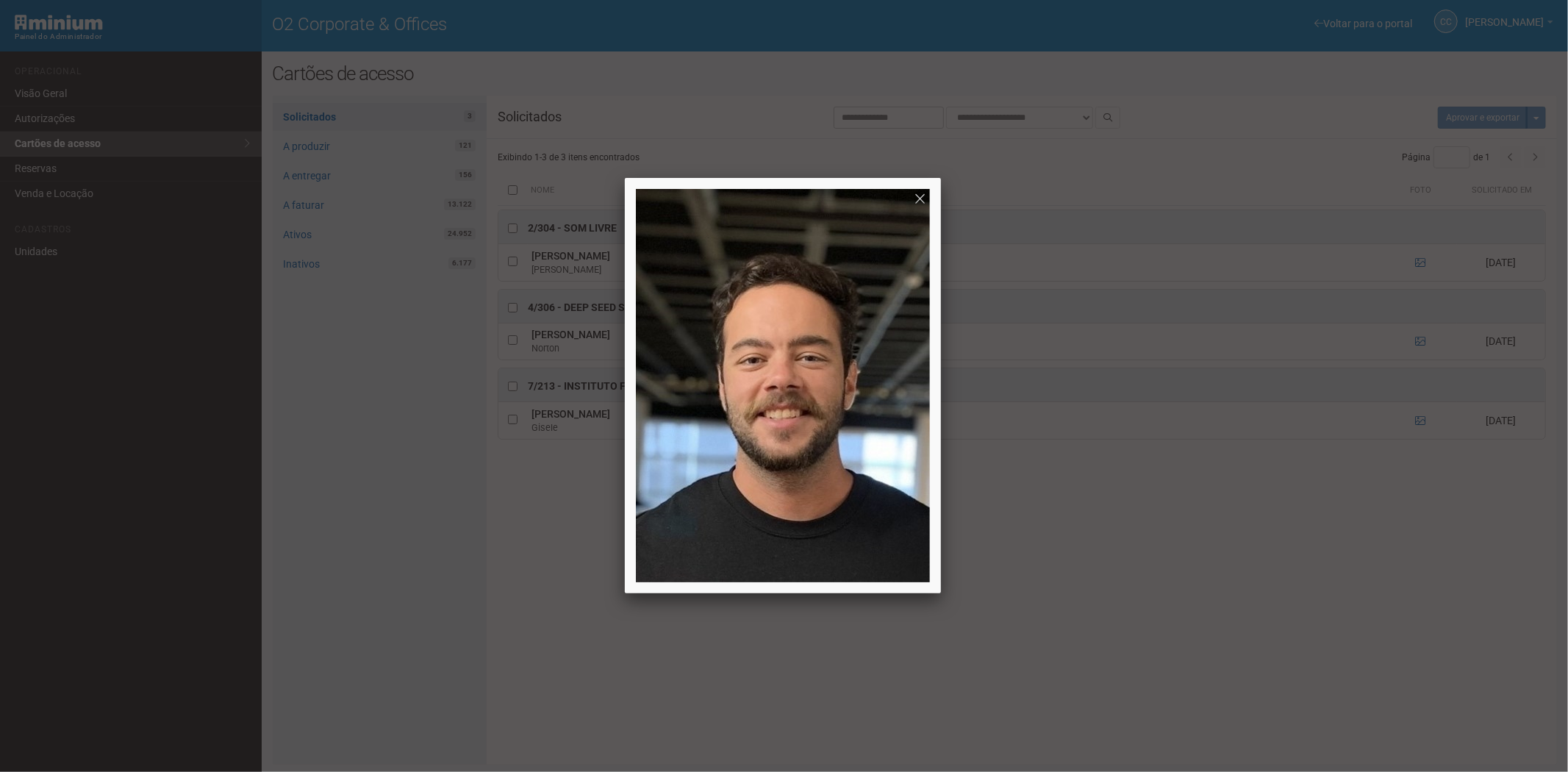
click at [1231, 629] on div at bounding box center [784, 386] width 1568 height 772
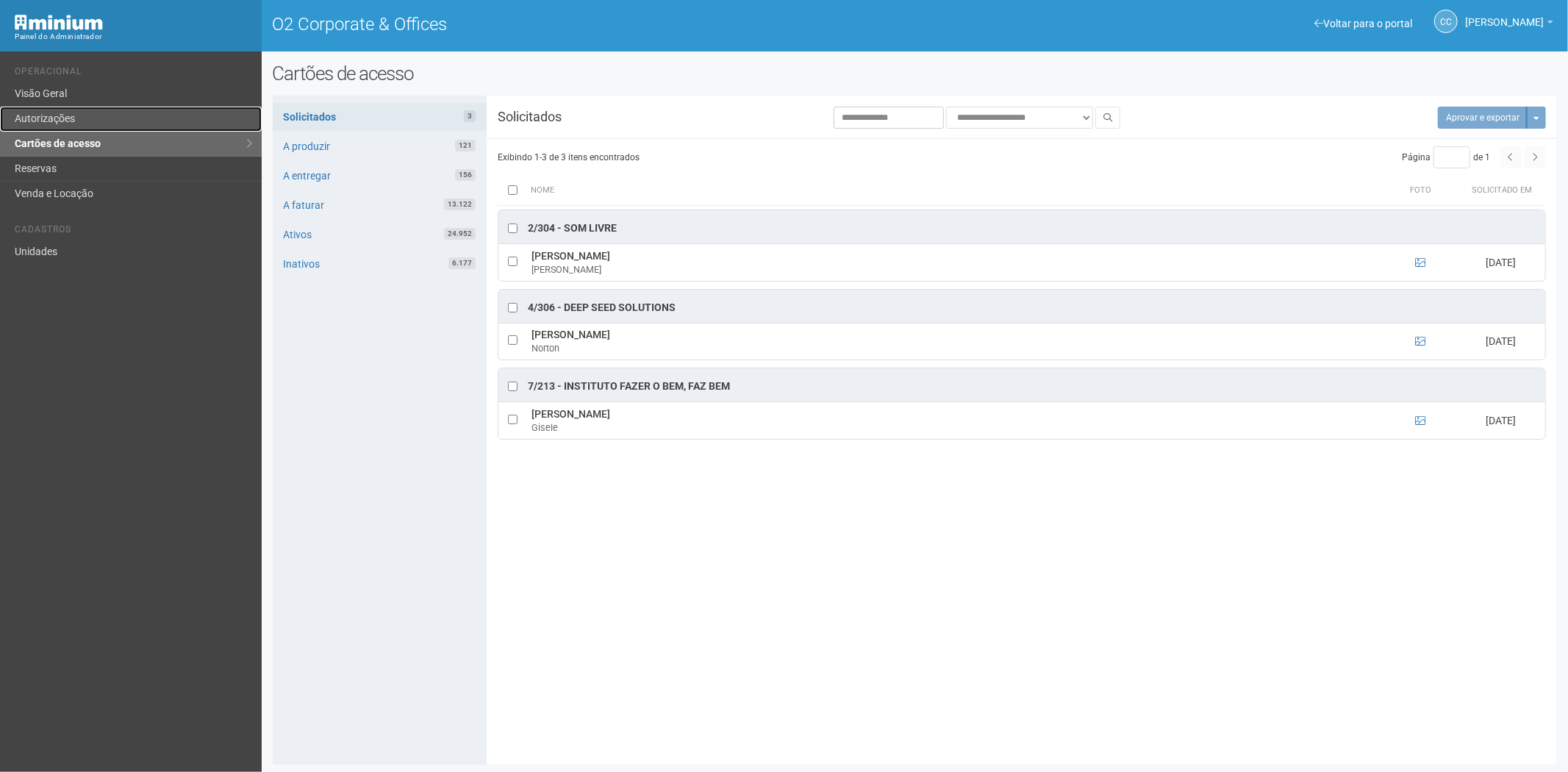
click at [70, 113] on link "Autorizações" at bounding box center [131, 119] width 262 height 25
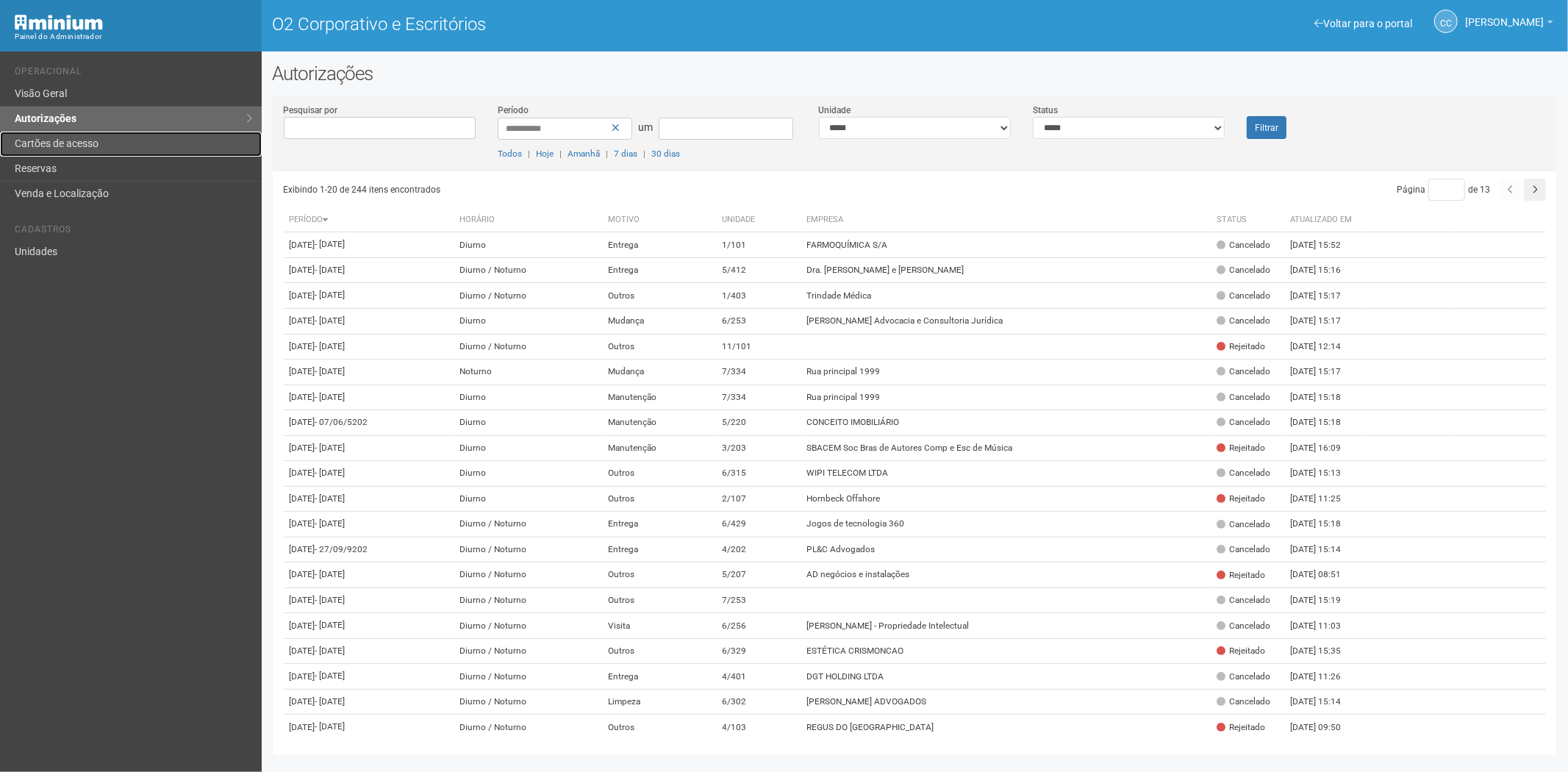
click at [66, 145] on font "Cartões de acesso" at bounding box center [57, 143] width 84 height 11
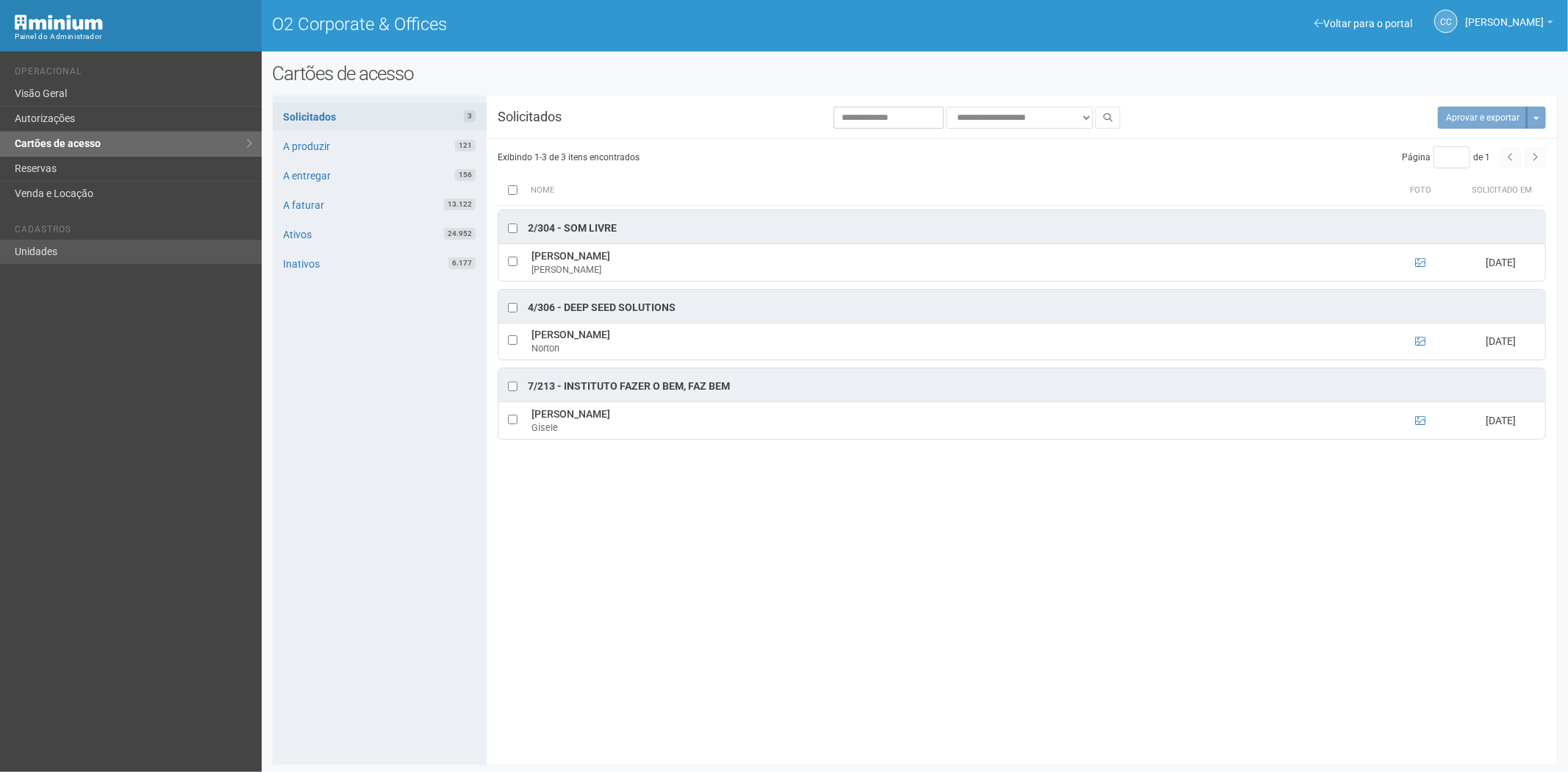
click at [47, 240] on ul "Cadastros Unidades" at bounding box center [133, 238] width 236 height 51
click at [46, 245] on link "Unidades" at bounding box center [131, 252] width 262 height 24
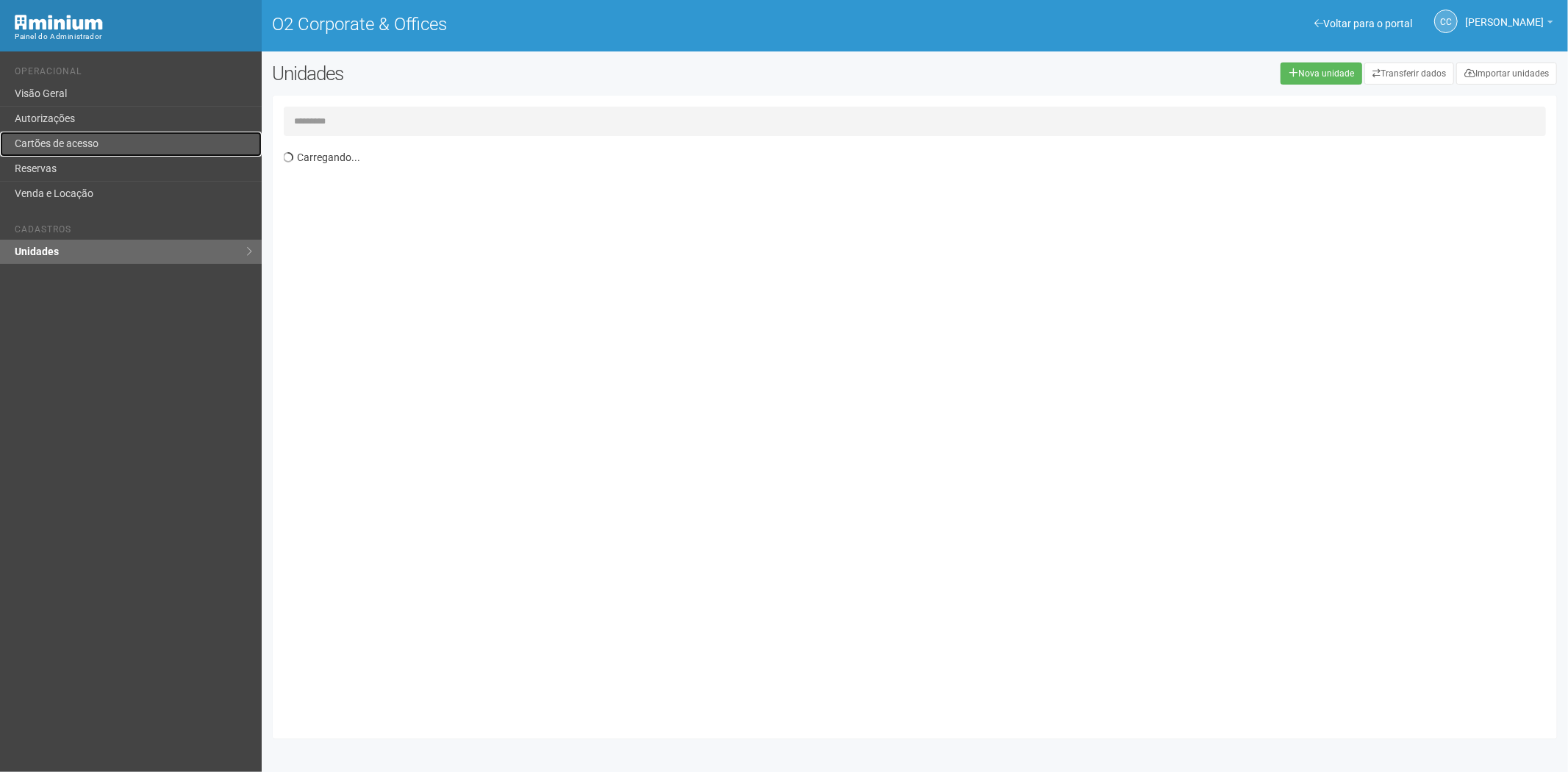
click at [100, 147] on link "Cartões de acesso" at bounding box center [131, 144] width 262 height 25
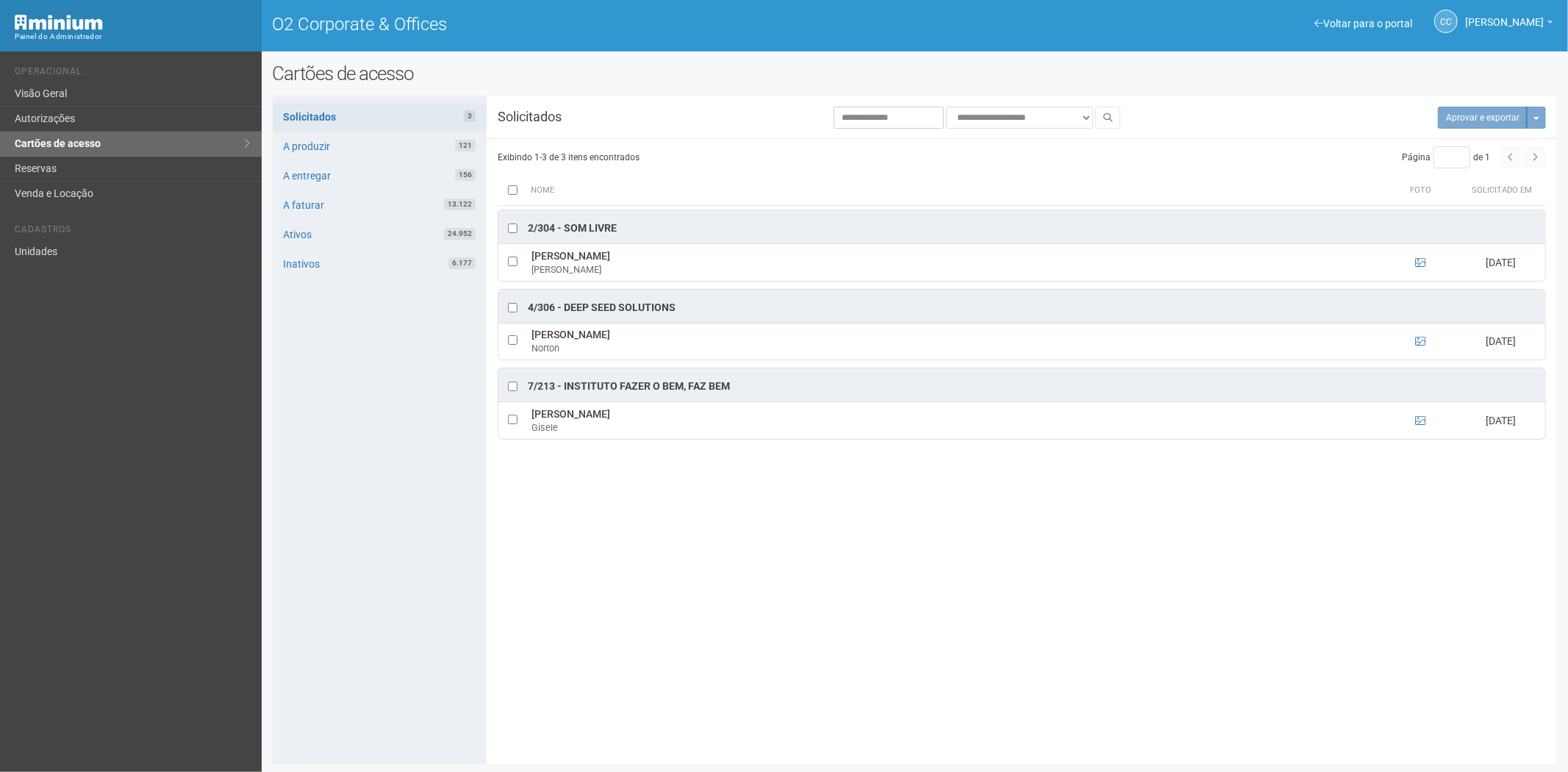
click at [1342, 581] on div "**********" at bounding box center [915, 430] width 1285 height 647
click at [1449, 113] on button "Aprovar e exportar 1" at bounding box center [1475, 117] width 106 height 22
click at [351, 143] on link "A produzir 121" at bounding box center [379, 147] width 214 height 28
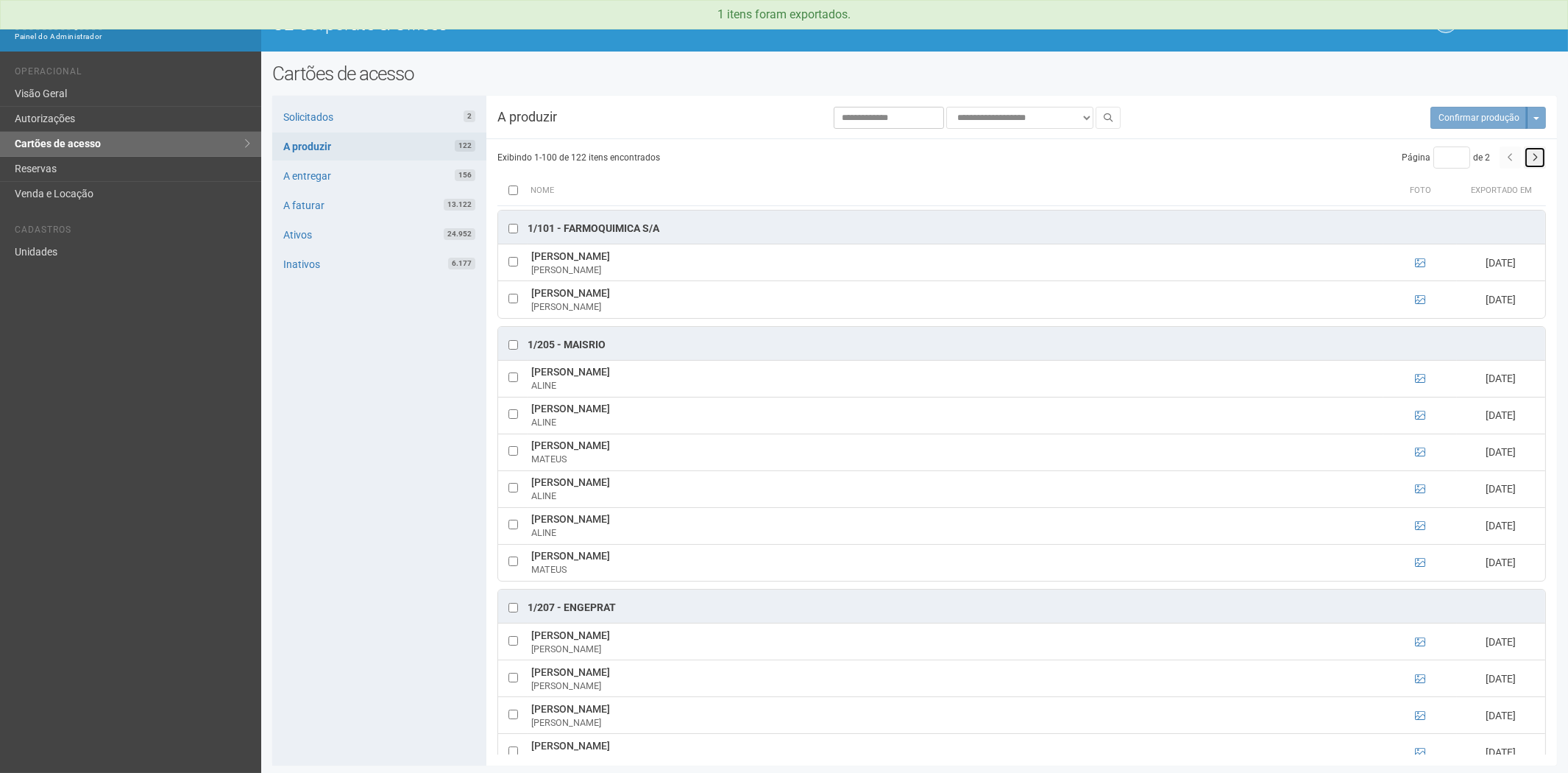
click at [1537, 151] on button "button" at bounding box center [1534, 157] width 22 height 22
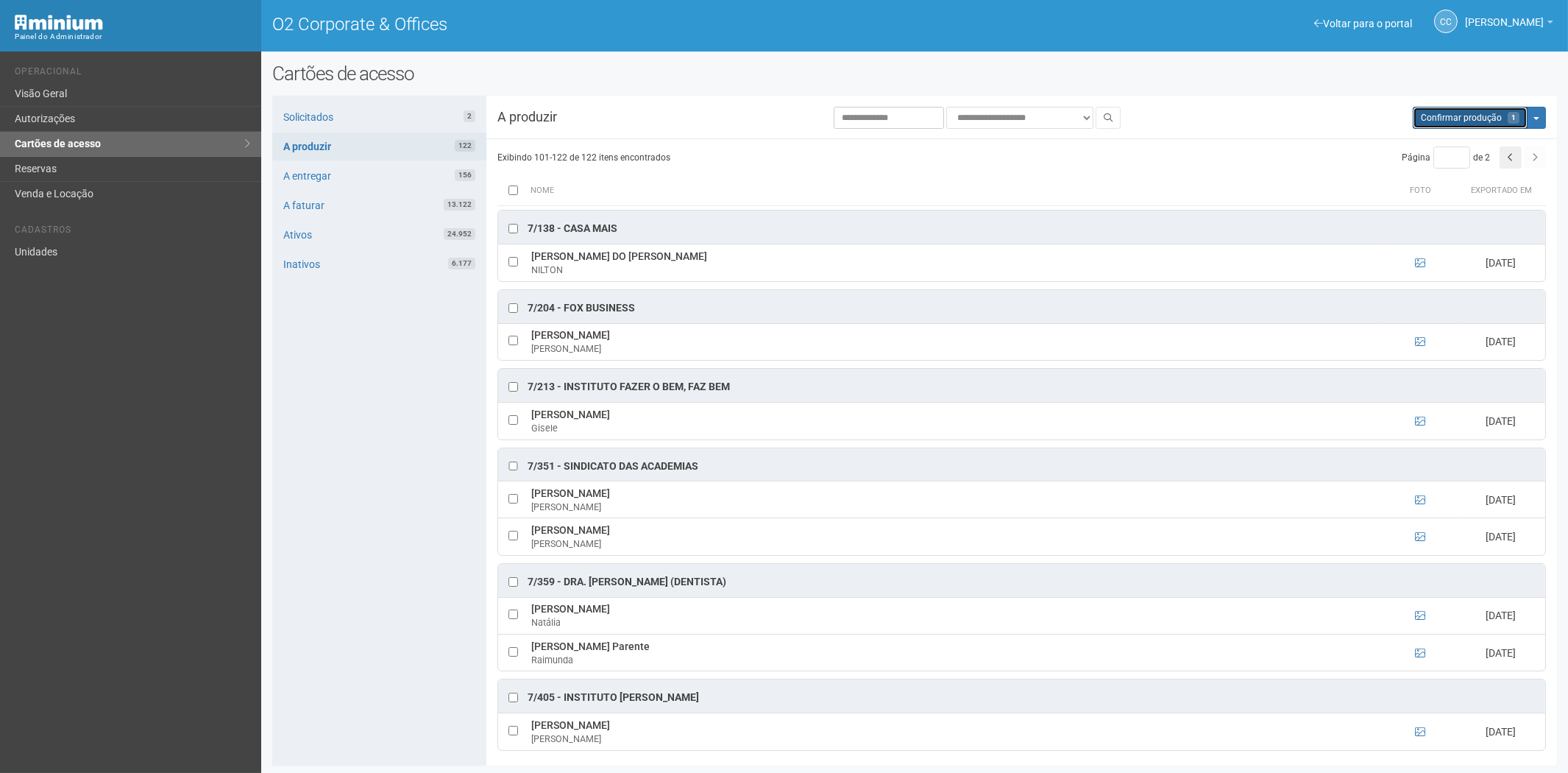
click at [1434, 123] on button "Aguarde... Confirmar produção 1" at bounding box center [1469, 117] width 114 height 22
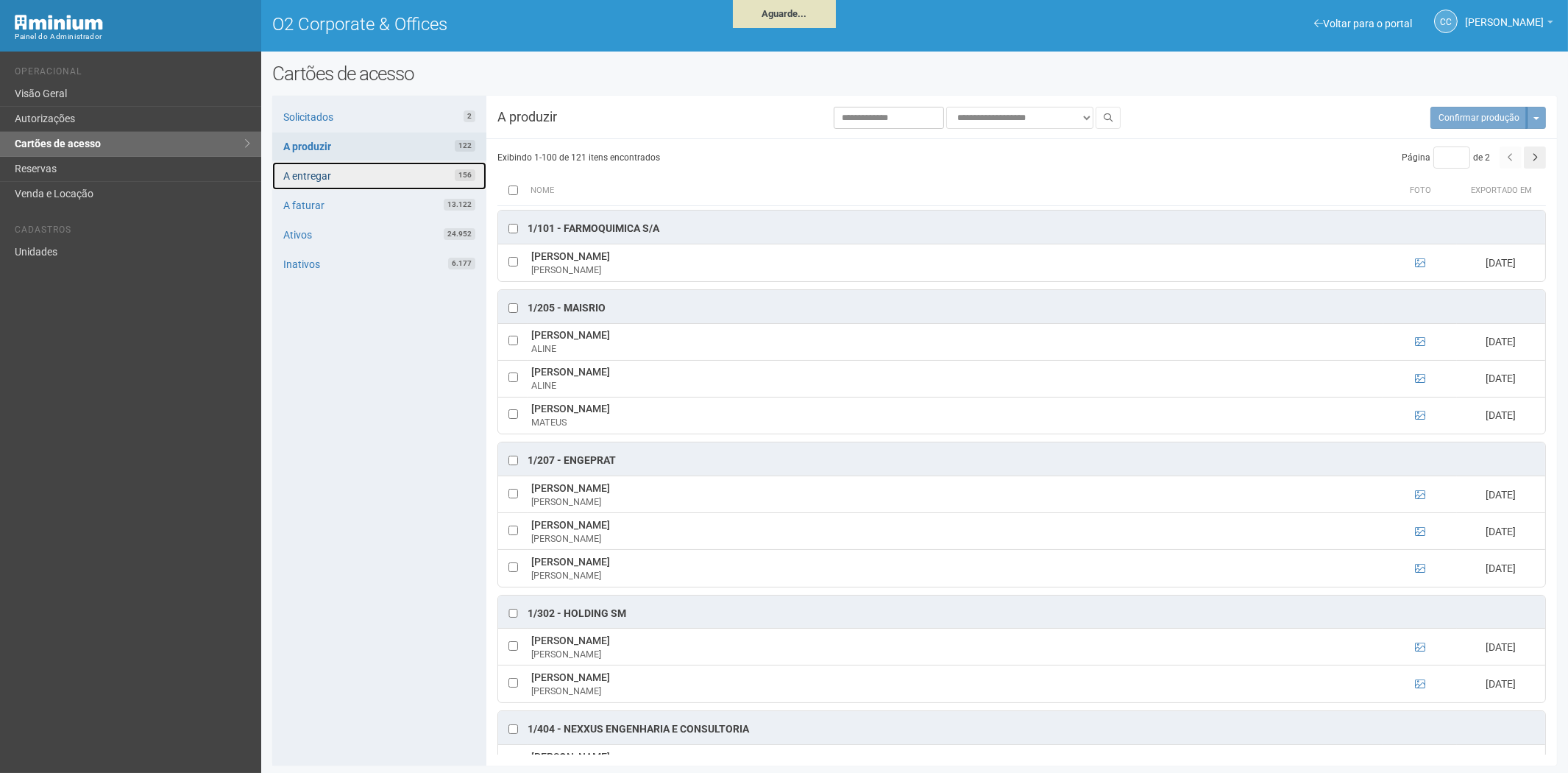
click at [423, 168] on link "A entregar 156" at bounding box center [379, 176] width 214 height 28
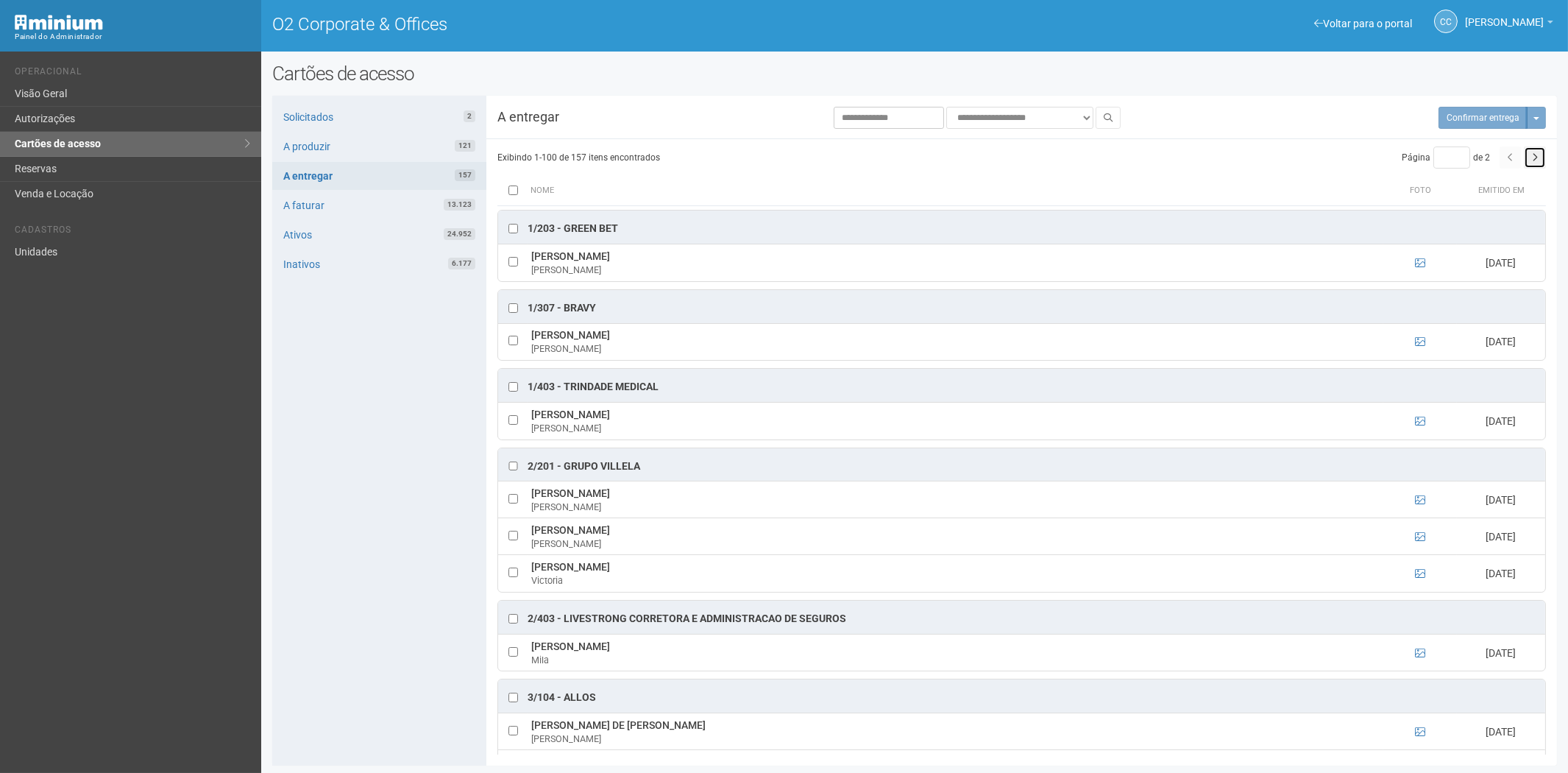
click at [1538, 166] on button "button" at bounding box center [1534, 157] width 22 height 22
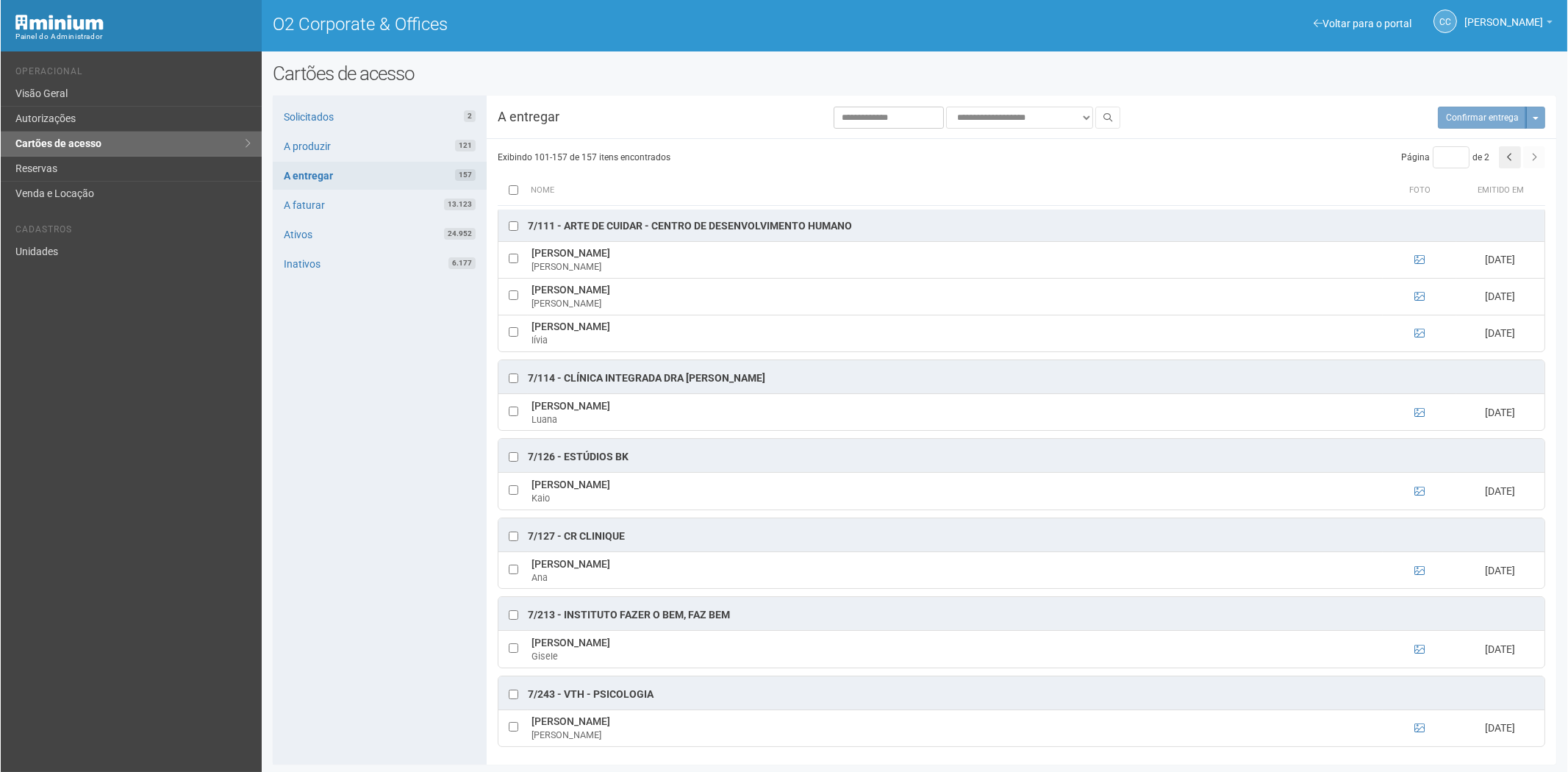
scroll to position [2613, 0]
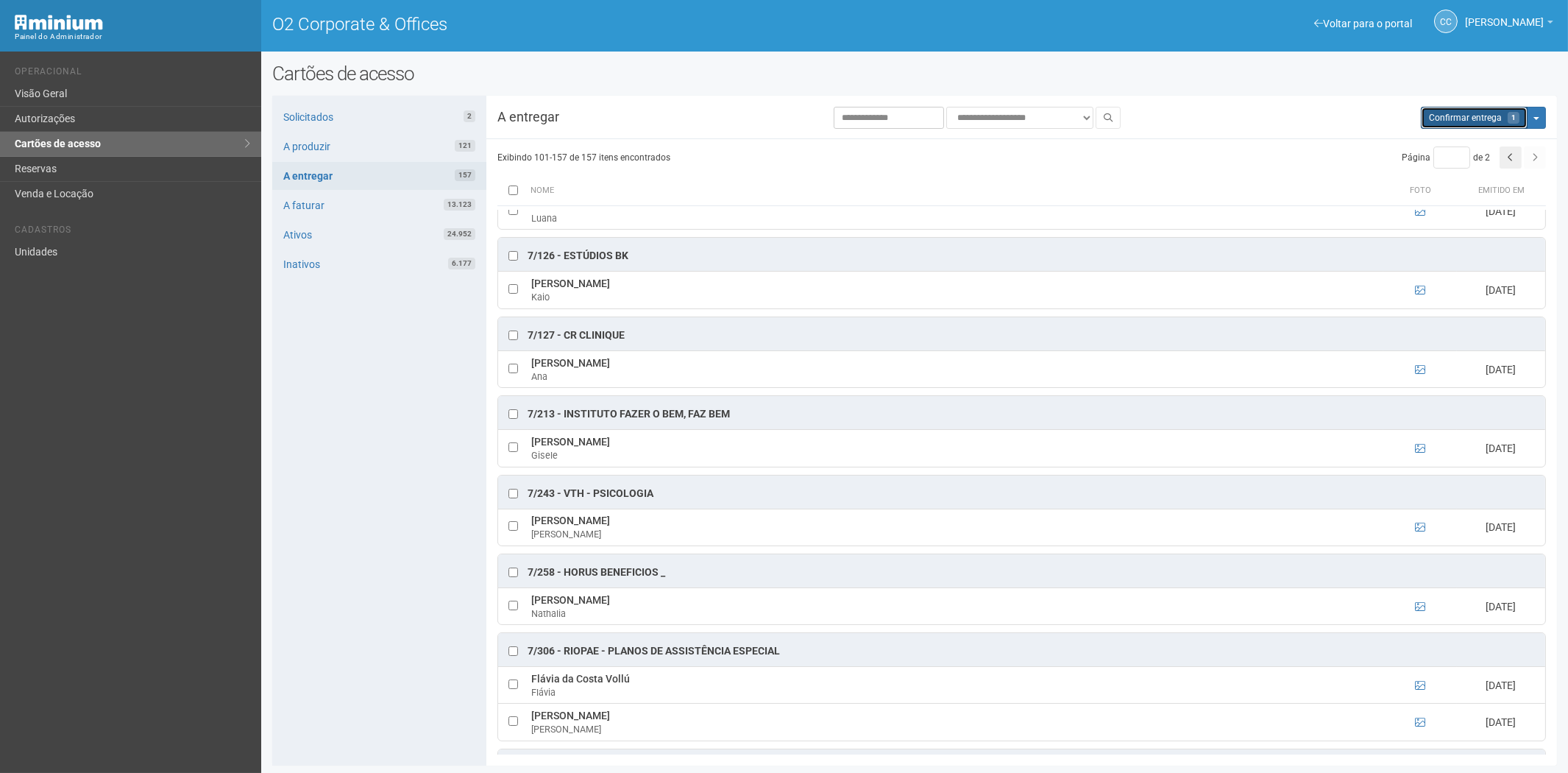
click at [1458, 127] on button "Aguarde... Confirmar entrega 1" at bounding box center [1474, 117] width 107 height 22
type input "*"
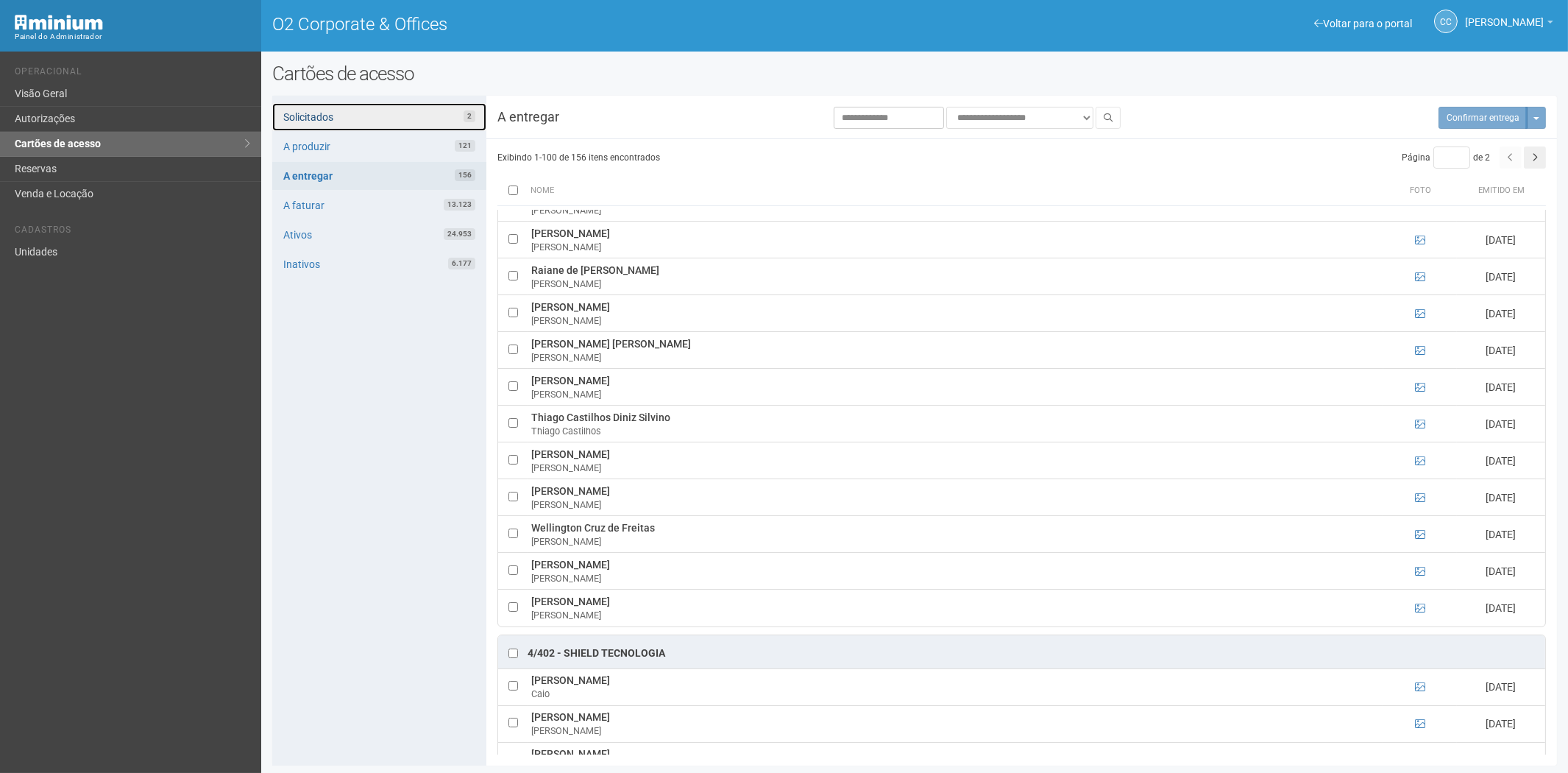
click at [362, 106] on link "Solicitados 2" at bounding box center [379, 117] width 214 height 28
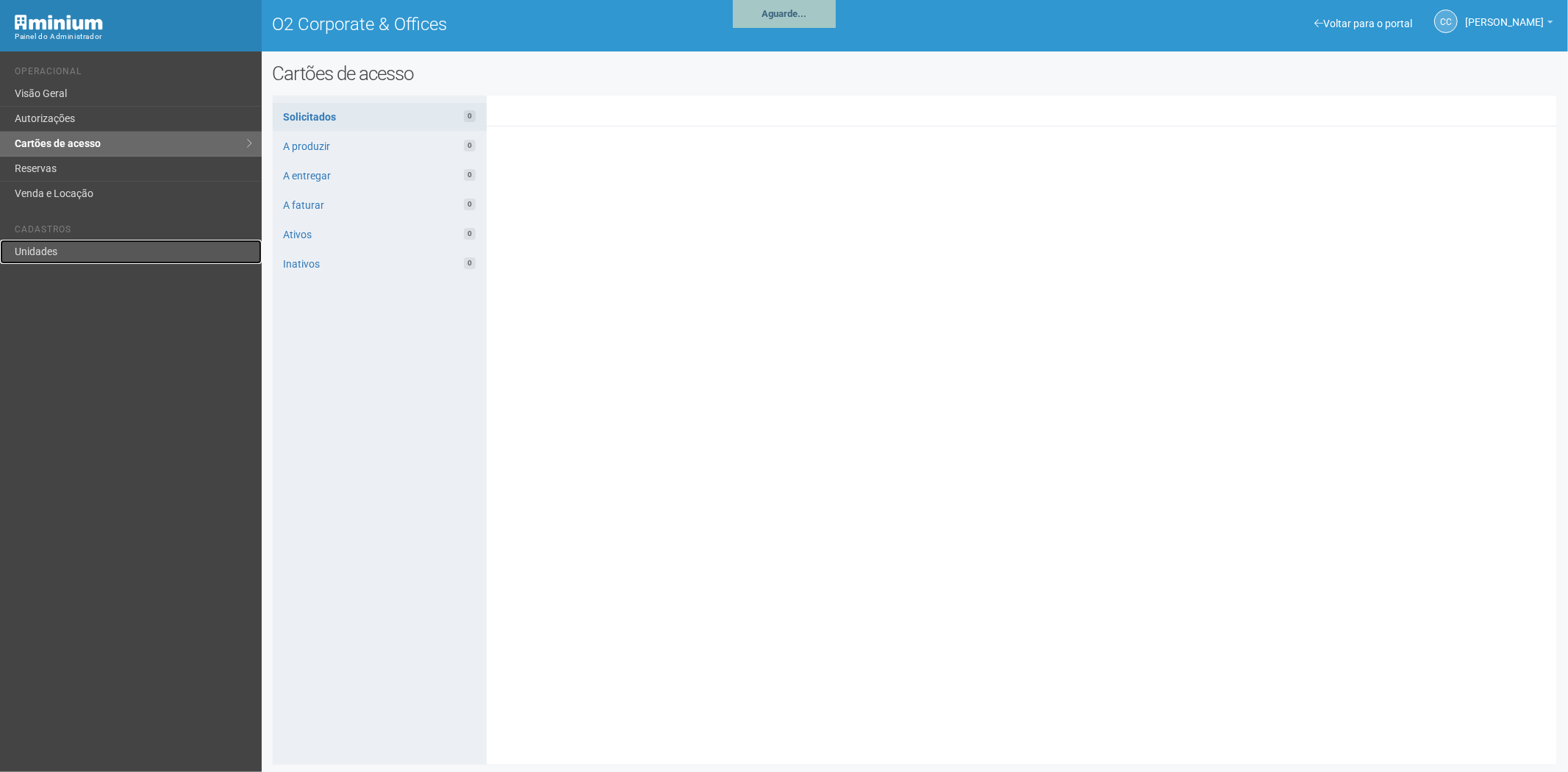
click at [48, 250] on link "Unidades" at bounding box center [131, 252] width 262 height 24
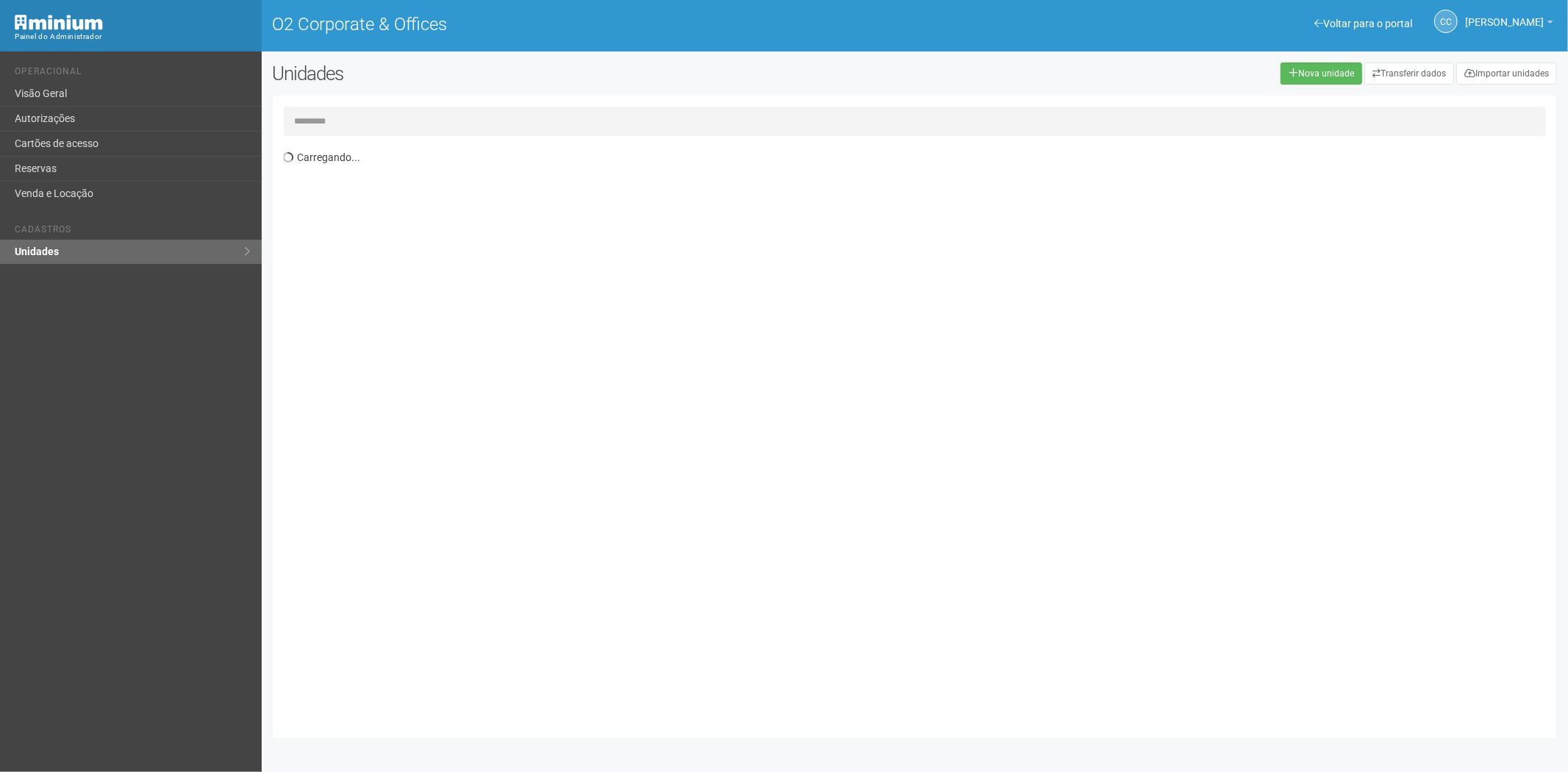
drag, startPoint x: 378, startPoint y: 110, endPoint x: 502, endPoint y: 128, distance: 125.3
click at [378, 108] on input "text" at bounding box center [915, 121] width 1263 height 30
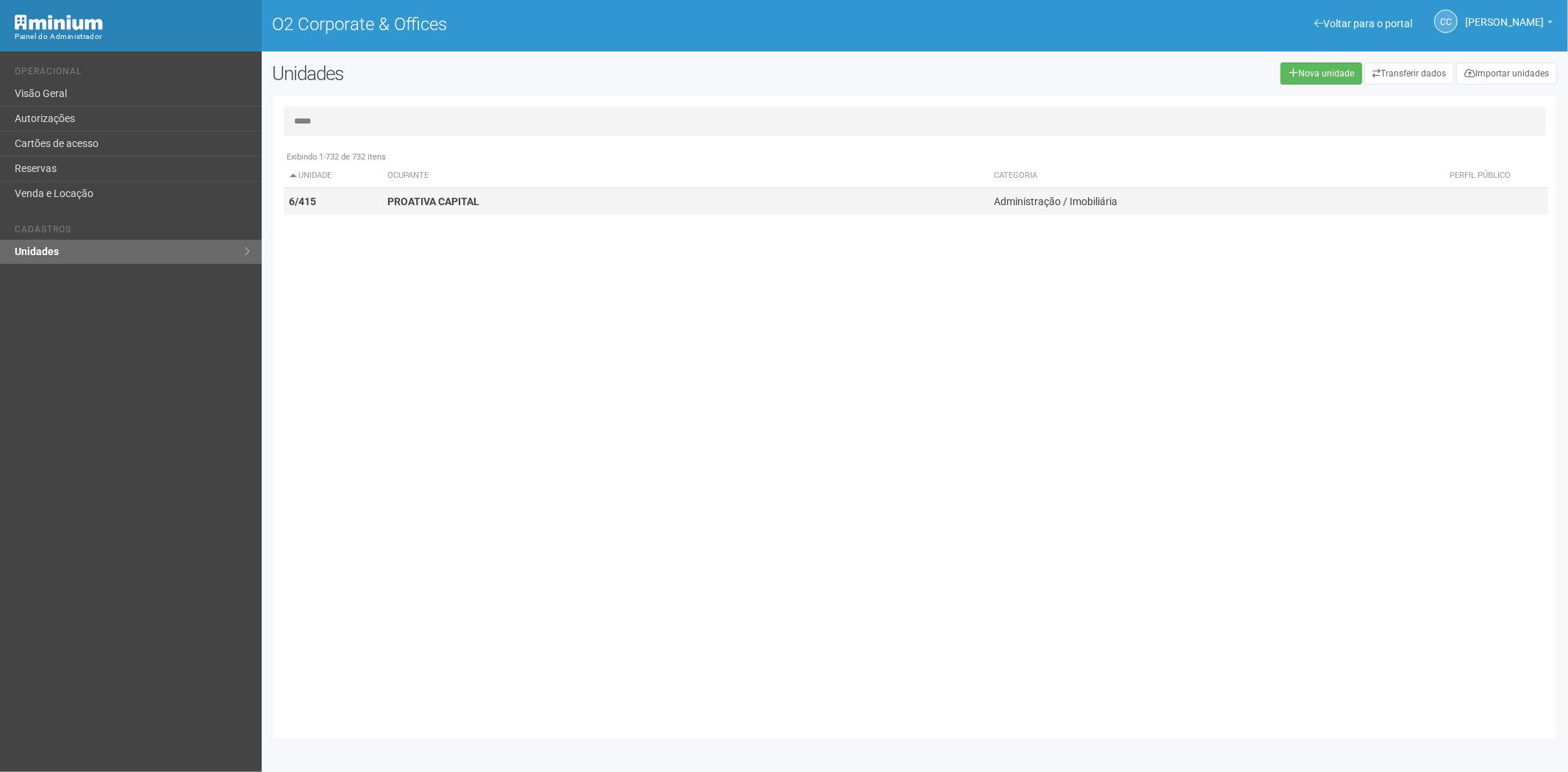
type input "*****"
click at [509, 197] on td "PROATIVA CAPITAL" at bounding box center [685, 202] width 607 height 27
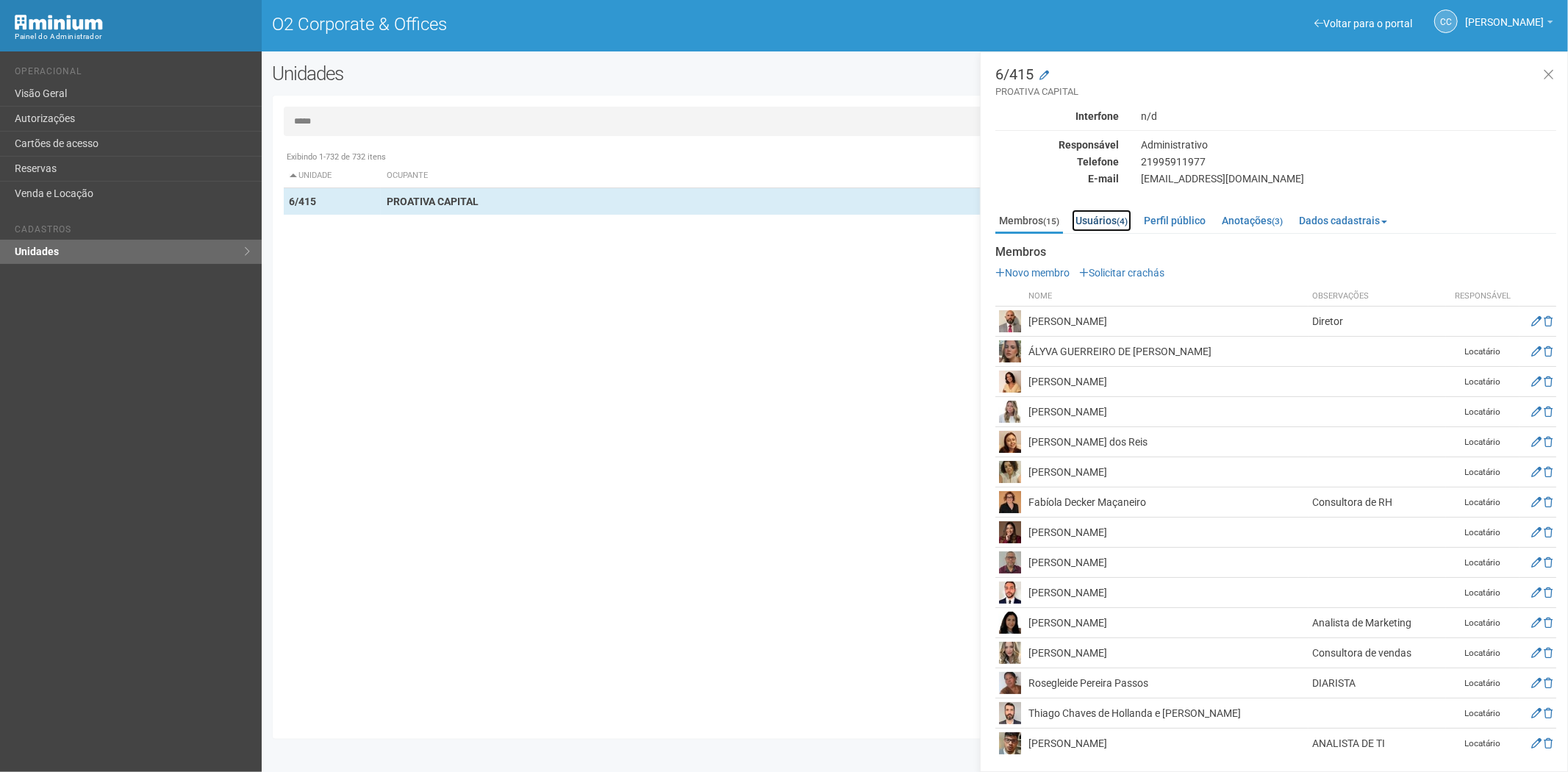
click at [1115, 215] on link "Usuários (4)" at bounding box center [1101, 220] width 59 height 22
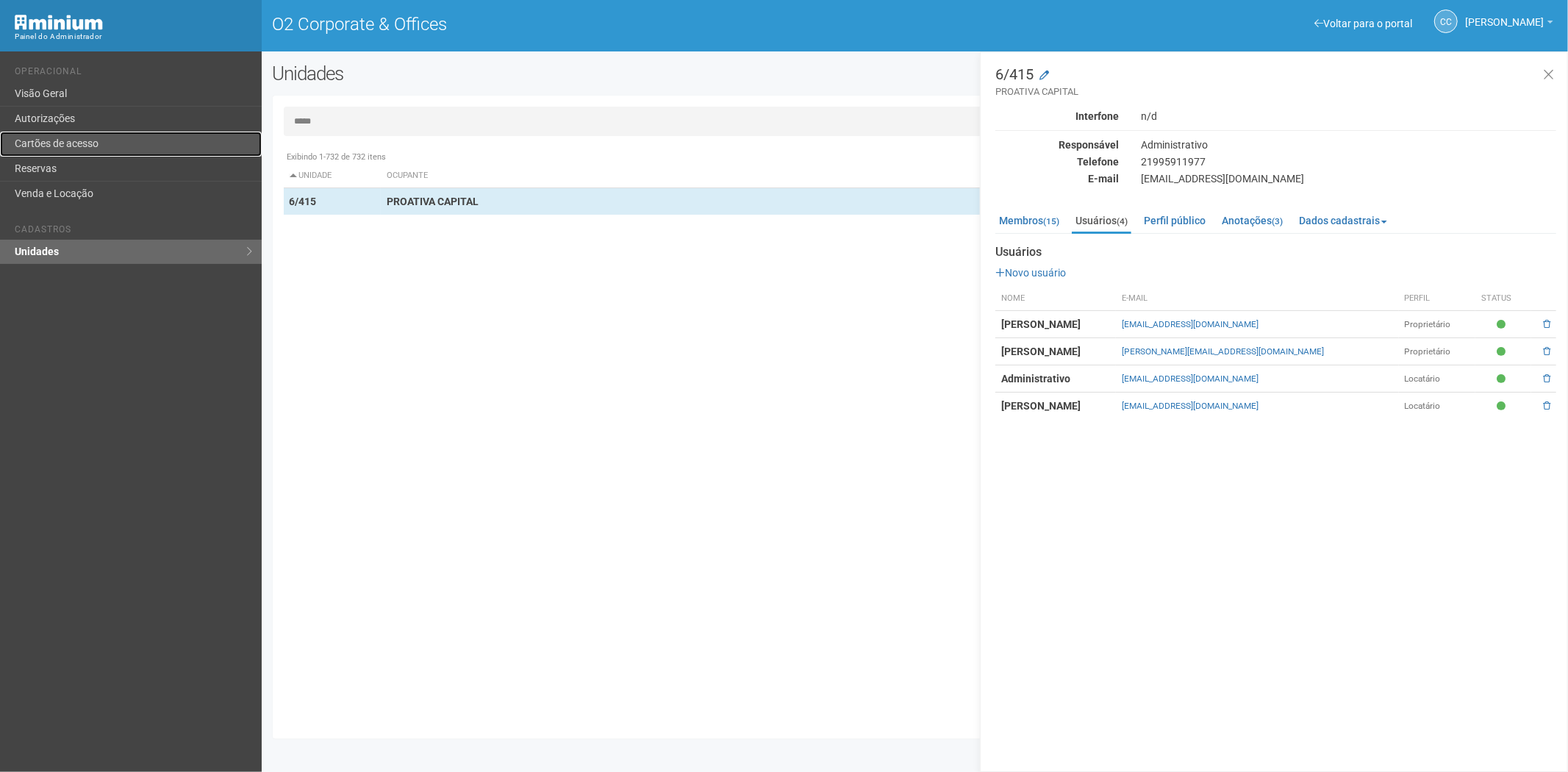
click at [142, 143] on link "Cartões de acesso" at bounding box center [131, 144] width 262 height 25
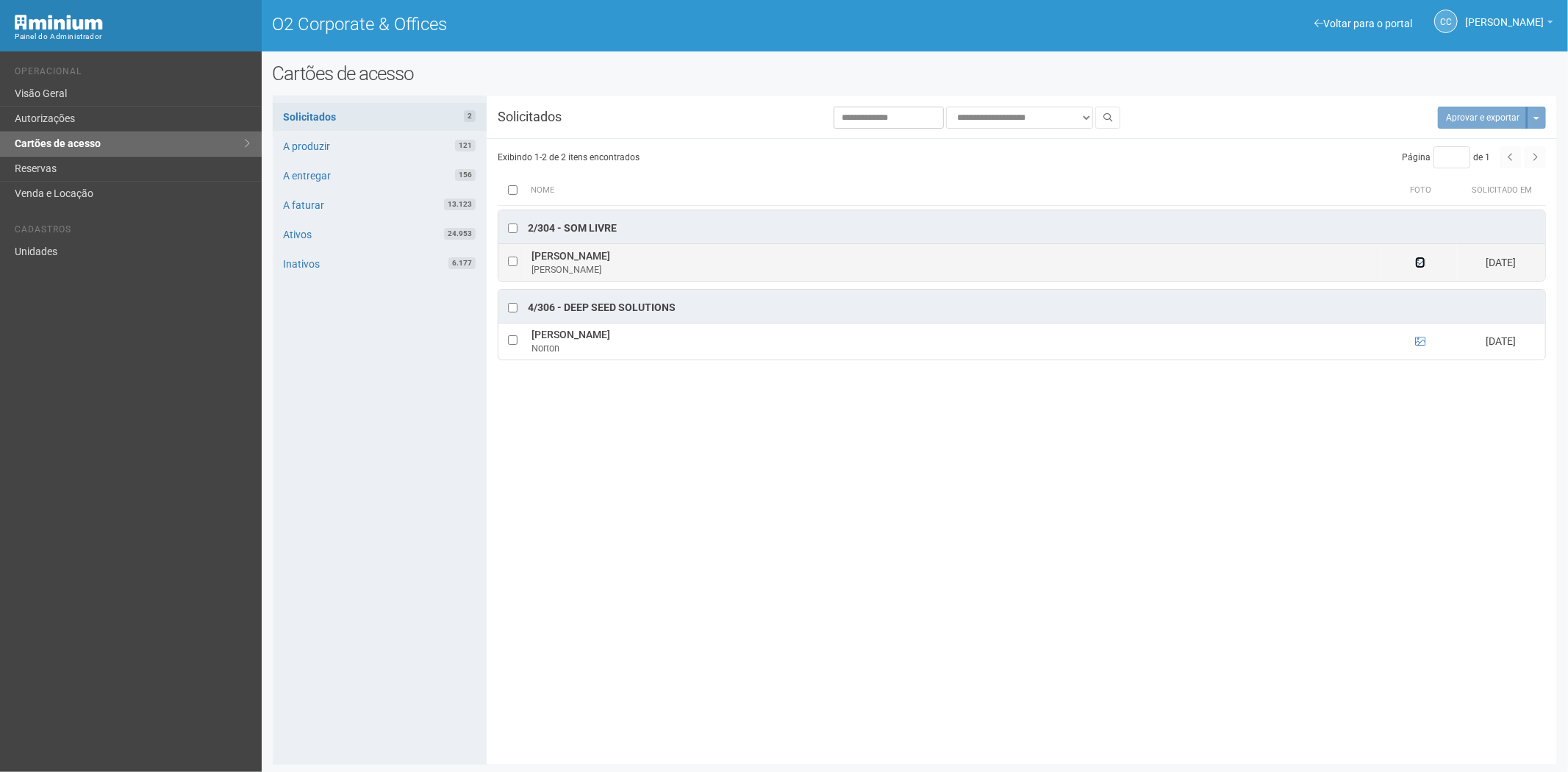
click at [1422, 258] on link at bounding box center [1420, 262] width 10 height 11
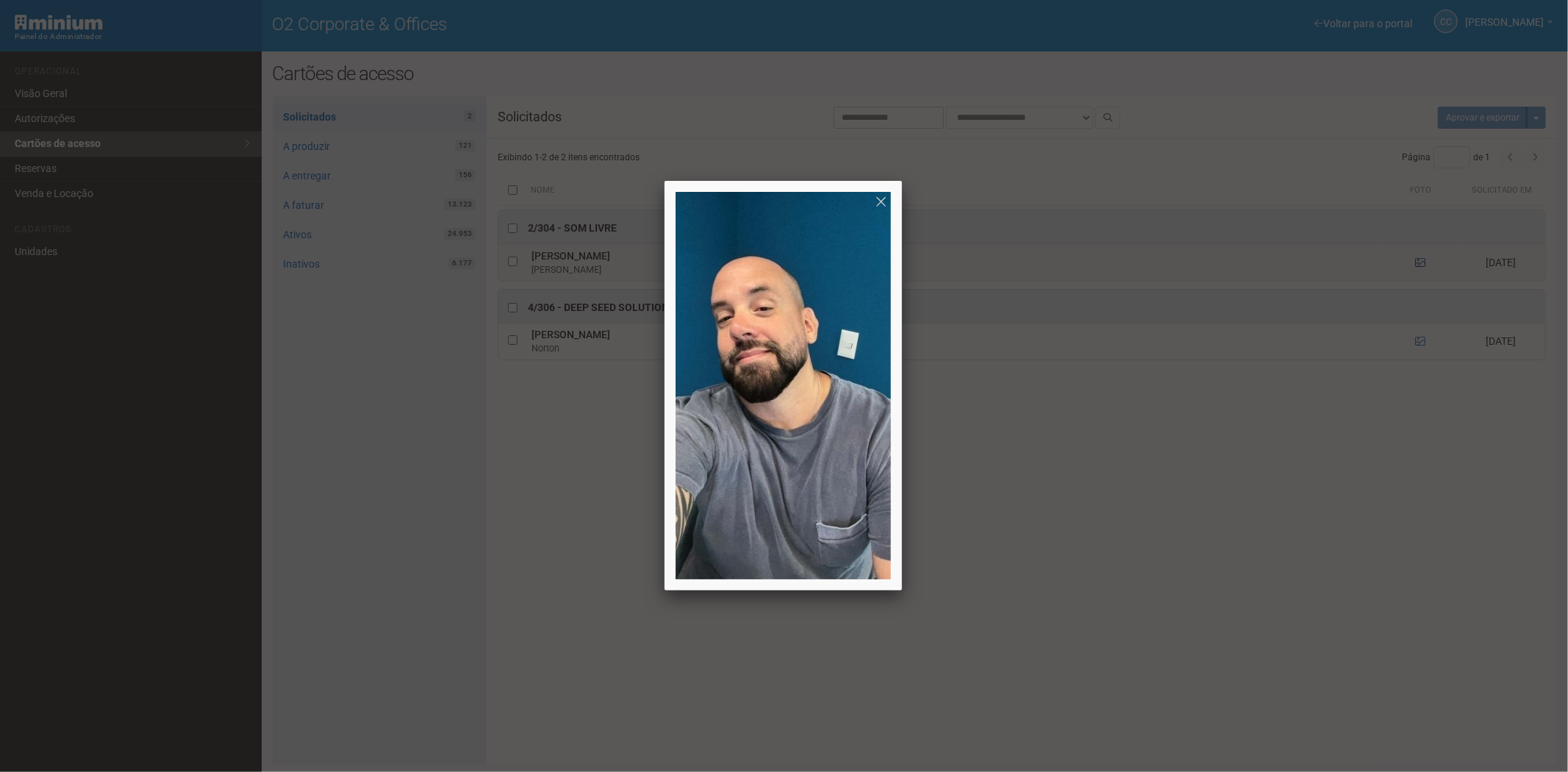
click at [1422, 258] on div at bounding box center [784, 386] width 1568 height 772
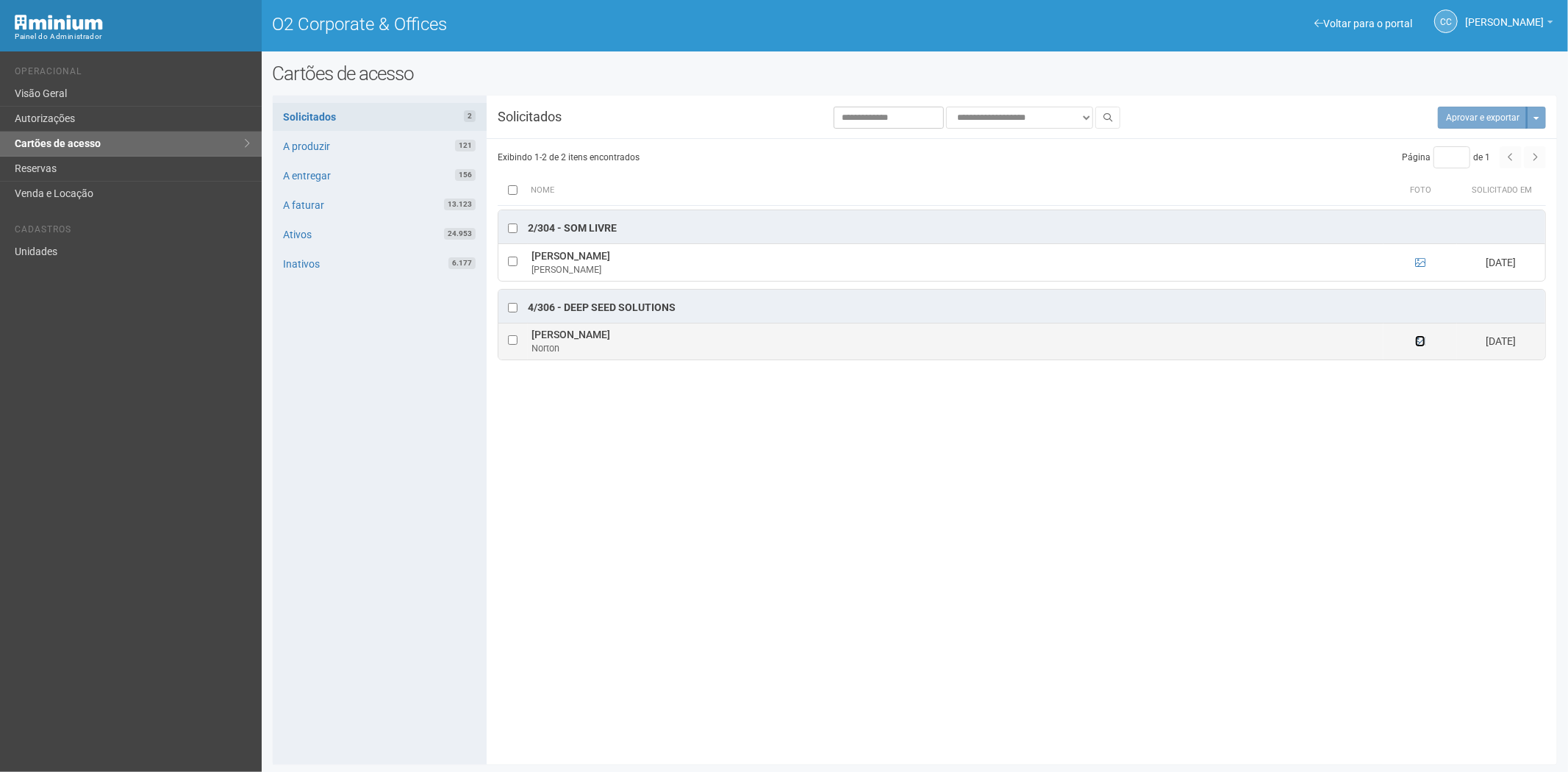
click at [1420, 339] on icon at bounding box center [1420, 341] width 10 height 10
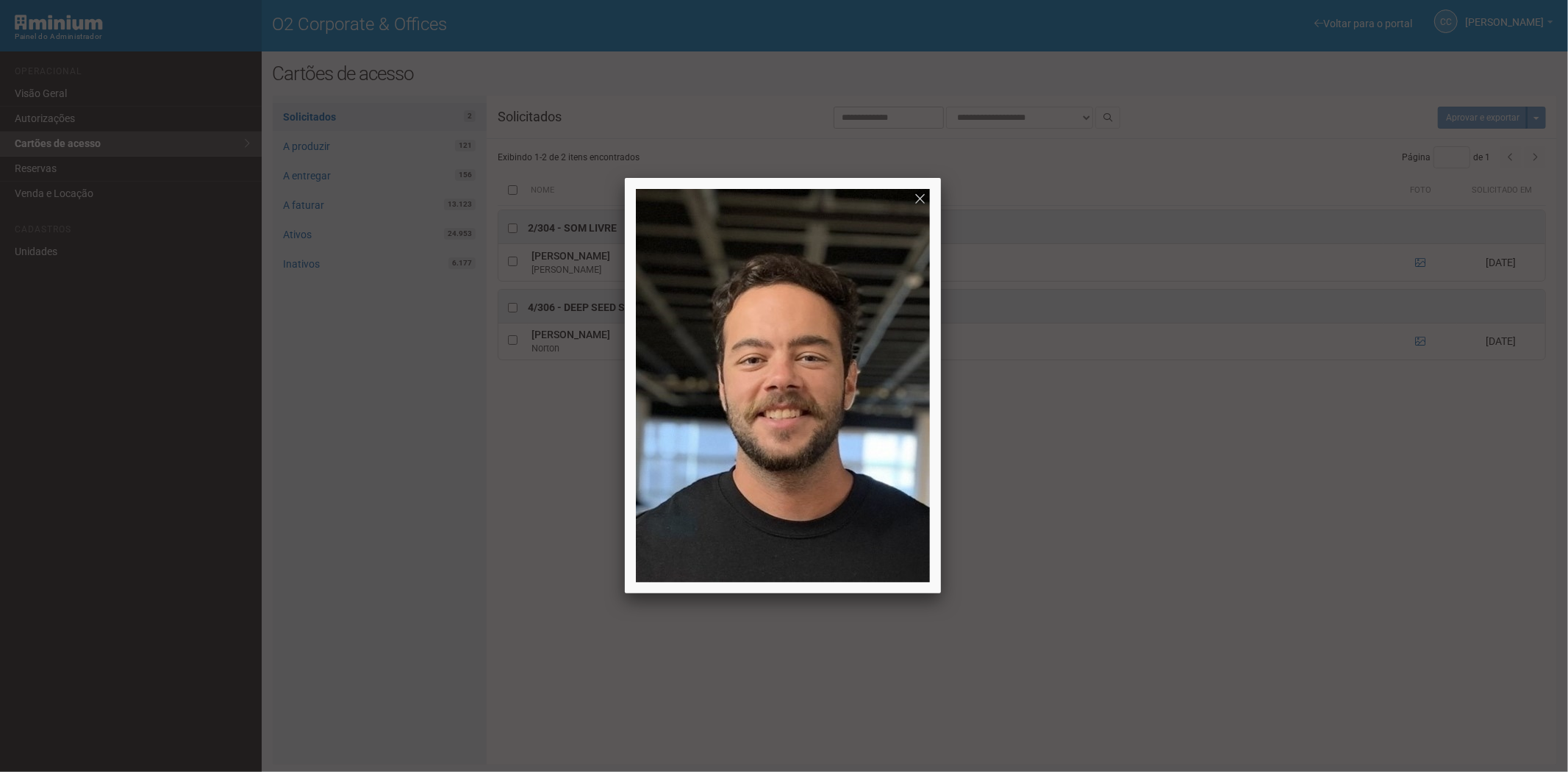
click at [1427, 336] on div at bounding box center [784, 386] width 1568 height 772
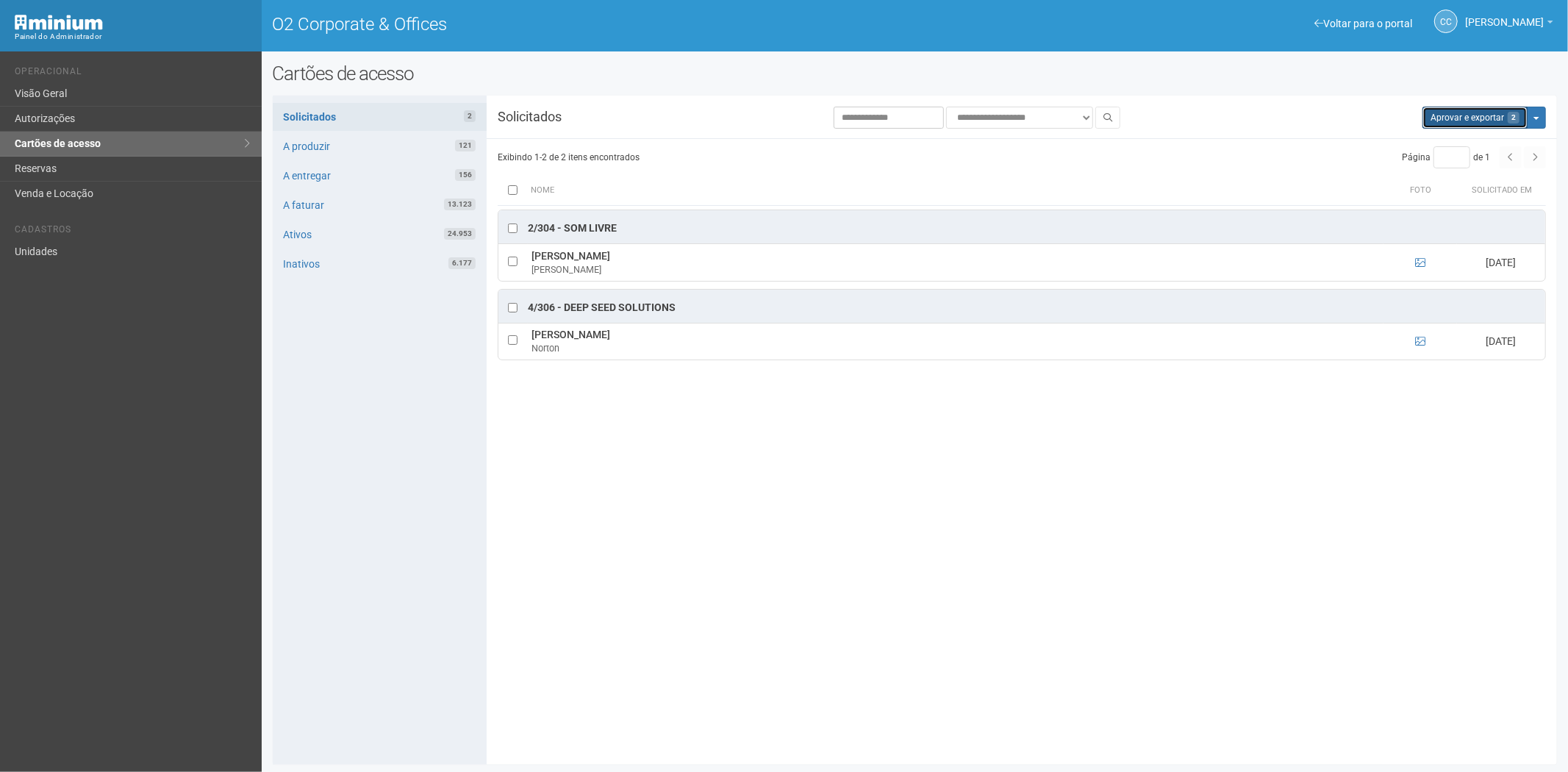
click at [1442, 126] on button "Aprovar e exportar 2" at bounding box center [1475, 117] width 106 height 22
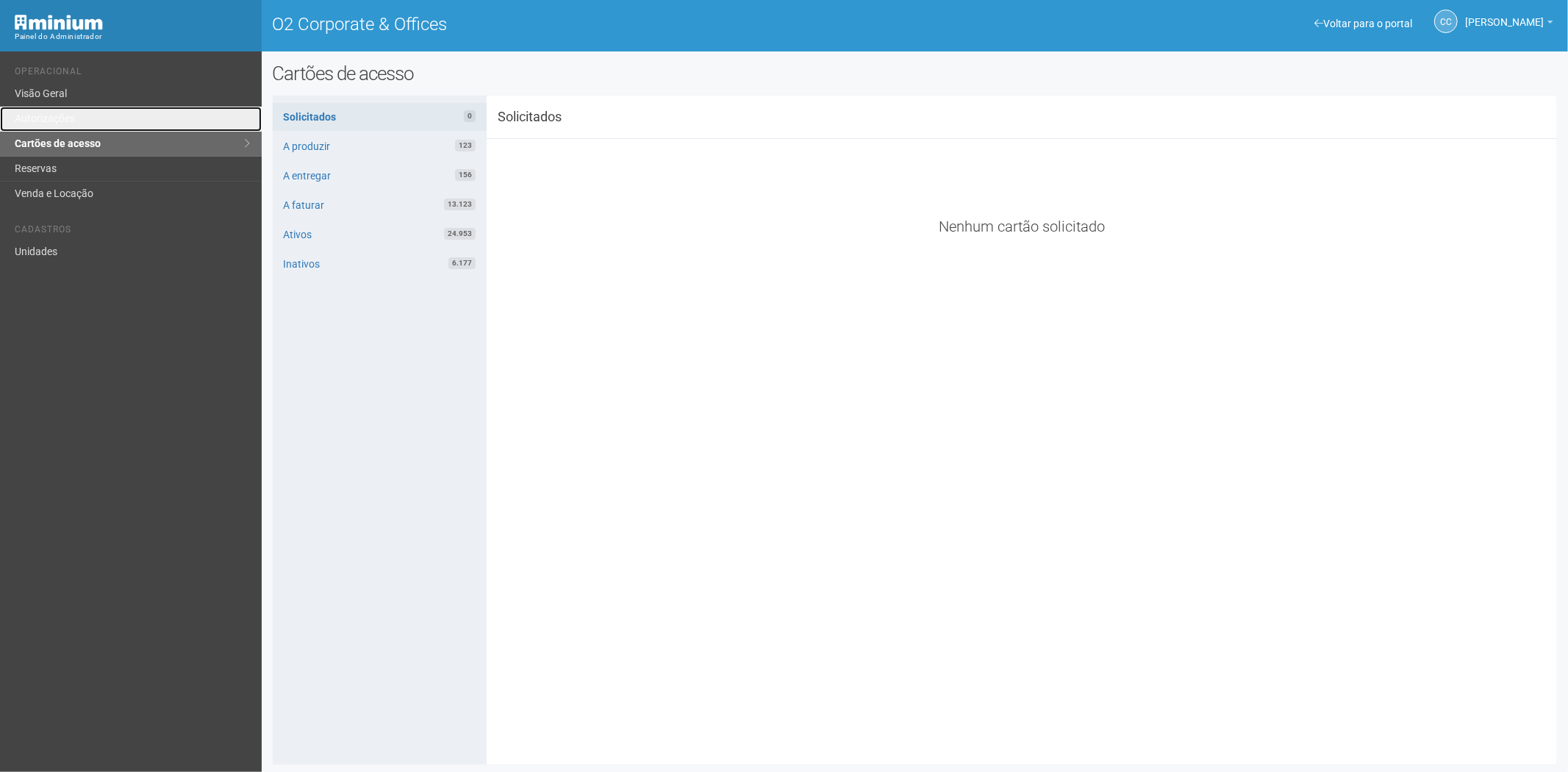
drag, startPoint x: 92, startPoint y: 121, endPoint x: 681, endPoint y: 591, distance: 753.5
click at [92, 121] on link "Autorizações" at bounding box center [131, 119] width 262 height 25
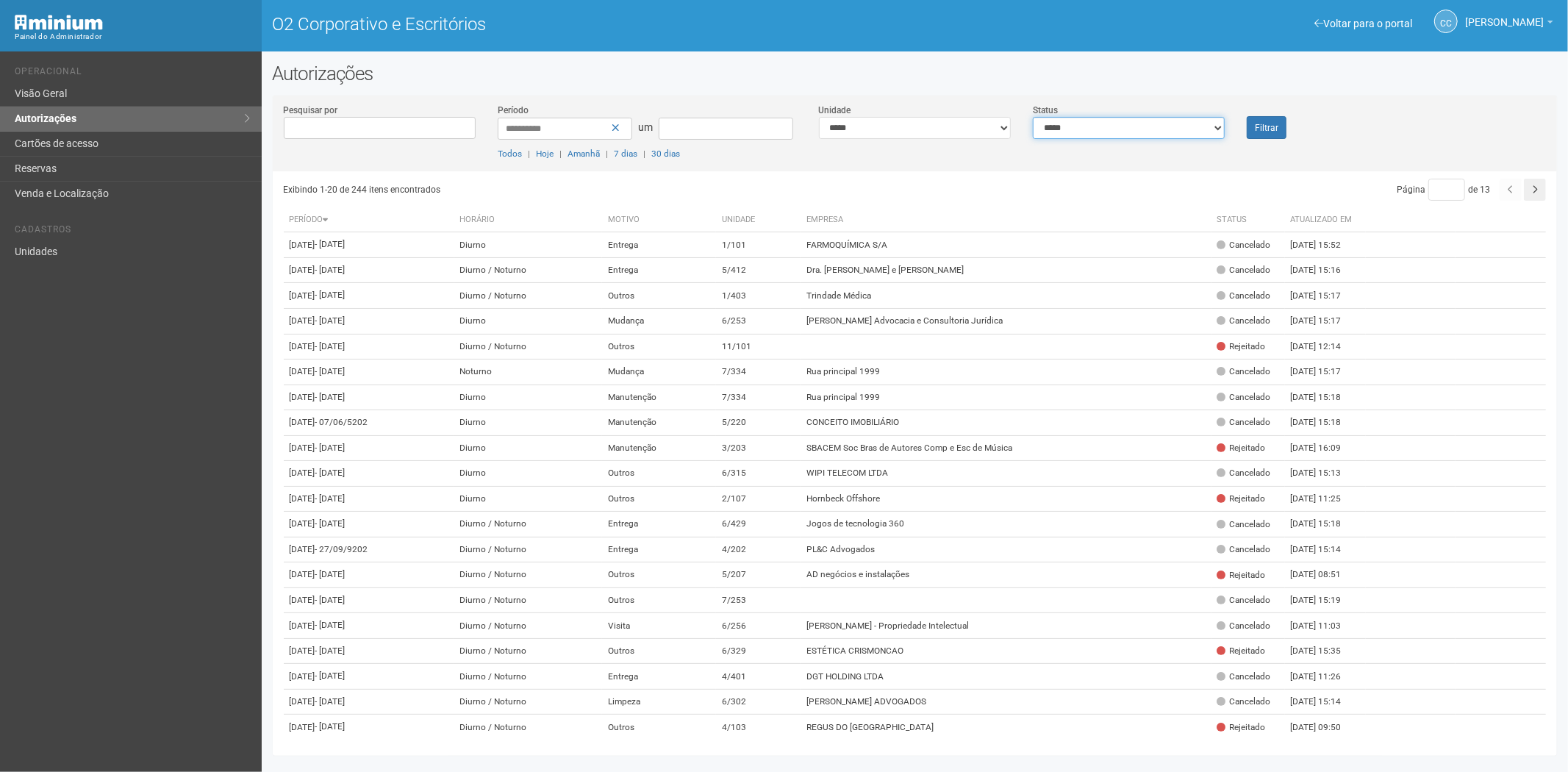
drag, startPoint x: 1128, startPoint y: 126, endPoint x: 1128, endPoint y: 134, distance: 8.0
click at [1128, 126] on select "**********" at bounding box center [1128, 127] width 192 height 22
select select "*"
click at [1033, 117] on select "**********" at bounding box center [1128, 127] width 192 height 22
click at [1270, 123] on font "Filtrar" at bounding box center [1266, 128] width 24 height 10
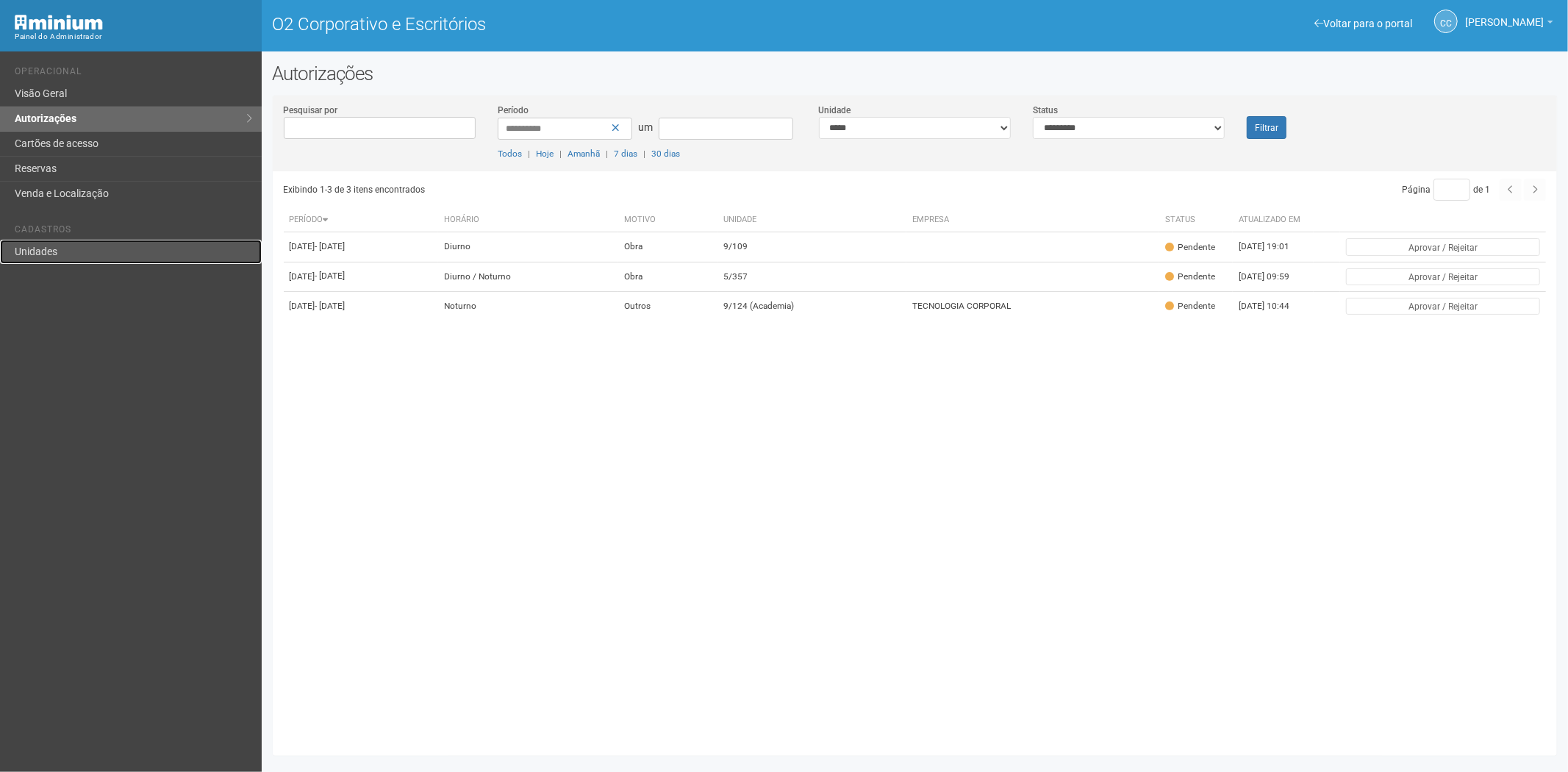
drag, startPoint x: 55, startPoint y: 244, endPoint x: 120, endPoint y: 247, distance: 65.1
click at [55, 244] on link "Unidades" at bounding box center [131, 252] width 262 height 24
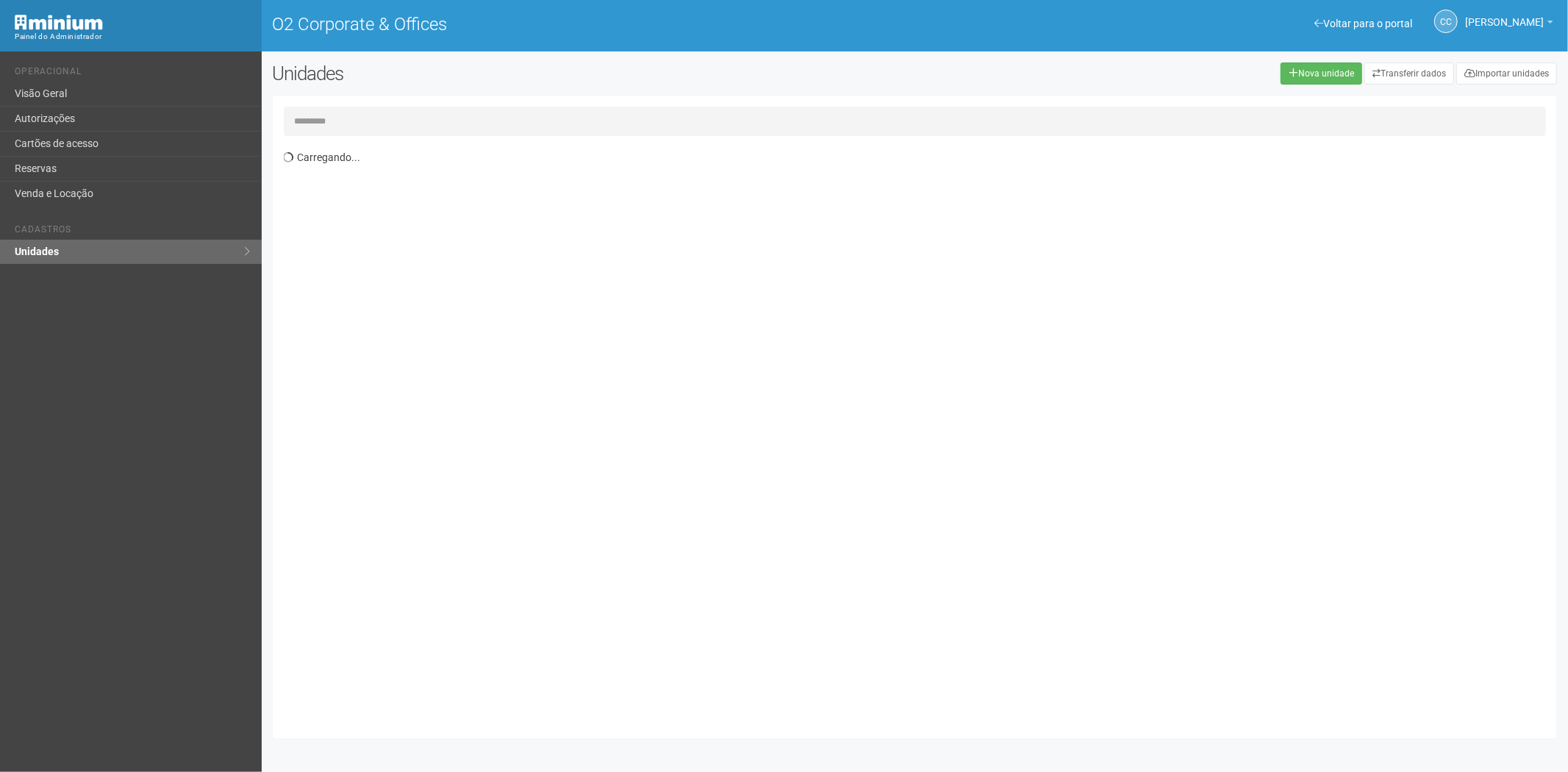
click at [362, 114] on input "text" at bounding box center [915, 121] width 1263 height 30
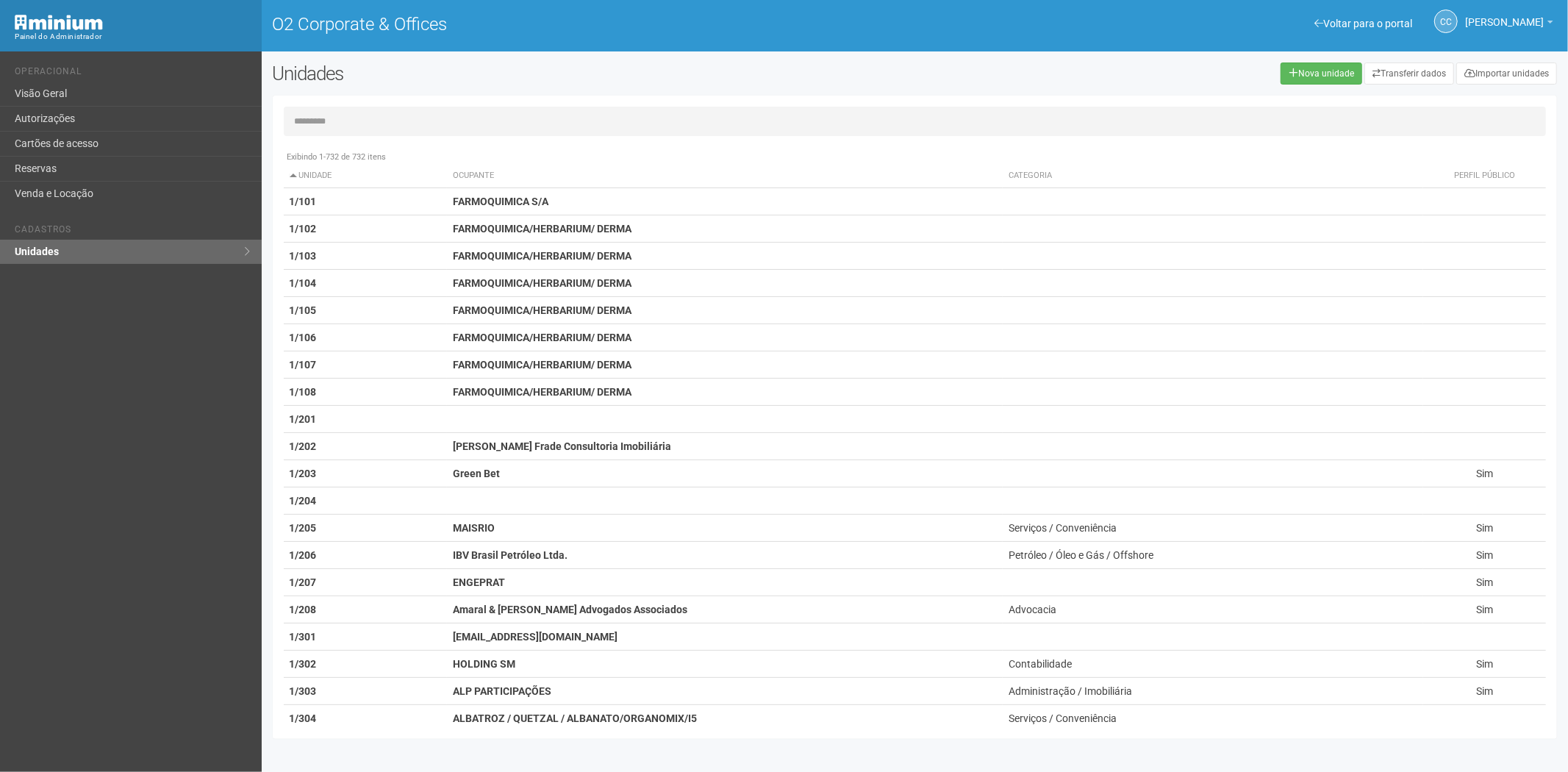
click at [392, 133] on input "text" at bounding box center [915, 121] width 1263 height 30
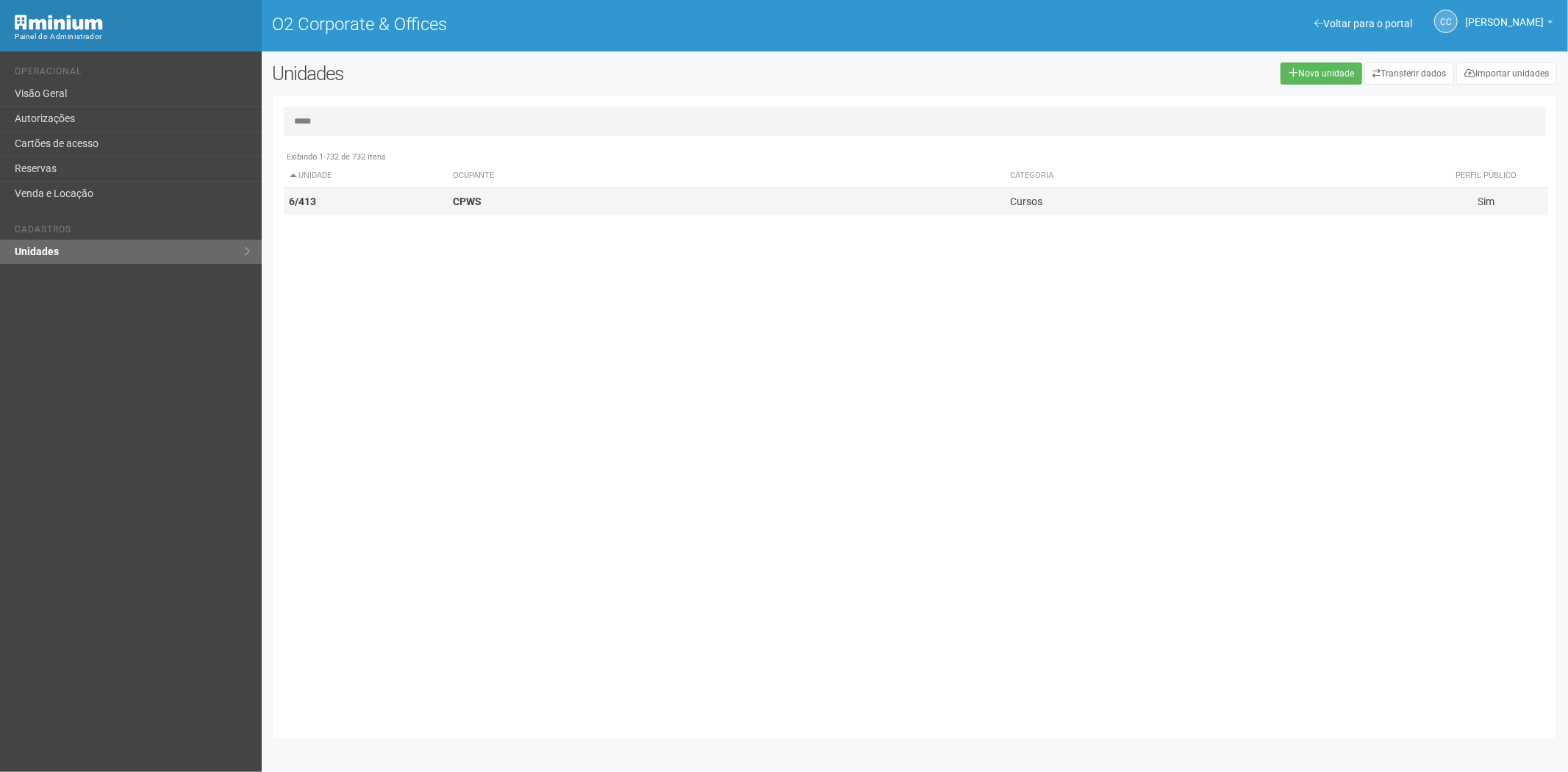
type input "*****"
click at [422, 208] on td "6/413" at bounding box center [365, 202] width 164 height 27
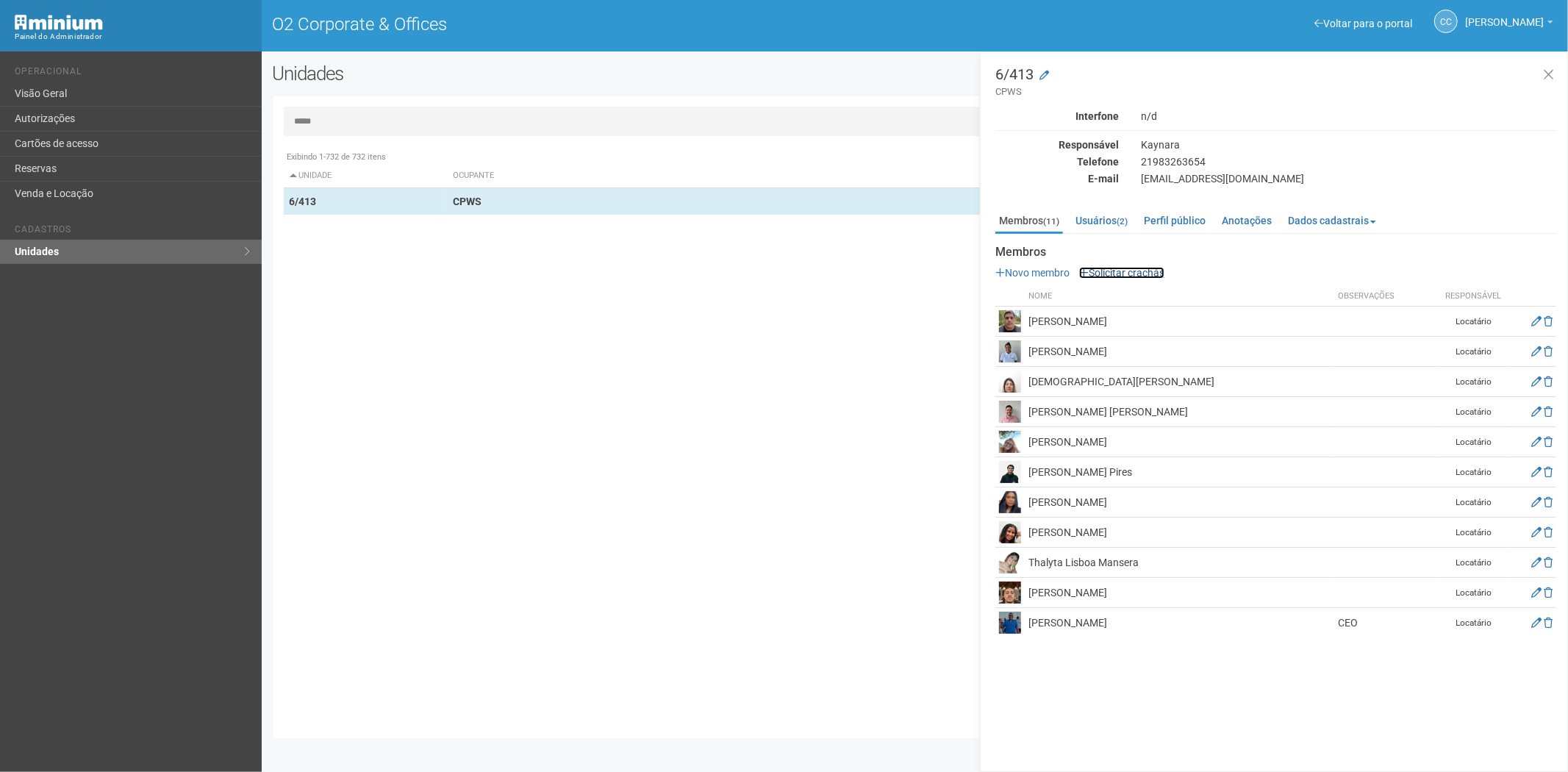
drag, startPoint x: 1121, startPoint y: 274, endPoint x: 1106, endPoint y: 278, distance: 15.5
click at [1121, 274] on link "Solicitar crachás" at bounding box center [1121, 272] width 85 height 11
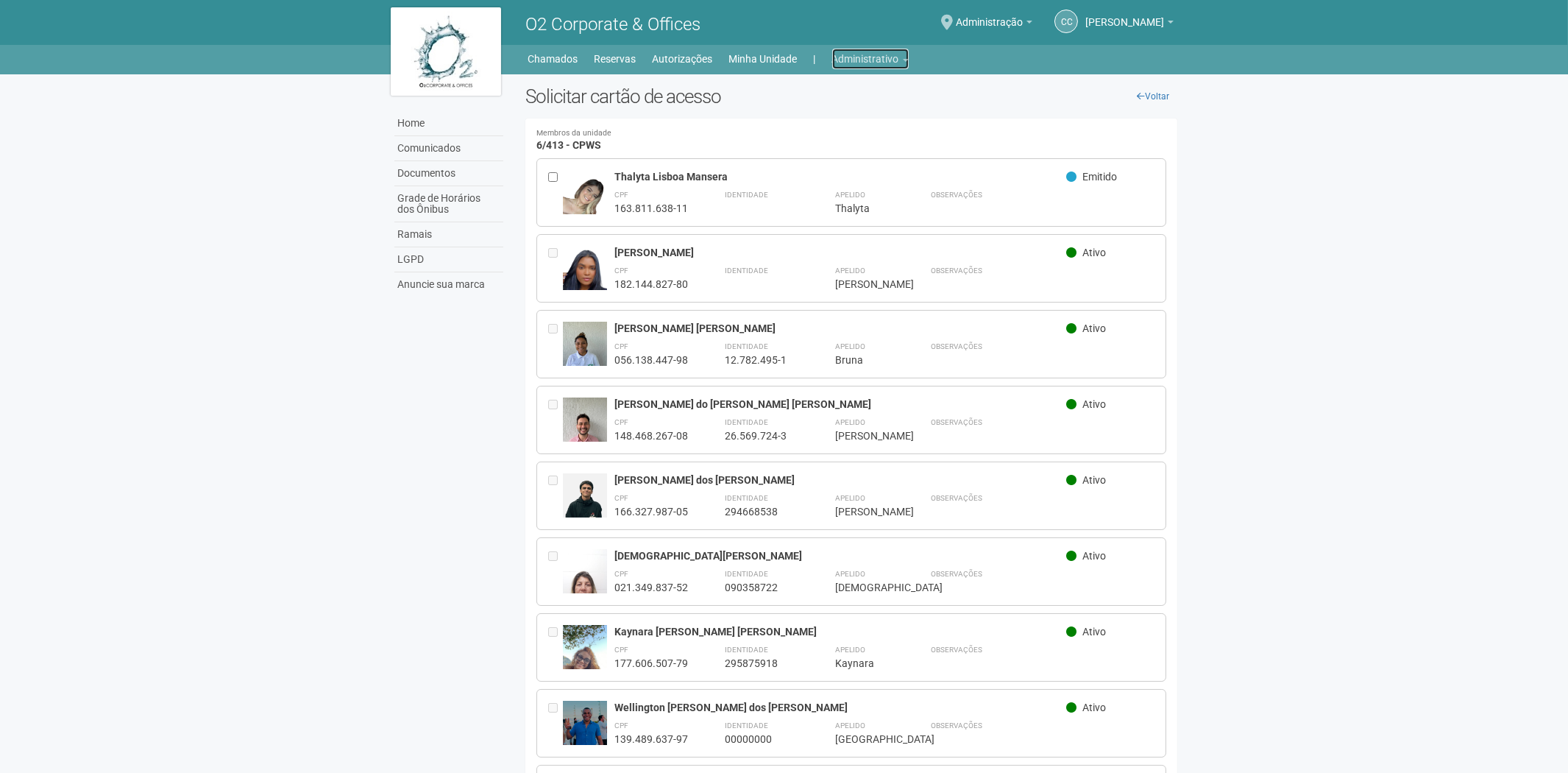
click at [858, 59] on link "Administrativo" at bounding box center [870, 59] width 77 height 21
click at [841, 112] on link "Cartões de acesso" at bounding box center [849, 115] width 125 height 25
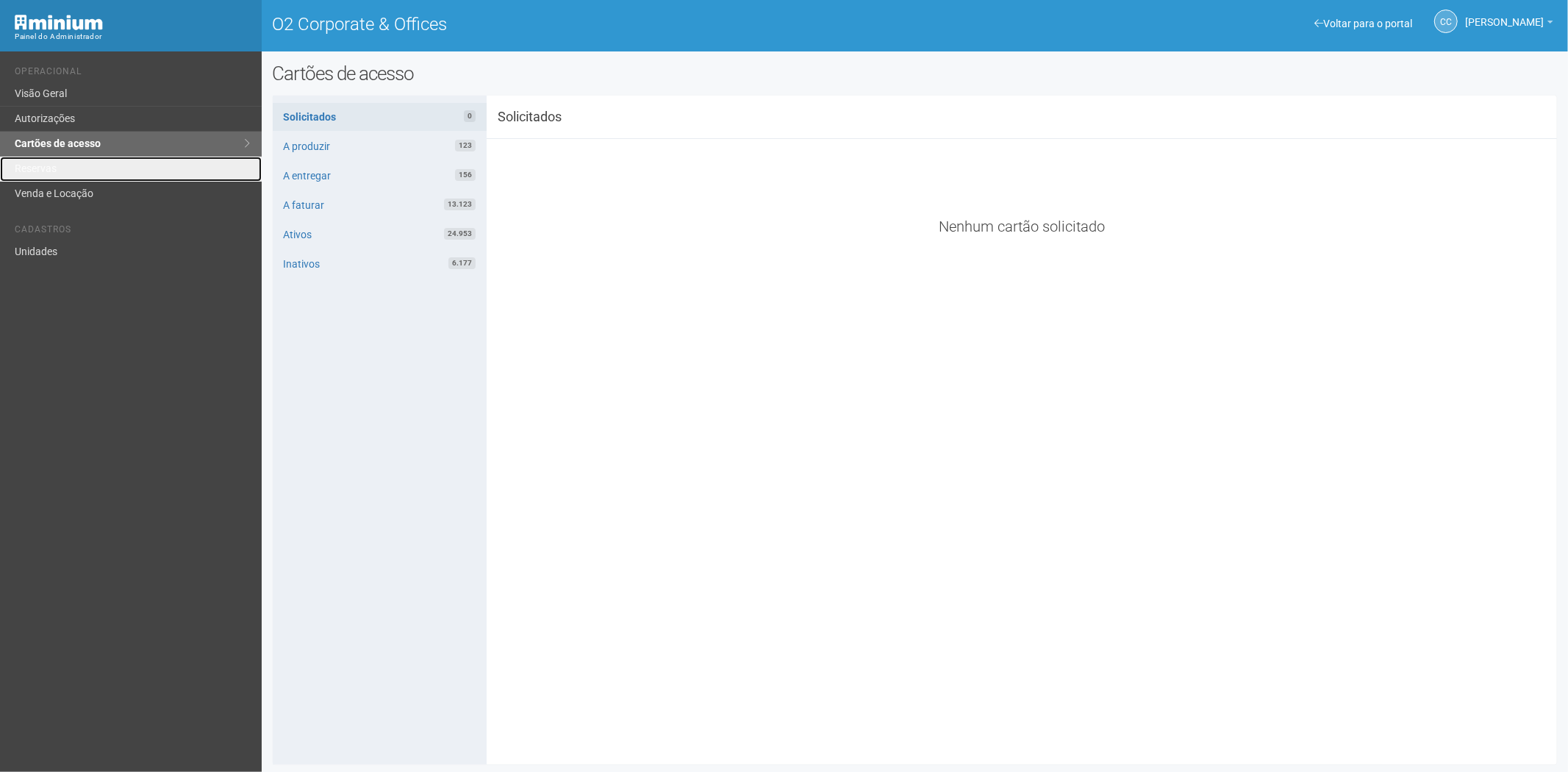
drag, startPoint x: 56, startPoint y: 169, endPoint x: 469, endPoint y: 325, distance: 441.5
click at [56, 171] on link "Reservas" at bounding box center [131, 169] width 262 height 25
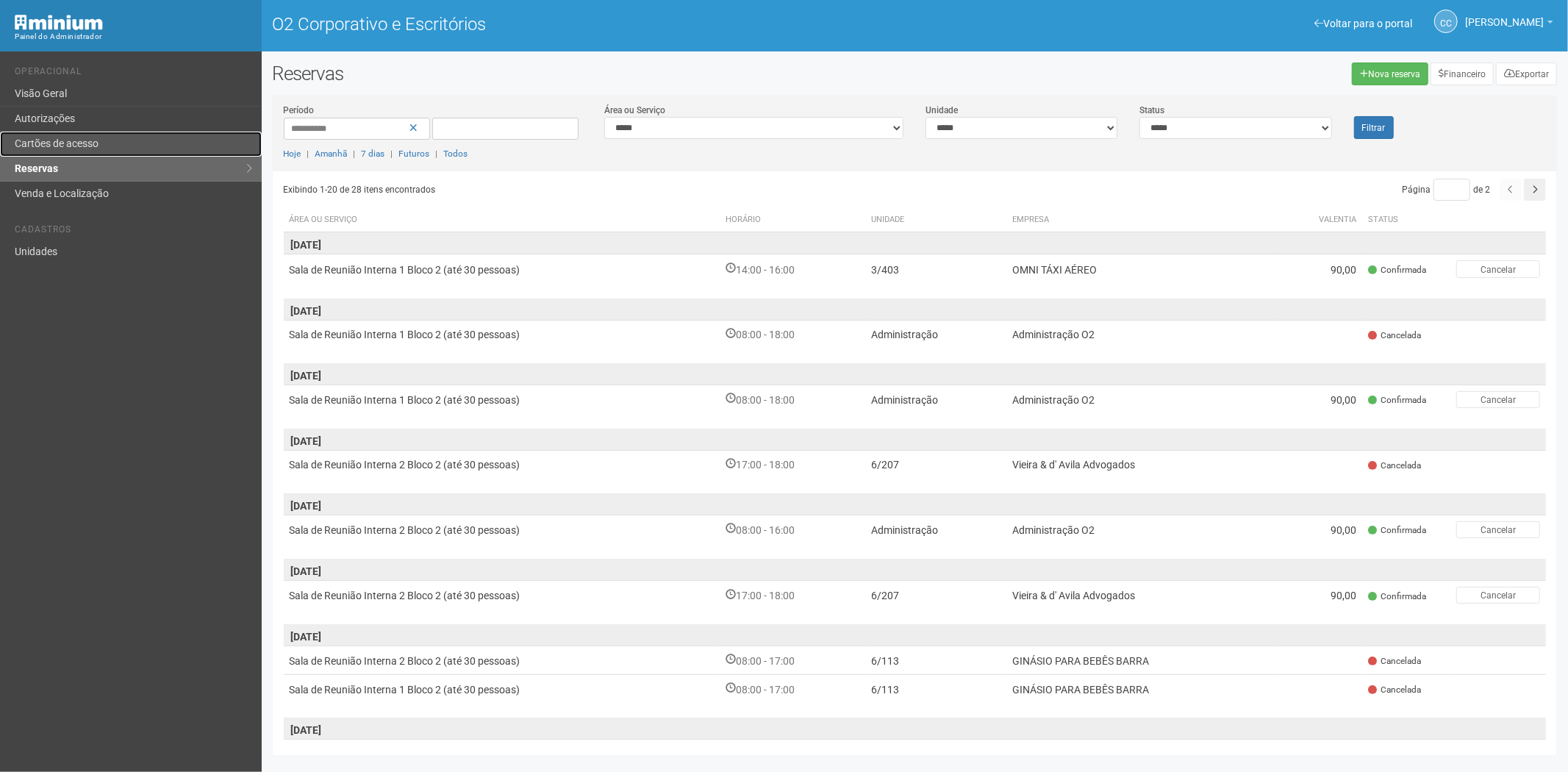
click at [105, 140] on link "Cartões de acesso" at bounding box center [131, 144] width 262 height 25
